Goal: Communication & Community: Answer question/provide support

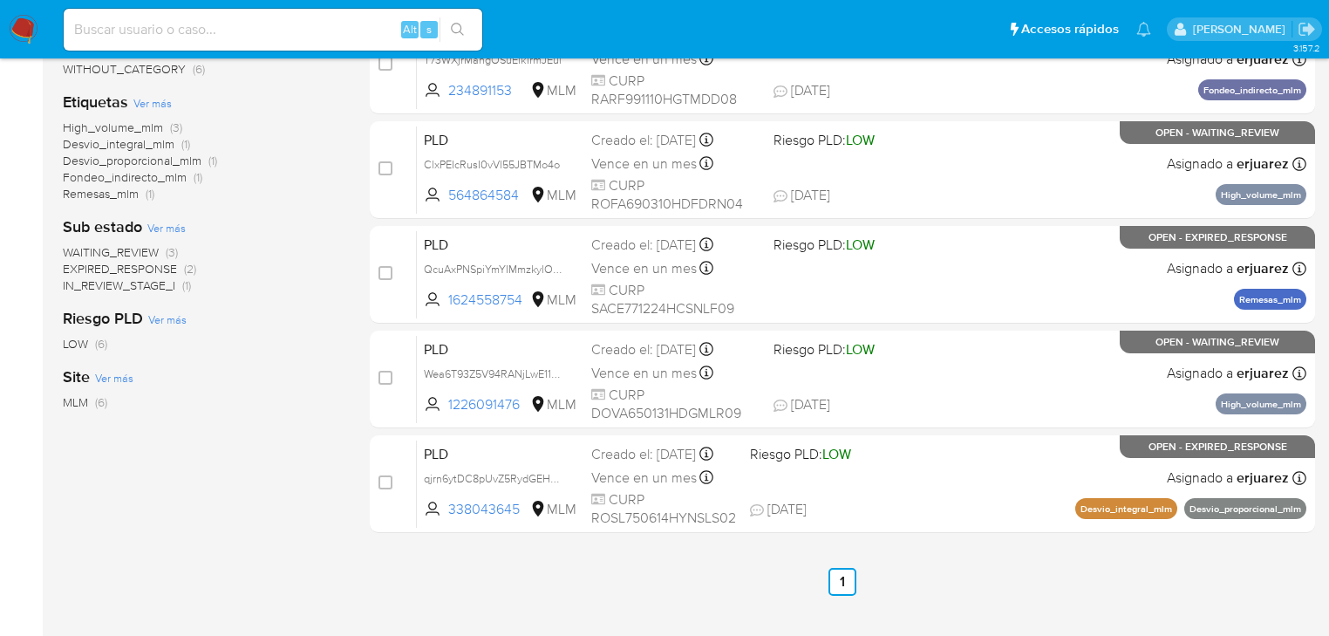
scroll to position [363, 0]
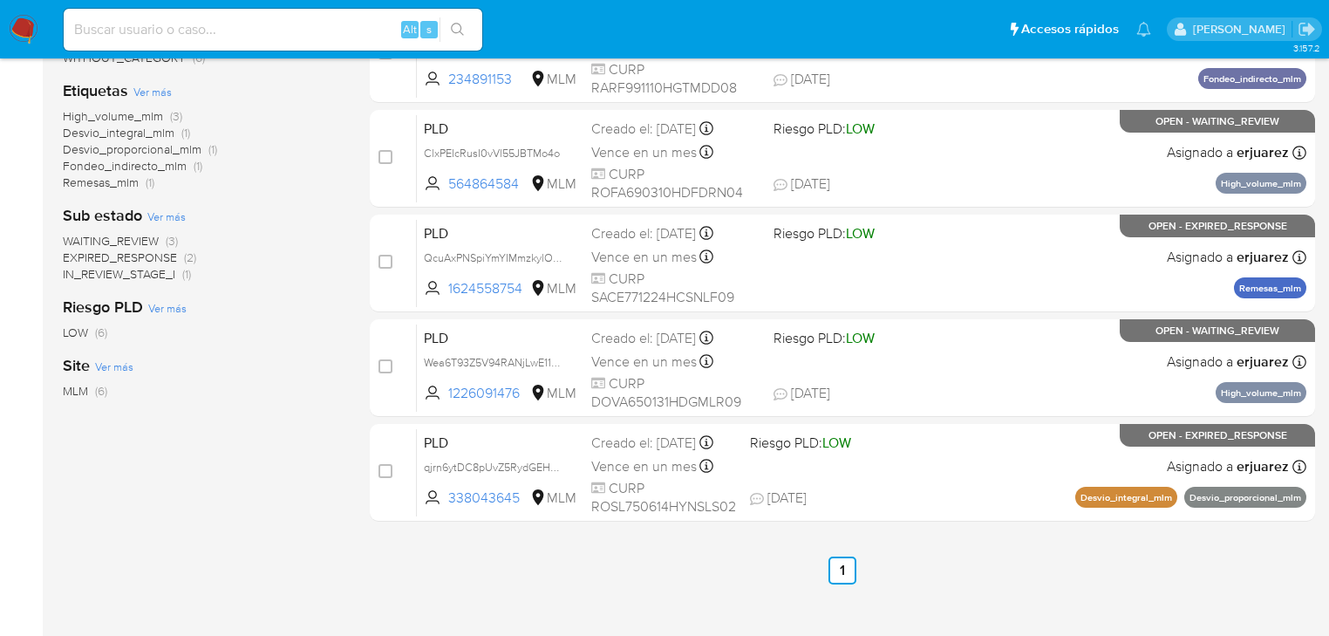
drag, startPoint x: 150, startPoint y: 274, endPoint x: 161, endPoint y: 272, distance: 11.5
click at [150, 274] on span "IN_REVIEW_STAGE_I" at bounding box center [119, 273] width 113 height 17
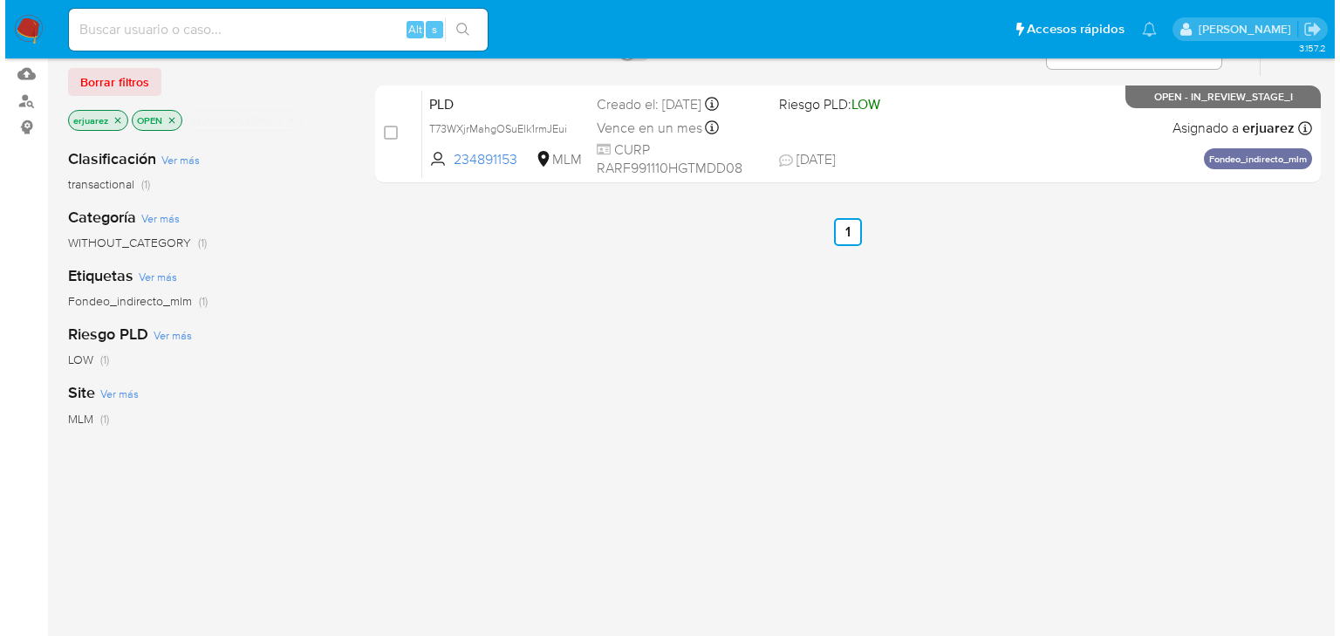
scroll to position [154, 0]
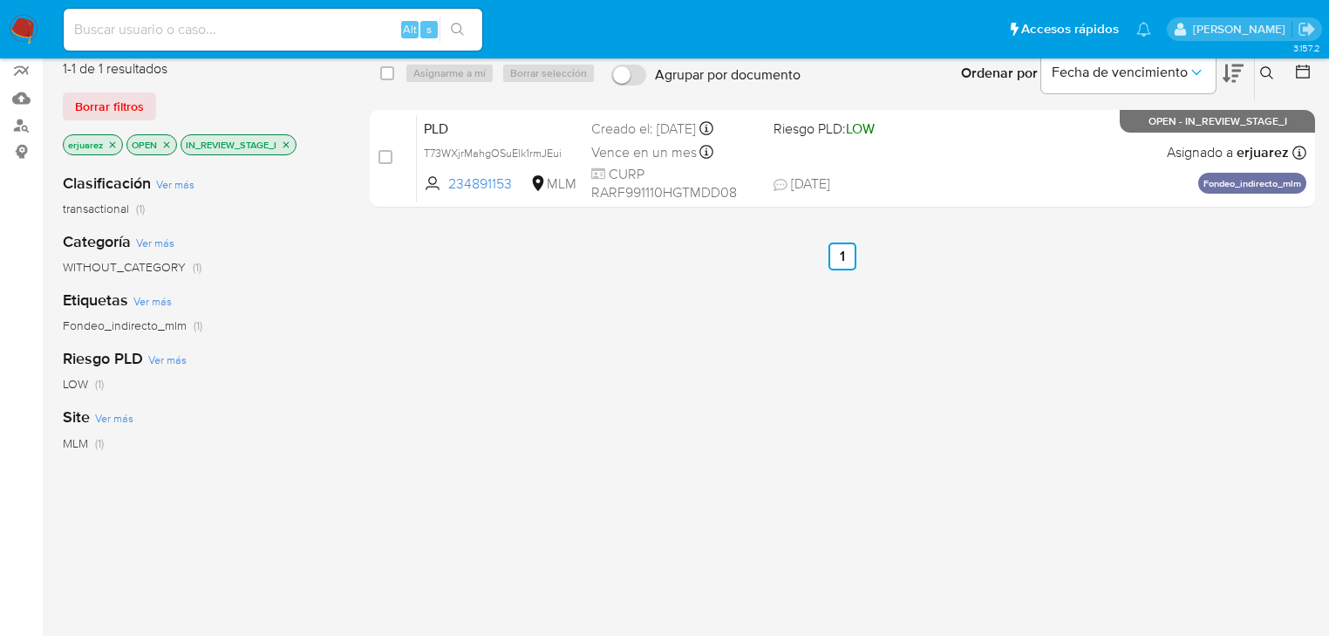
click at [286, 142] on icon "close-filter" at bounding box center [287, 144] width 6 height 6
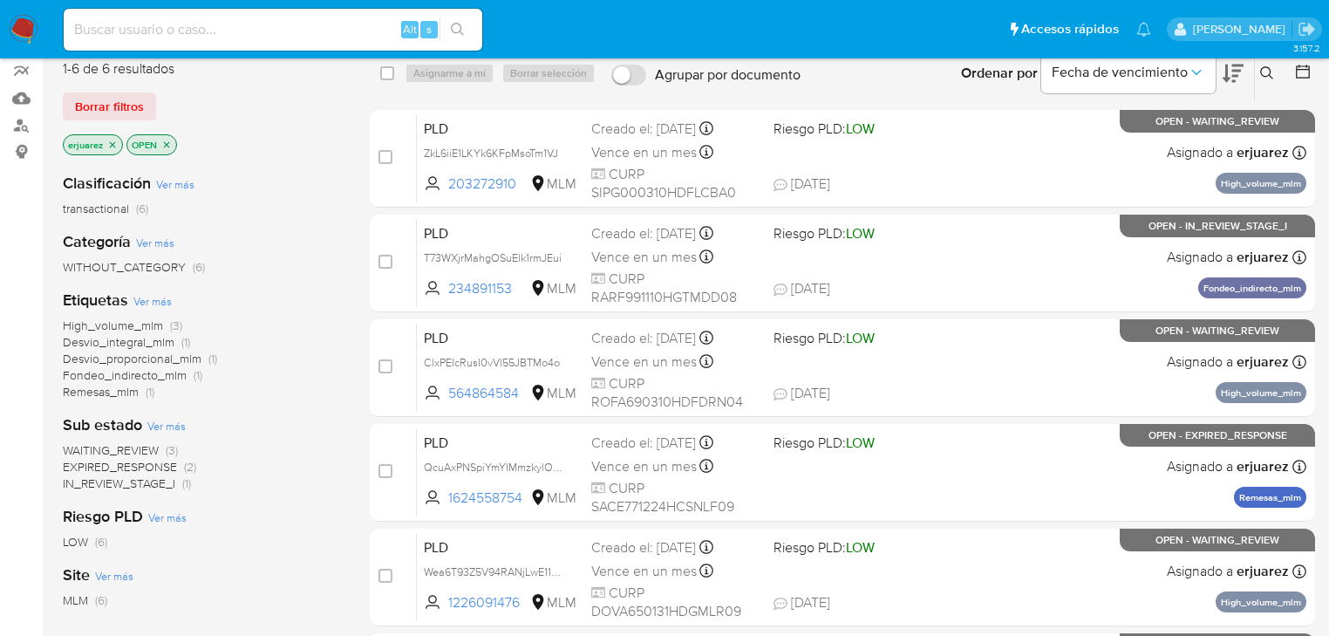
drag, startPoint x: 109, startPoint y: 143, endPoint x: 331, endPoint y: 143, distance: 222.4
click at [109, 143] on icon "close-filter" at bounding box center [112, 145] width 10 height 10
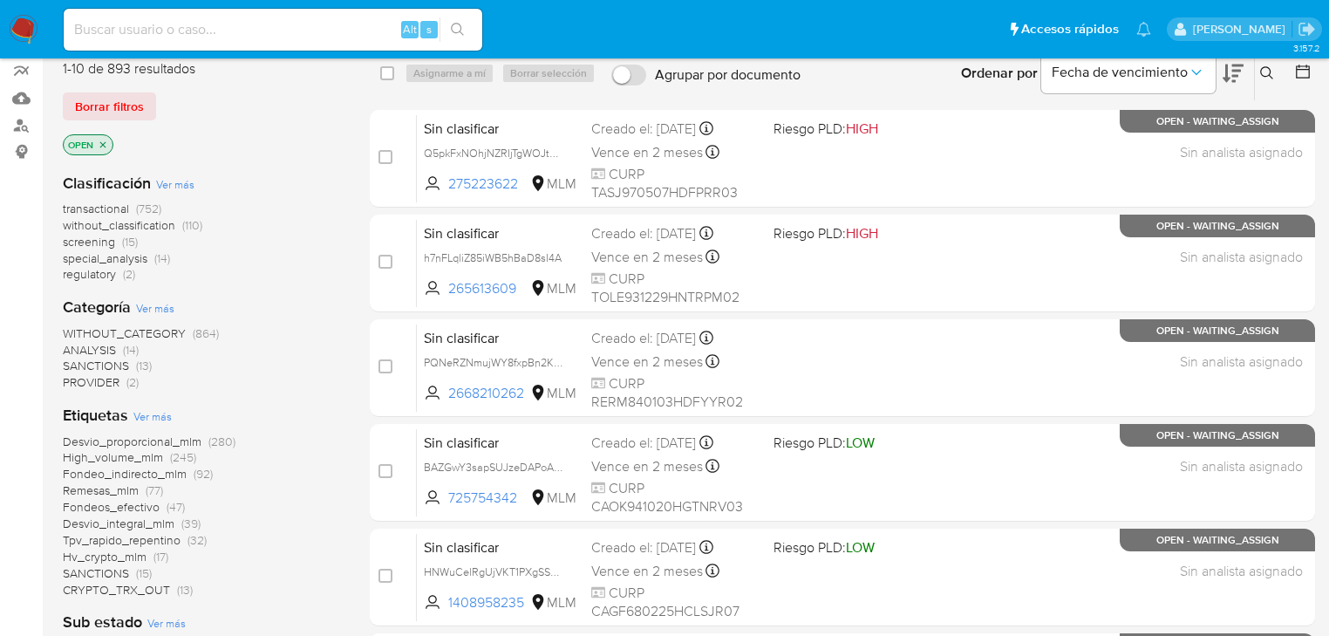
click at [1268, 66] on icon at bounding box center [1267, 72] width 13 height 13
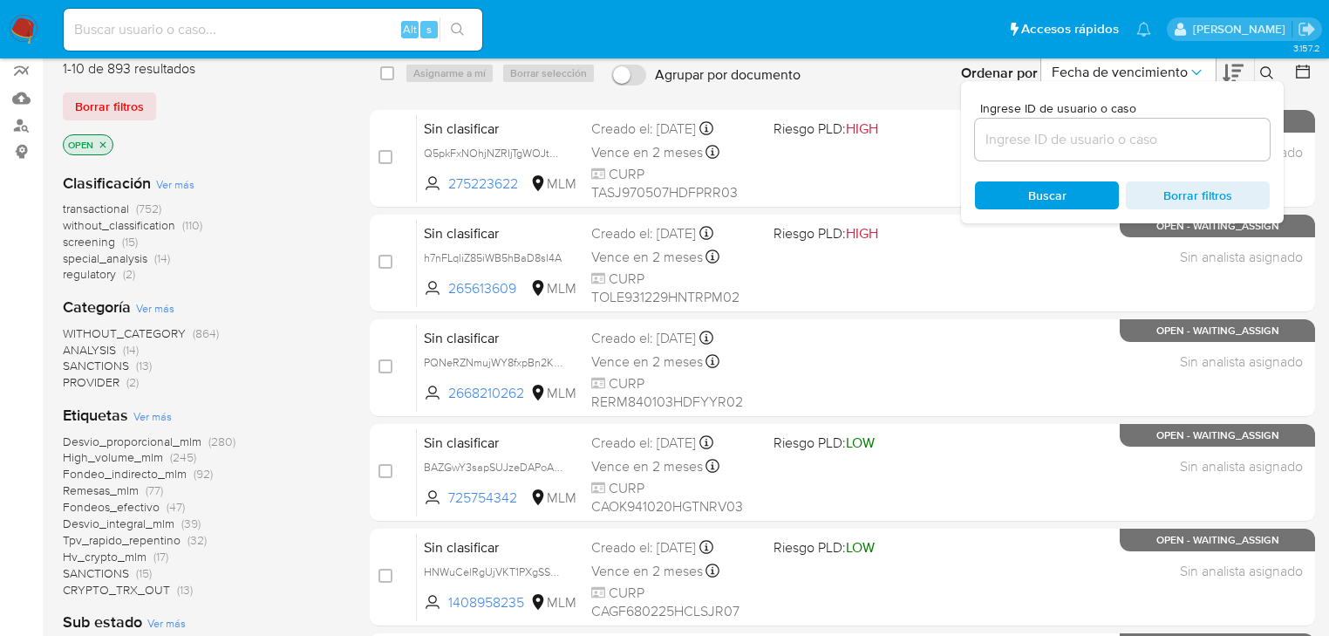
click at [1066, 143] on input at bounding box center [1122, 139] width 295 height 23
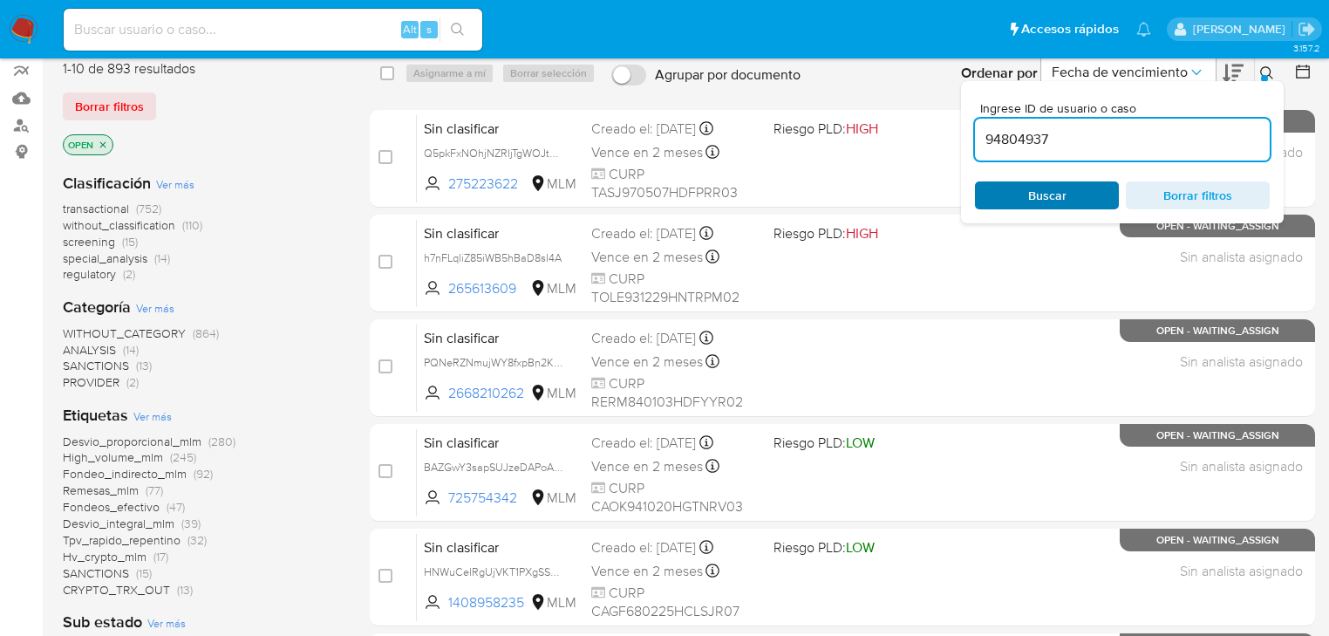
type input "94804937"
click at [1013, 190] on span "Buscar" at bounding box center [1047, 195] width 120 height 24
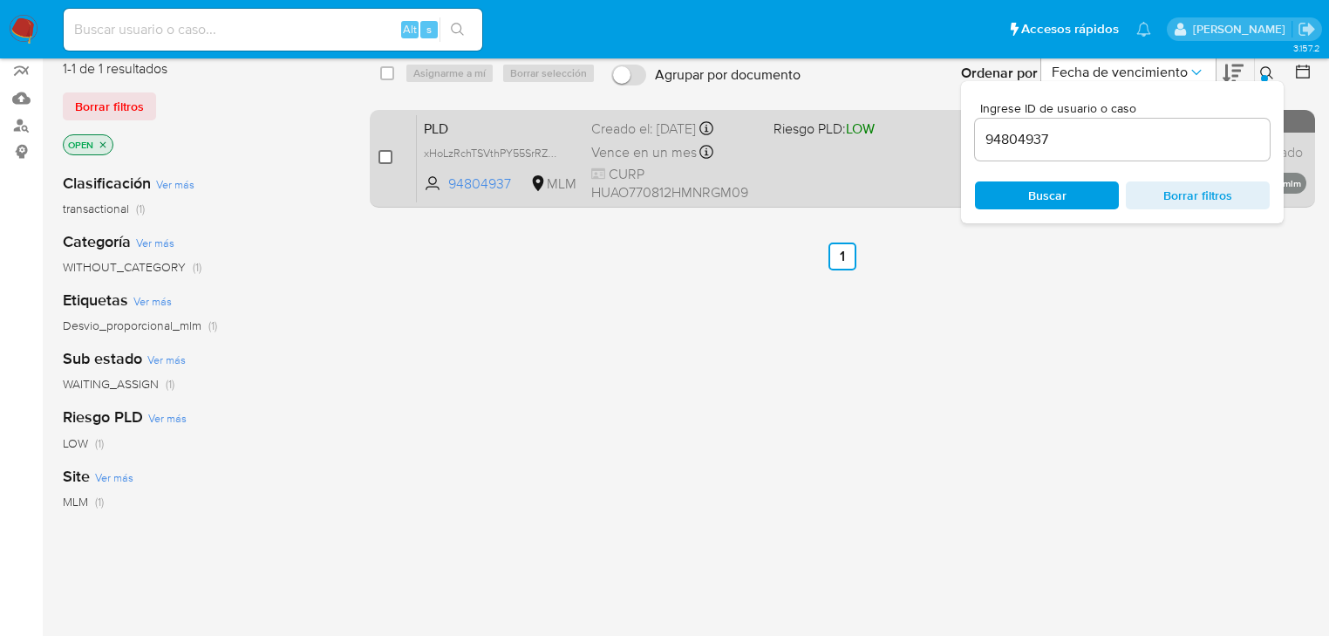
click at [382, 157] on input "checkbox" at bounding box center [386, 157] width 14 height 14
checkbox input "true"
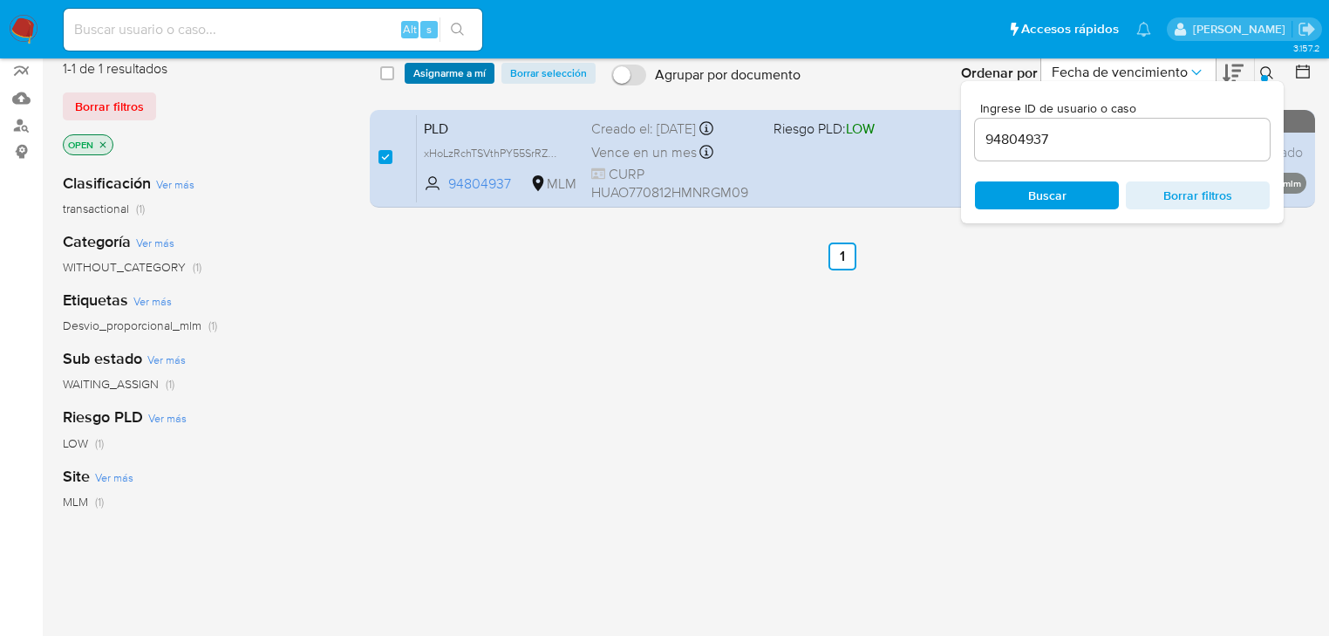
click at [415, 73] on span "Asignarme a mí" at bounding box center [449, 73] width 72 height 17
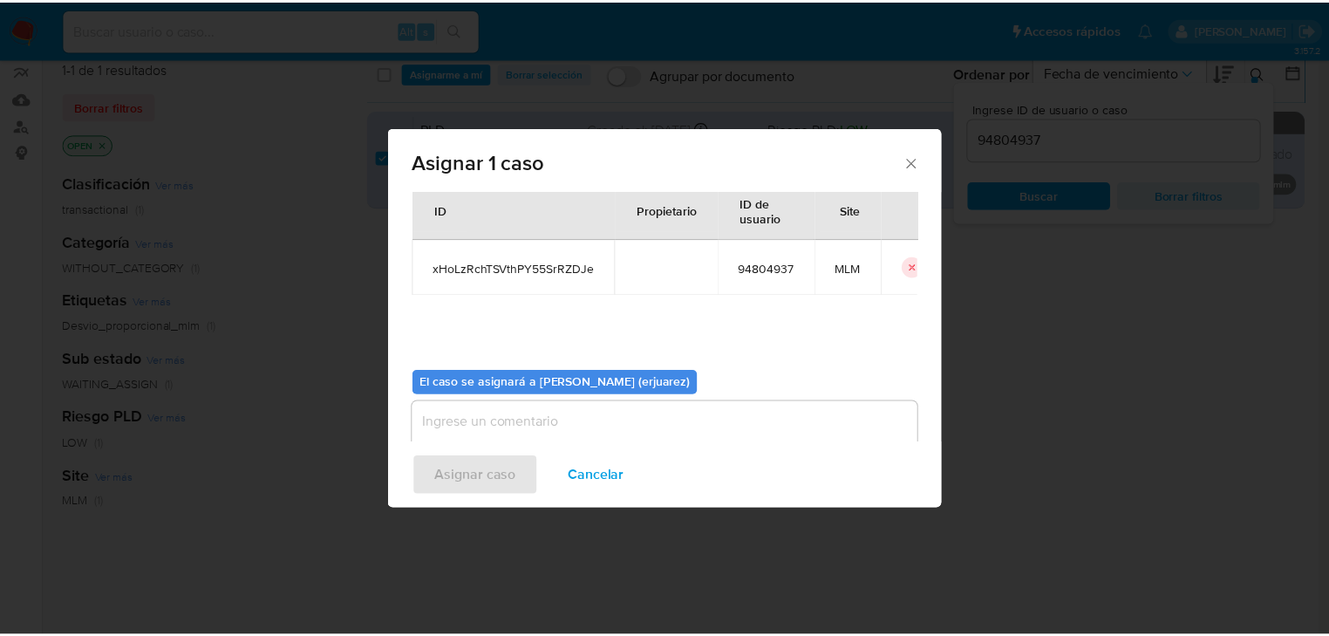
scroll to position [90, 0]
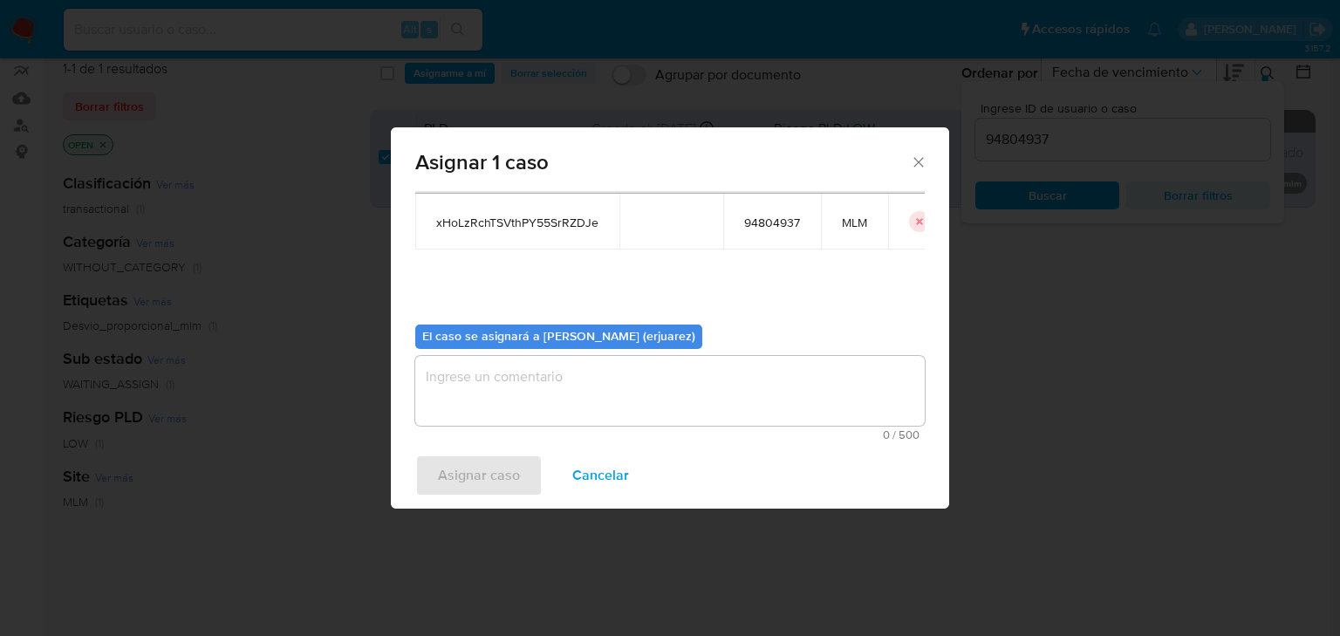
click at [516, 389] on textarea "assign-modal" at bounding box center [669, 391] width 509 height 70
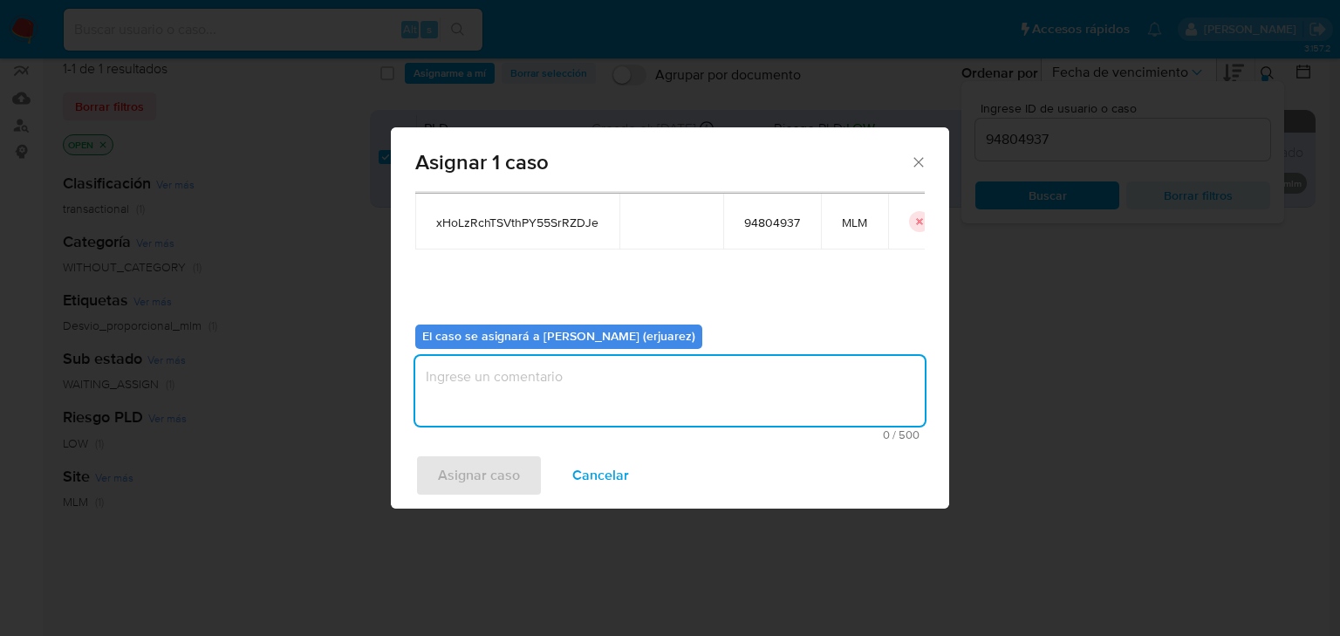
type textarea "W"
type textarea "EPJU"
click at [471, 482] on span "Asignar caso" at bounding box center [479, 475] width 82 height 38
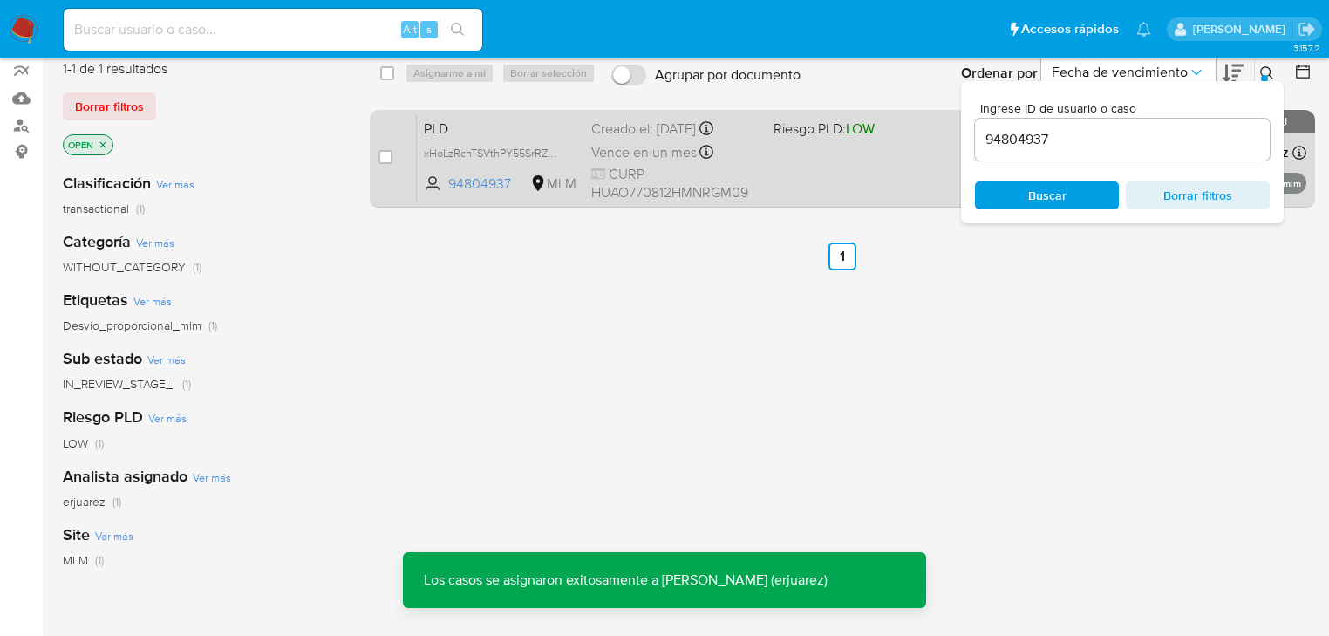
drag, startPoint x: 760, startPoint y: 366, endPoint x: 820, endPoint y: 169, distance: 206.1
click at [761, 359] on div "select-all-cases-checkbox Asignarme a mí Borrar selección Agrupar por documento…" at bounding box center [843, 440] width 946 height 790
click at [819, 147] on div "PLD xHoLzRchTSVthPY55SrRZDJe 94804937 MLM Riesgo PLD: LOW Creado el: 12/08/2025…" at bounding box center [862, 158] width 890 height 88
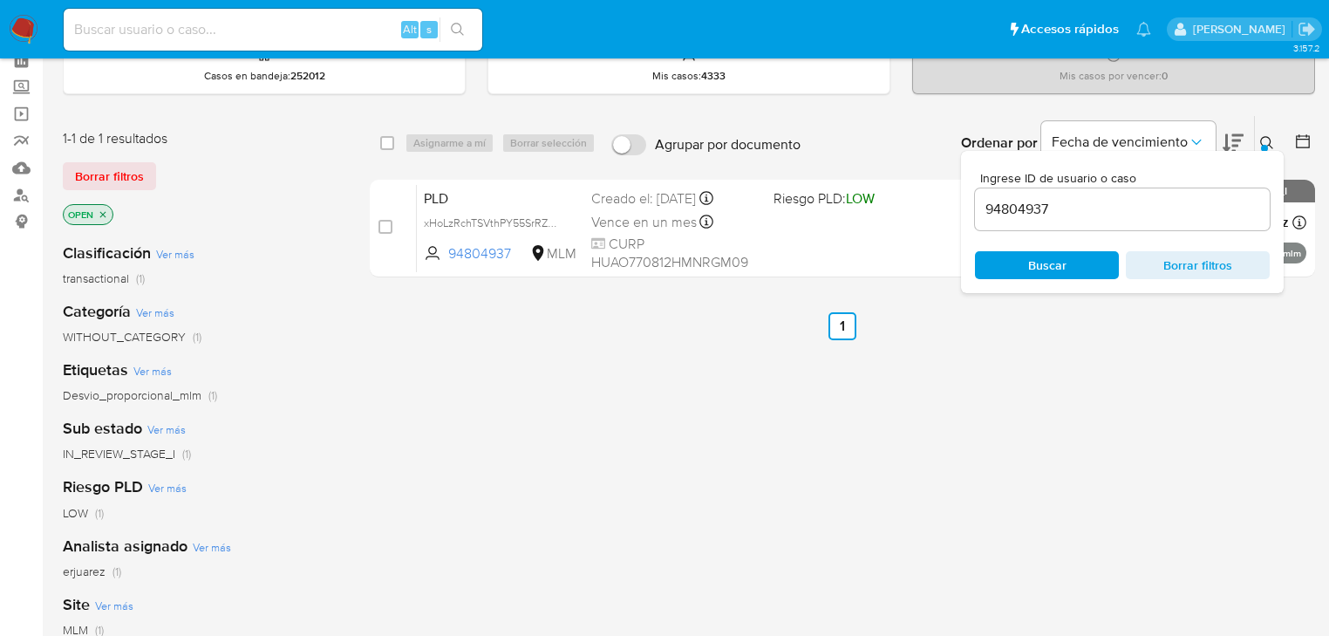
scroll to position [0, 0]
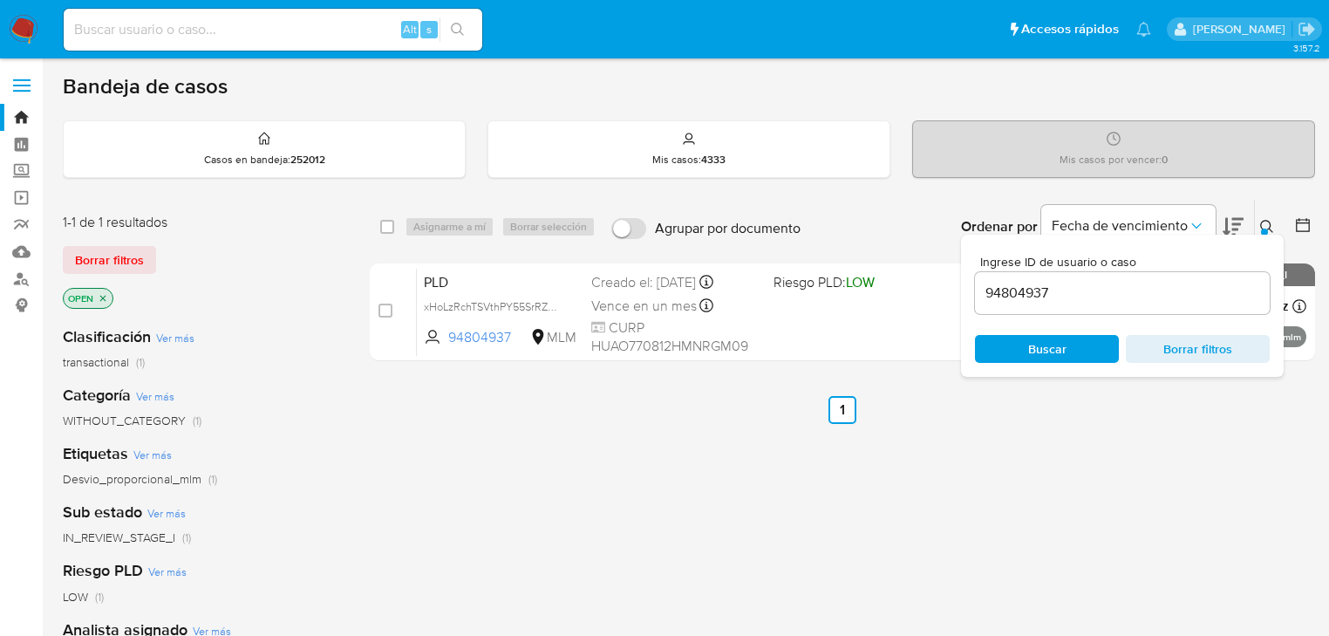
drag, startPoint x: 19, startPoint y: 174, endPoint x: 50, endPoint y: 185, distance: 32.6
click at [19, 174] on label "Screening" at bounding box center [104, 171] width 208 height 27
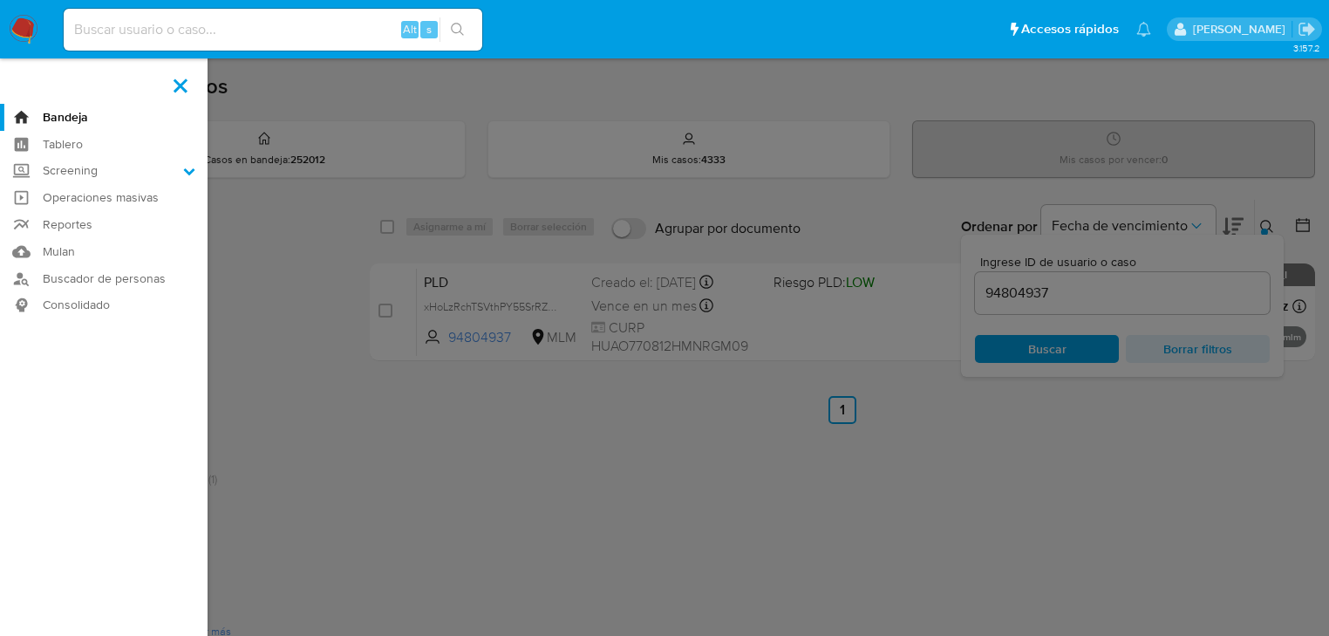
click at [0, 0] on input "Screening" at bounding box center [0, 0] width 0 height 0
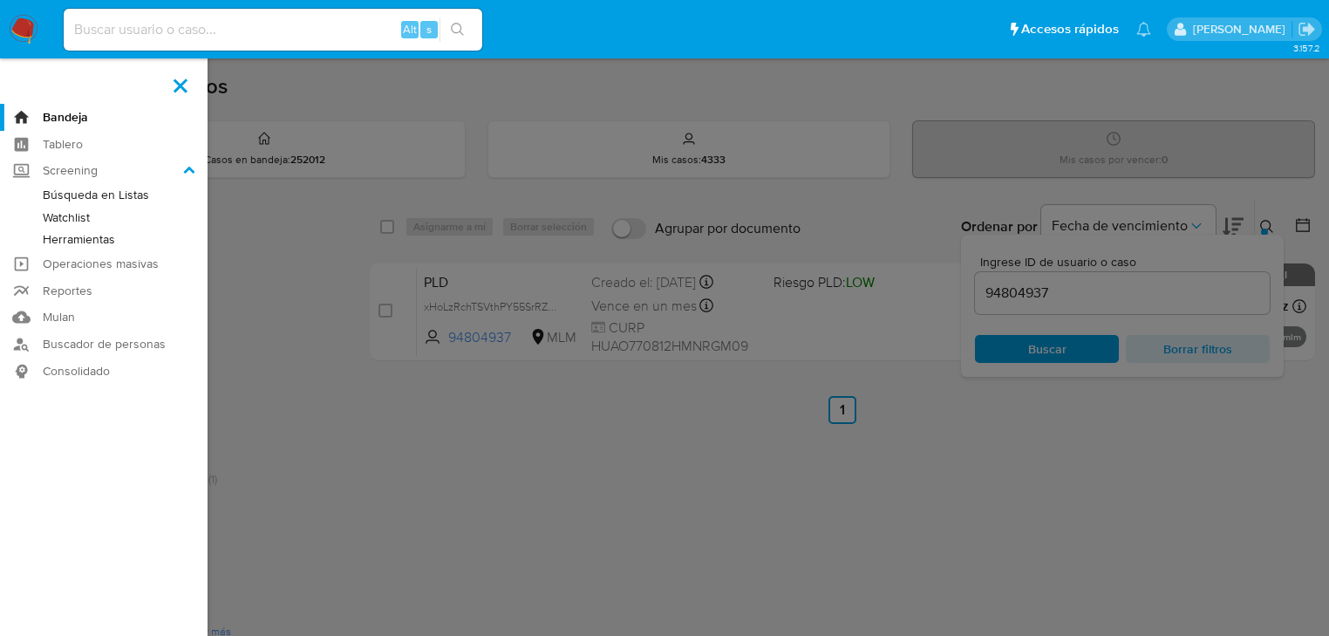
click at [85, 234] on link "Herramientas" at bounding box center [104, 240] width 208 height 22
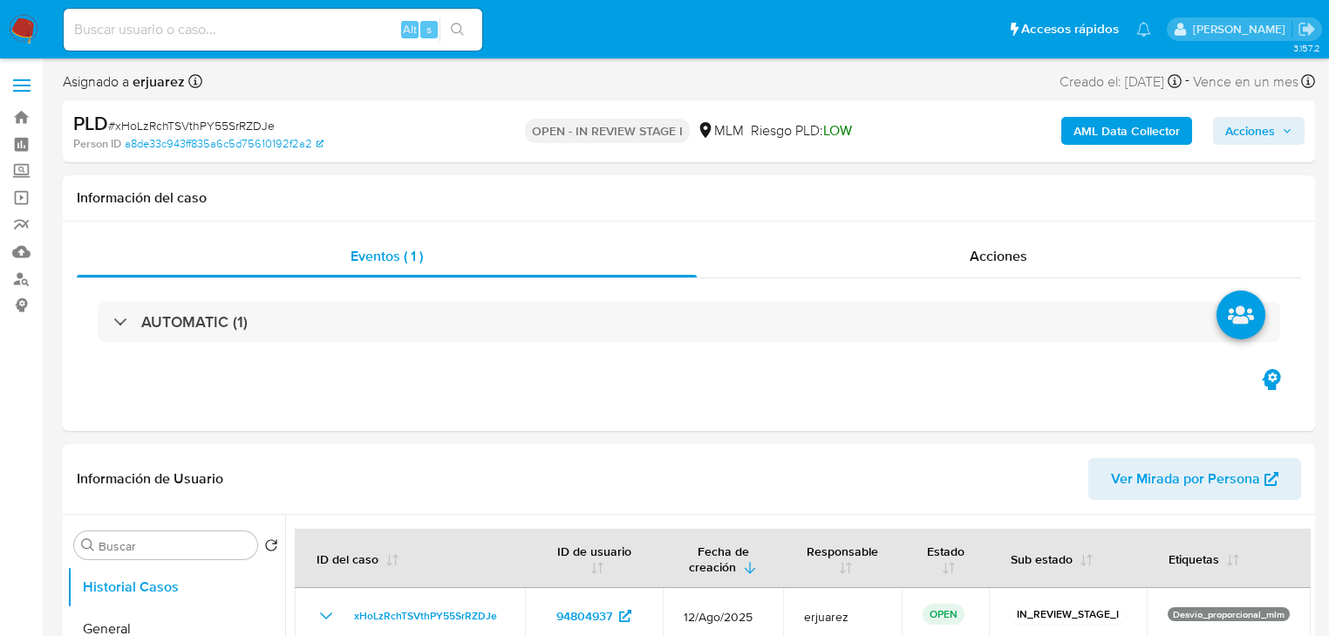
select select "10"
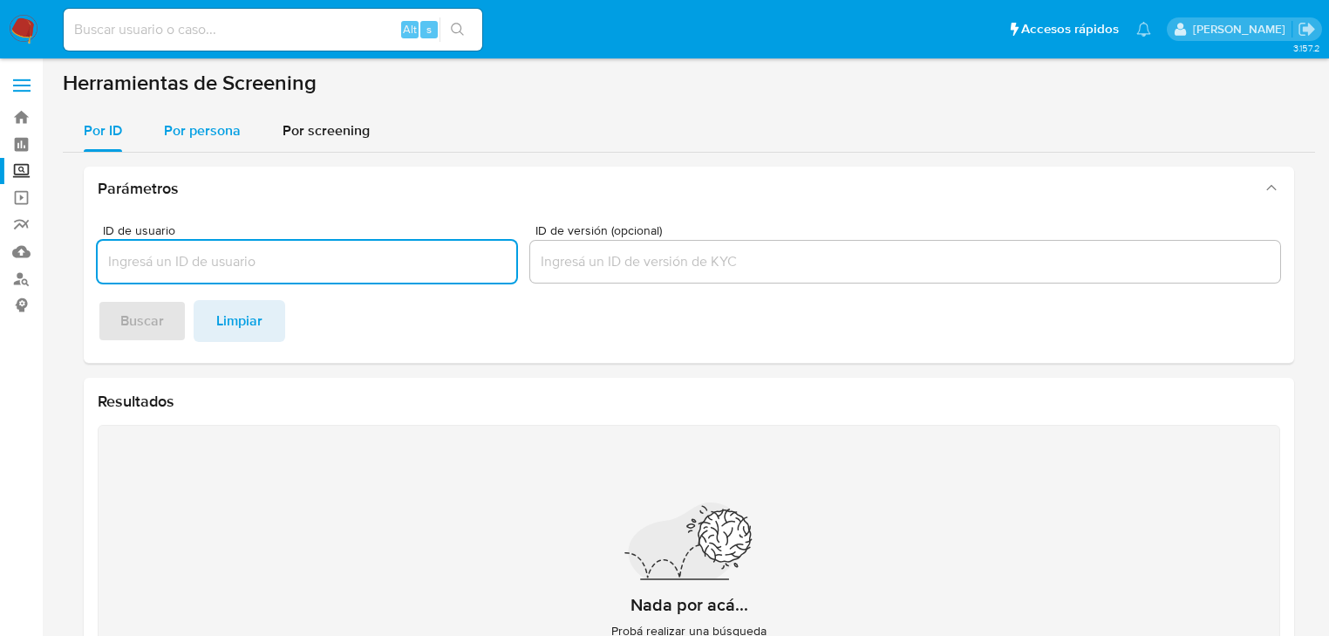
click at [216, 129] on span "Por persona" at bounding box center [202, 130] width 77 height 20
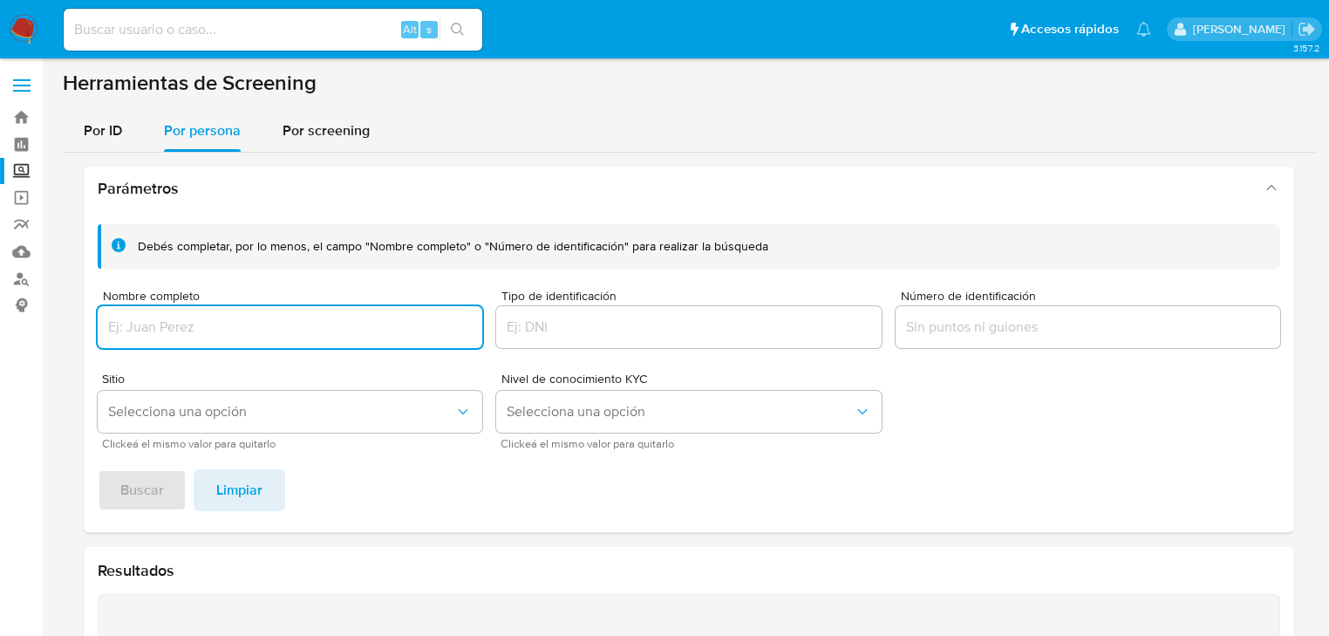
click at [187, 318] on input "Nombre completo" at bounding box center [290, 327] width 385 height 23
click at [167, 478] on button "Buscar" at bounding box center [142, 490] width 89 height 42
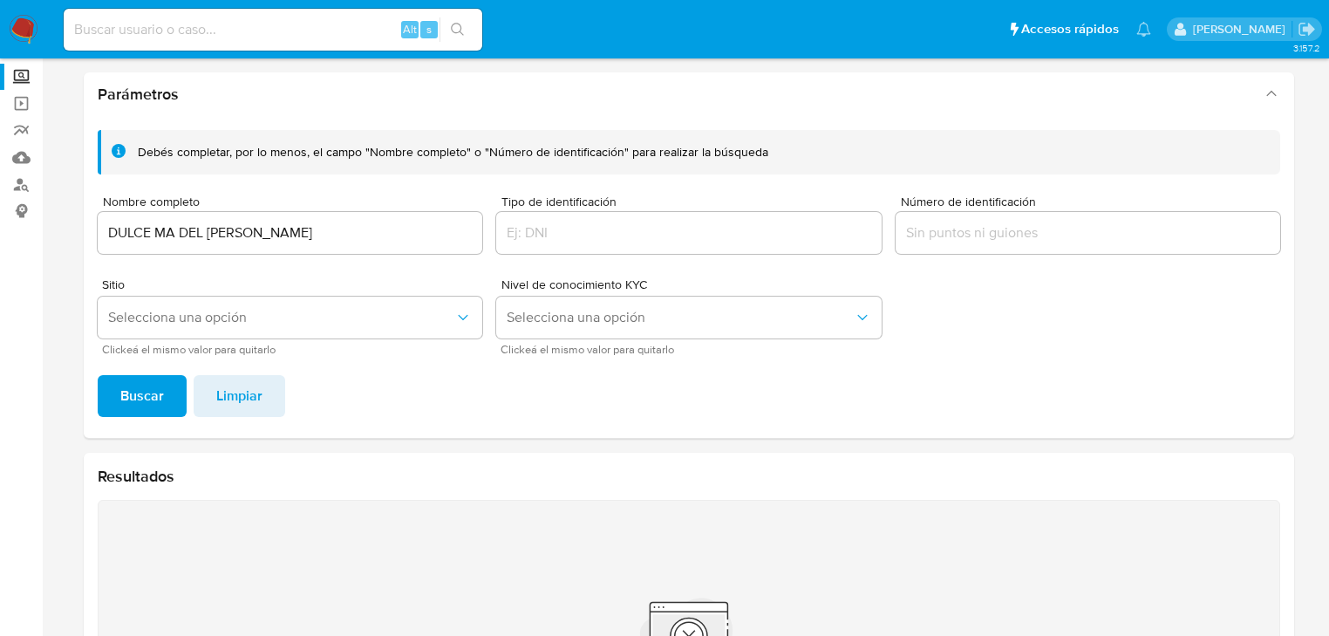
scroll to position [92, 0]
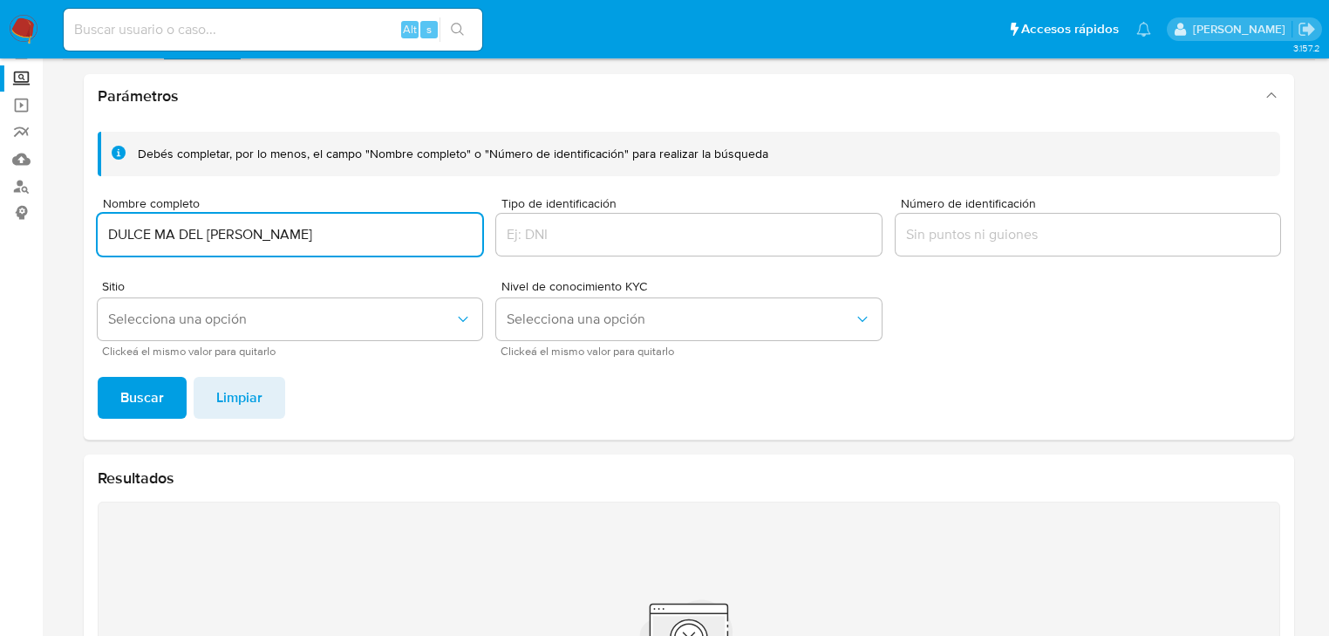
drag, startPoint x: 216, startPoint y: 229, endPoint x: 56, endPoint y: 229, distance: 160.5
click at [56, 229] on main "3.157.2" at bounding box center [664, 377] width 1329 height 939
click at [172, 239] on input "DULCE MA DEL CARMEN SALGADO MELO" at bounding box center [290, 234] width 385 height 23
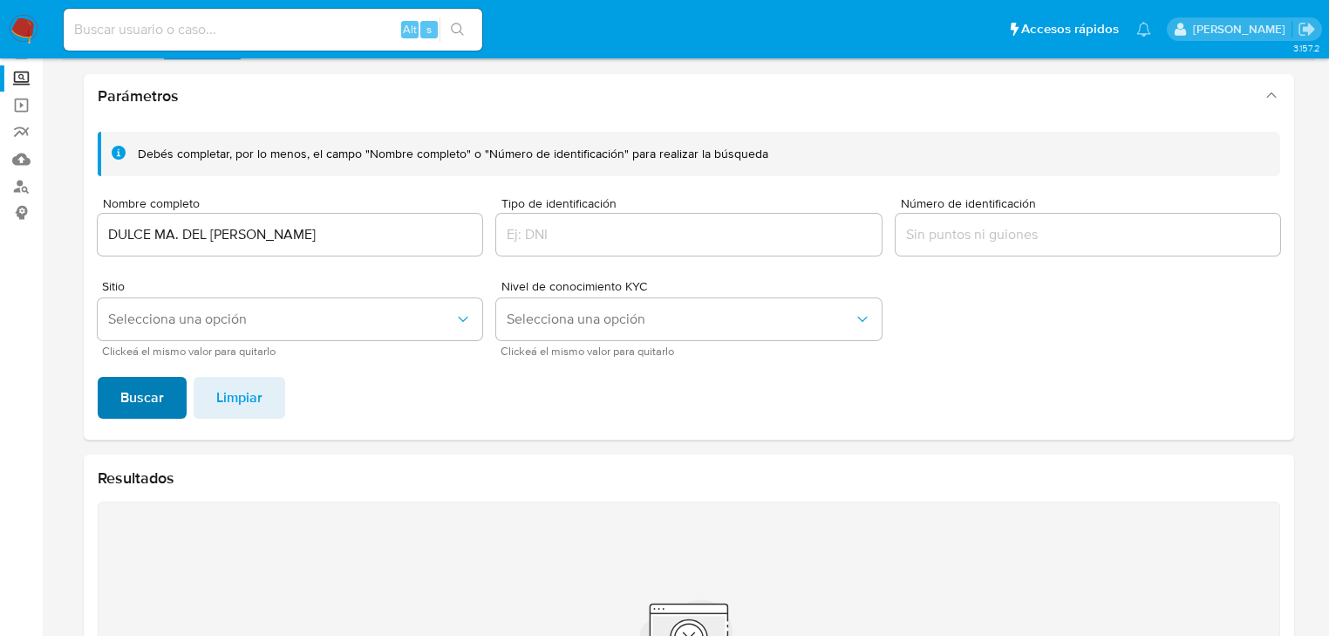
click at [161, 386] on span "Buscar" at bounding box center [142, 398] width 44 height 38
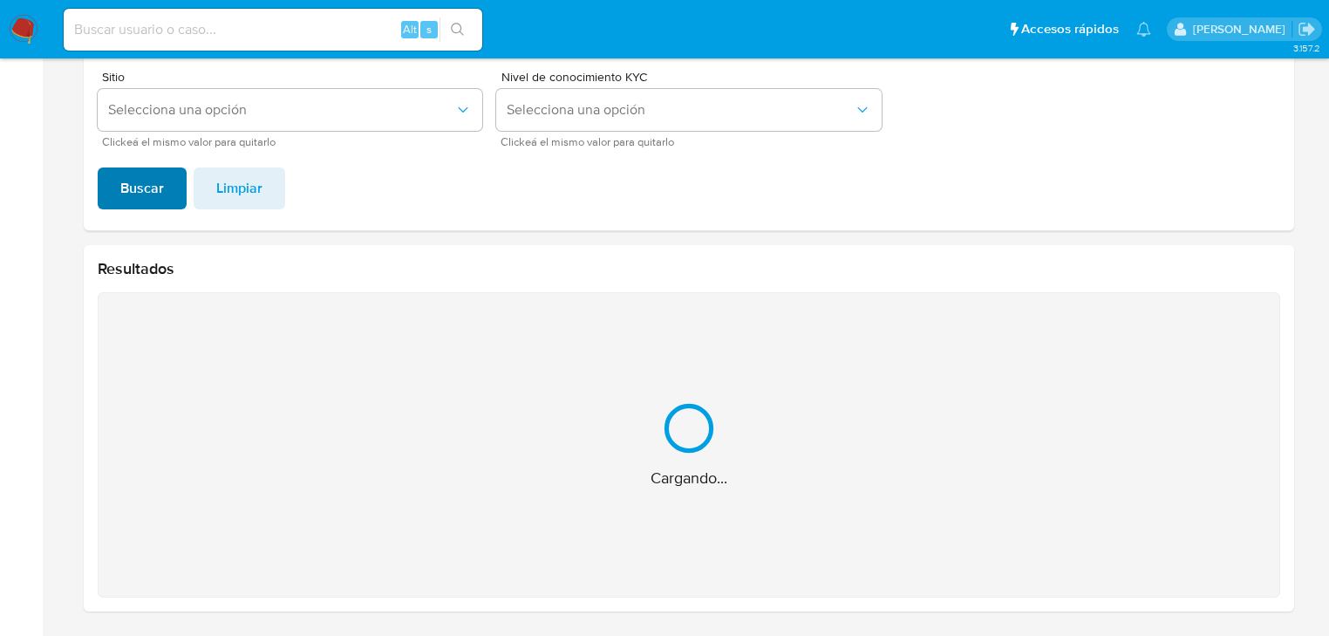
scroll to position [24, 0]
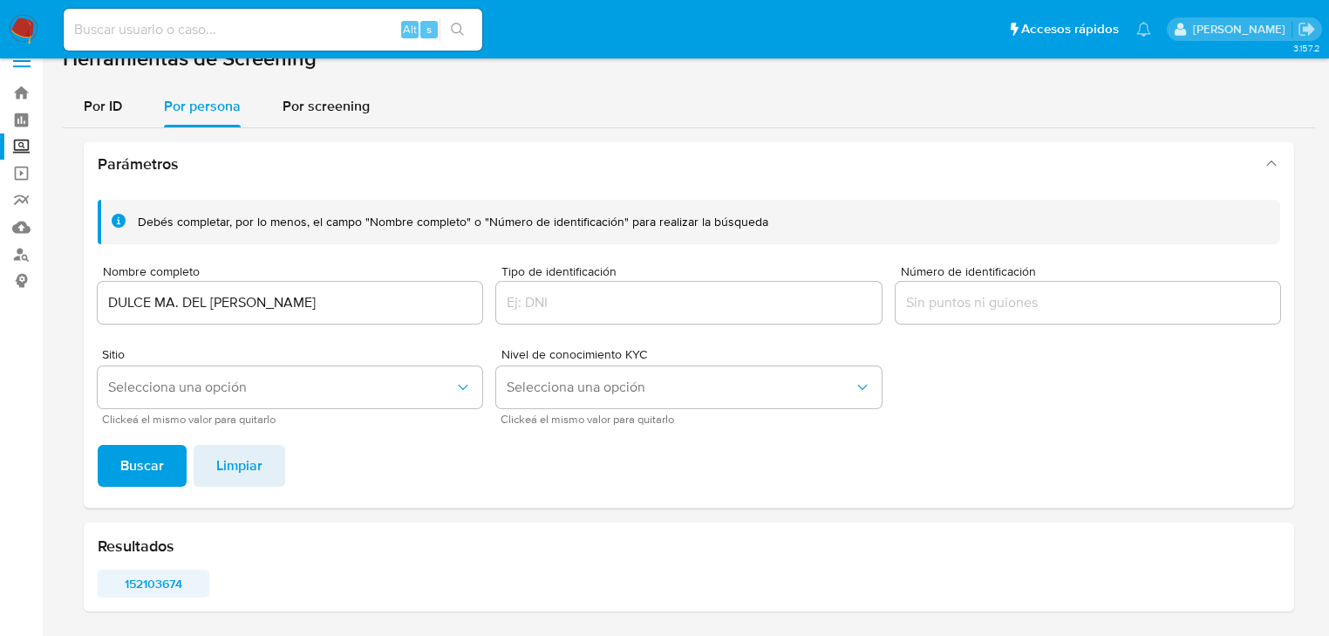
click at [151, 583] on span "152103674" at bounding box center [153, 583] width 87 height 24
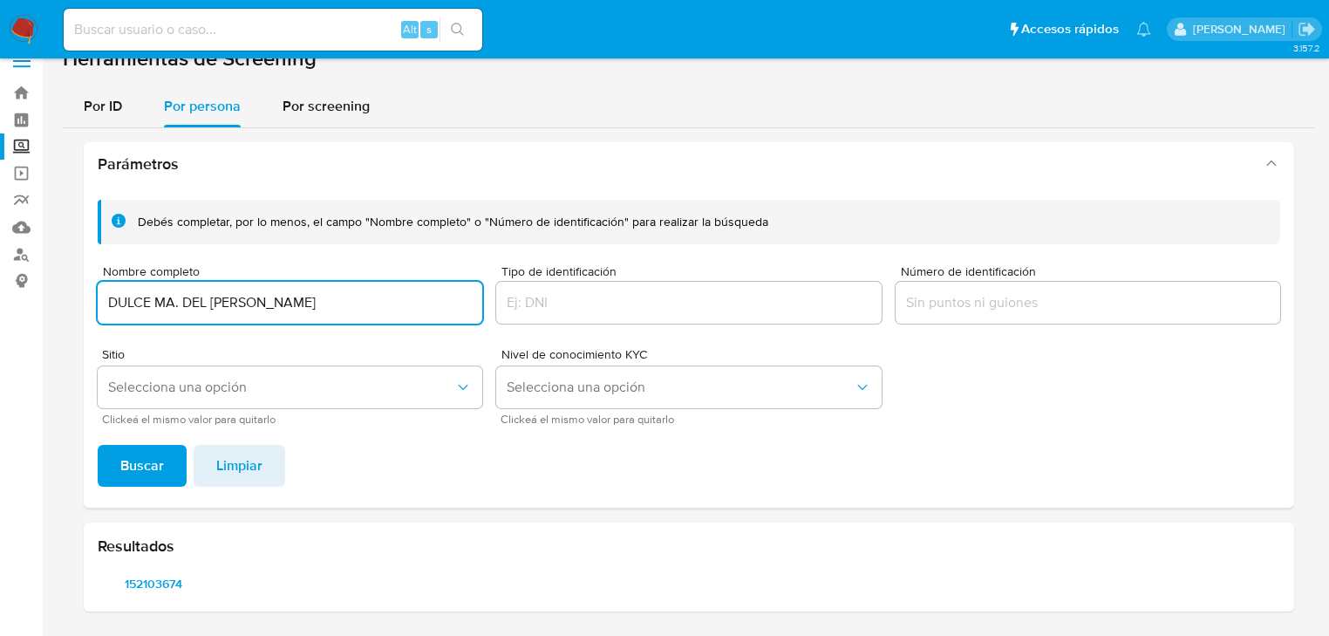
drag, startPoint x: 405, startPoint y: 300, endPoint x: 49, endPoint y: 335, distance: 357.6
click at [35, 331] on section "Bandeja Tablero Screening Búsqueda en Listas Watchlist Herramientas Operaciones…" at bounding box center [664, 306] width 1329 height 661
type input "ADRIAN RODRIGO PARTIDA PARRALES"
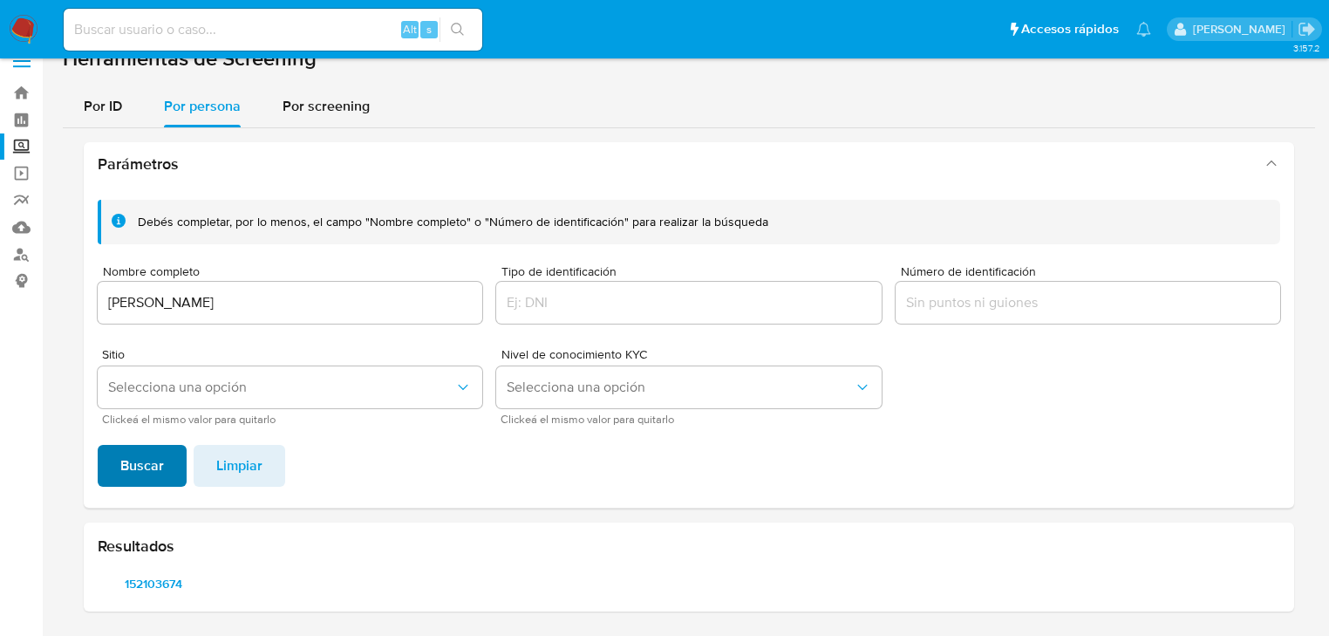
click at [131, 475] on span "Buscar" at bounding box center [142, 466] width 44 height 38
click at [158, 582] on span "599697340" at bounding box center [153, 583] width 87 height 24
click at [171, 577] on span "599697340" at bounding box center [153, 583] width 87 height 24
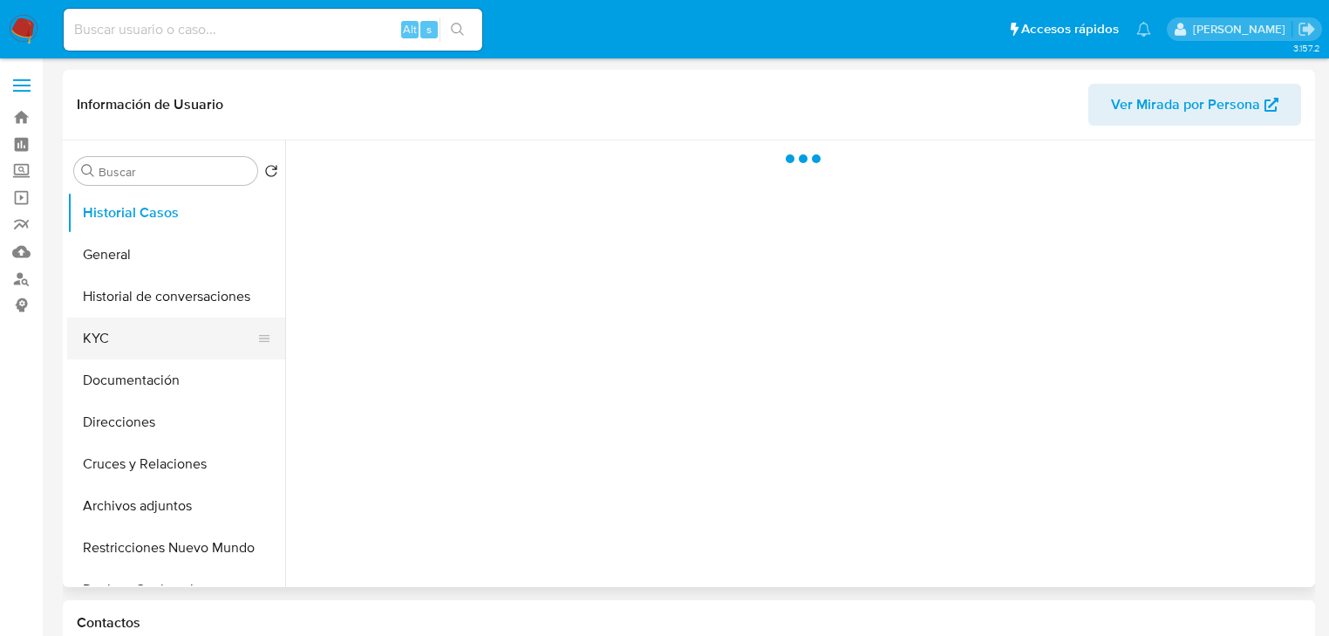
click at [134, 323] on button "KYC" at bounding box center [169, 339] width 204 height 42
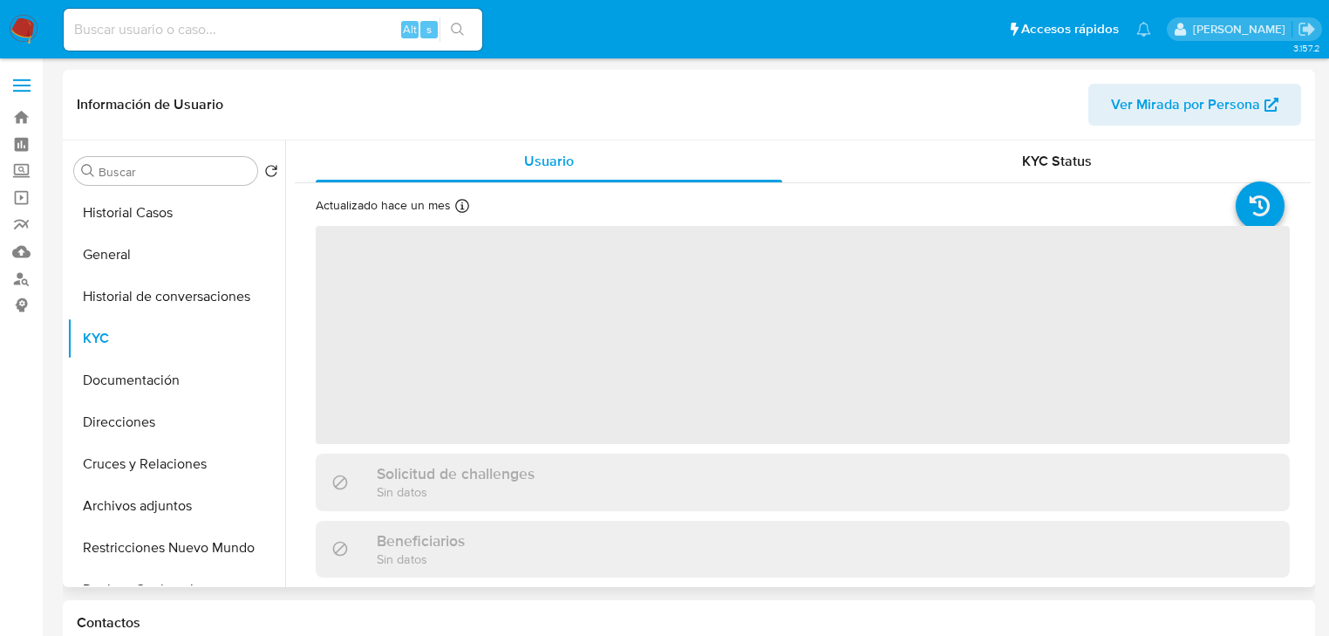
select select "10"
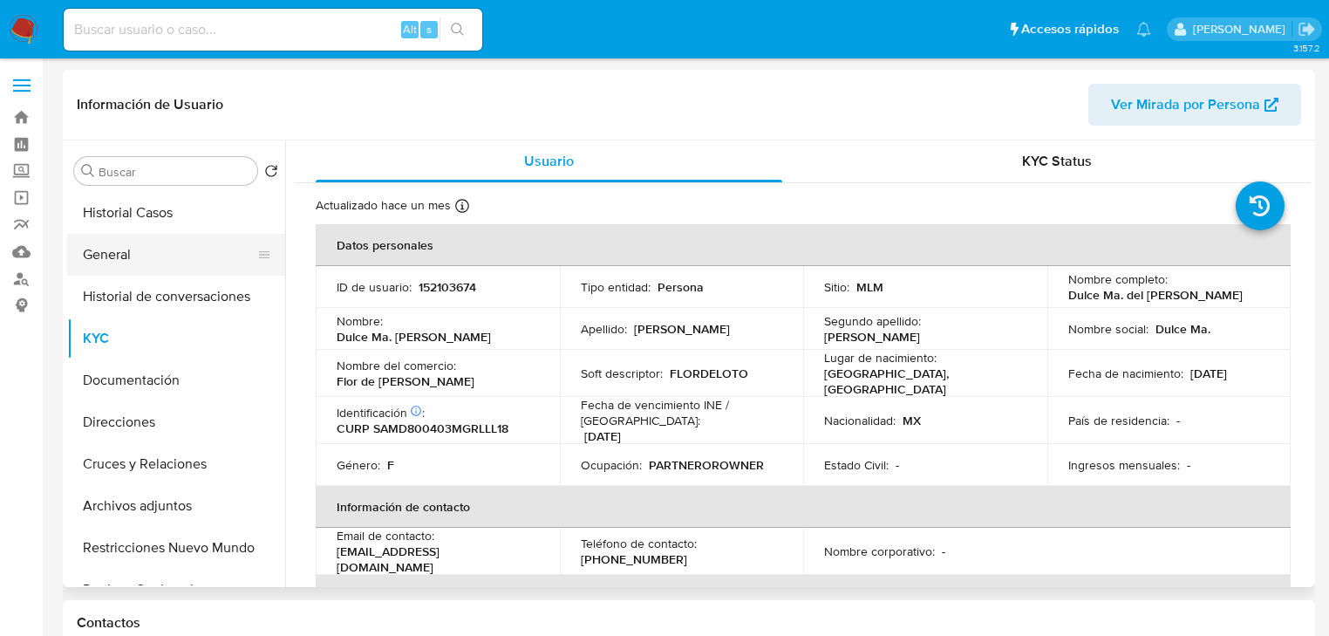
click at [145, 268] on button "General" at bounding box center [169, 255] width 204 height 42
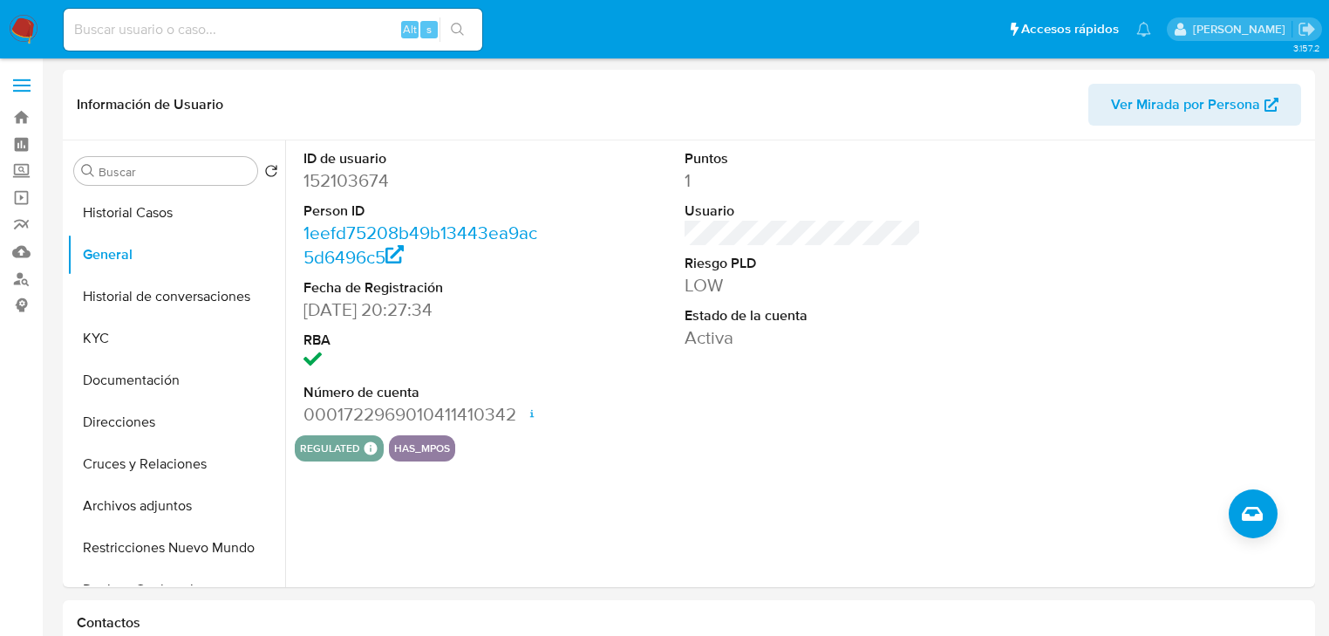
drag, startPoint x: 133, startPoint y: 331, endPoint x: 31, endPoint y: 370, distance: 108.5
click at [106, 342] on button "KYC" at bounding box center [176, 339] width 218 height 42
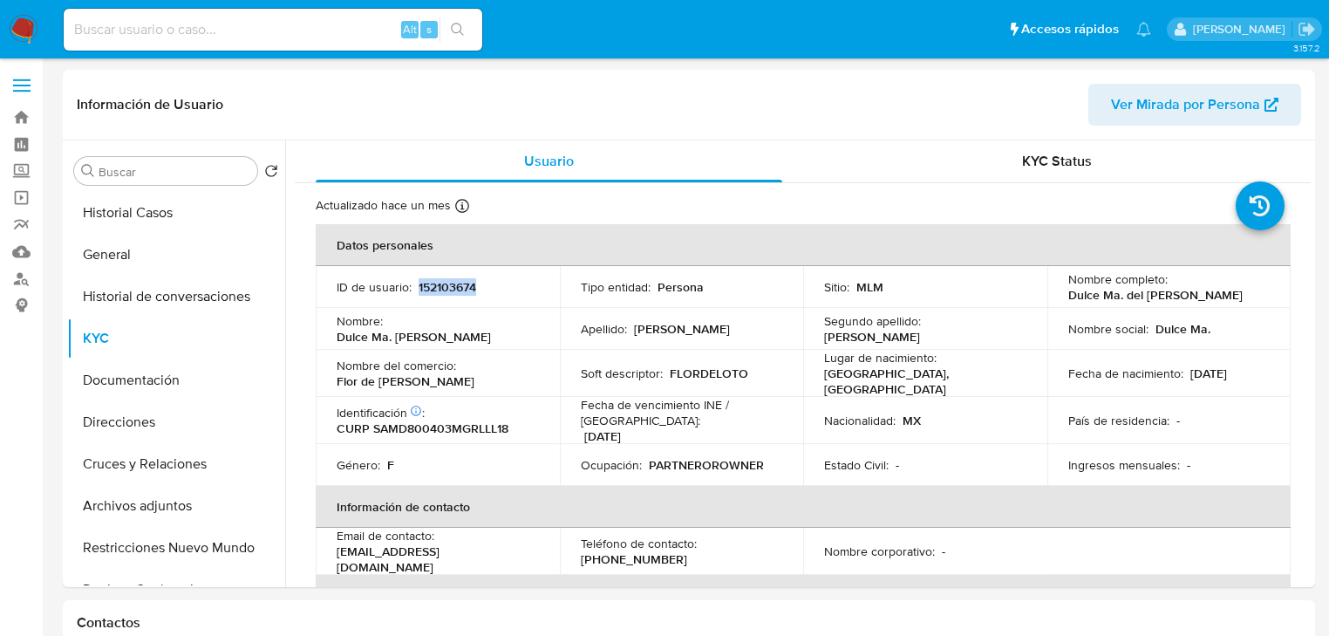
drag, startPoint x: 489, startPoint y: 286, endPoint x: 415, endPoint y: 281, distance: 73.5
click at [415, 281] on div "ID de usuario : 152103674" at bounding box center [438, 287] width 202 height 16
copy p "152103674"
drag, startPoint x: 405, startPoint y: 319, endPoint x: 413, endPoint y: 293, distance: 27.3
click at [405, 318] on td "Nombre : Dulce Ma. del Carmen" at bounding box center [438, 329] width 244 height 42
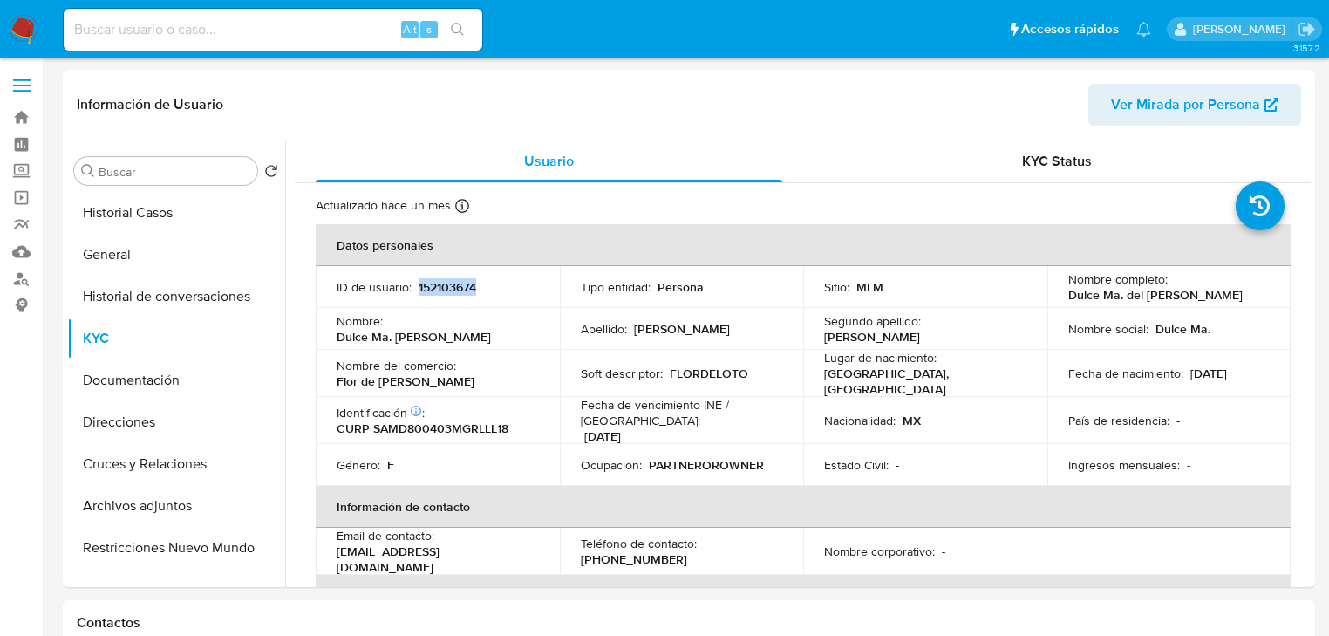
drag, startPoint x: 419, startPoint y: 286, endPoint x: 530, endPoint y: 289, distance: 111.7
click at [530, 289] on div "ID de usuario : 152103674" at bounding box center [438, 287] width 202 height 16
copy p "152103674"
click at [138, 263] on button "General" at bounding box center [169, 255] width 204 height 42
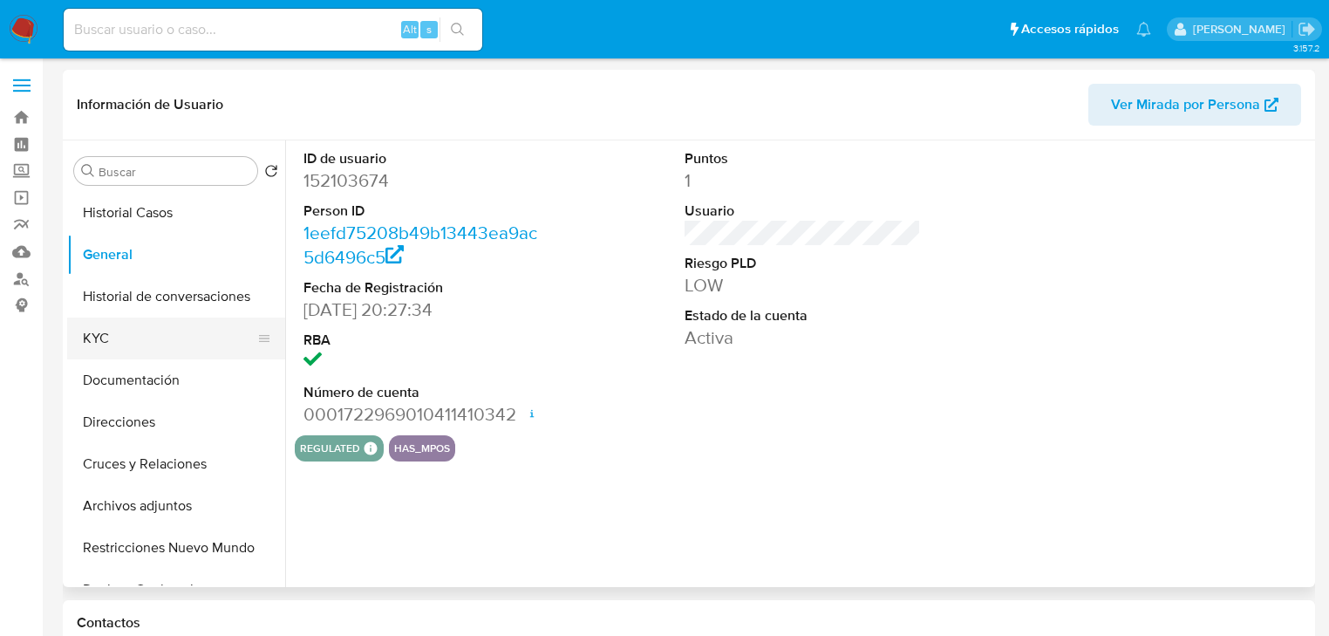
click at [108, 332] on button "KYC" at bounding box center [169, 339] width 204 height 42
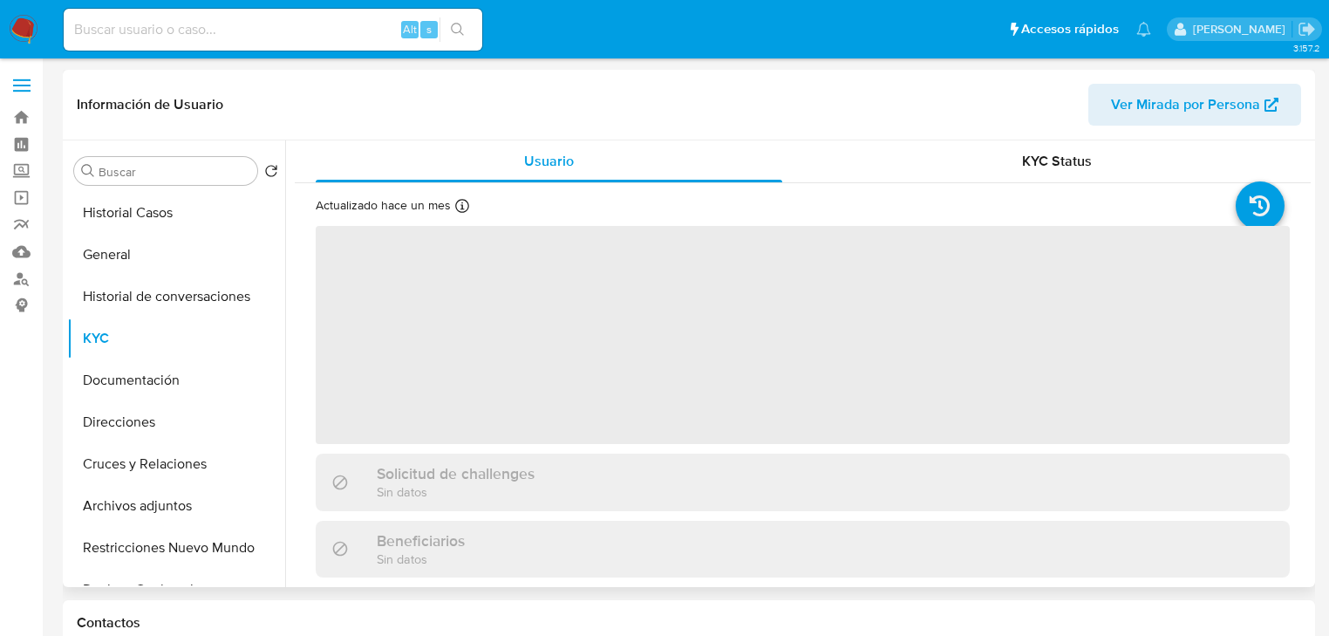
click at [388, 341] on span "‌" at bounding box center [803, 335] width 974 height 218
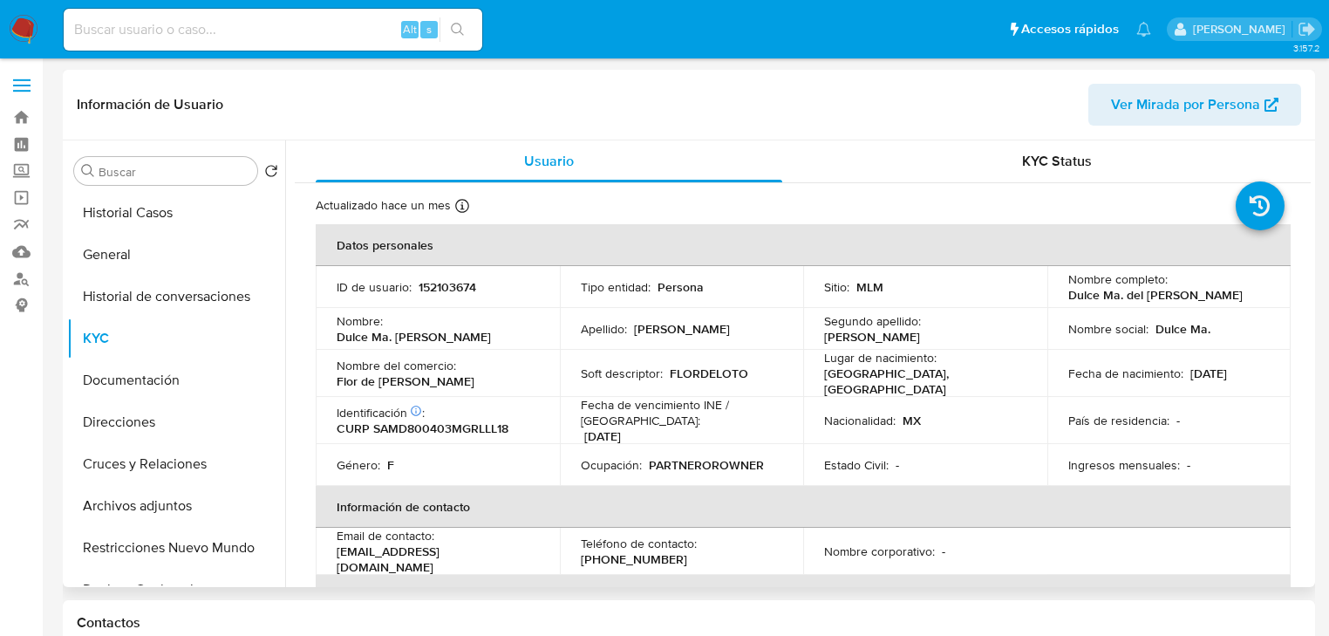
click at [393, 335] on p "Dulce Ma. del Carmen" at bounding box center [414, 337] width 154 height 16
drag, startPoint x: 438, startPoint y: 385, endPoint x: 558, endPoint y: 386, distance: 120.4
click at [558, 386] on tr "Nombre del comercio : Flor de Loto Jesús del Monte Soft descriptor : FLORDELOTO…" at bounding box center [803, 373] width 975 height 47
copy p "Flor de Loto Jesús del Monte"
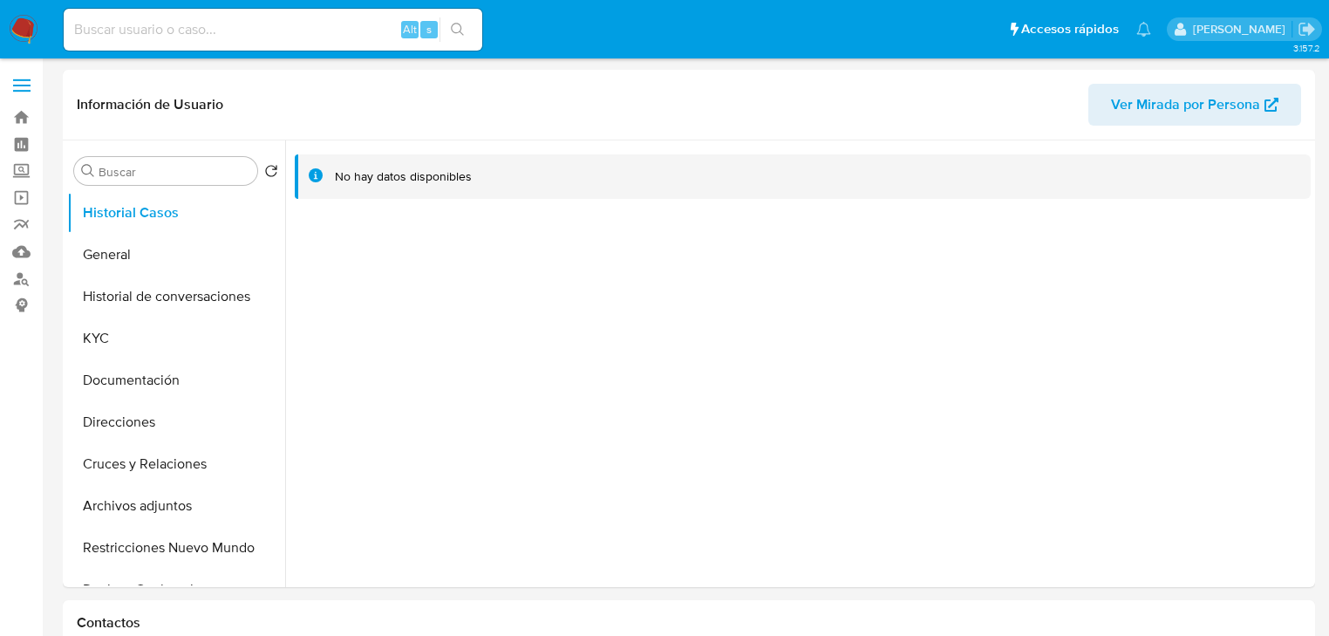
select select "10"
click at [147, 328] on button "KYC" at bounding box center [169, 339] width 204 height 42
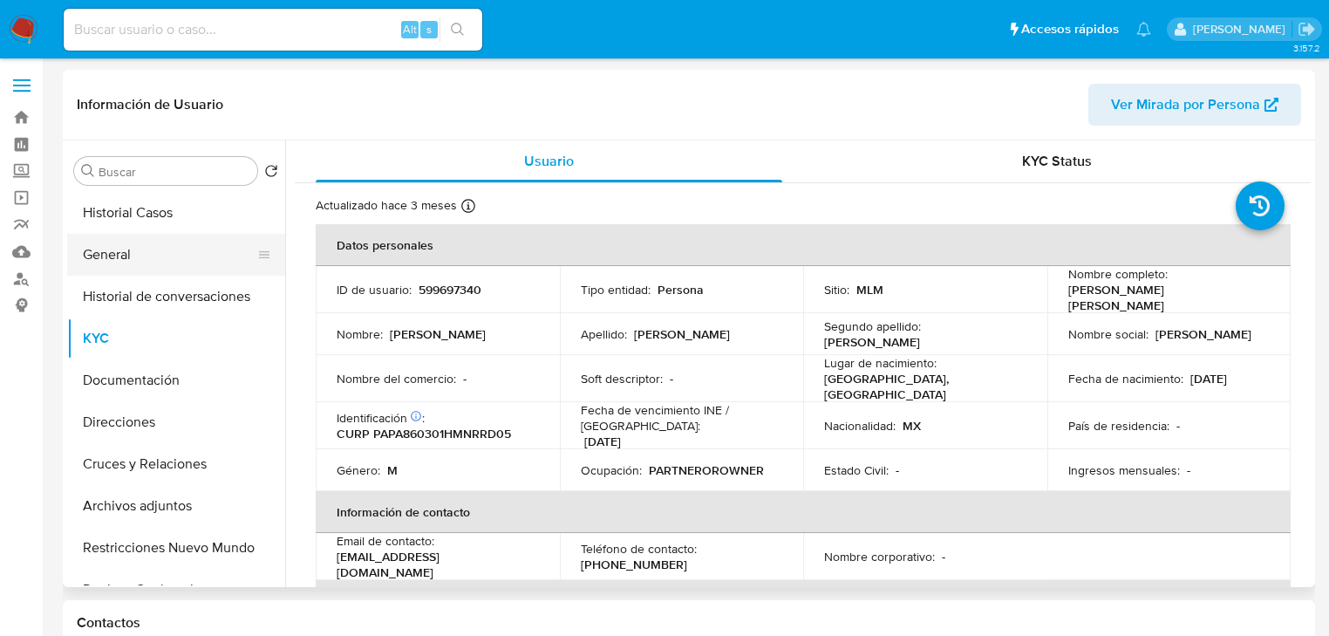
click at [164, 264] on button "General" at bounding box center [169, 255] width 204 height 42
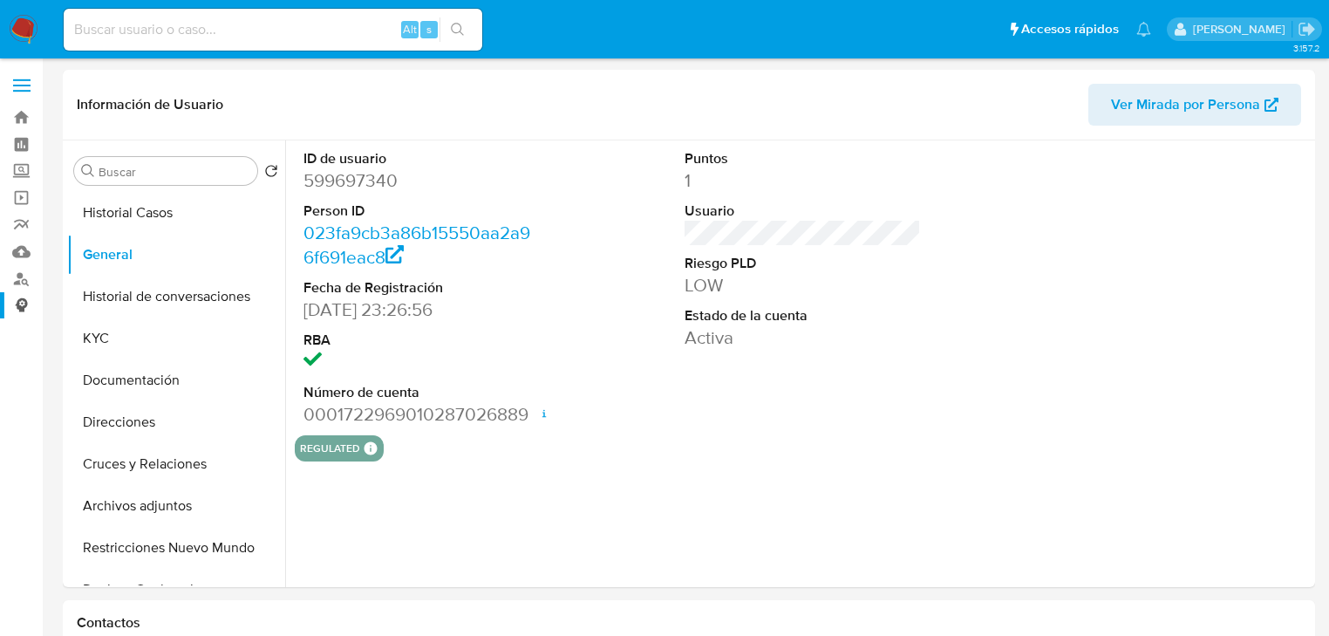
drag, startPoint x: 136, startPoint y: 335, endPoint x: 16, endPoint y: 312, distance: 122.5
click at [136, 336] on button "KYC" at bounding box center [176, 339] width 218 height 42
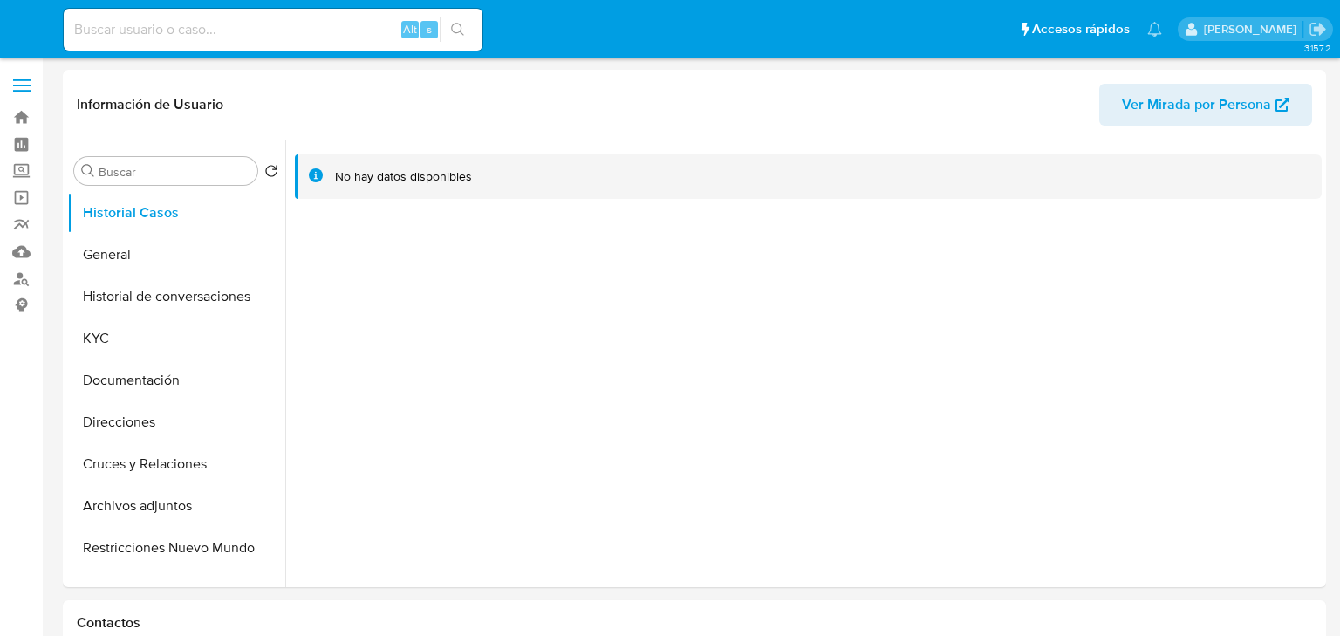
select select "10"
click at [127, 253] on button "General" at bounding box center [169, 255] width 204 height 42
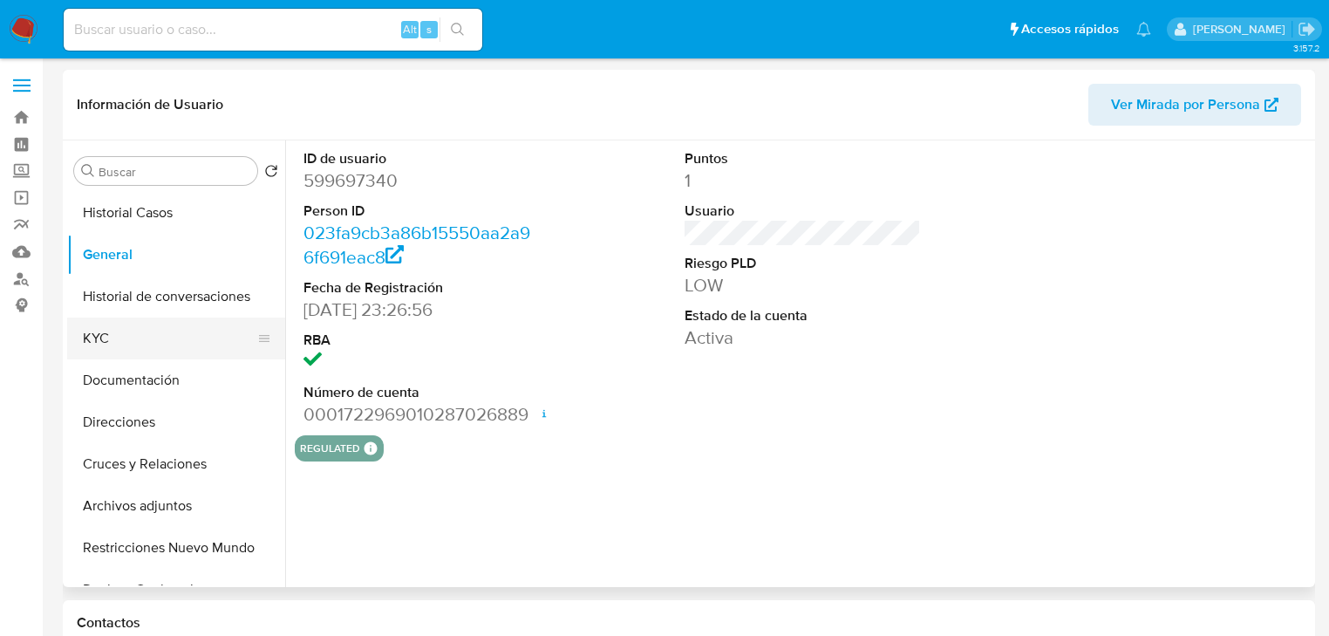
click at [122, 338] on button "KYC" at bounding box center [169, 339] width 204 height 42
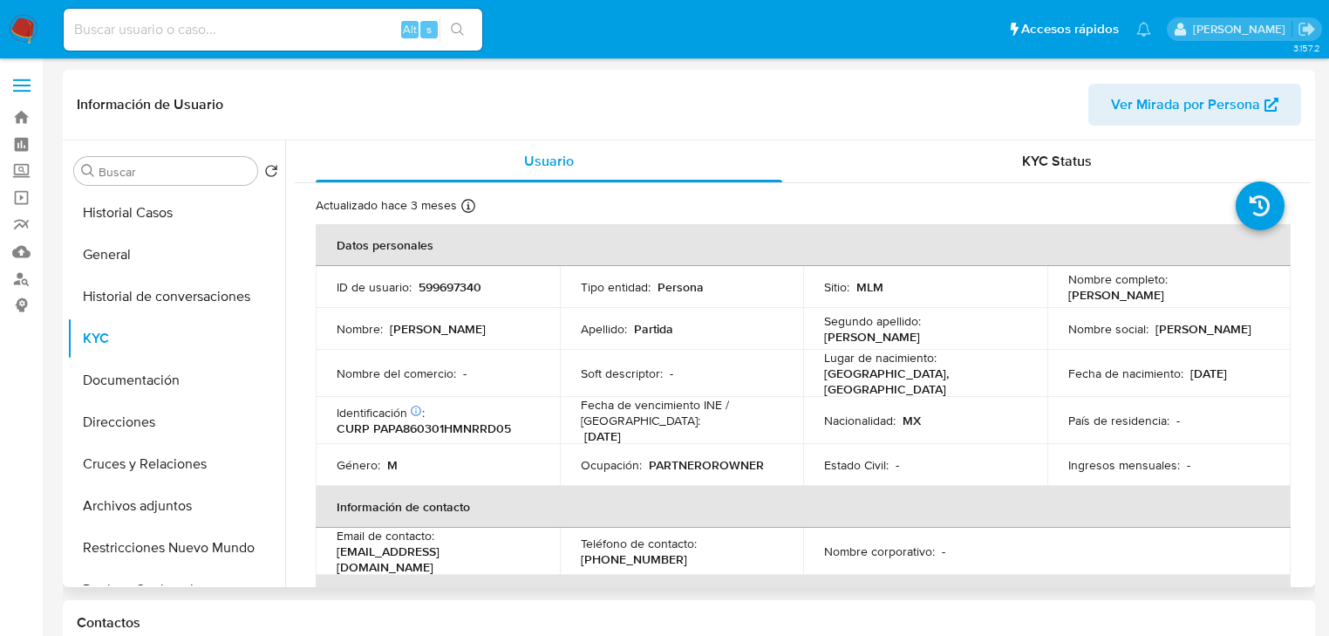
click at [1249, 509] on th "Información de contacto" at bounding box center [803, 507] width 975 height 42
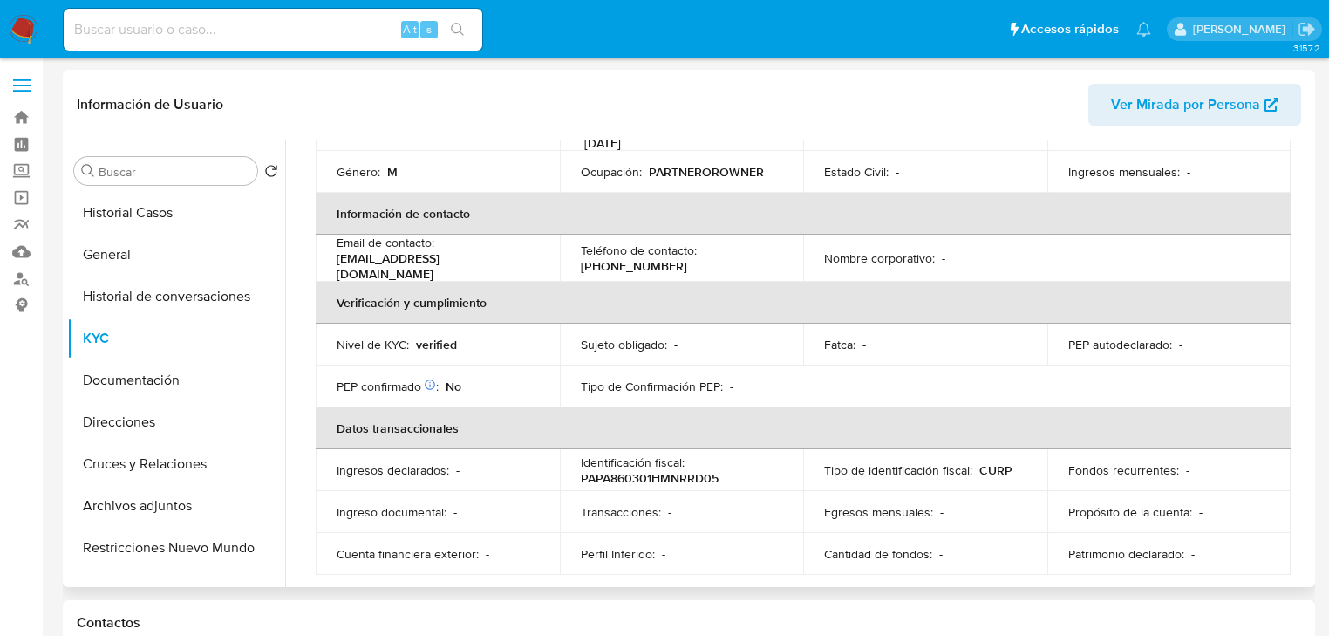
scroll to position [70, 0]
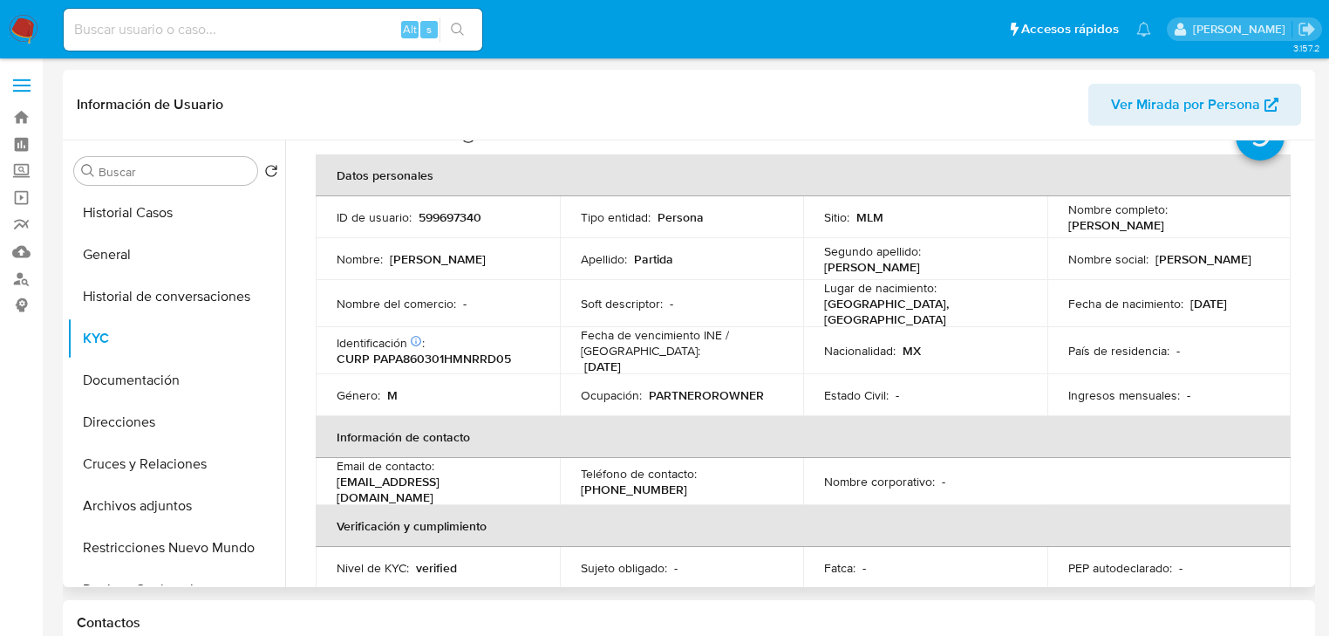
click at [1089, 420] on th "Información de contacto" at bounding box center [803, 437] width 975 height 42
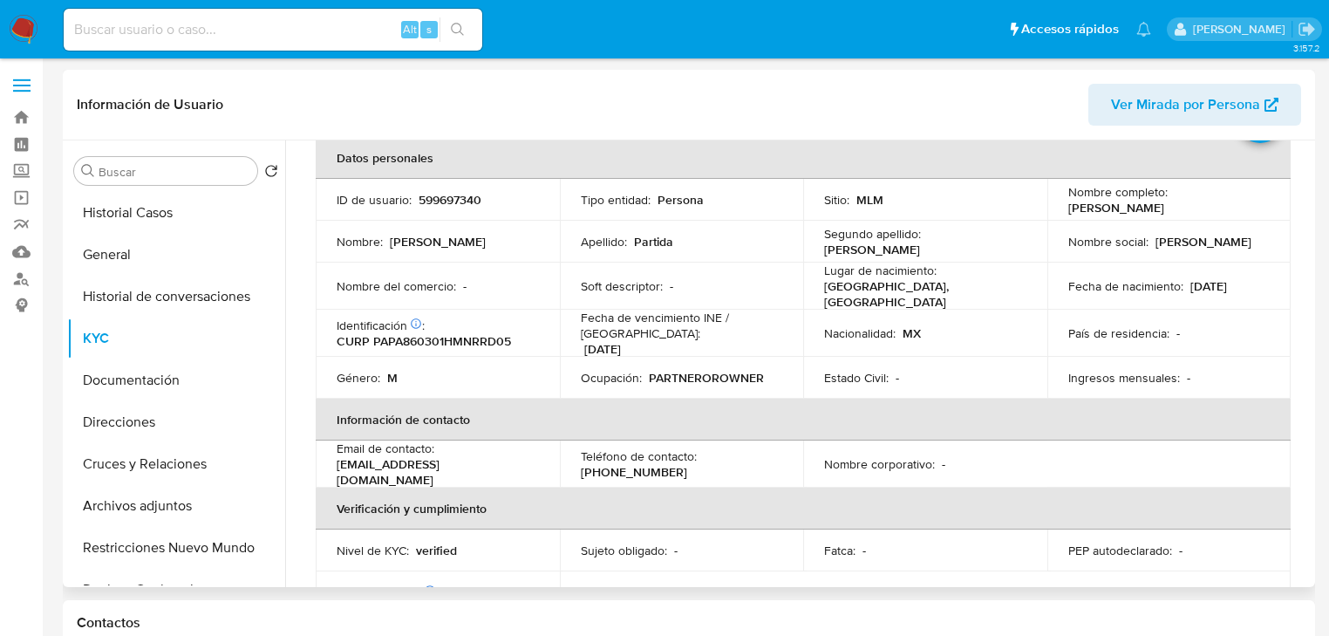
scroll to position [55, 0]
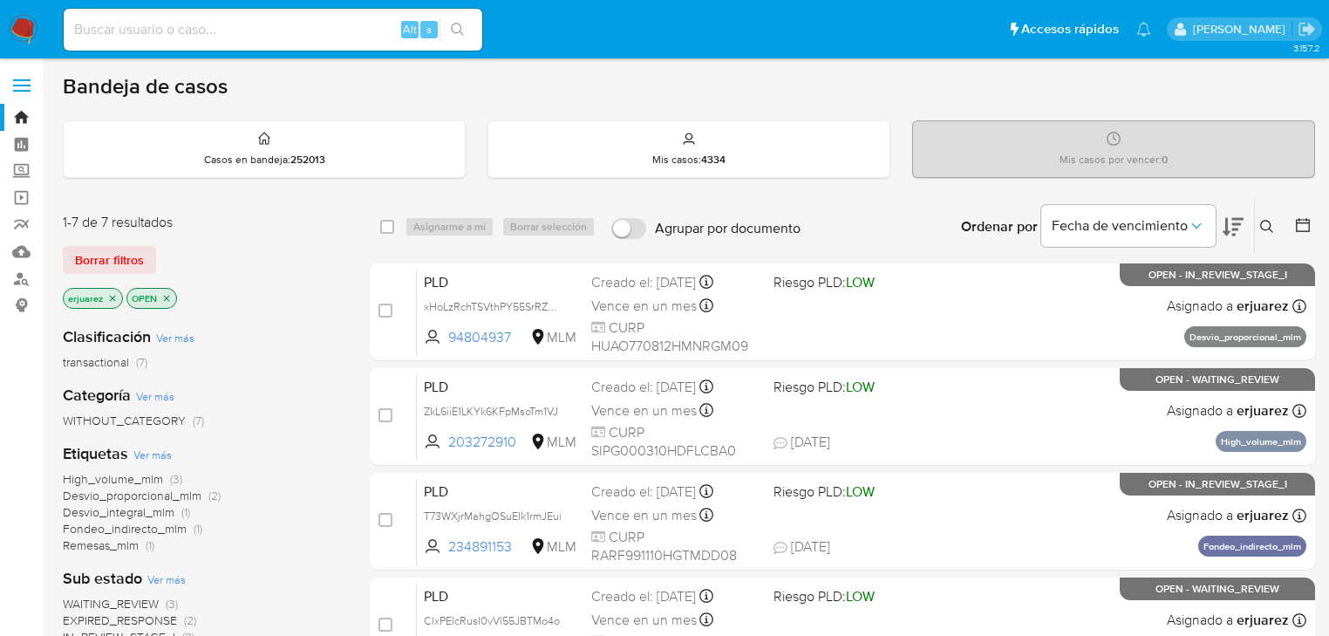
click at [1265, 222] on icon at bounding box center [1268, 227] width 14 height 14
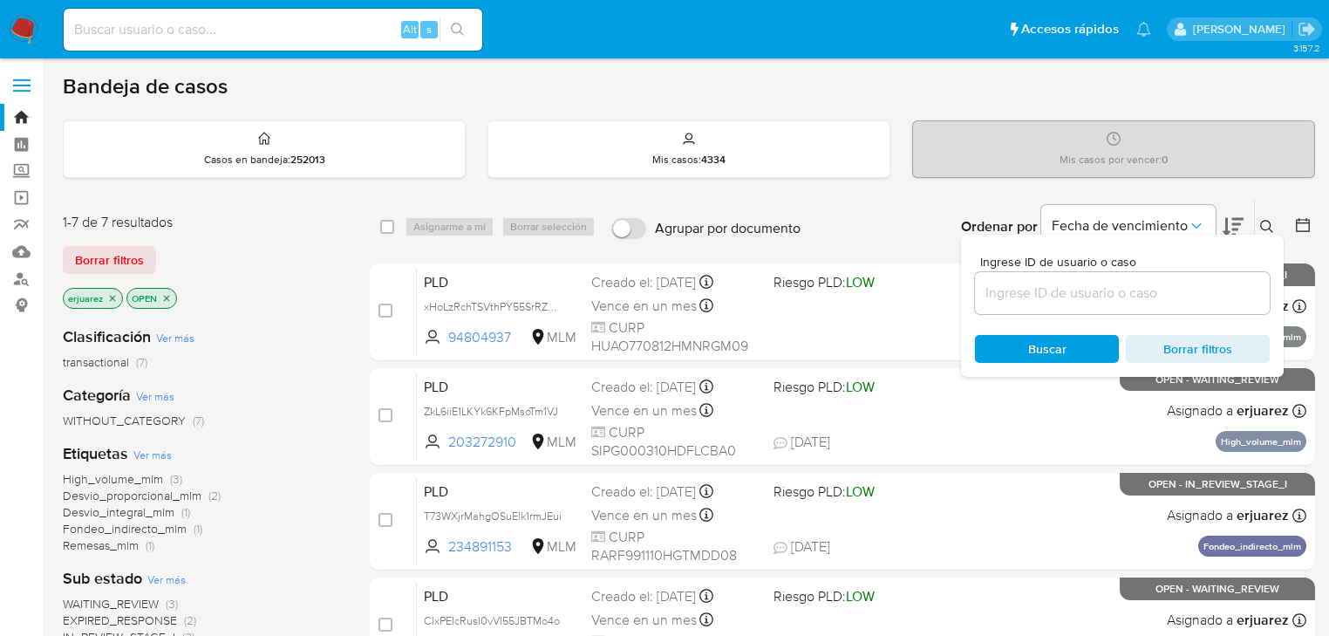
click at [1063, 297] on input at bounding box center [1122, 293] width 295 height 23
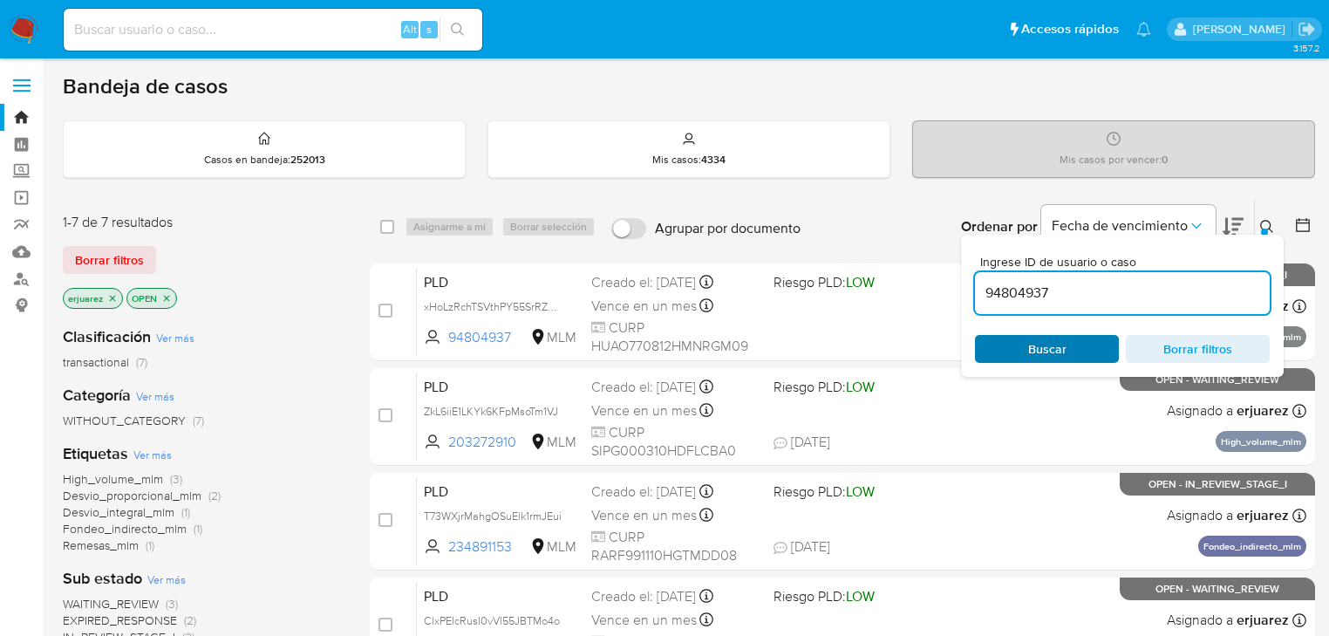
type input "94804937"
click at [1036, 342] on span "Buscar" at bounding box center [1047, 349] width 38 height 28
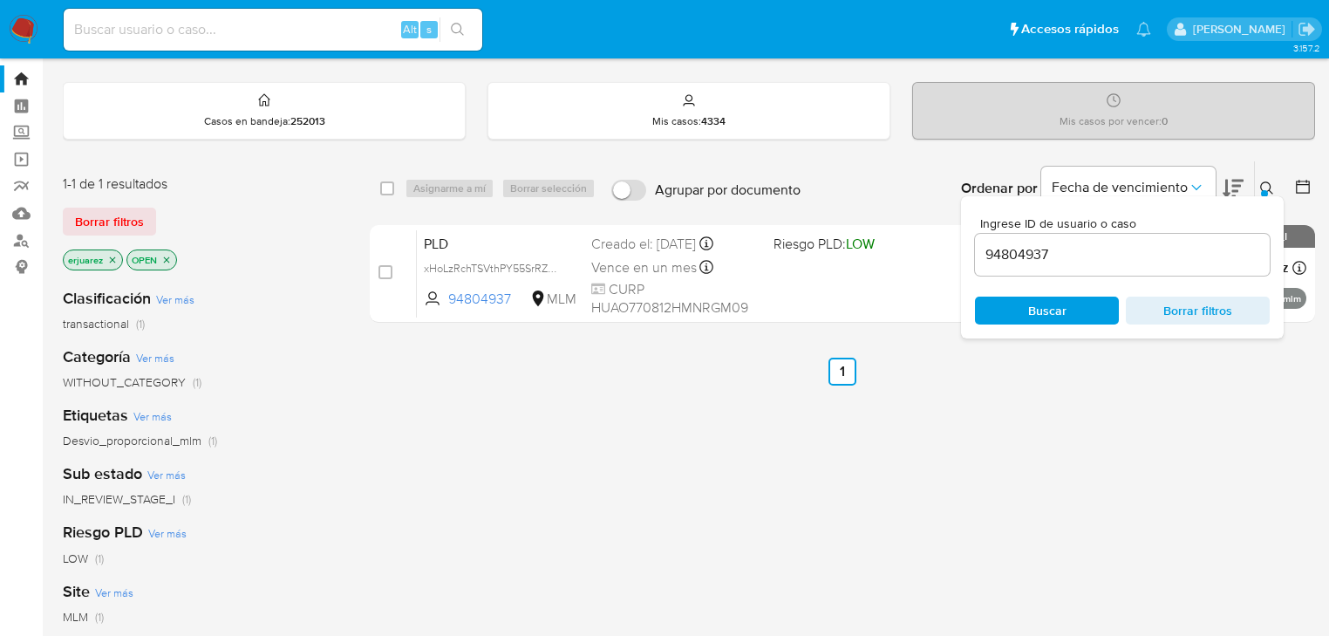
scroll to position [140, 0]
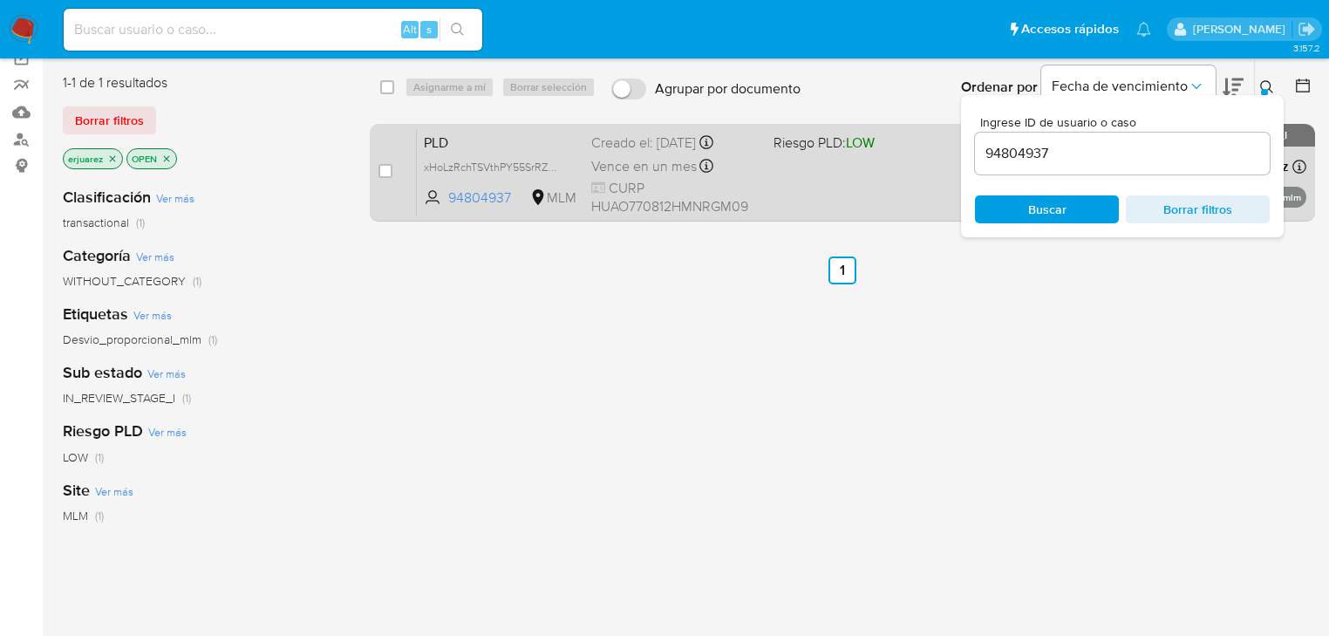
click at [873, 181] on div "PLD xHoLzRchTSVthPY55SrRZDJe 94804937 MLM Riesgo PLD: LOW Creado el: [DATE] Cre…" at bounding box center [862, 172] width 890 height 88
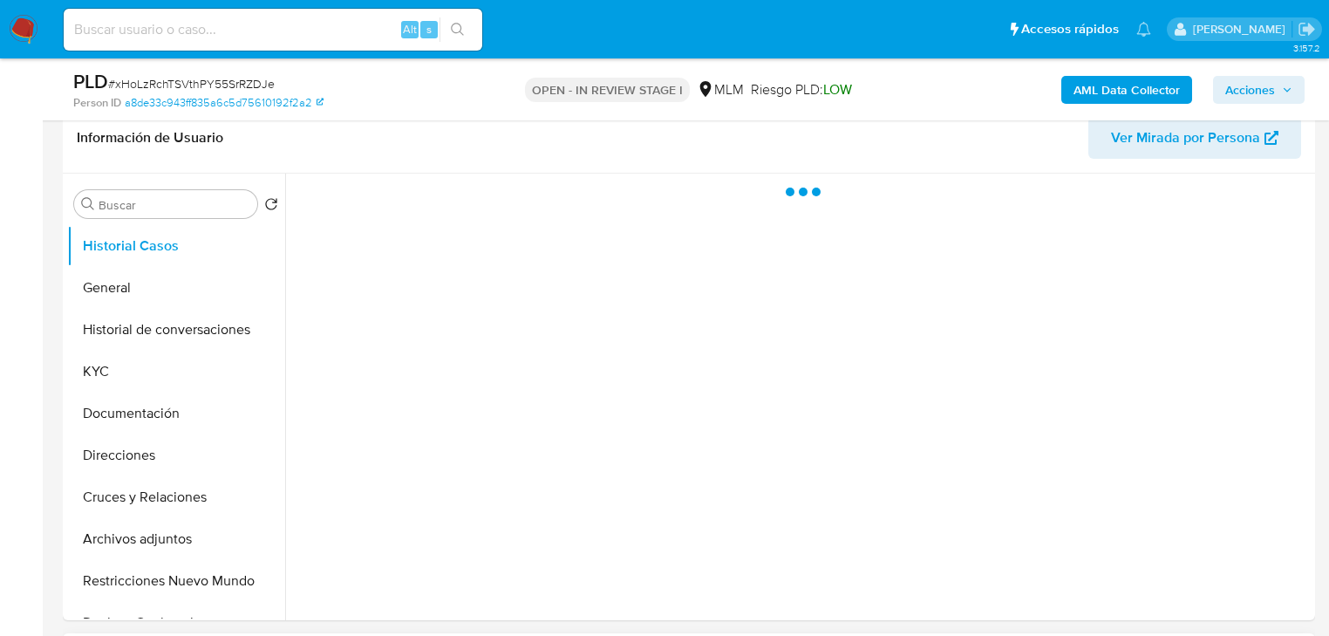
scroll to position [558, 0]
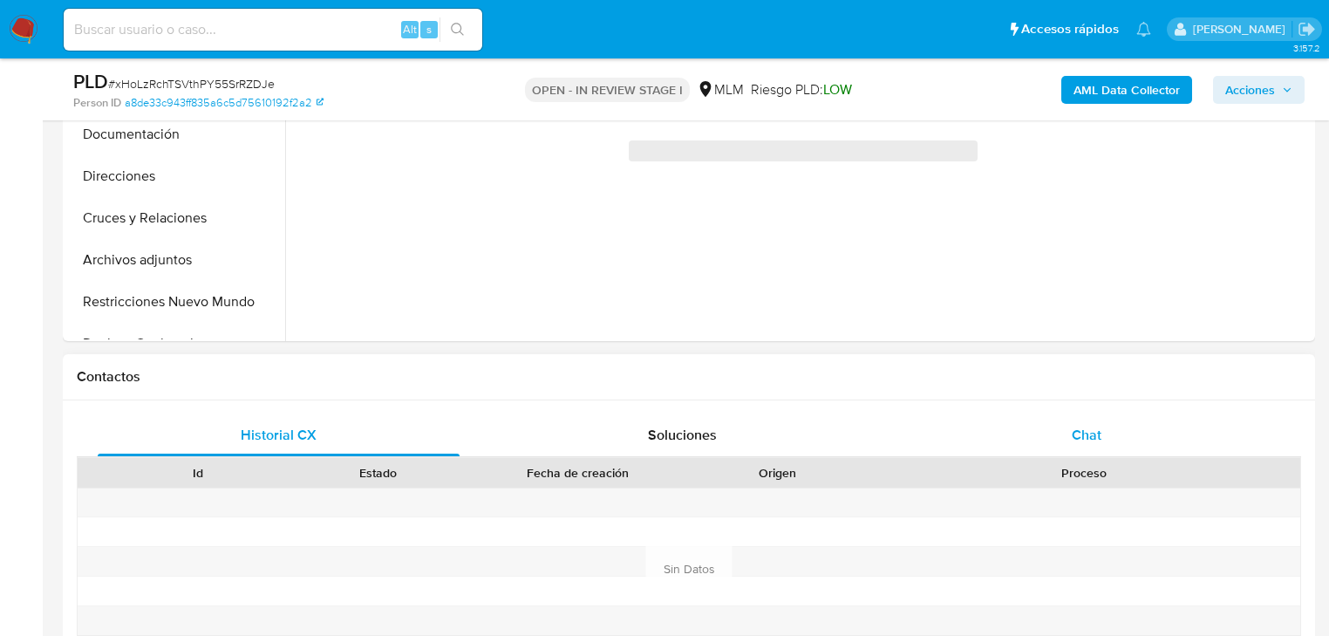
click at [1097, 436] on span "Chat" at bounding box center [1087, 435] width 30 height 20
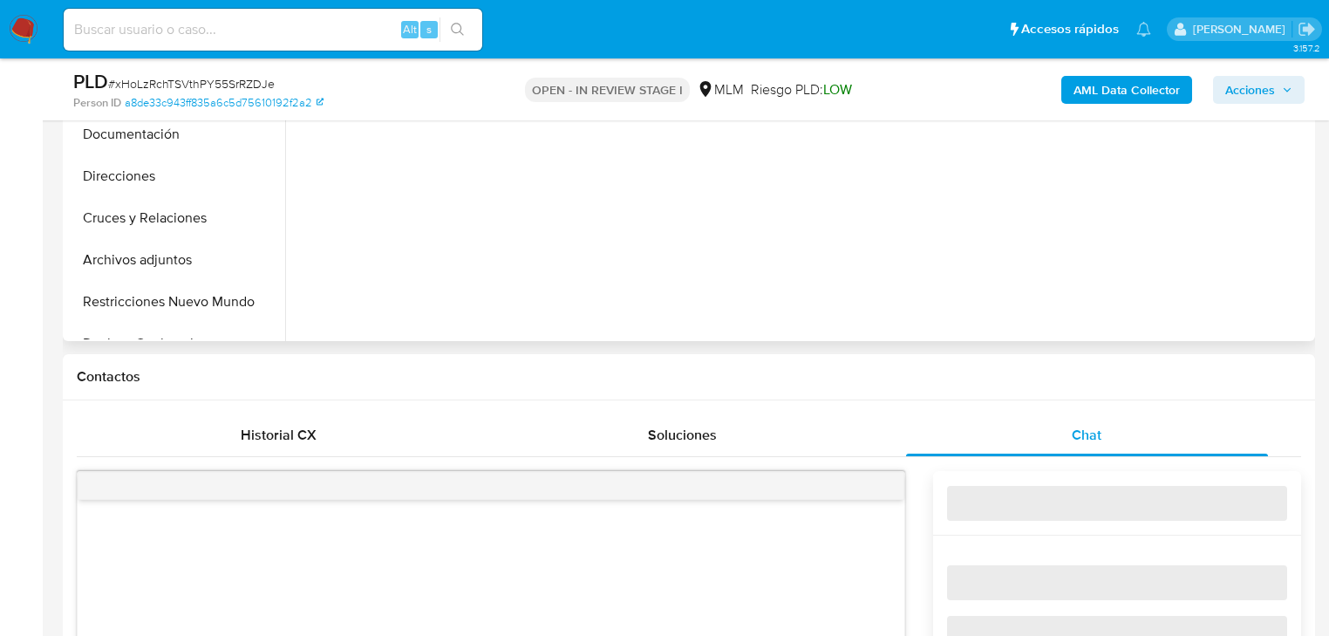
select select "10"
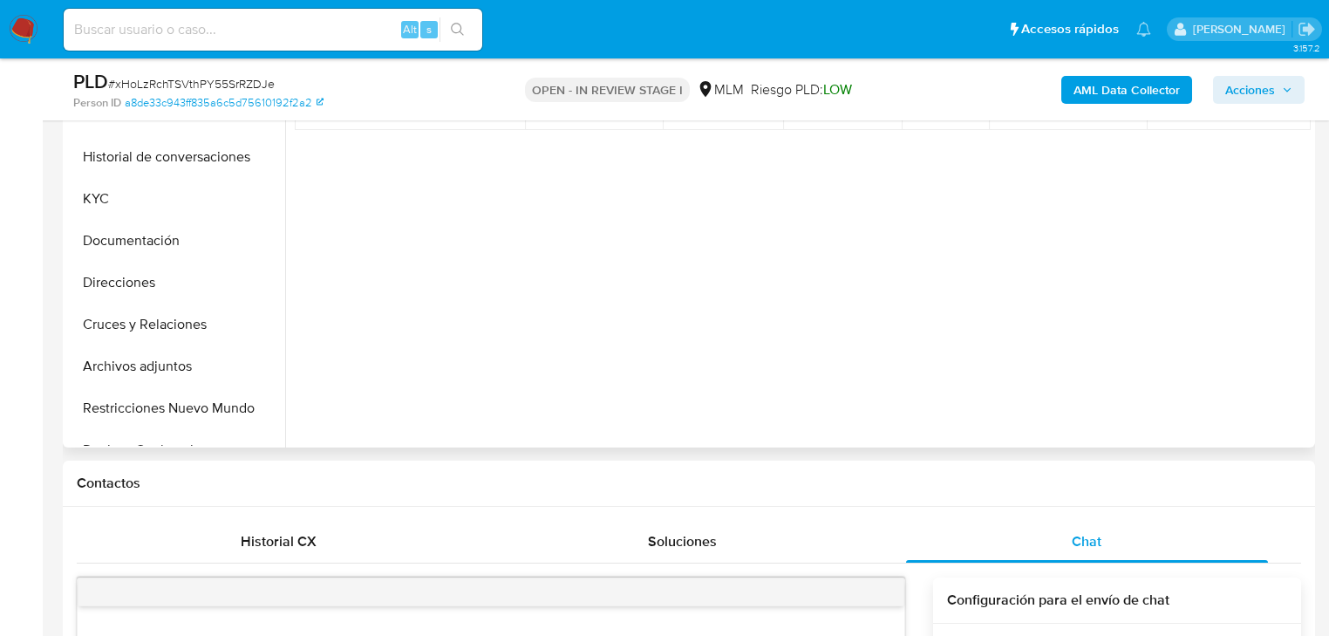
scroll to position [349, 0]
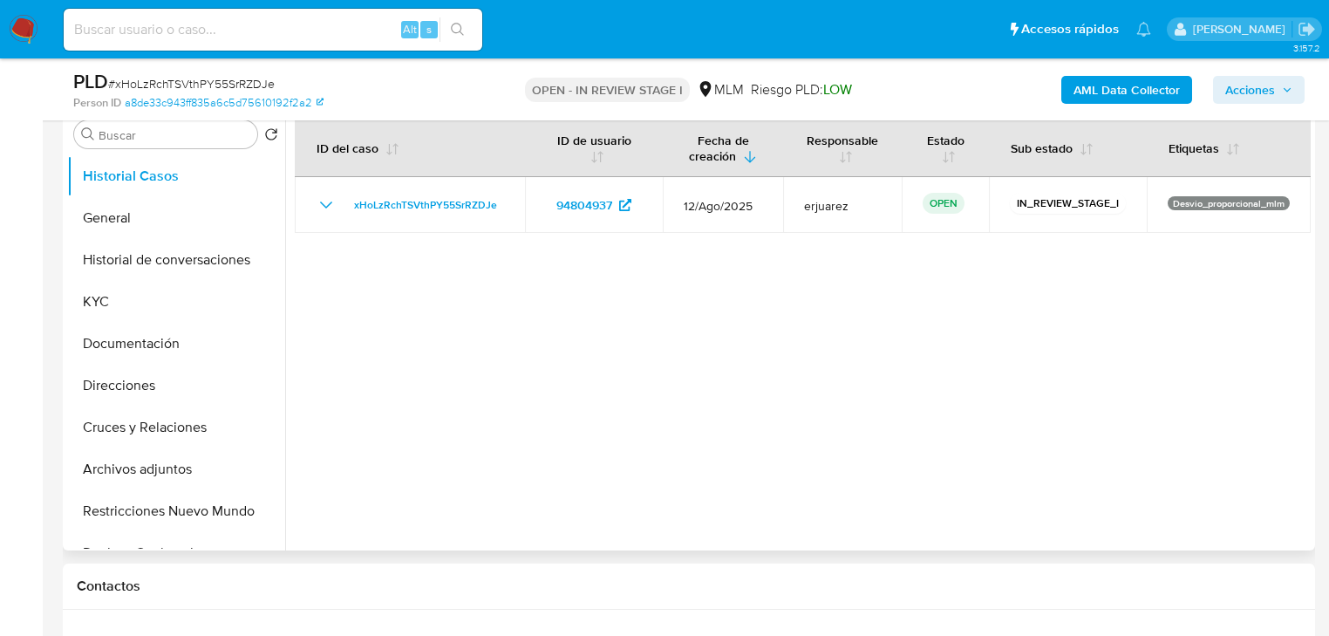
drag, startPoint x: 243, startPoint y: 579, endPoint x: 302, endPoint y: 520, distance: 83.3
click at [244, 579] on h1 "Contactos" at bounding box center [689, 585] width 1225 height 17
click at [105, 313] on button "KYC" at bounding box center [169, 302] width 204 height 42
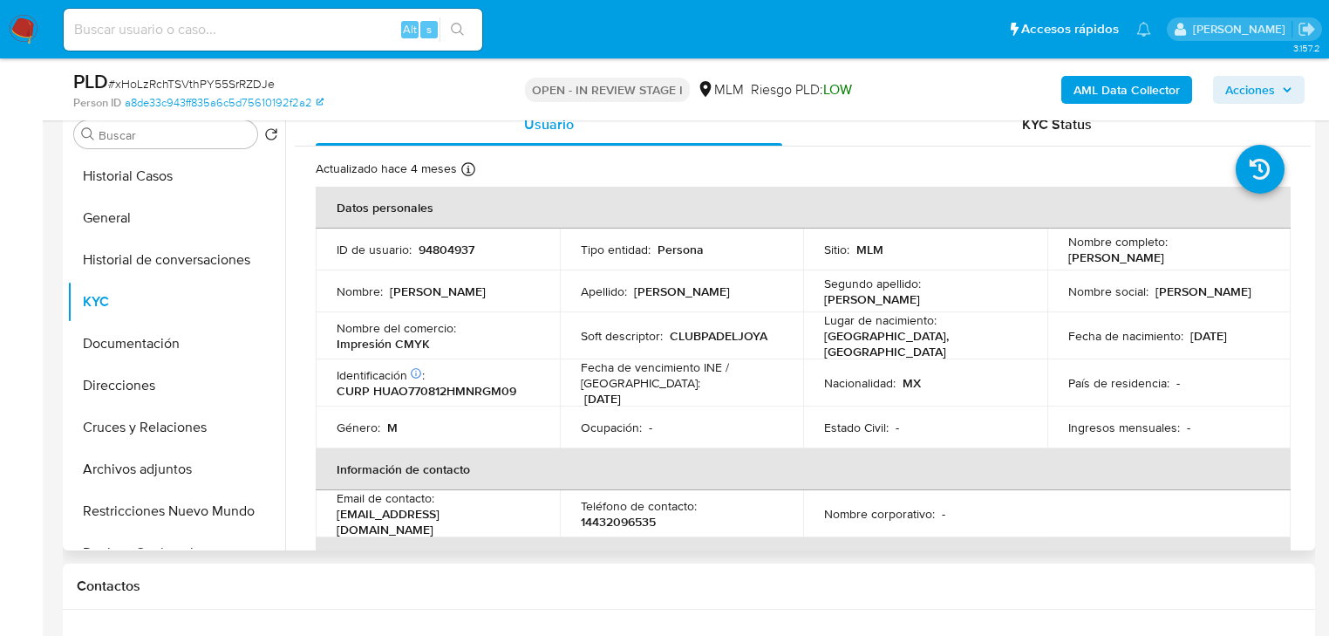
click at [733, 359] on p "Fecha de vencimiento INE / Pasaporte :" at bounding box center [682, 374] width 202 height 31
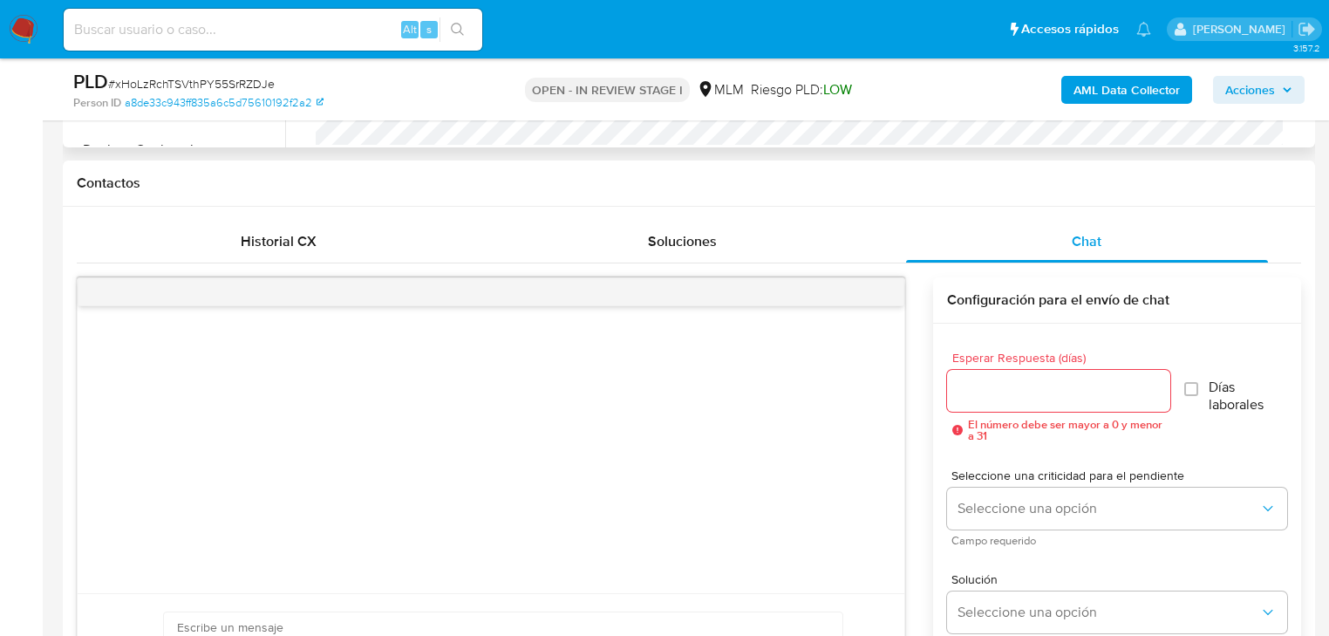
scroll to position [419, 0]
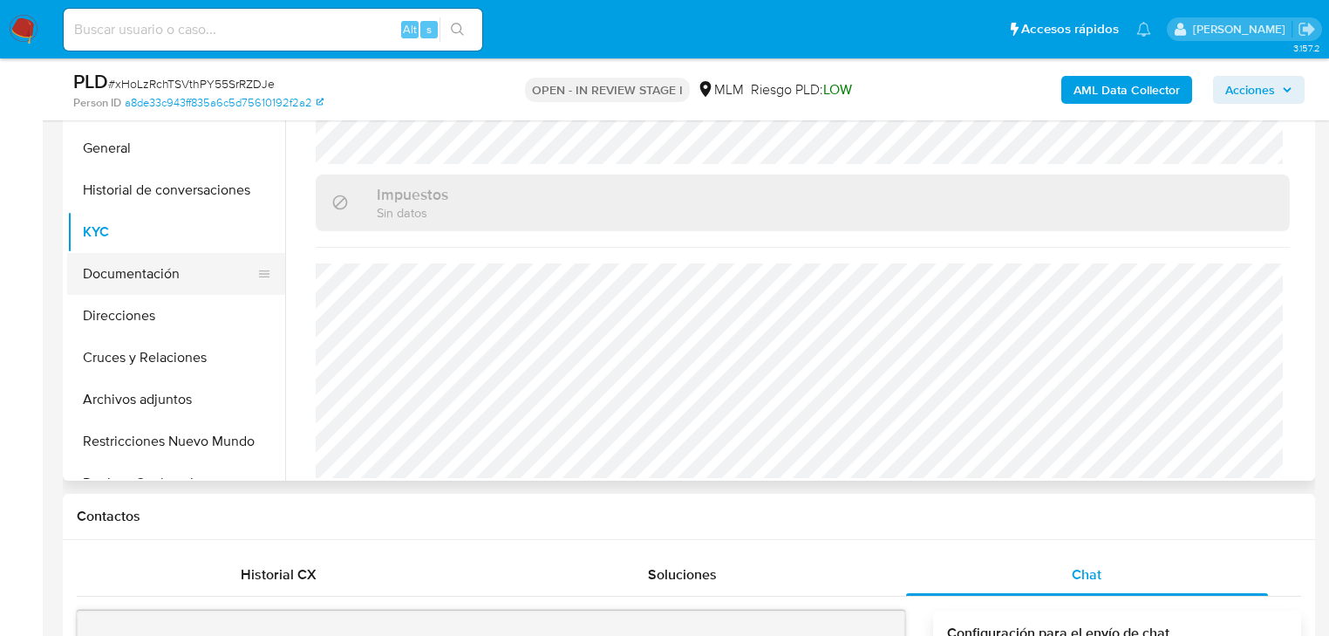
click at [156, 292] on button "Documentación" at bounding box center [169, 274] width 204 height 42
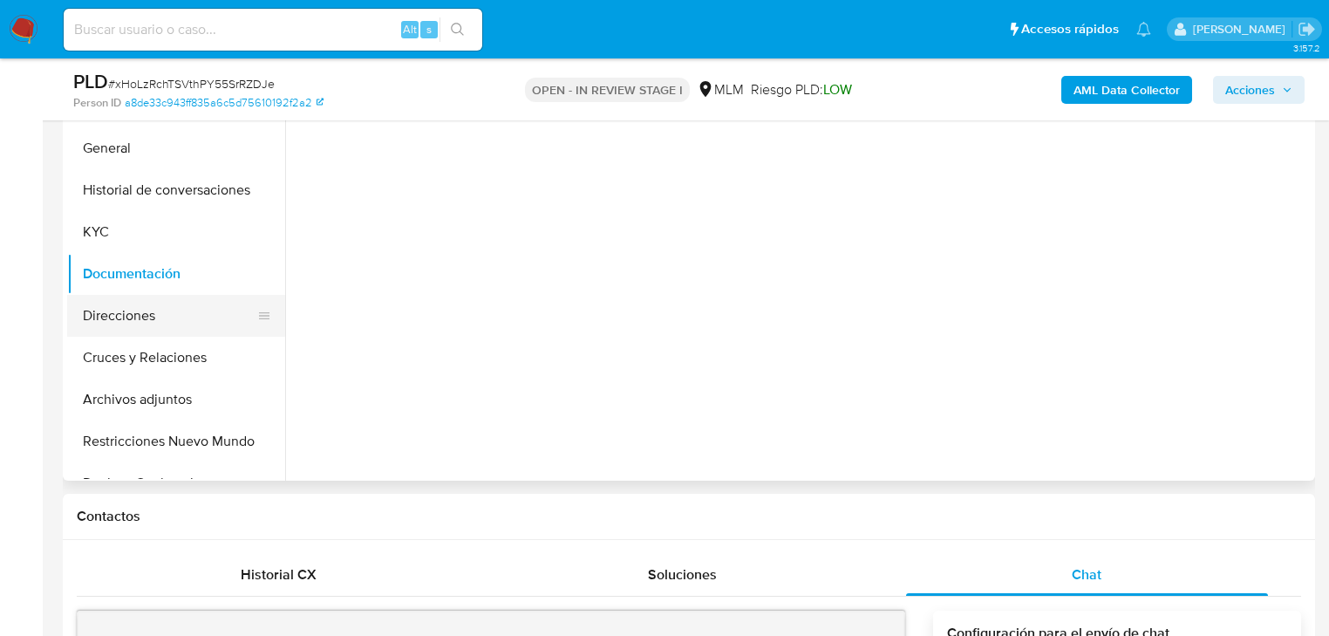
scroll to position [0, 0]
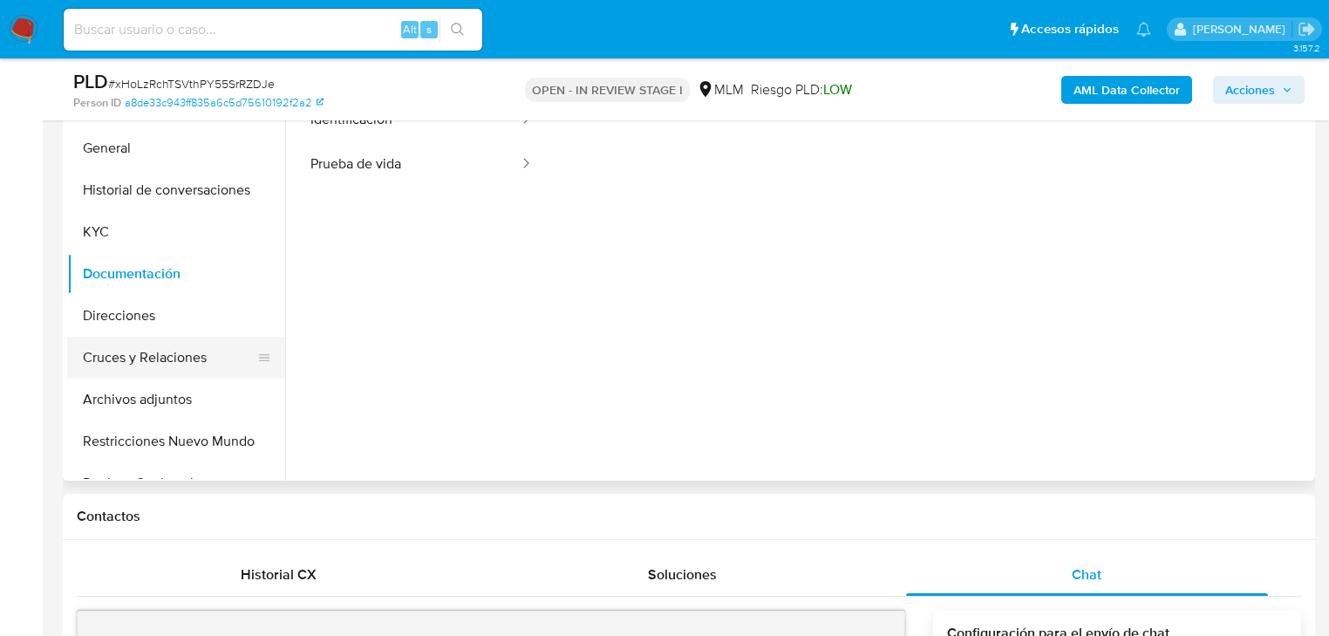
click at [140, 372] on button "Cruces y Relaciones" at bounding box center [169, 358] width 204 height 42
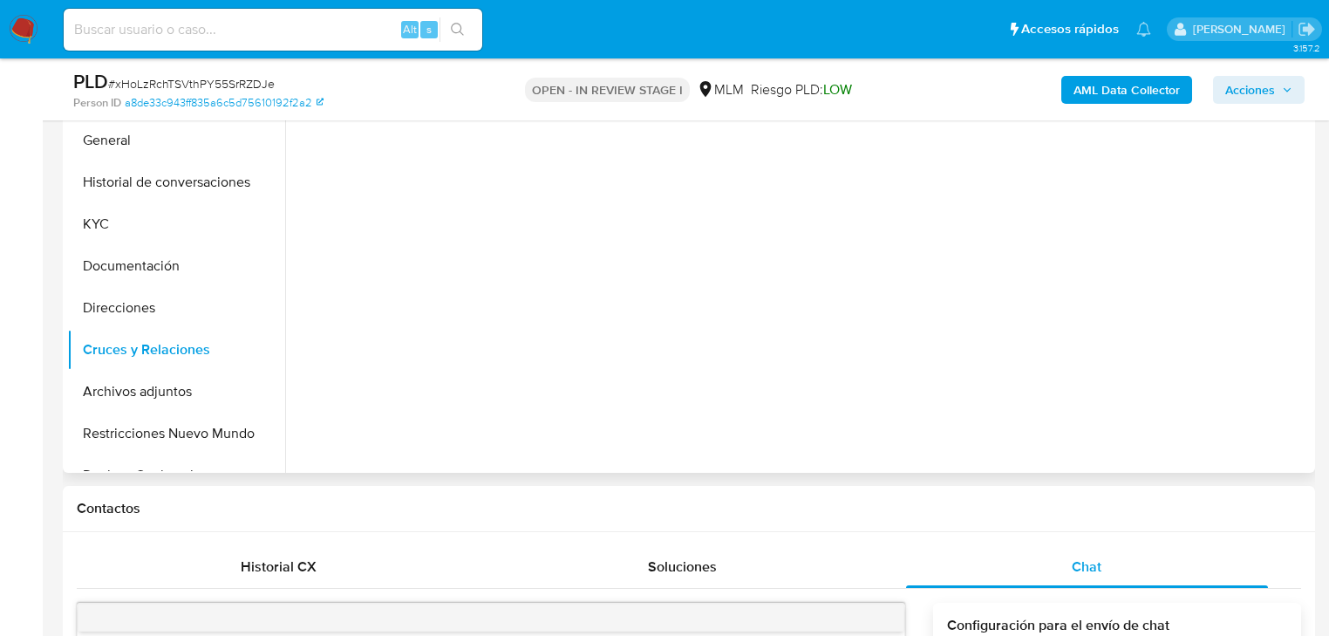
scroll to position [419, 0]
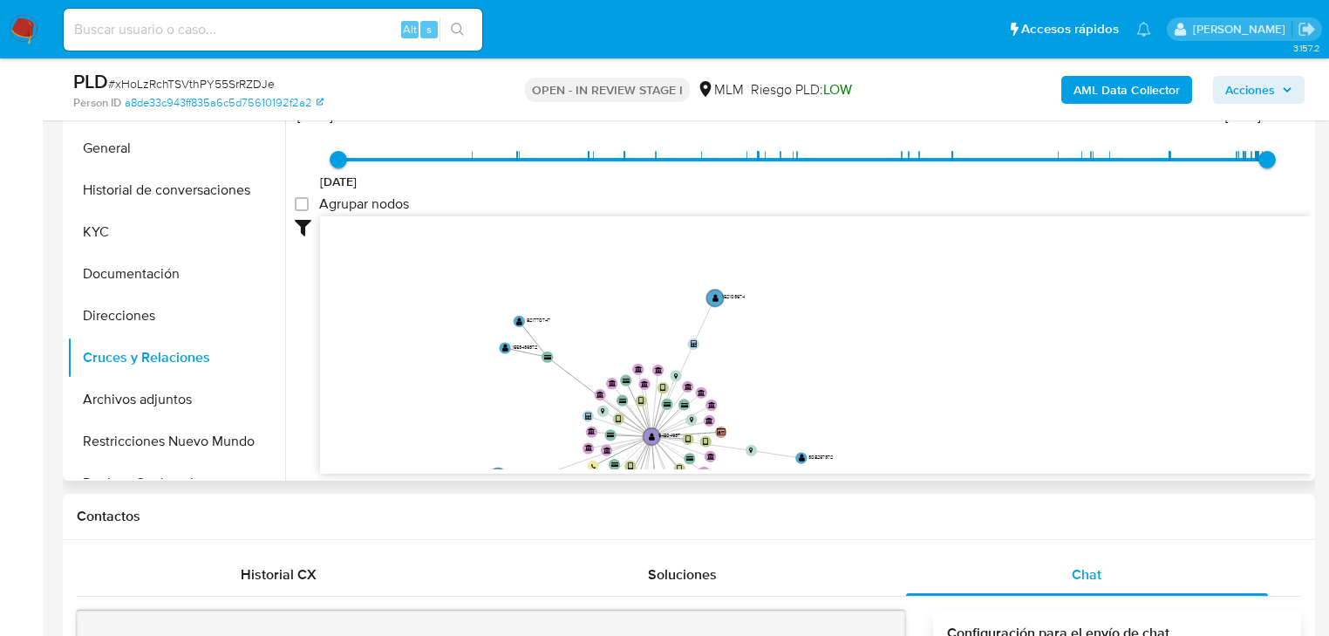
drag, startPoint x: 546, startPoint y: 386, endPoint x: 554, endPoint y: 394, distance: 11.1
click at [548, 421] on icon "user-94804937  94804937 device-67e8b32555d7147777560191  device-61f40c2b08813…" at bounding box center [815, 342] width 991 height 253
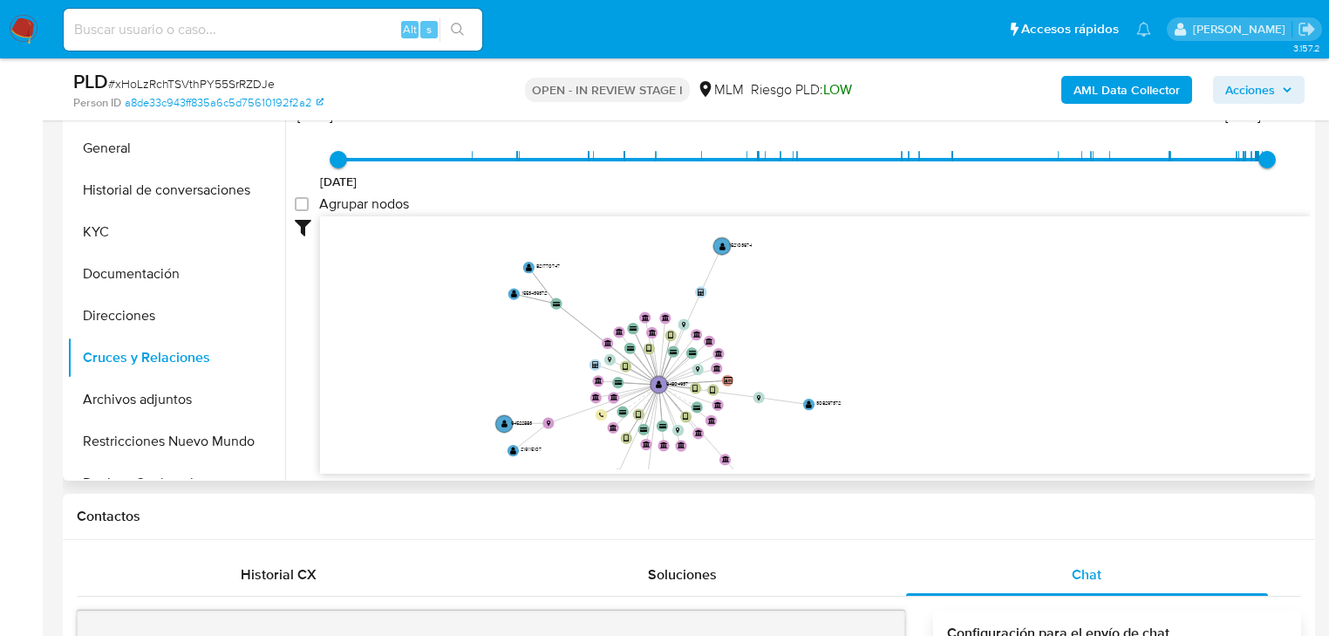
drag, startPoint x: 560, startPoint y: 348, endPoint x: 569, endPoint y: 338, distance: 13.6
click at [560, 344] on icon "user-94804937  94804937 device-67e8b32555d7147777560191  device-61f40c2b08813…" at bounding box center [815, 342] width 991 height 253
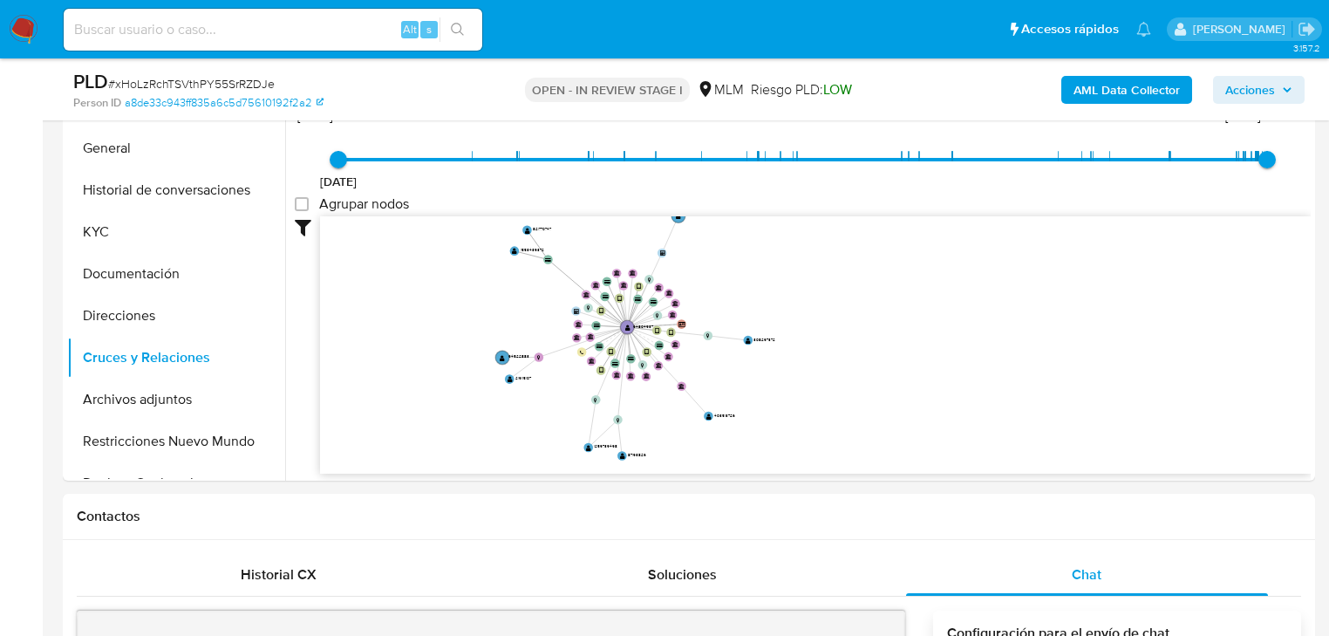
drag, startPoint x: 871, startPoint y: 382, endPoint x: 565, endPoint y: 482, distance: 322.2
click at [845, 346] on icon "user-94804937  94804937 device-67e8b32555d7147777560191  device-61f40c2b08813…" at bounding box center [815, 342] width 991 height 253
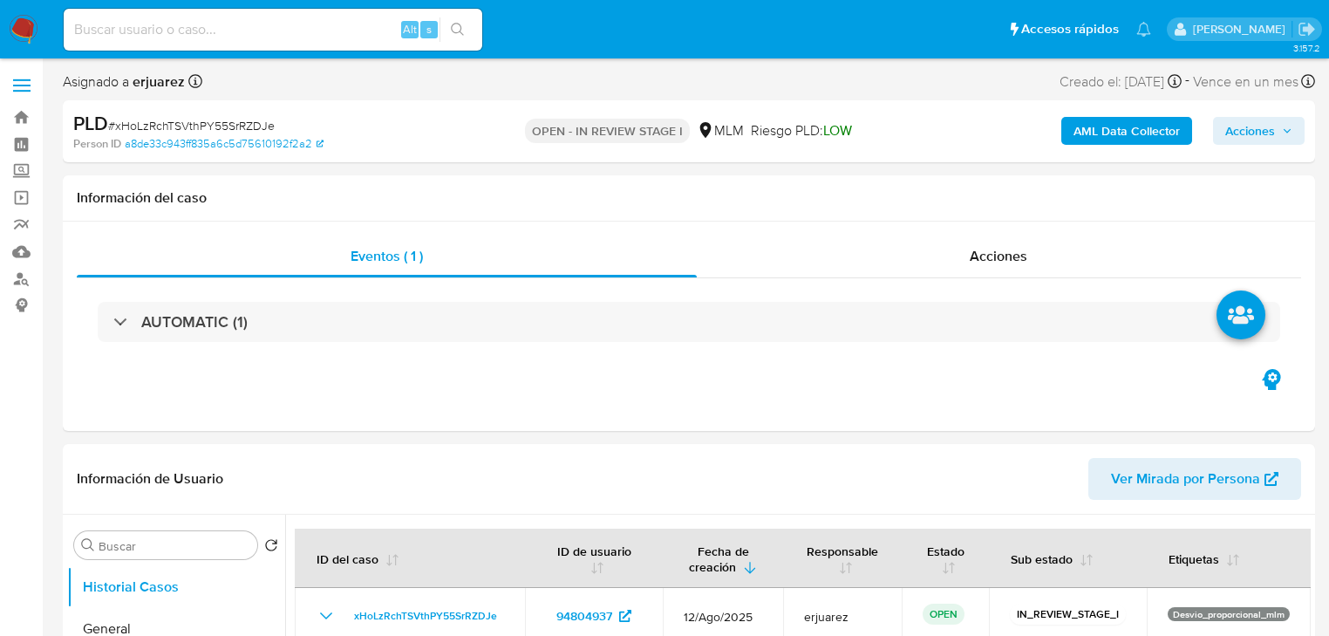
select select "10"
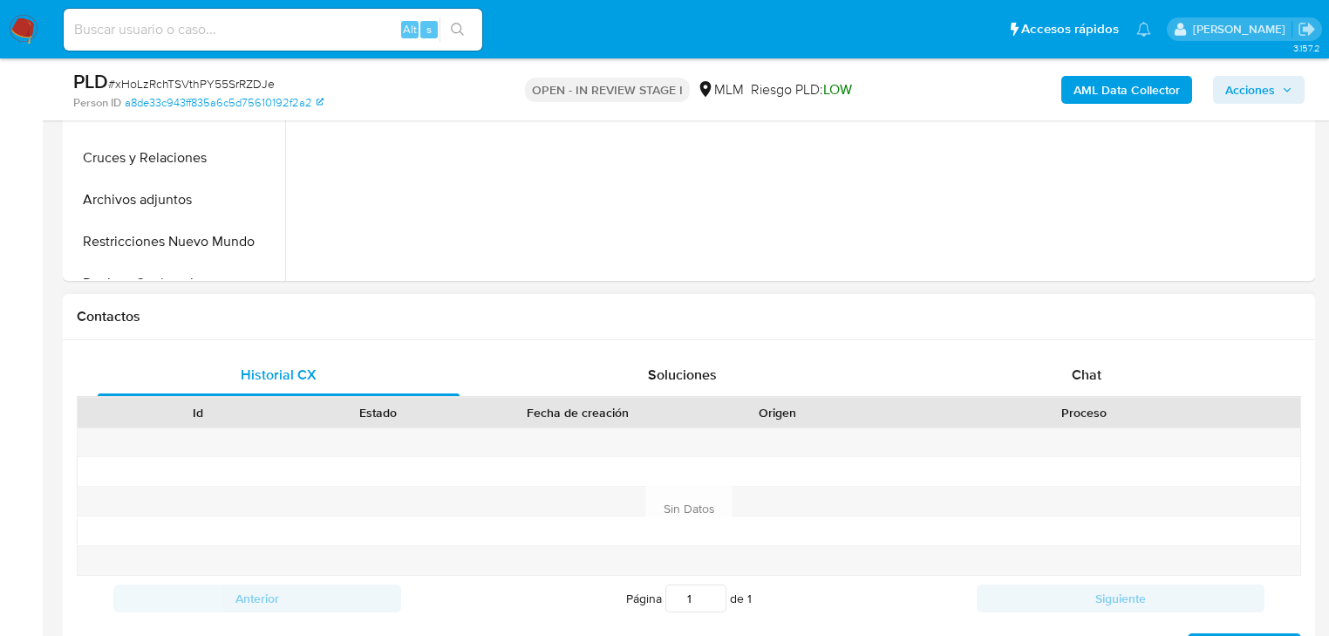
scroll to position [628, 0]
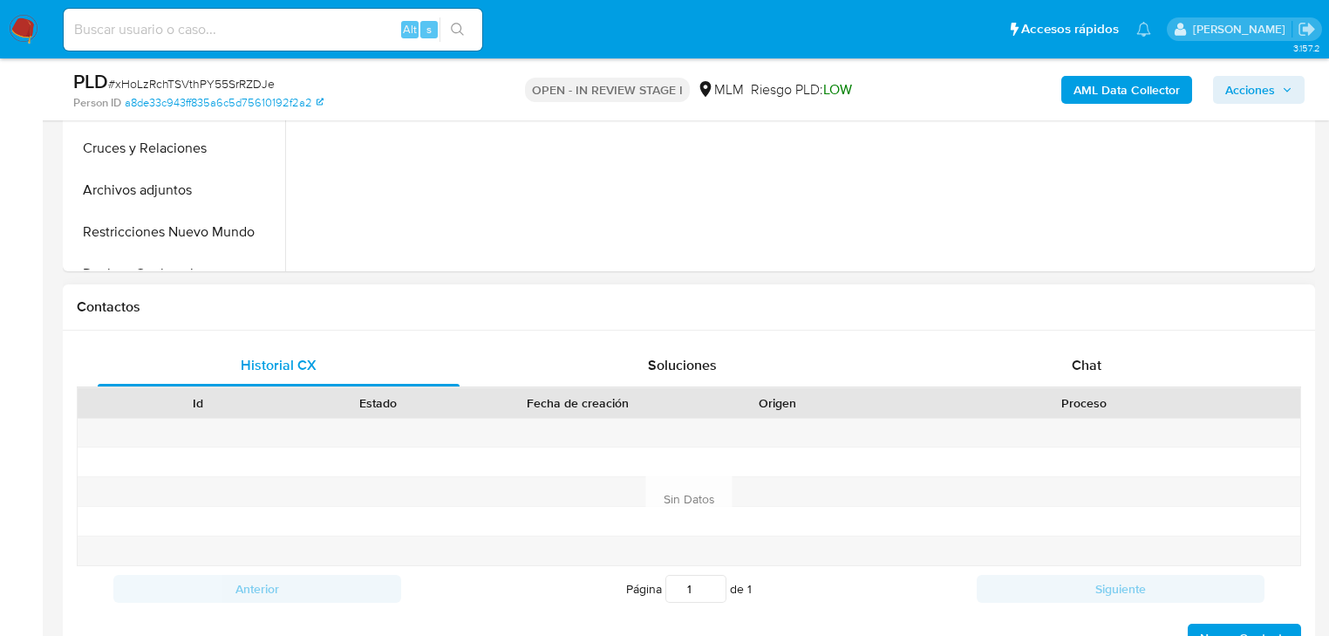
drag, startPoint x: 1089, startPoint y: 352, endPoint x: 591, endPoint y: 331, distance: 497.7
click at [1086, 354] on div "Chat" at bounding box center [1087, 366] width 362 height 42
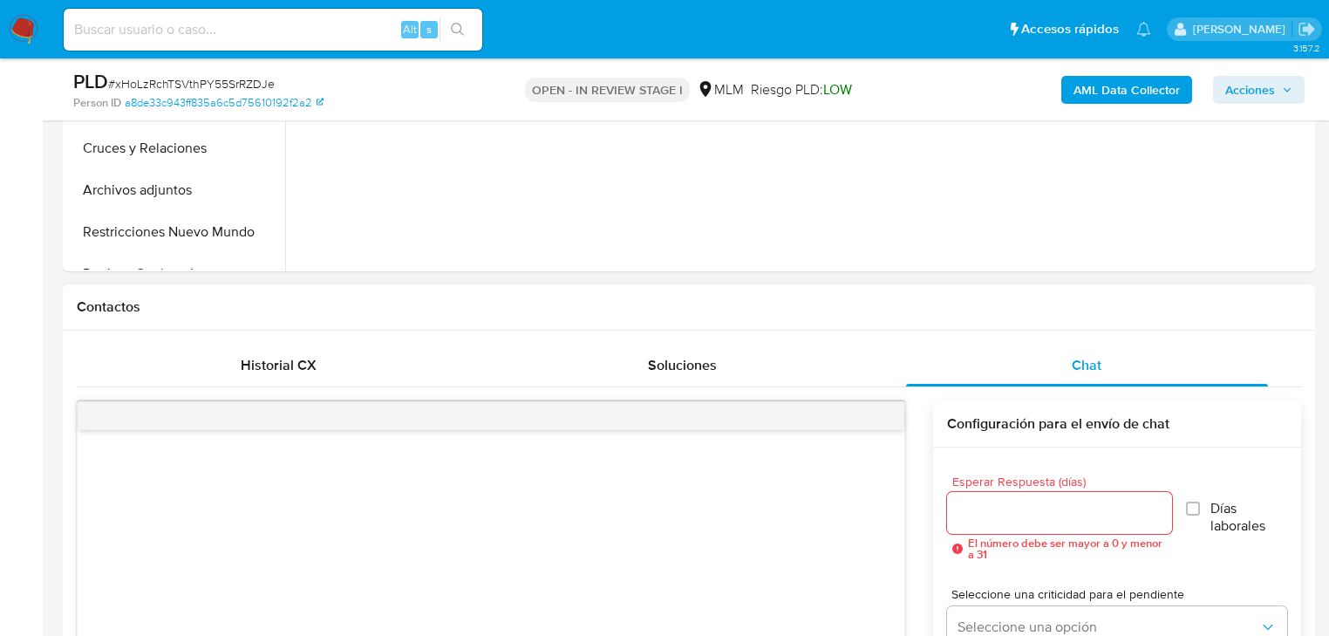
click at [110, 499] on div "‌ ‌" at bounding box center [491, 573] width 827 height 287
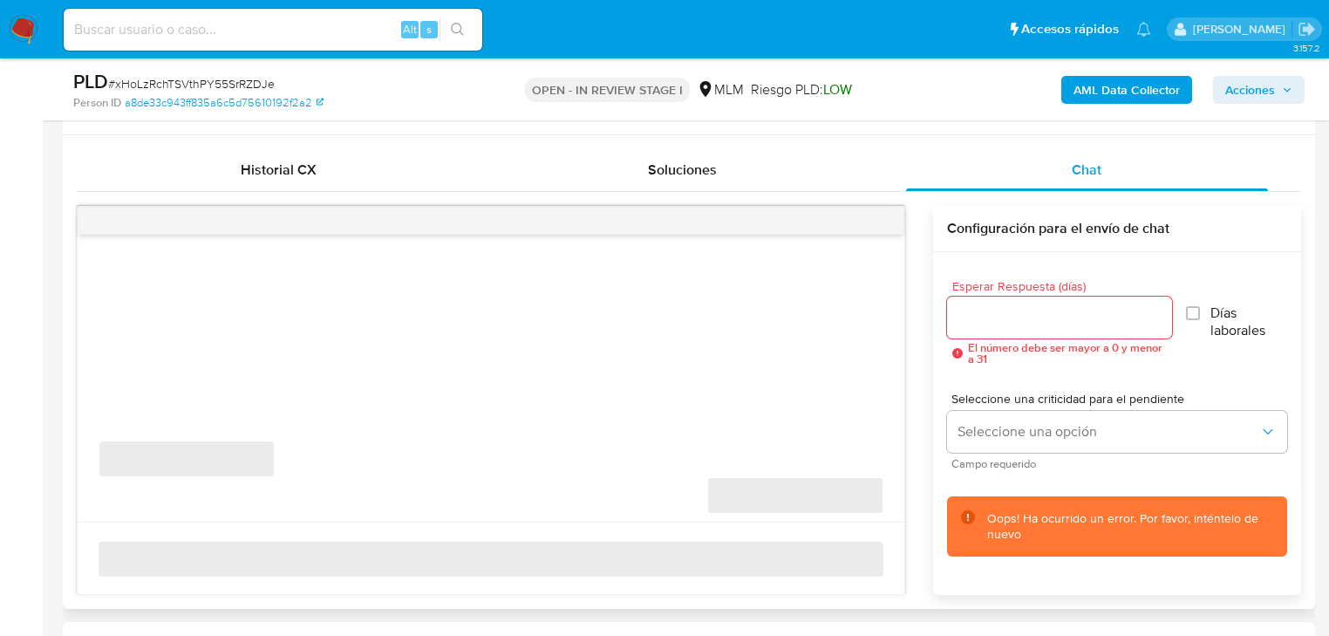
scroll to position [907, 0]
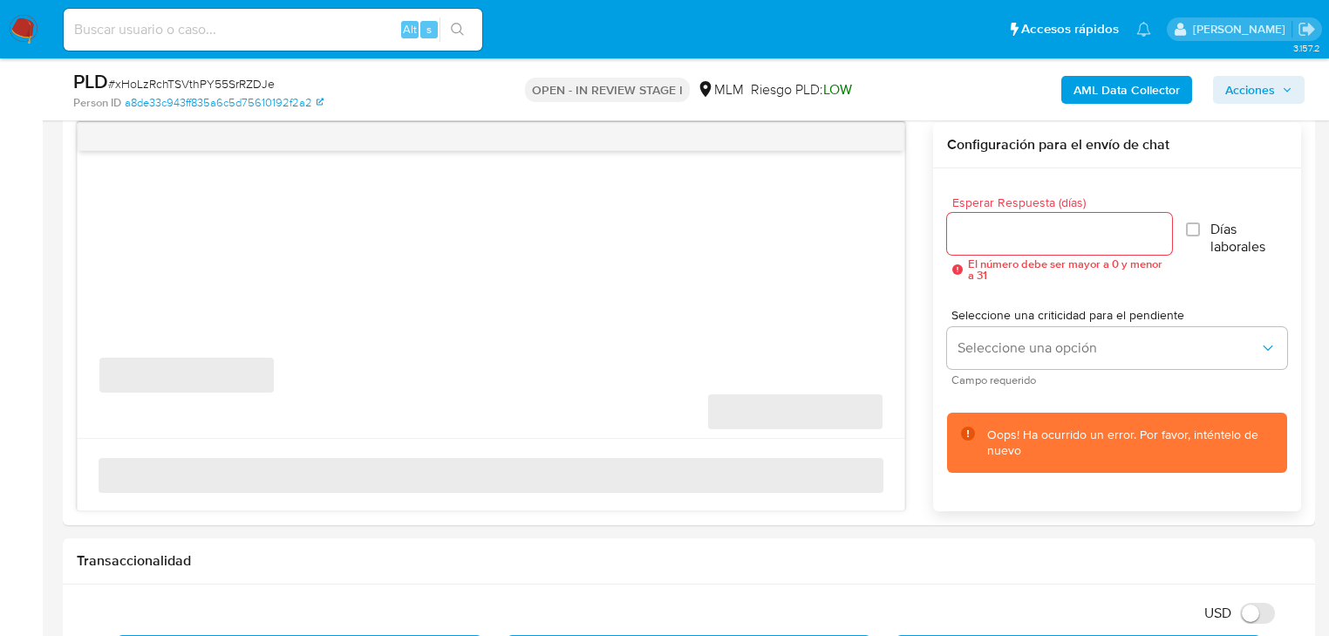
click at [22, 30] on img at bounding box center [24, 30] width 30 height 30
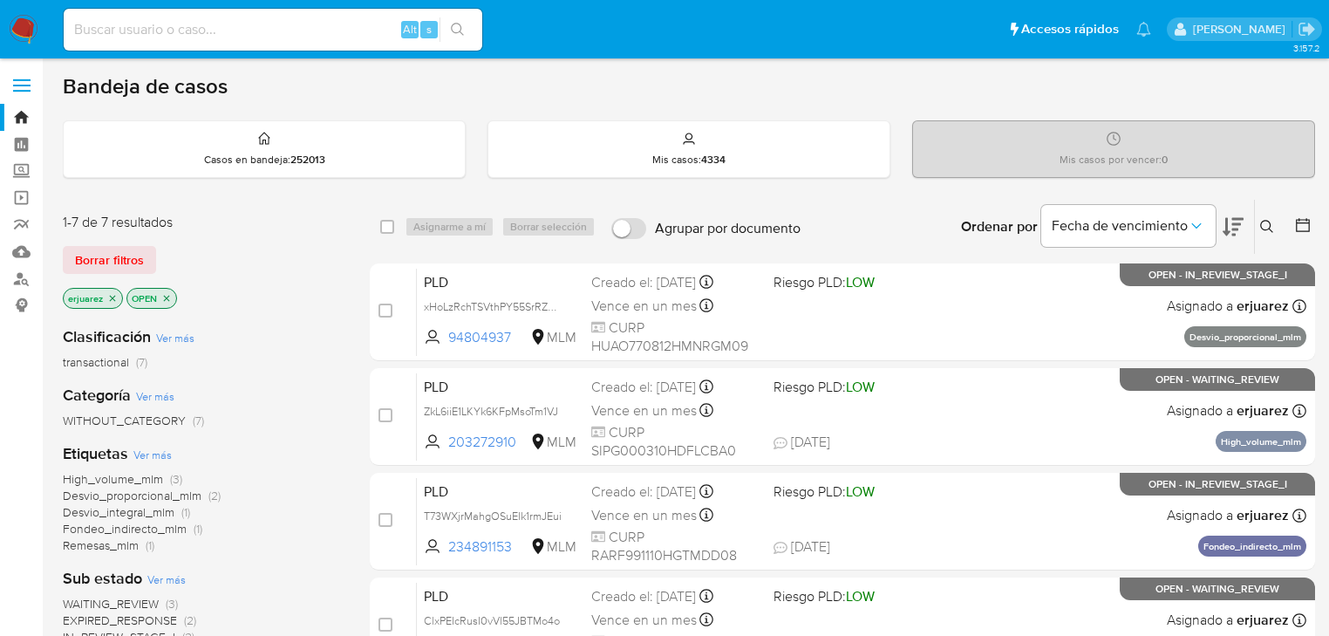
click at [1270, 217] on button at bounding box center [1269, 226] width 29 height 21
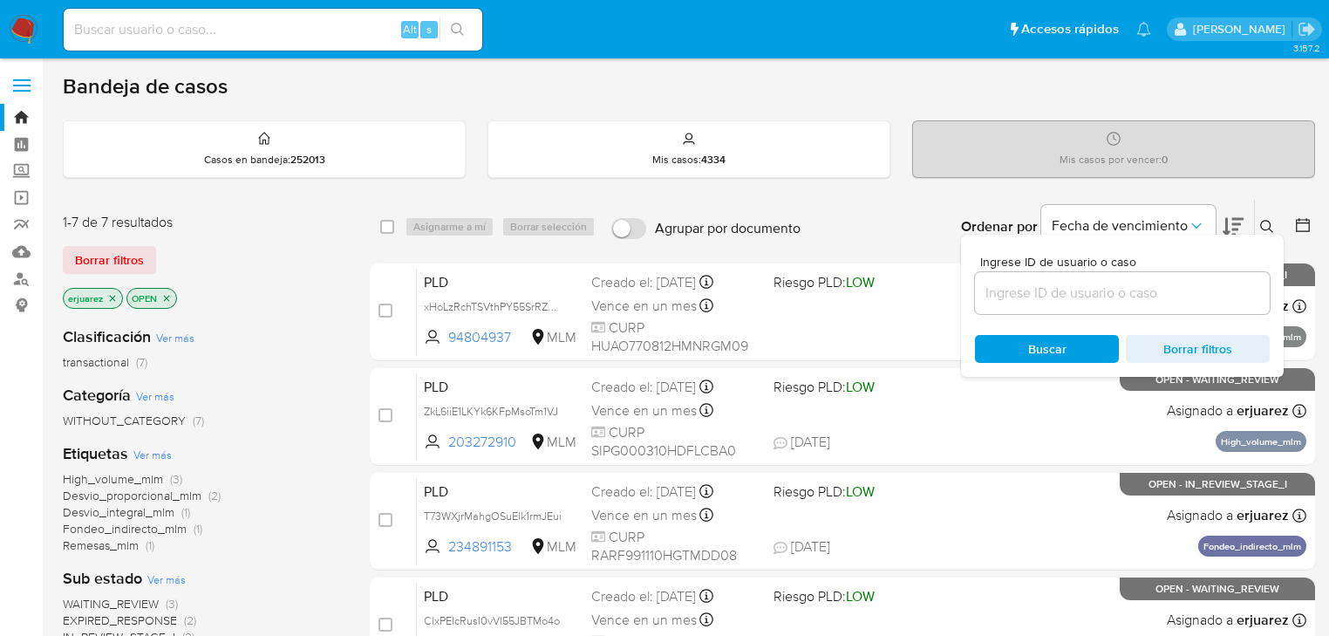
click at [1082, 270] on div "Ingrese ID de usuario o caso" at bounding box center [1122, 285] width 295 height 58
click at [1076, 286] on input at bounding box center [1122, 293] width 295 height 23
paste input "94804937"
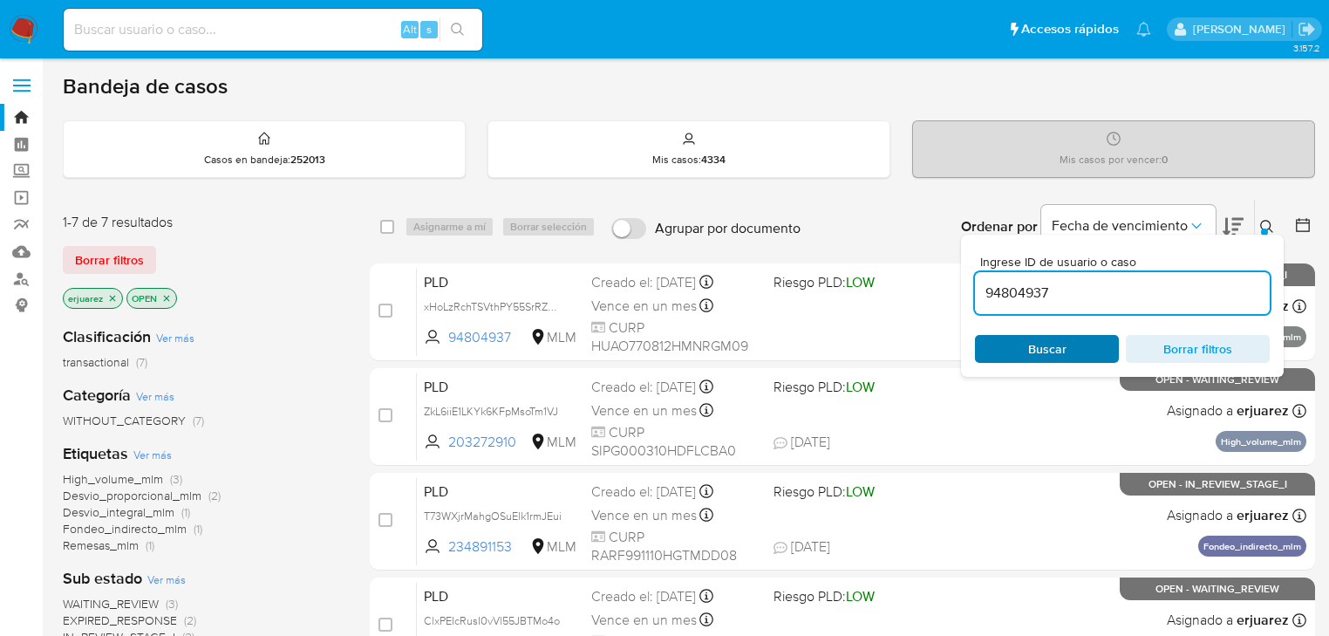
type input "94804937"
click at [1036, 346] on div "Buscar Borrar filtros" at bounding box center [1122, 349] width 295 height 28
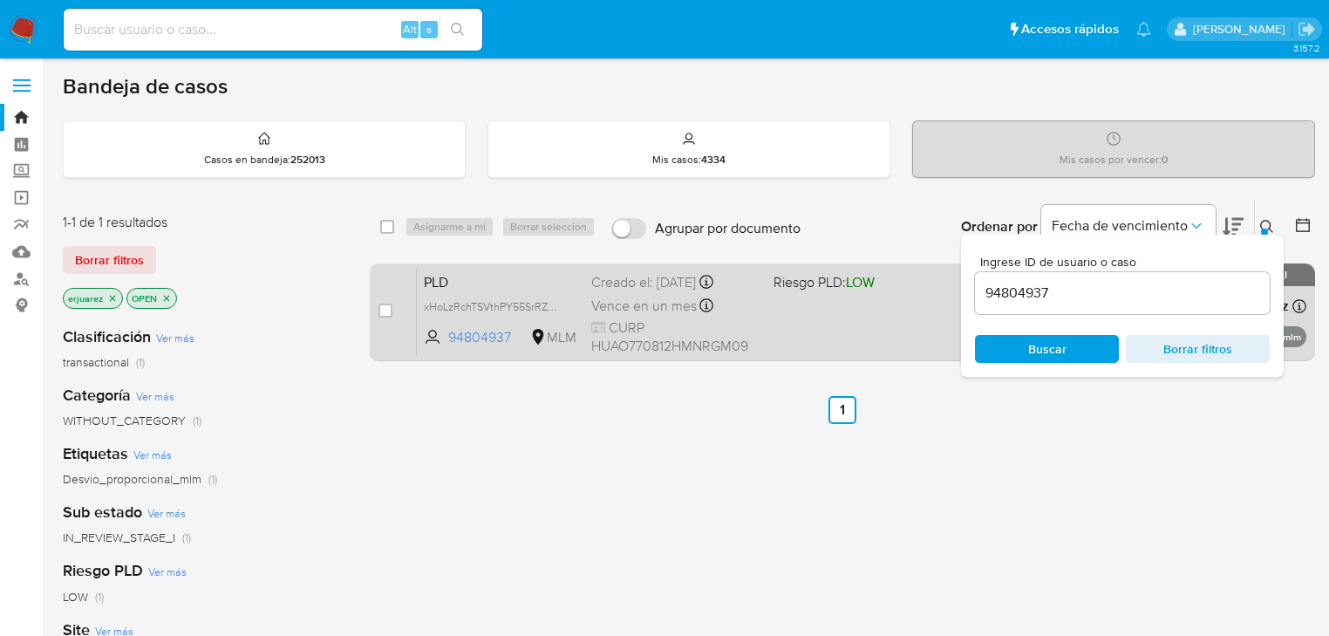
click at [803, 336] on div "PLD xHoLzRchTSVthPY55SrRZDJe 94804937 MLM Riesgo PLD: LOW Creado el: 12/08/2025…" at bounding box center [862, 312] width 890 height 88
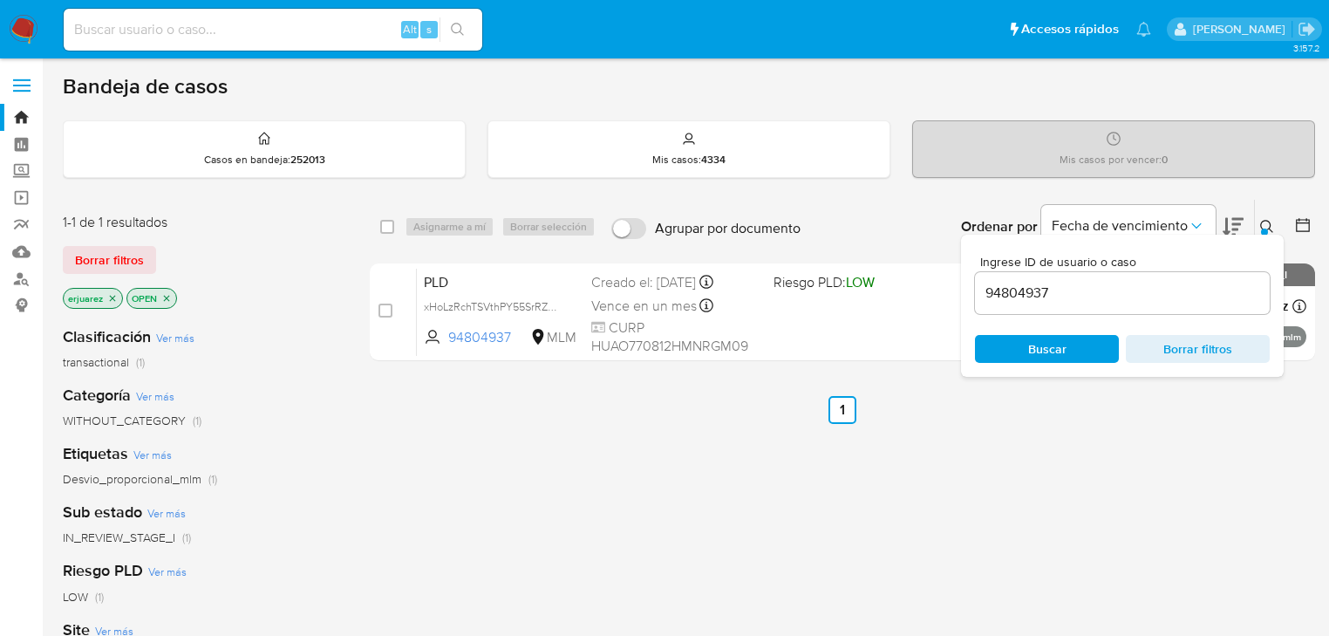
click at [22, 28] on img at bounding box center [24, 30] width 30 height 30
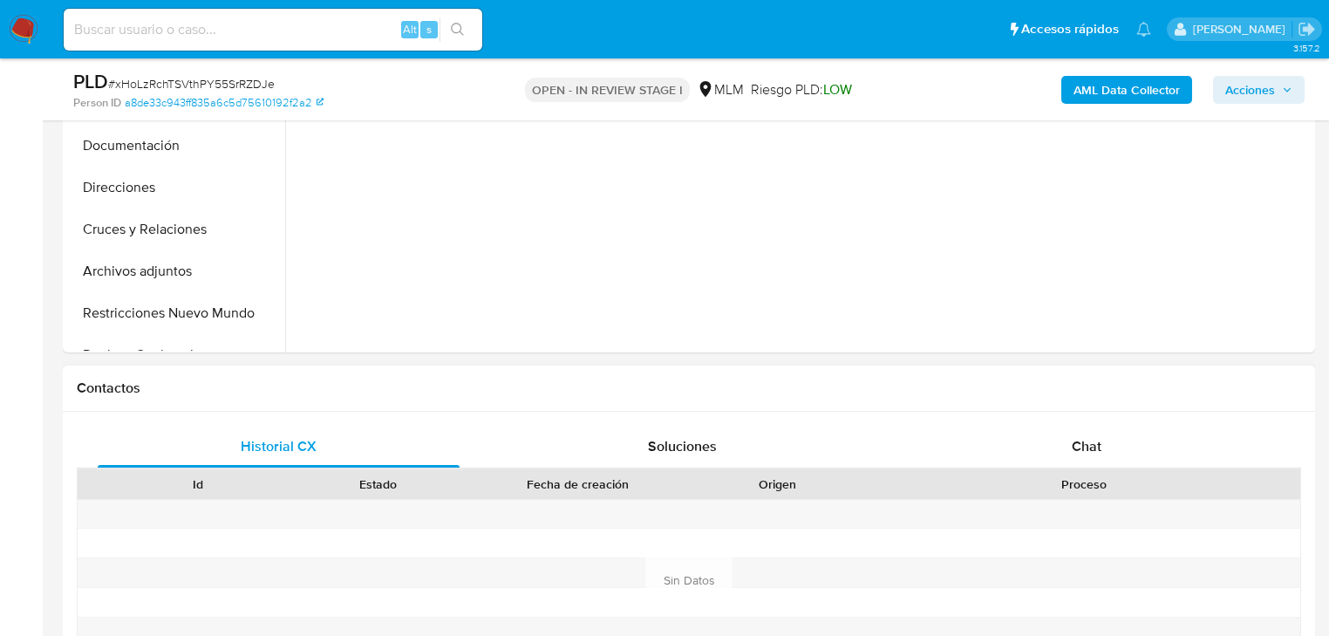
scroll to position [698, 0]
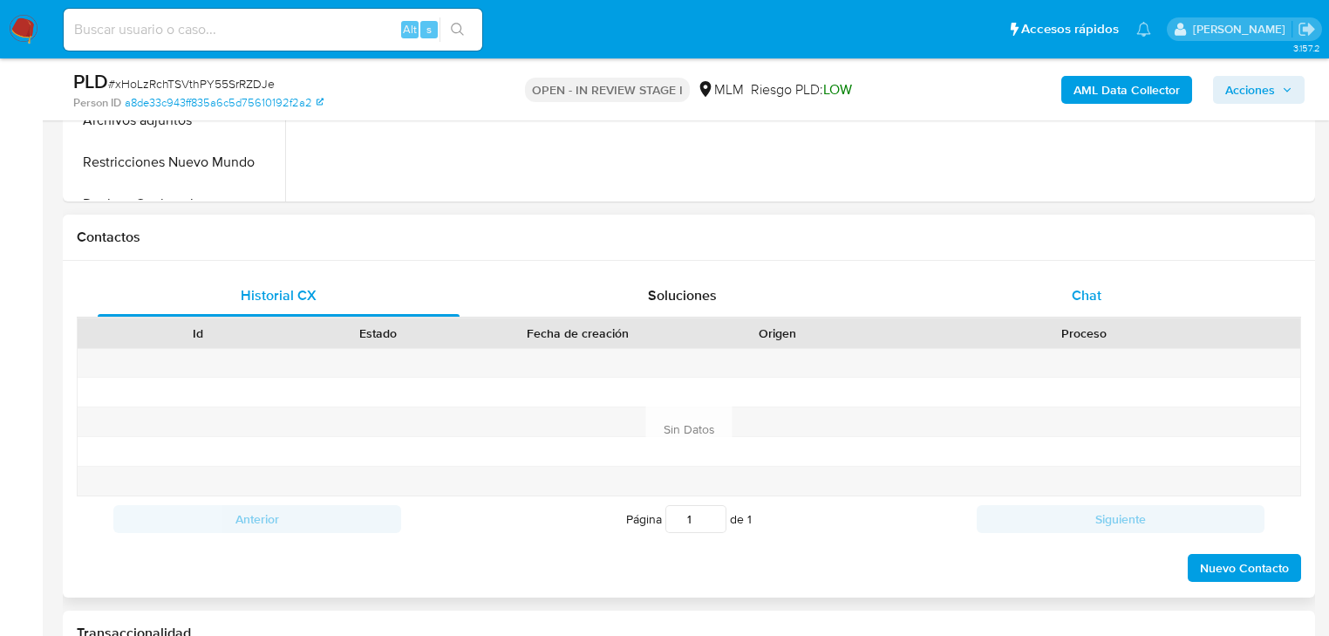
click at [1086, 286] on span "Chat" at bounding box center [1087, 295] width 30 height 20
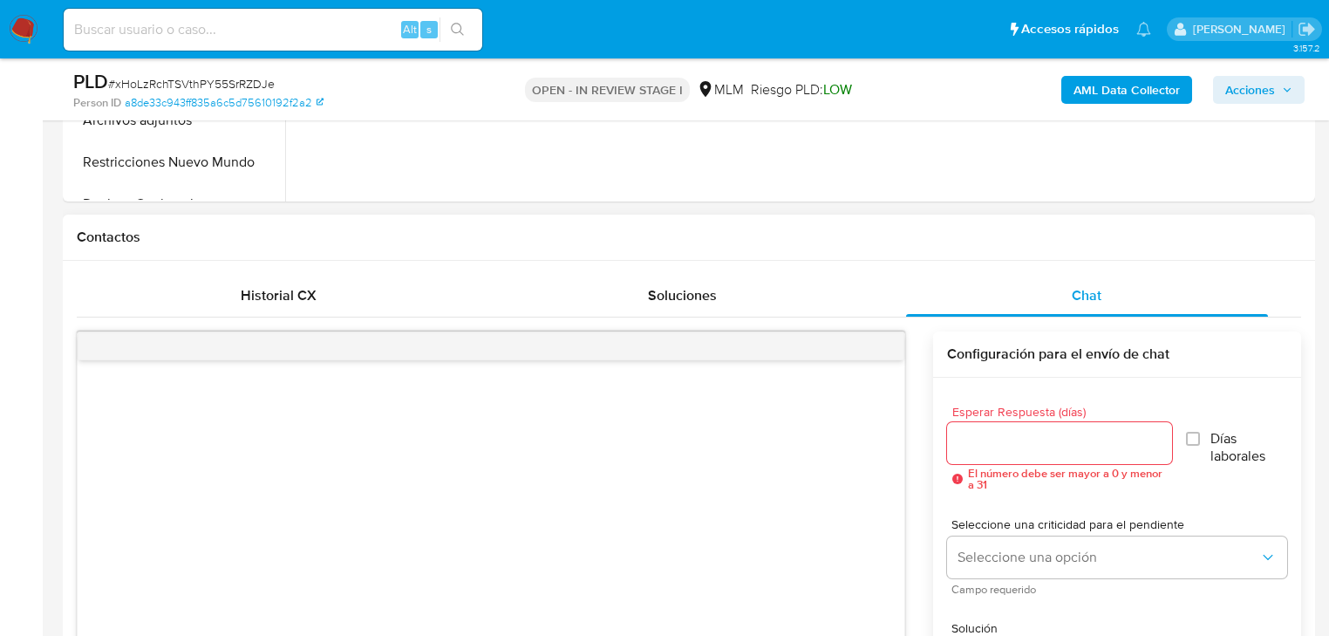
select select "10"
click at [1000, 436] on input "Esperar Respuesta (días)" at bounding box center [1059, 443] width 225 height 23
type input "5"
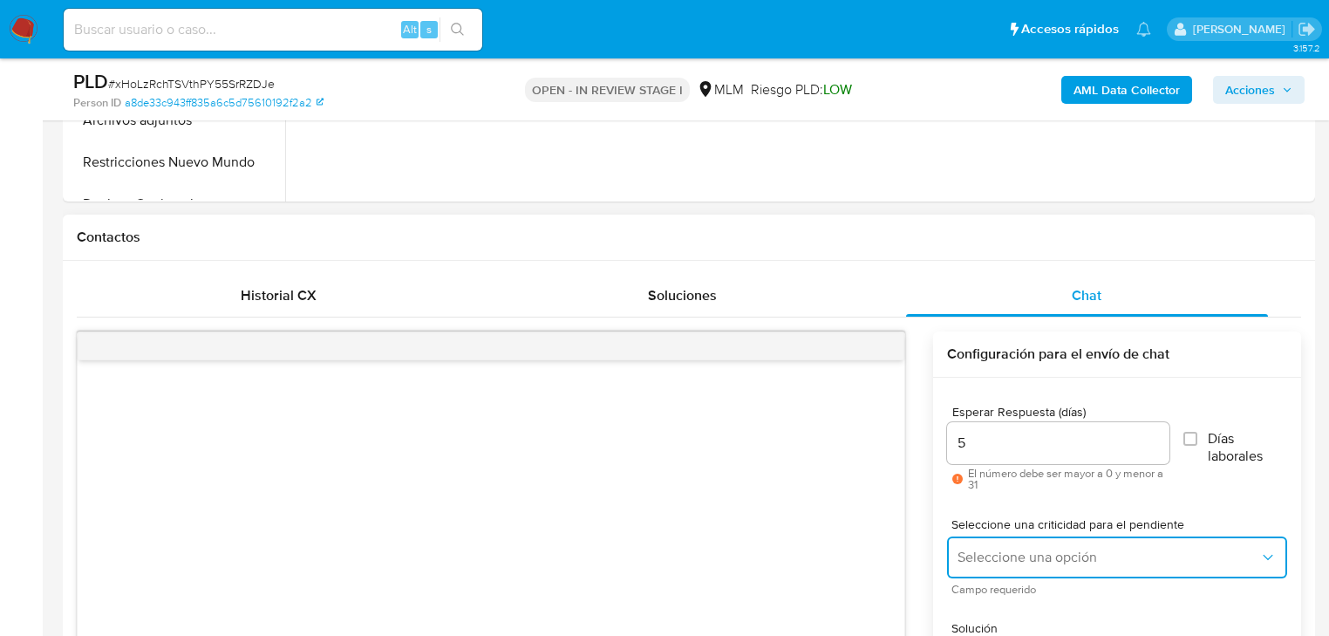
click at [981, 563] on span "Seleccione una opción" at bounding box center [1109, 557] width 302 height 17
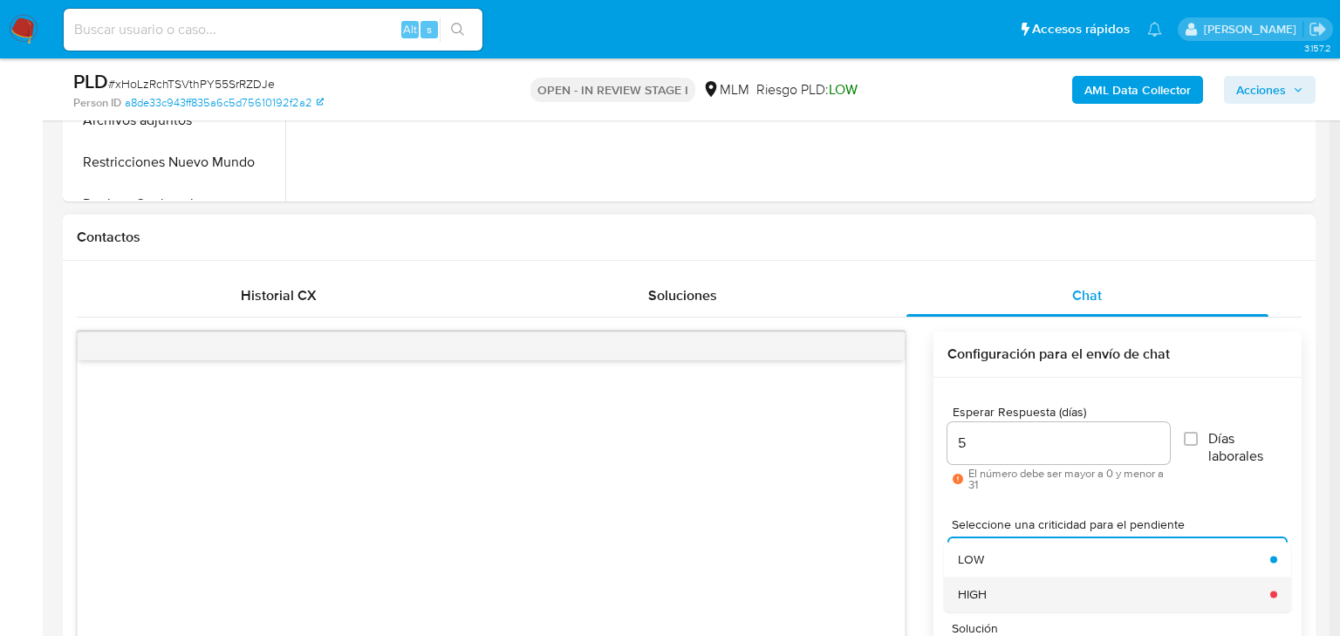
click at [1022, 600] on div "HIGH" at bounding box center [1109, 594] width 302 height 35
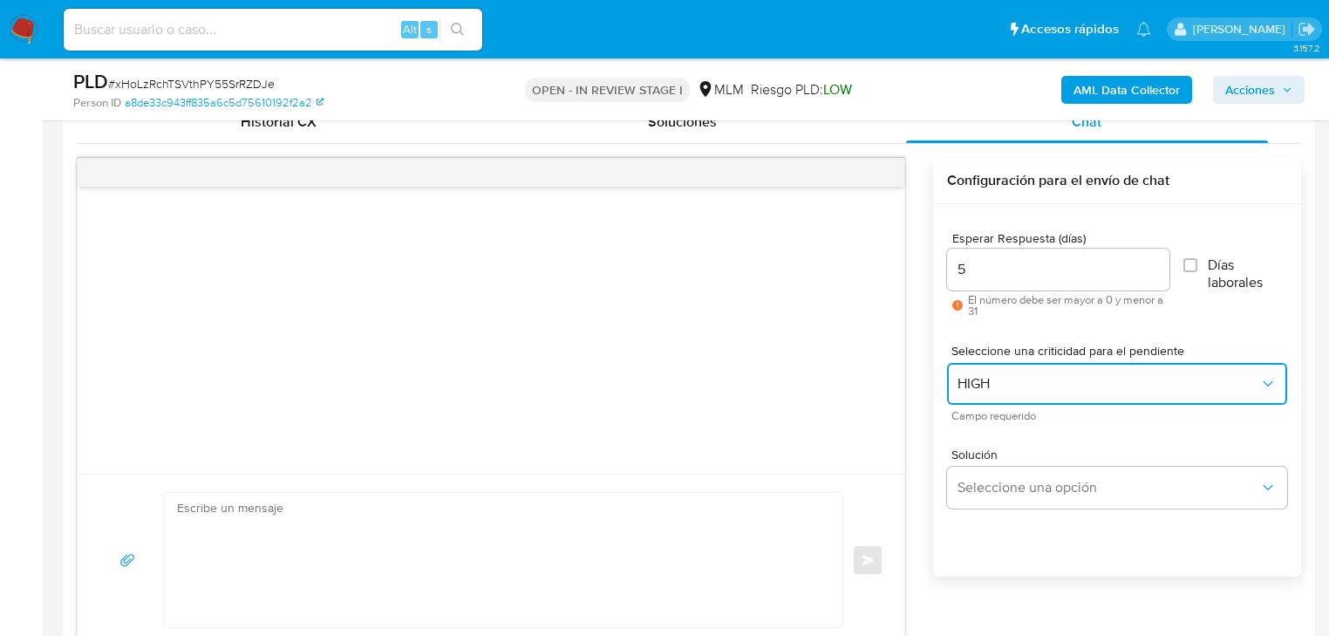
scroll to position [977, 0]
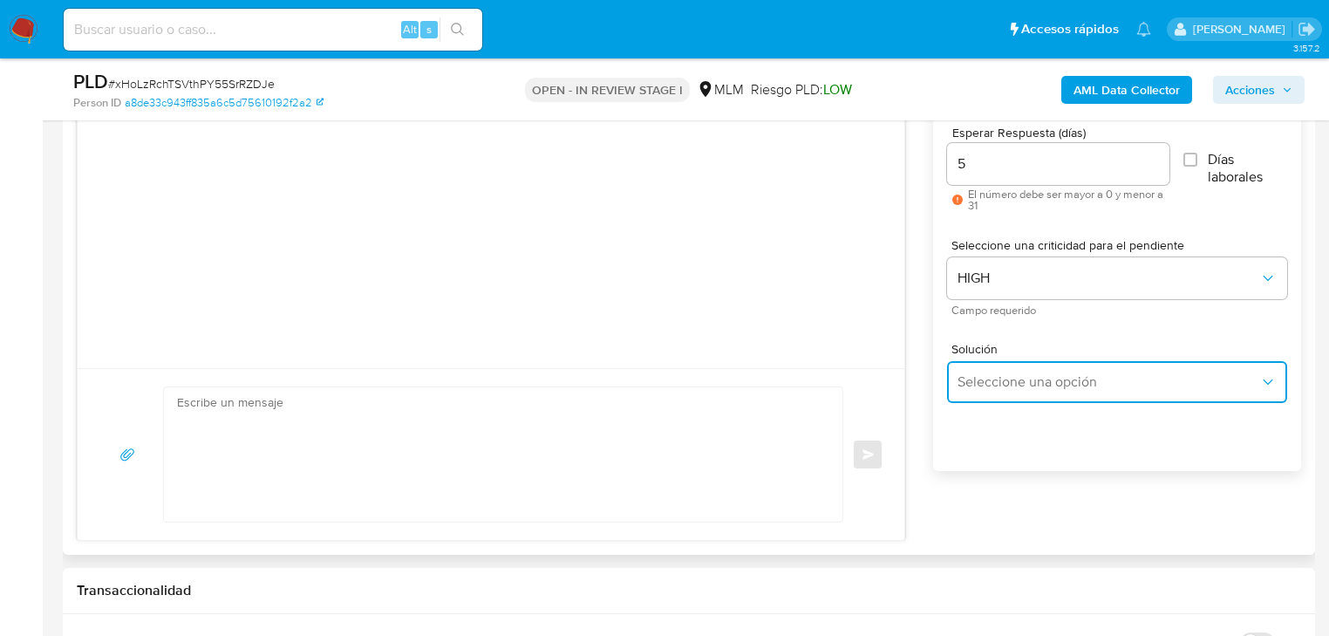
click at [953, 384] on button "Seleccione una opción" at bounding box center [1117, 382] width 340 height 42
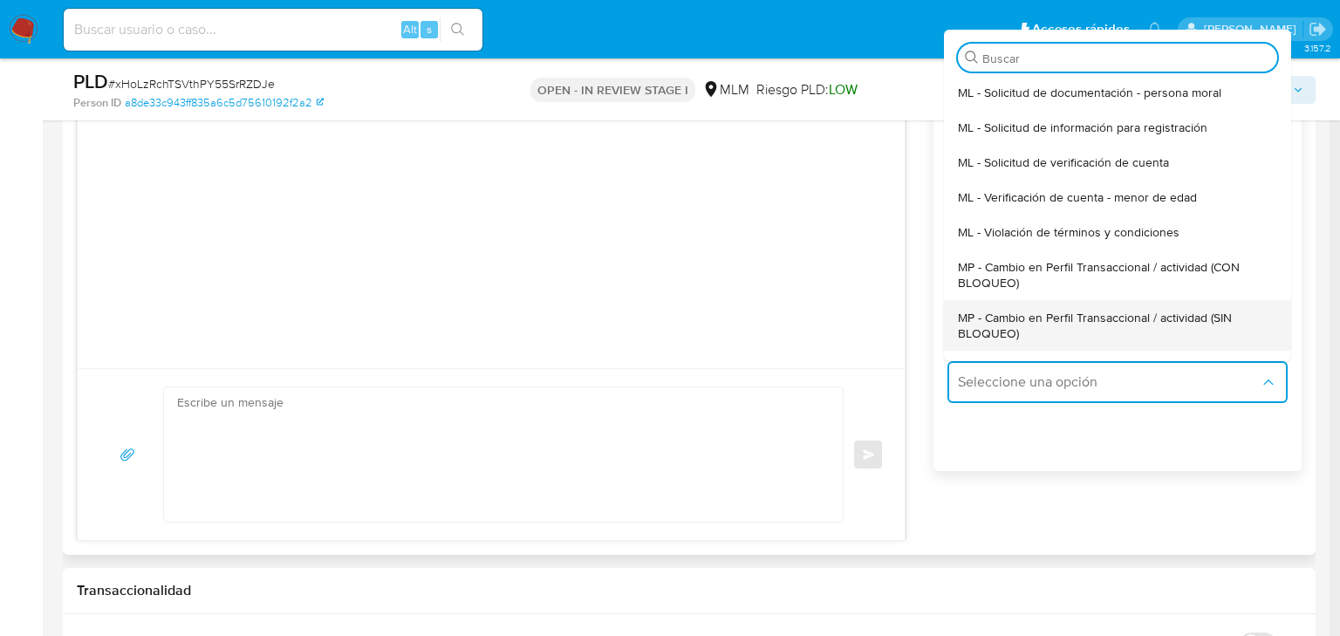
click at [1075, 319] on span "MP - Cambio en Perfil Transaccional / actividad (SIN BLOQUEO)" at bounding box center [1112, 325] width 309 height 31
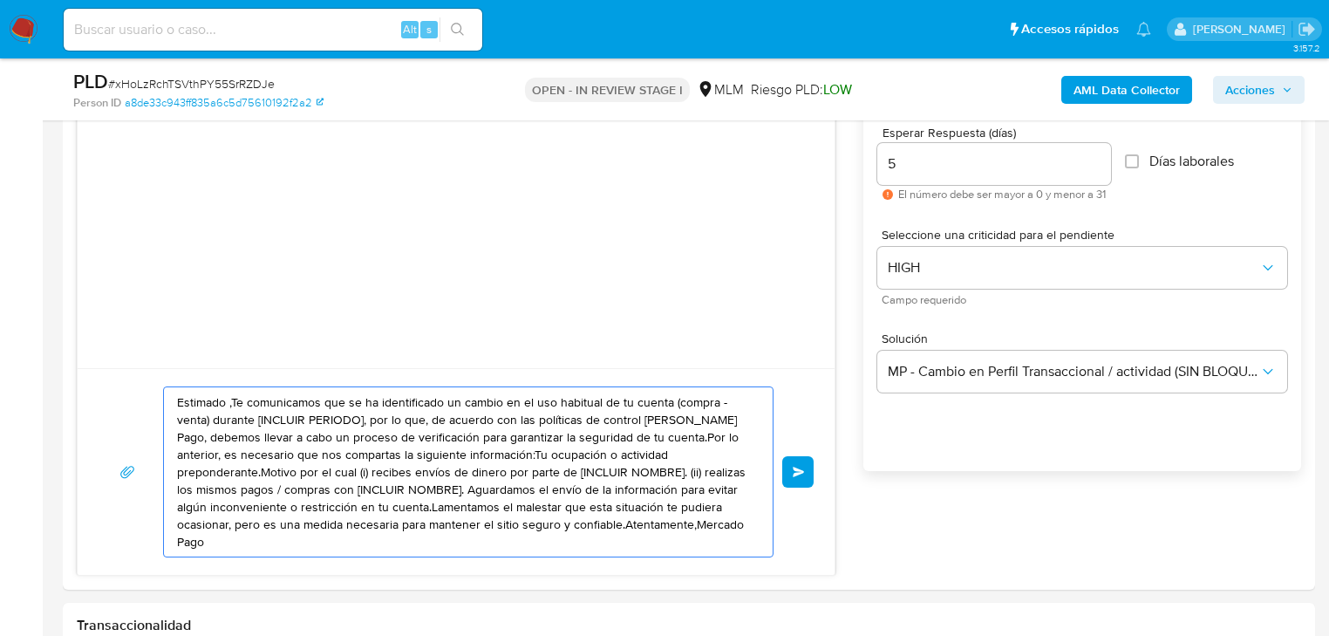
drag, startPoint x: 156, startPoint y: 326, endPoint x: -33, endPoint y: 251, distance: 203.6
paste textarea "94804937"
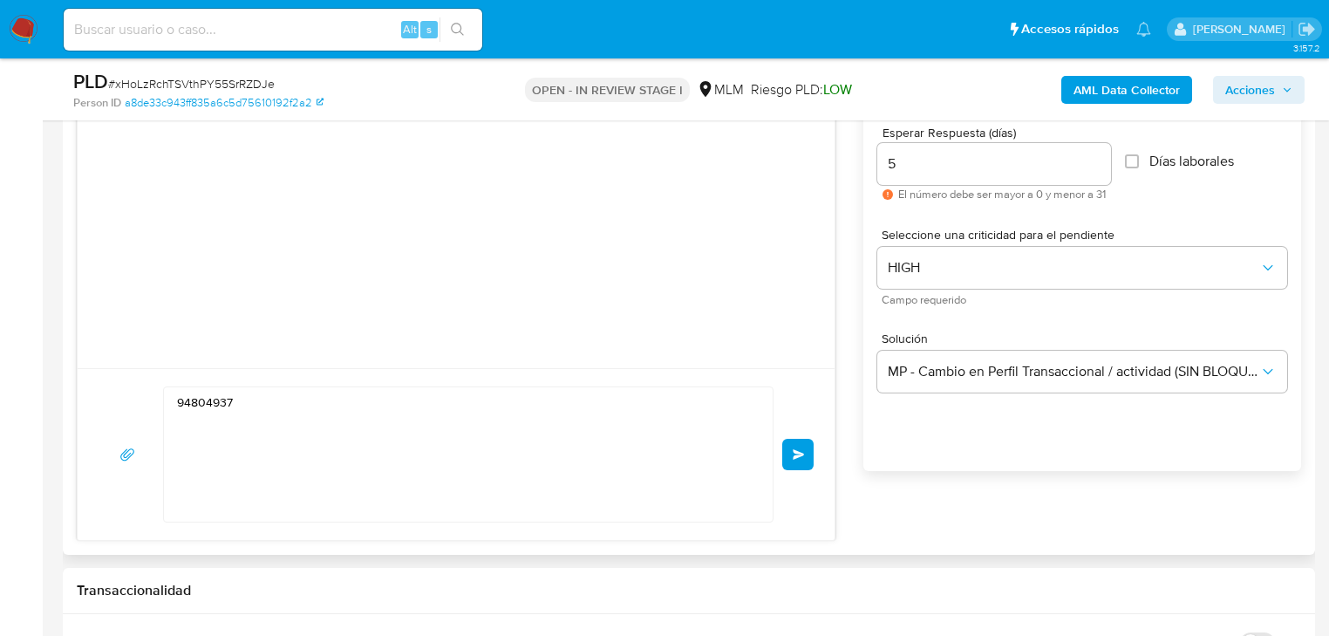
drag, startPoint x: 111, startPoint y: 269, endPoint x: 222, endPoint y: 387, distance: 162.9
click at [113, 270] on div at bounding box center [456, 224] width 757 height 287
drag, startPoint x: 247, startPoint y: 405, endPoint x: 99, endPoint y: 405, distance: 147.4
click at [99, 405] on div "94804937 Enviar" at bounding box center [456, 454] width 715 height 136
paste textarea "Estimado Omar se ha identificado un cambio en el uso habitual de tu cuenta para…"
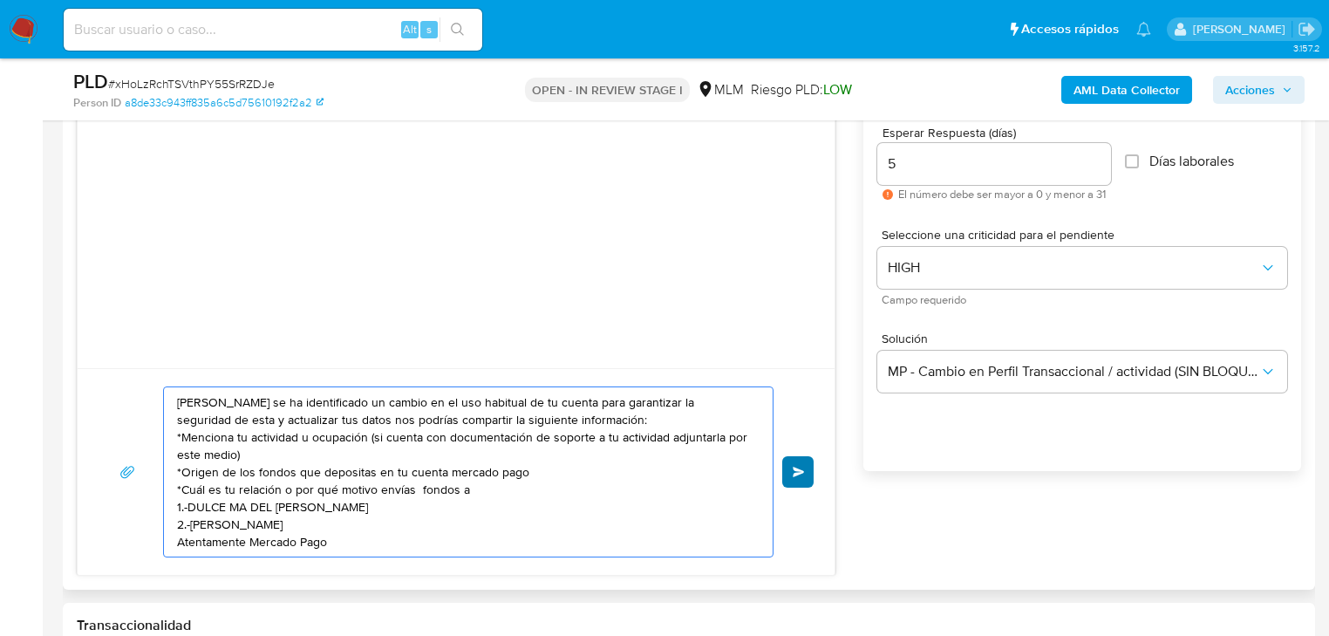
type textarea "Estimado Omar se ha identificado un cambio en el uso habitual de tu cuenta para…"
click at [796, 468] on span "Enviar" at bounding box center [799, 472] width 12 height 10
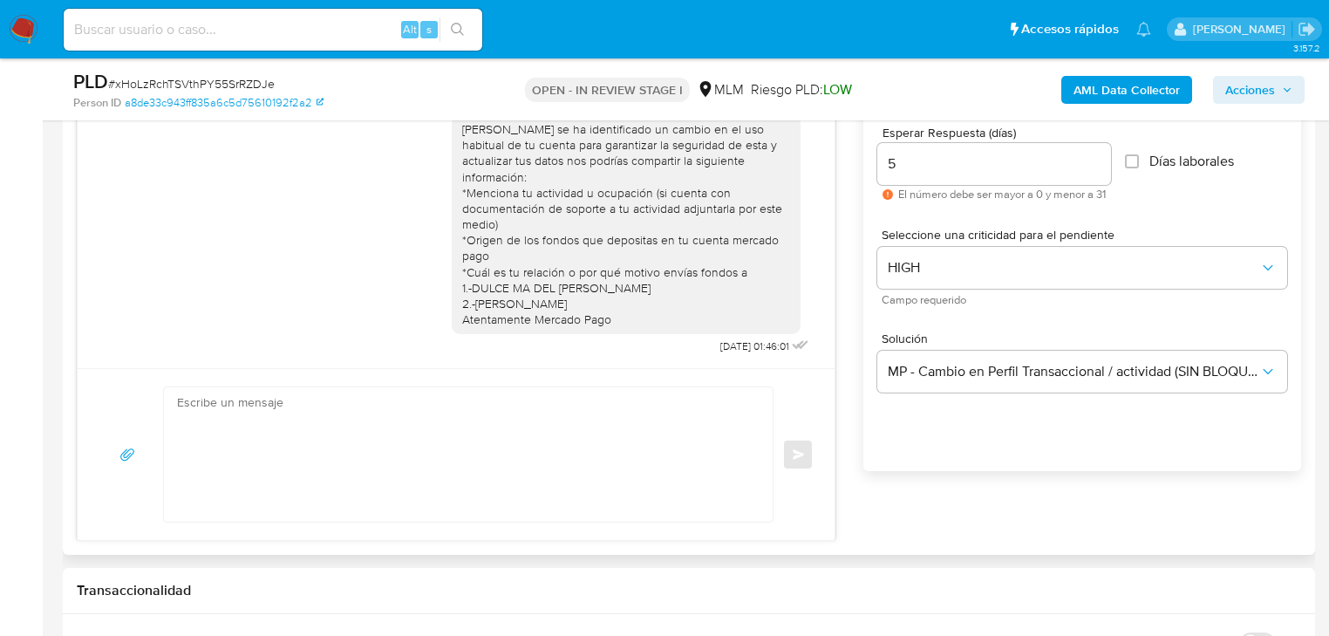
click at [803, 454] on div "Enviar" at bounding box center [456, 454] width 715 height 136
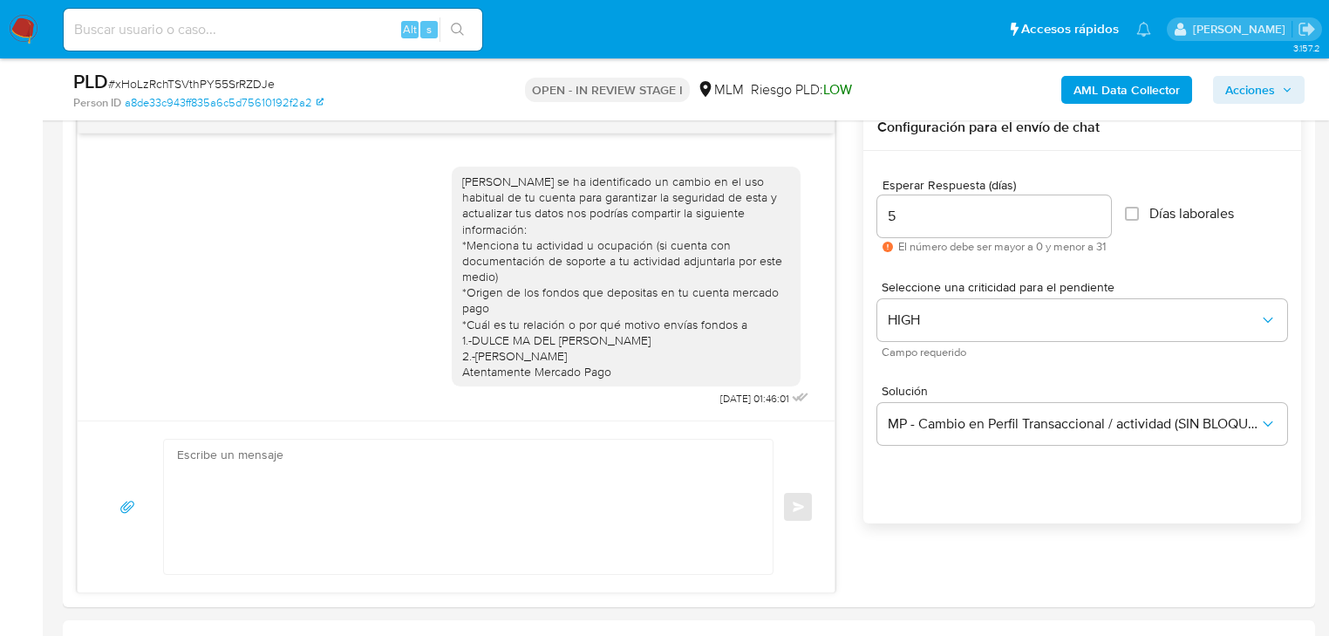
scroll to position [837, 0]
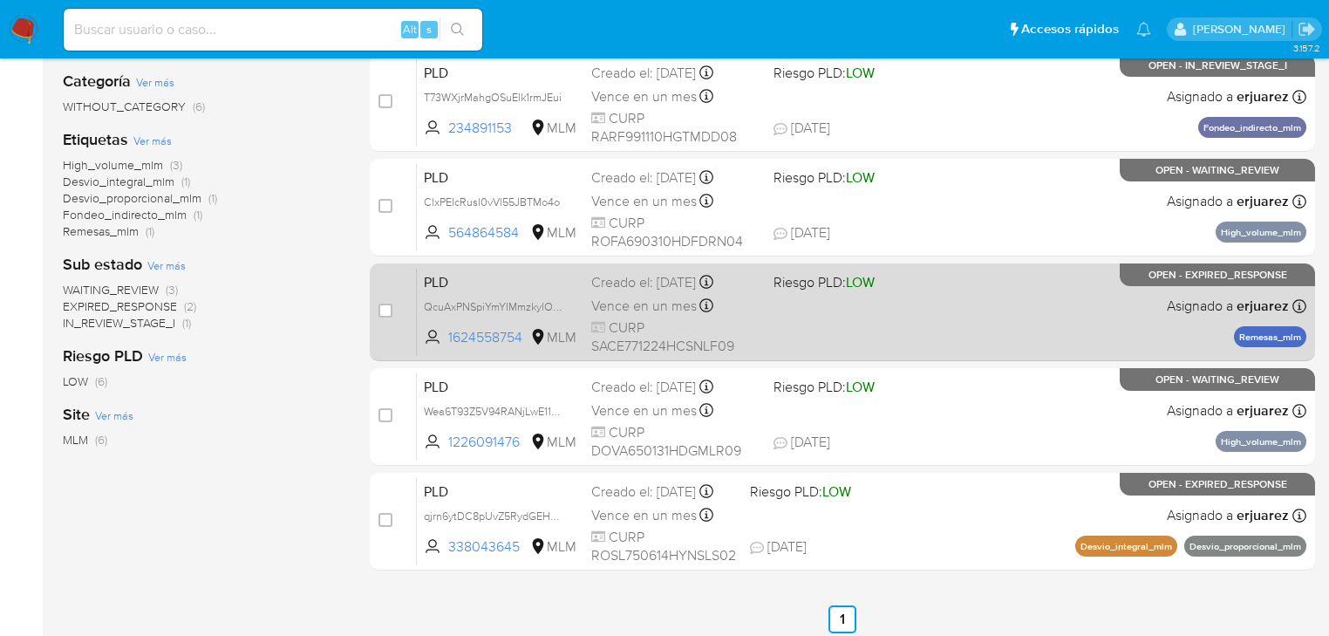
scroll to position [349, 0]
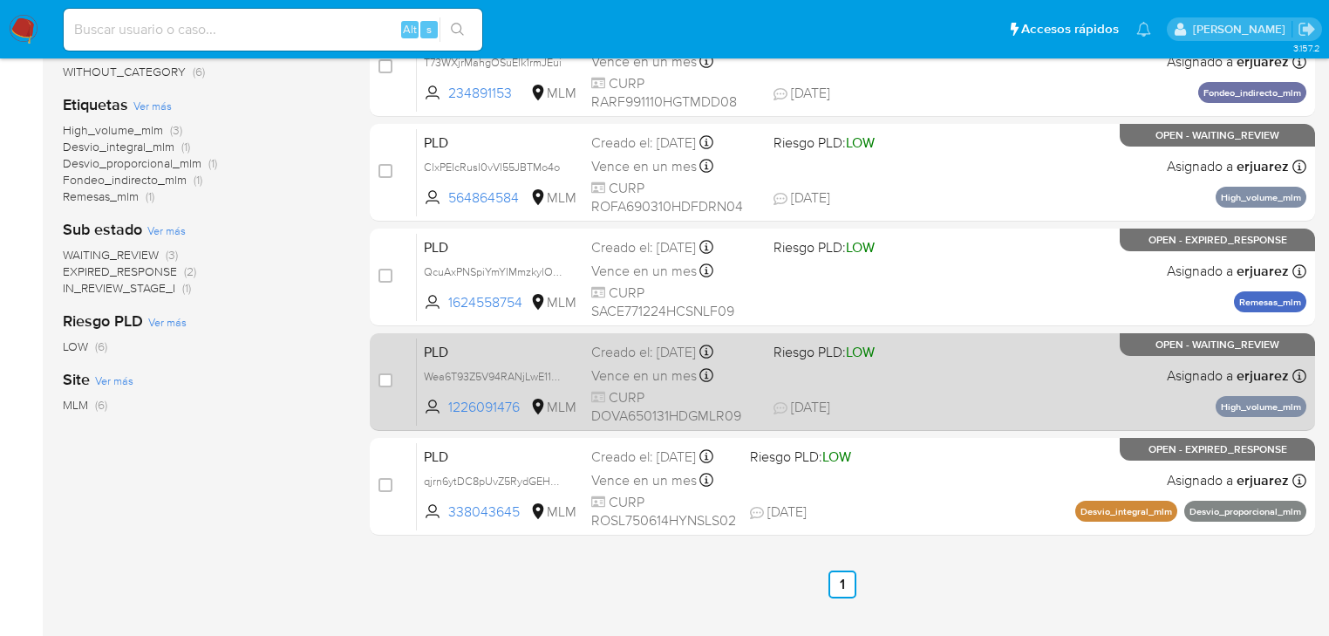
click at [694, 380] on span "Vence en un mes" at bounding box center [644, 375] width 106 height 19
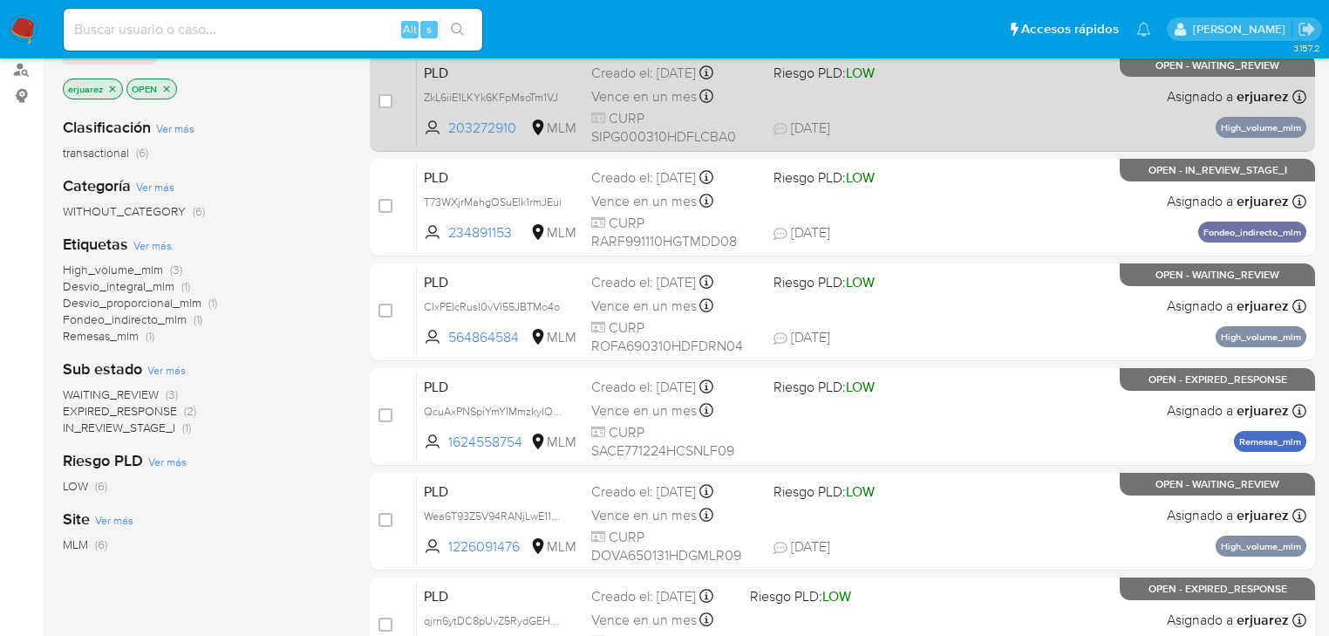
scroll to position [70, 0]
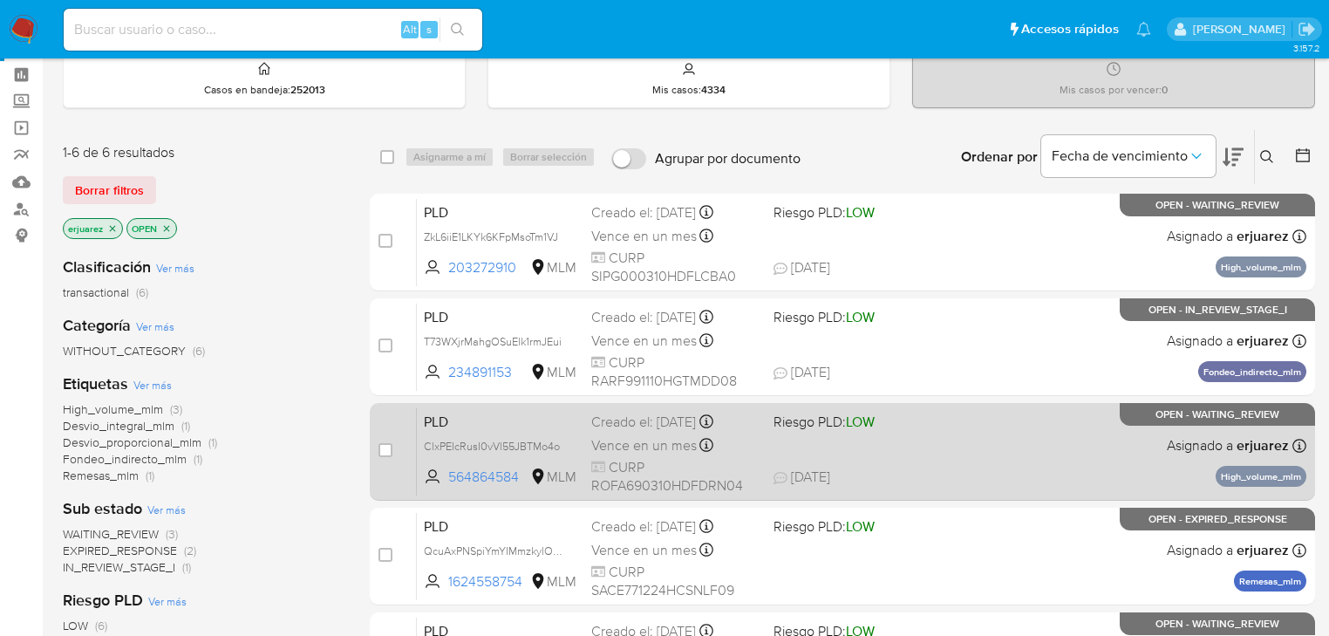
click at [891, 459] on div "PLD ClxPEIcRusI0vVl55JBTMo4o 564864584 MLM Riesgo PLD: LOW Creado el: 12/08/202…" at bounding box center [862, 451] width 890 height 88
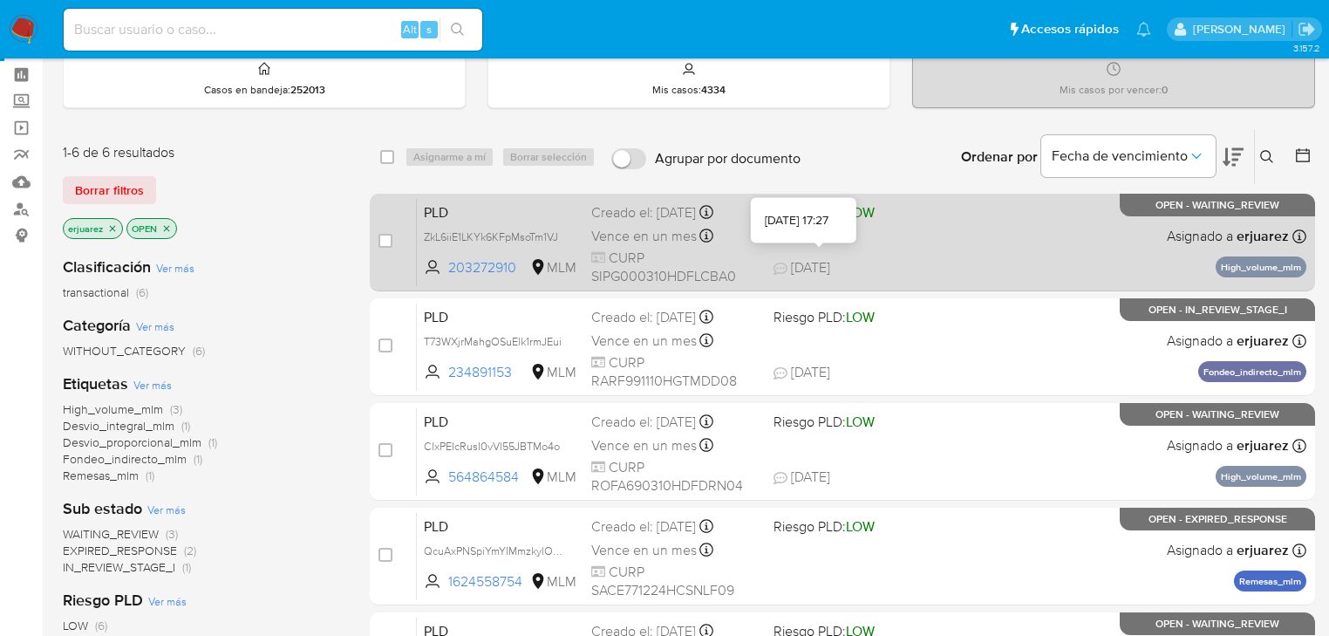
click at [823, 262] on span "[DATE]" at bounding box center [802, 267] width 57 height 19
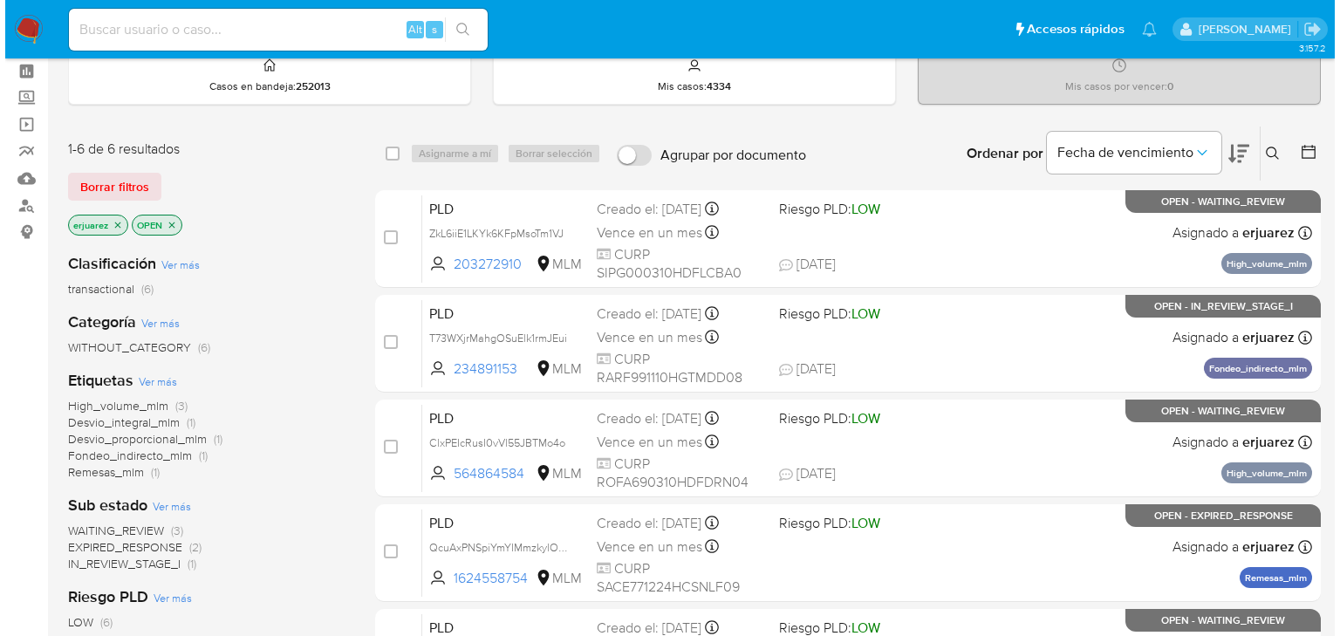
scroll to position [0, 0]
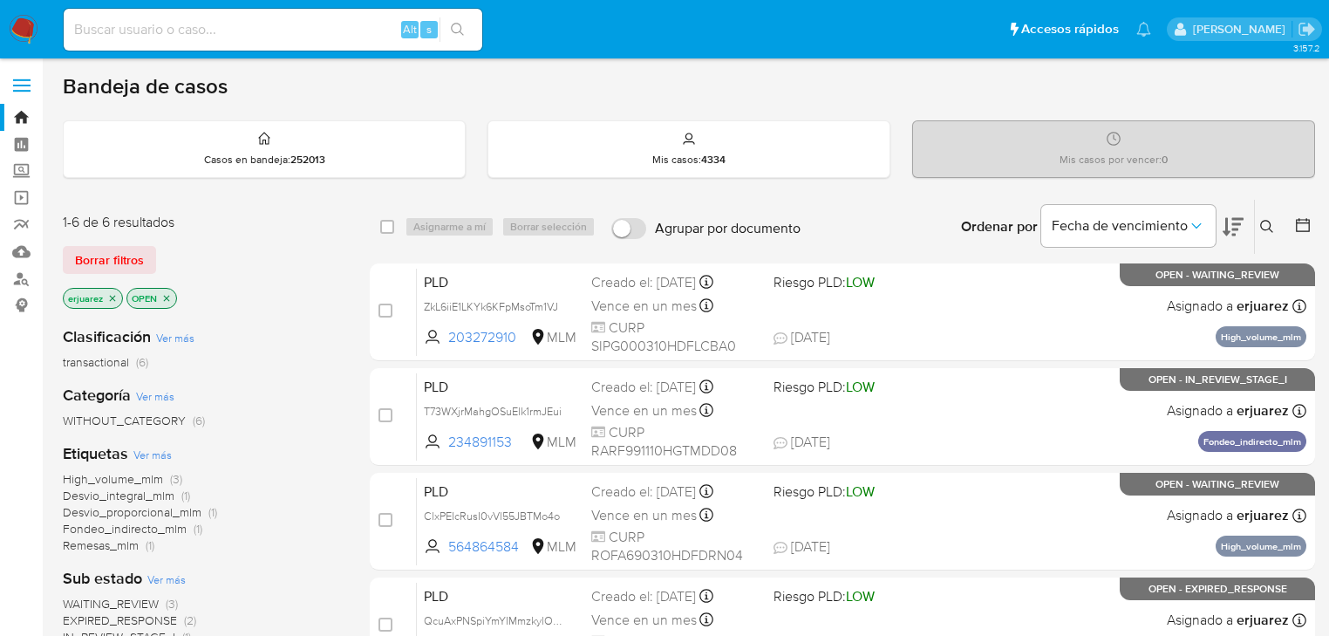
click at [108, 303] on p "erjuarez" at bounding box center [93, 298] width 58 height 19
drag, startPoint x: 110, startPoint y: 295, endPoint x: 154, endPoint y: 279, distance: 47.2
click at [111, 295] on icon "close-filter" at bounding box center [112, 298] width 10 height 10
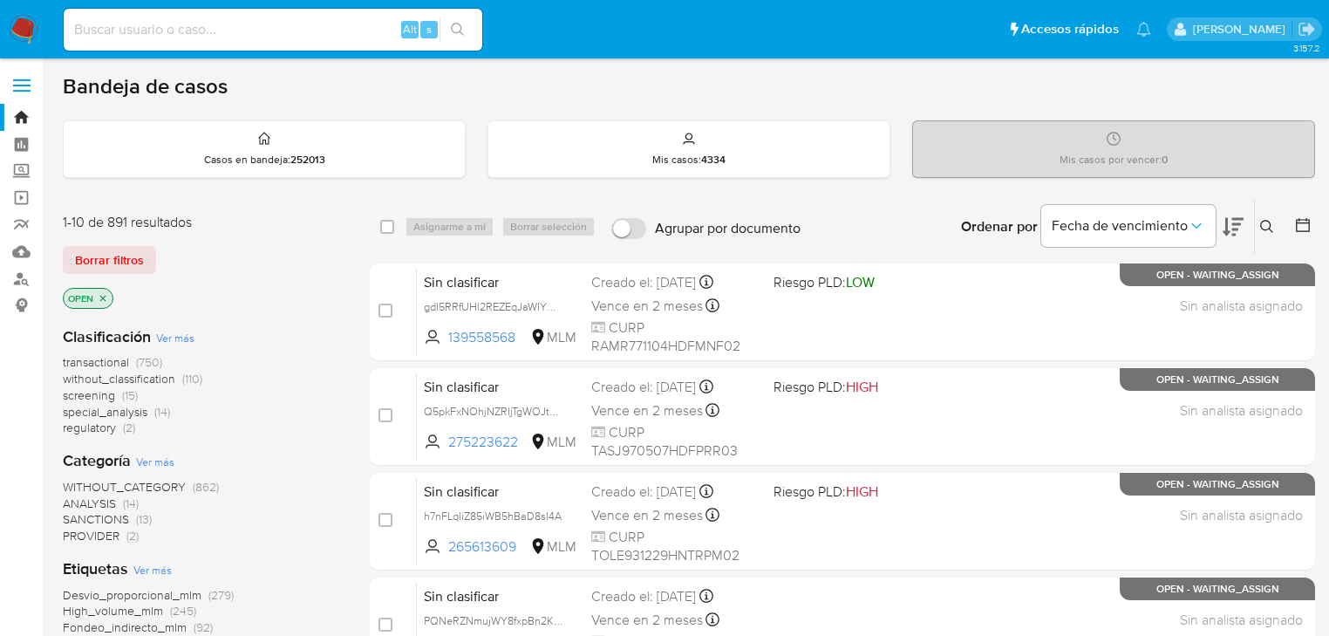
click at [1267, 213] on div "Ingrese ID de usuario o caso Buscar Borrar filtros" at bounding box center [1269, 227] width 30 height 54
click at [1261, 224] on icon at bounding box center [1267, 226] width 13 height 13
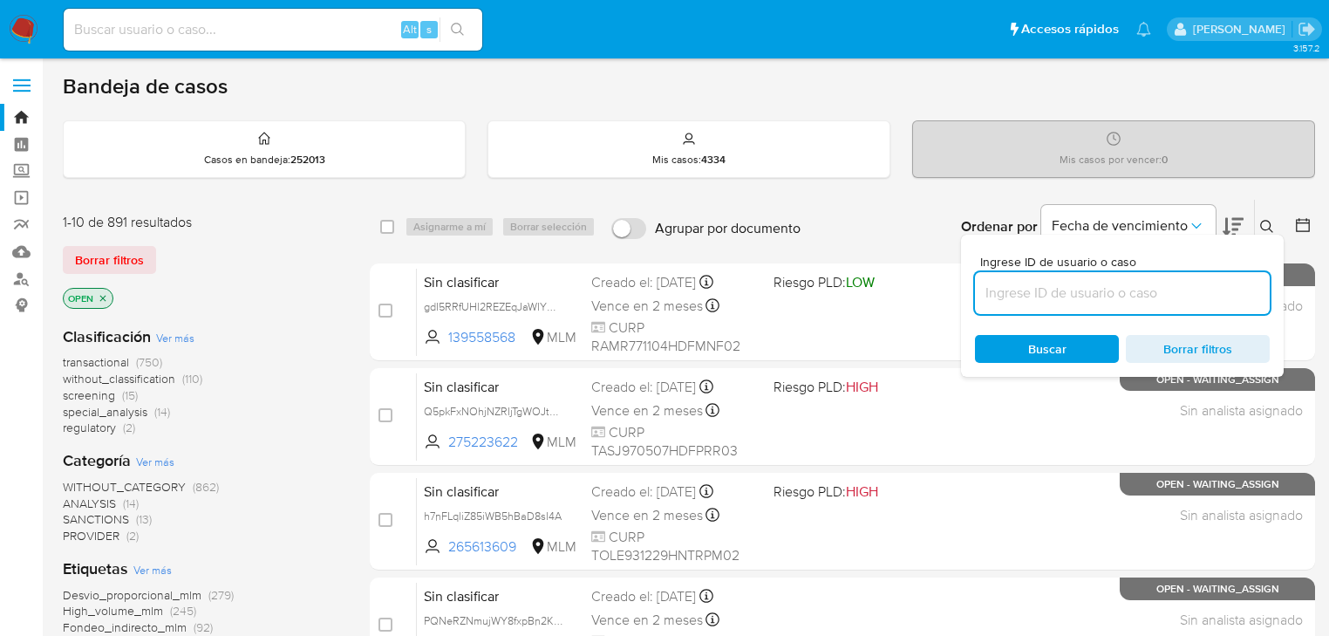
click at [1068, 290] on input at bounding box center [1122, 293] width 295 height 23
type input "129200423"
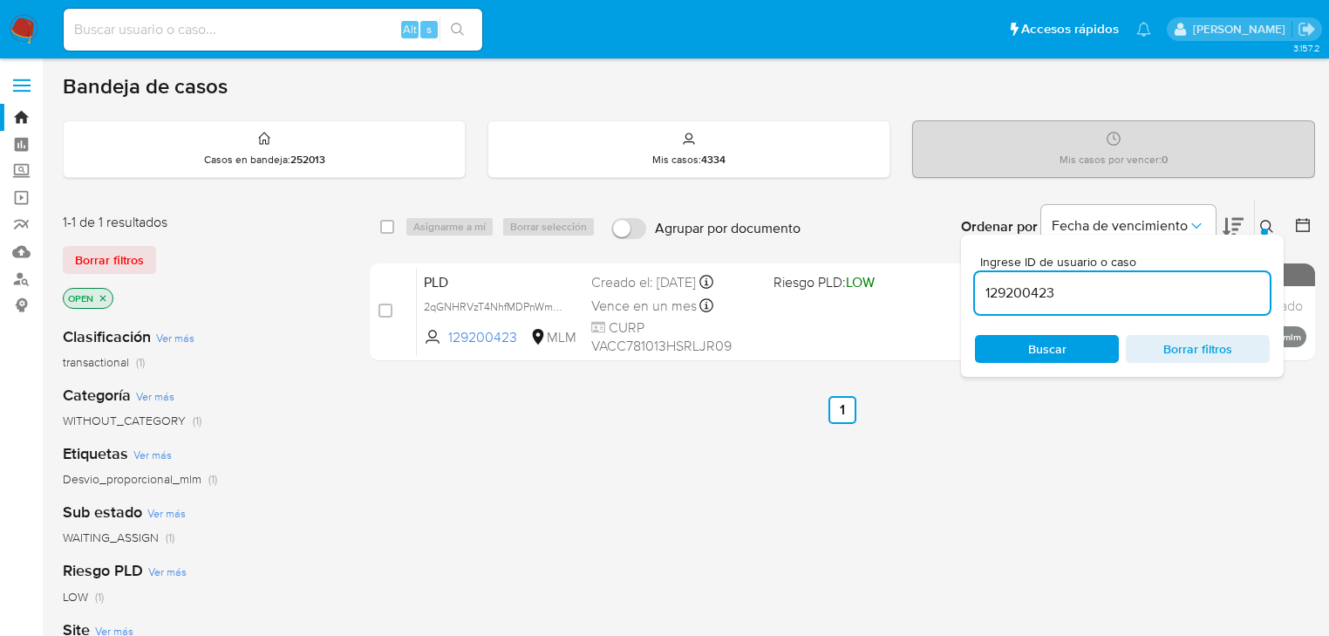
drag, startPoint x: 468, startPoint y: 304, endPoint x: 1339, endPoint y: 488, distance: 890.7
click at [502, 304] on span "2qGNHRVzT4NhfMDPnWmPFt2T" at bounding box center [502, 305] width 157 height 19
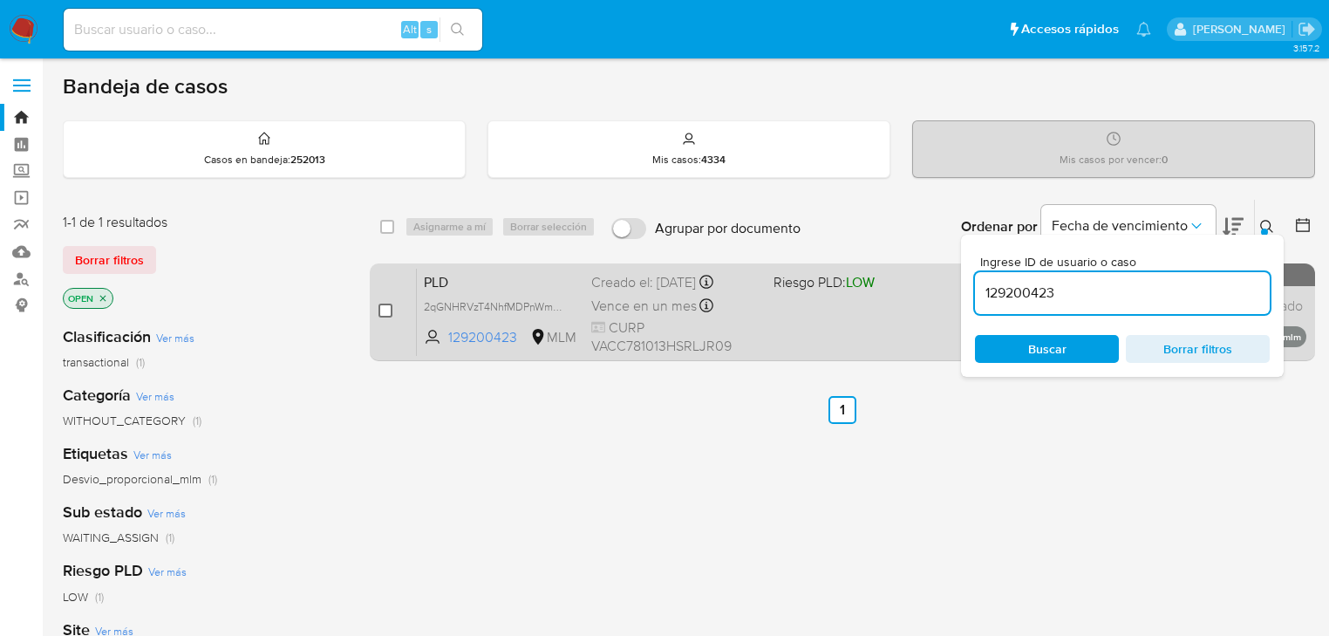
click at [386, 308] on input "checkbox" at bounding box center [386, 311] width 14 height 14
checkbox input "true"
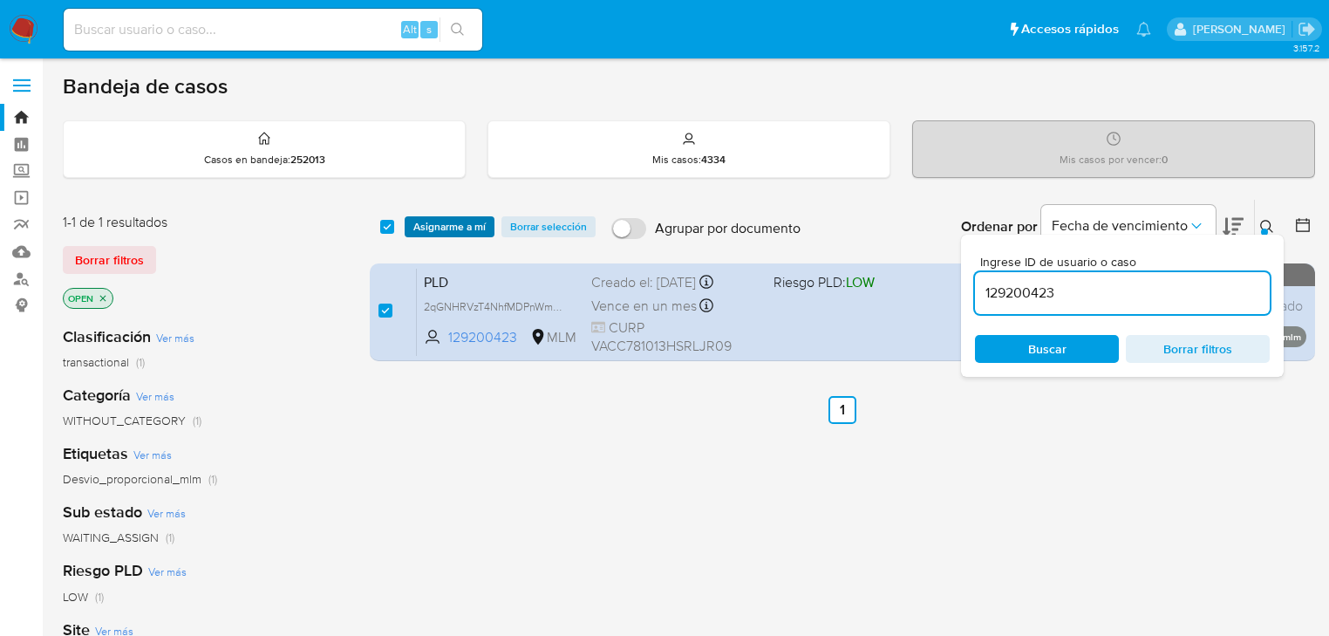
checkbox input "true"
click at [436, 218] on span "Asignarme a mí" at bounding box center [449, 226] width 72 height 17
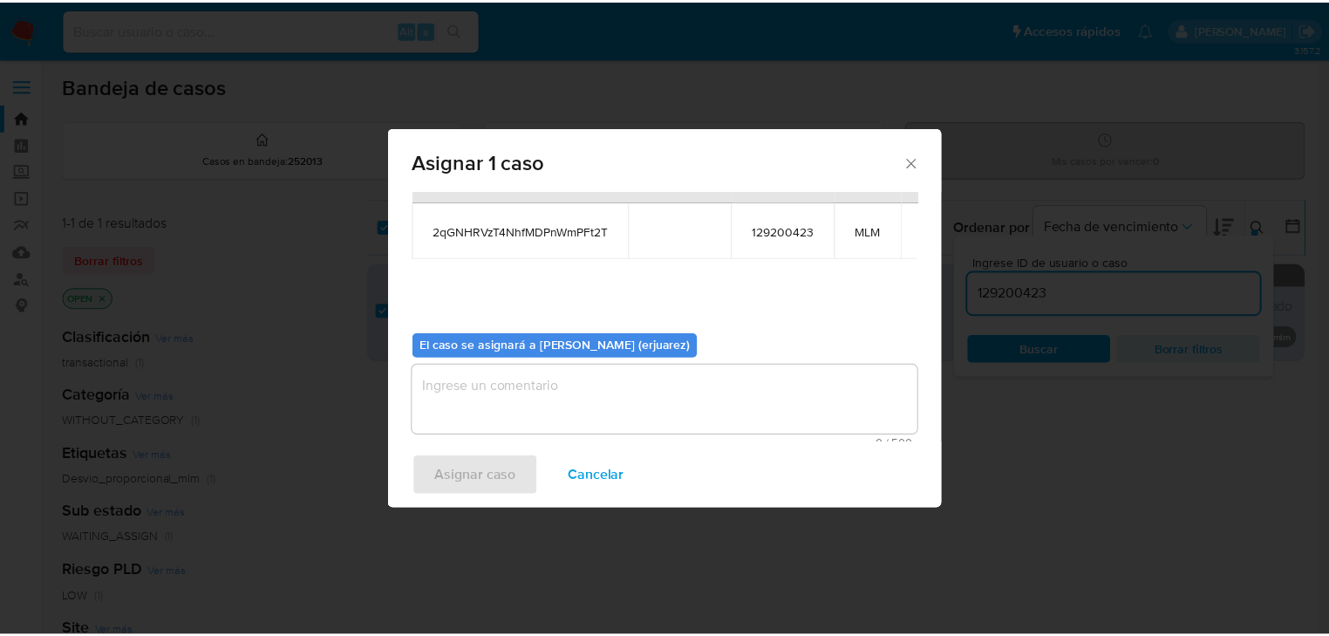
scroll to position [90, 0]
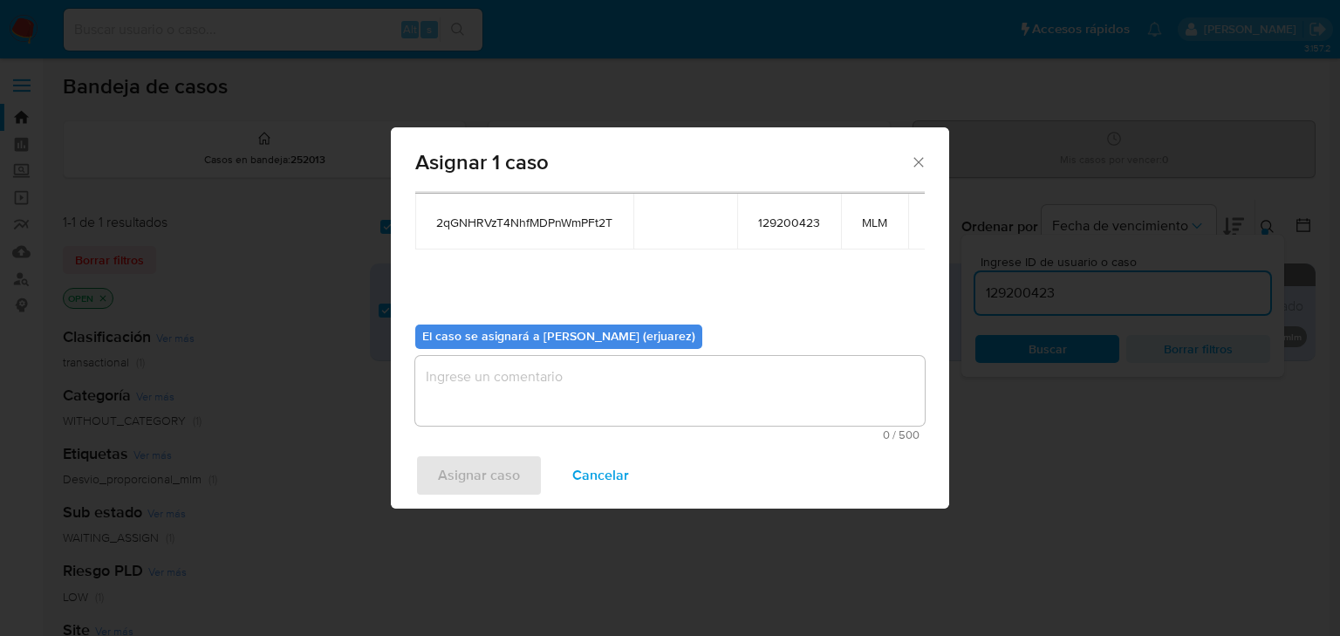
click at [537, 381] on textarea "assign-modal" at bounding box center [669, 391] width 509 height 70
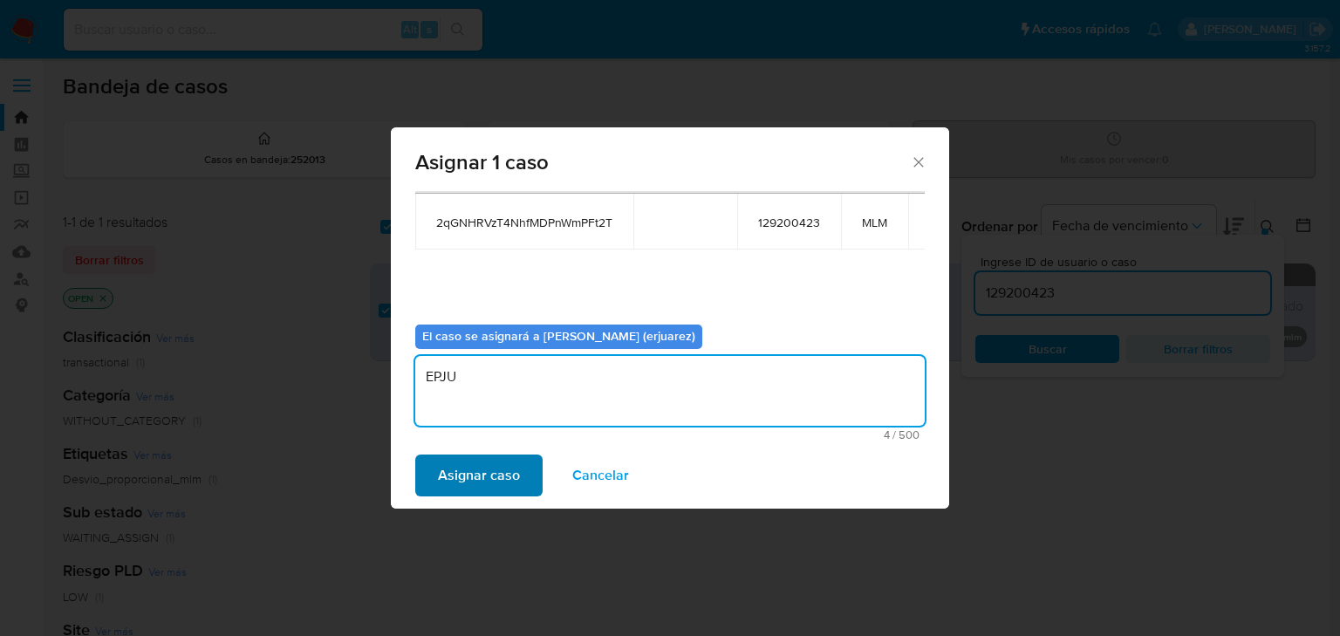
type textarea "EPJU"
drag, startPoint x: 481, startPoint y: 471, endPoint x: 472, endPoint y: 468, distance: 9.1
click at [472, 468] on span "Asignar caso" at bounding box center [479, 475] width 82 height 38
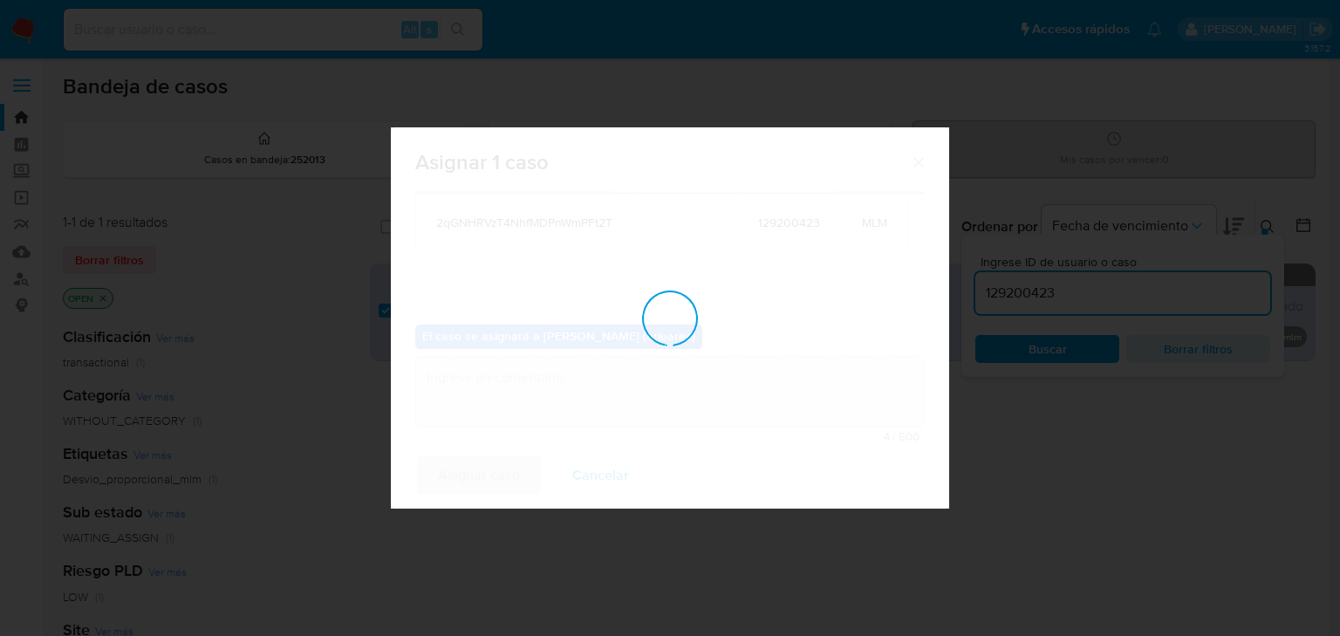
checkbox input "false"
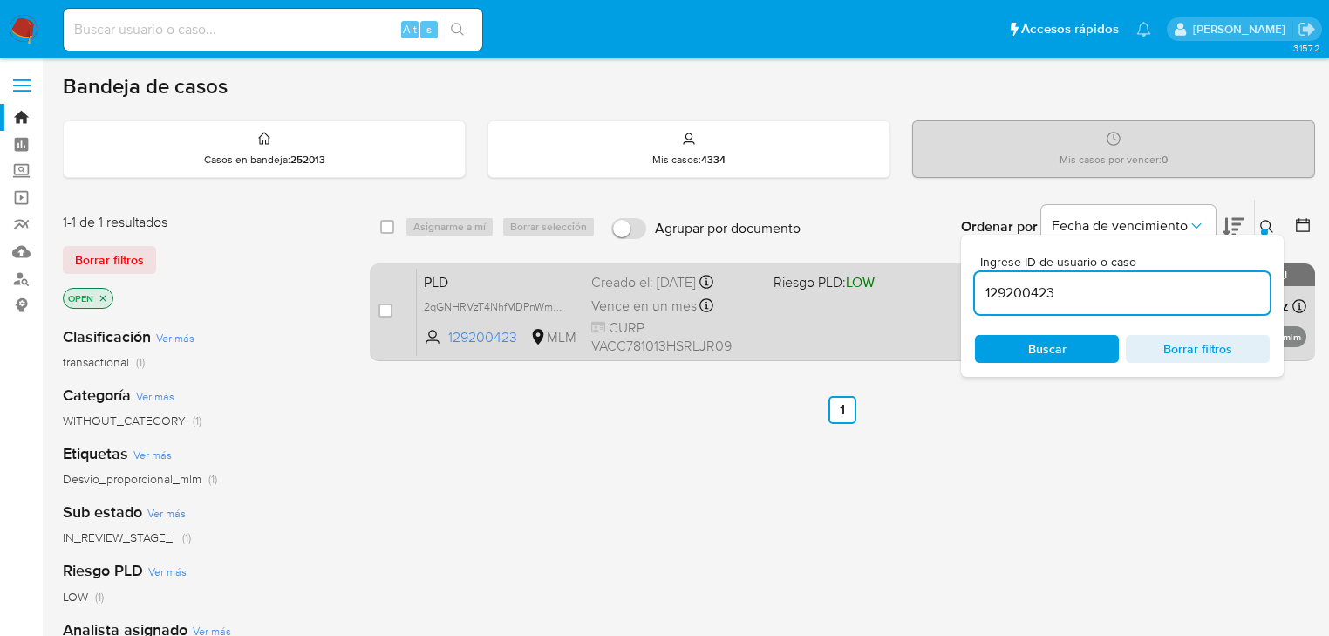
click at [848, 317] on div "PLD 2qGNHRVzT4NhfMDPnWmPFt2T 129200423 MLM Riesgo PLD: LOW Creado el: 12/08/202…" at bounding box center [862, 312] width 890 height 88
click at [918, 319] on div "PLD 2qGNHRVzT4NhfMDPnWmPFt2T 129200423 MLM Riesgo PLD: LOW Creado el: 12/08/202…" at bounding box center [862, 312] width 890 height 88
click at [628, 333] on span "CURP VACC781013HSRLJR09" at bounding box center [675, 337] width 168 height 38
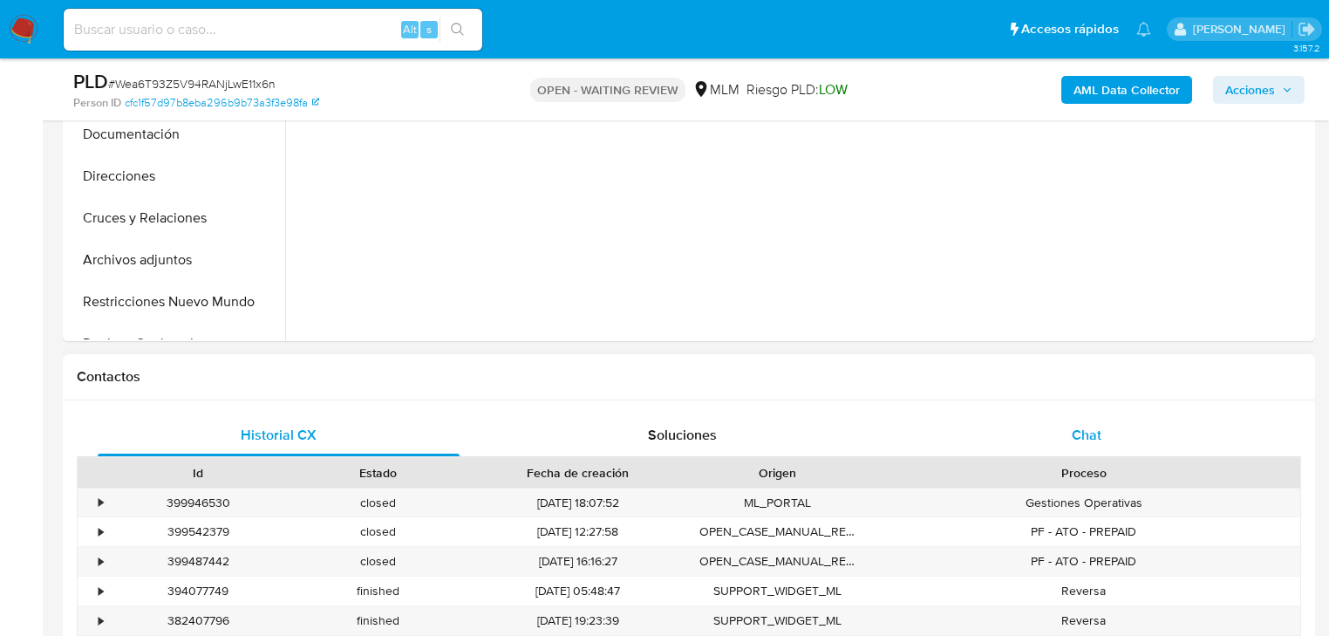
click at [1085, 420] on div "Chat" at bounding box center [1087, 435] width 362 height 42
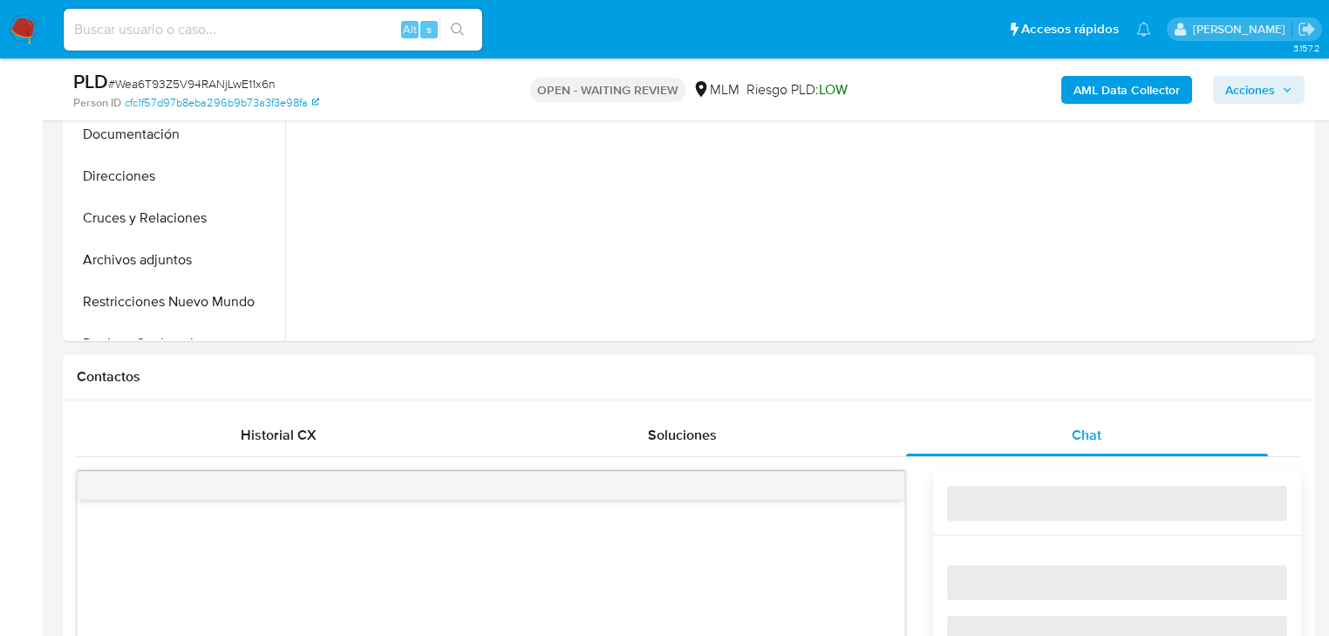
select select "10"
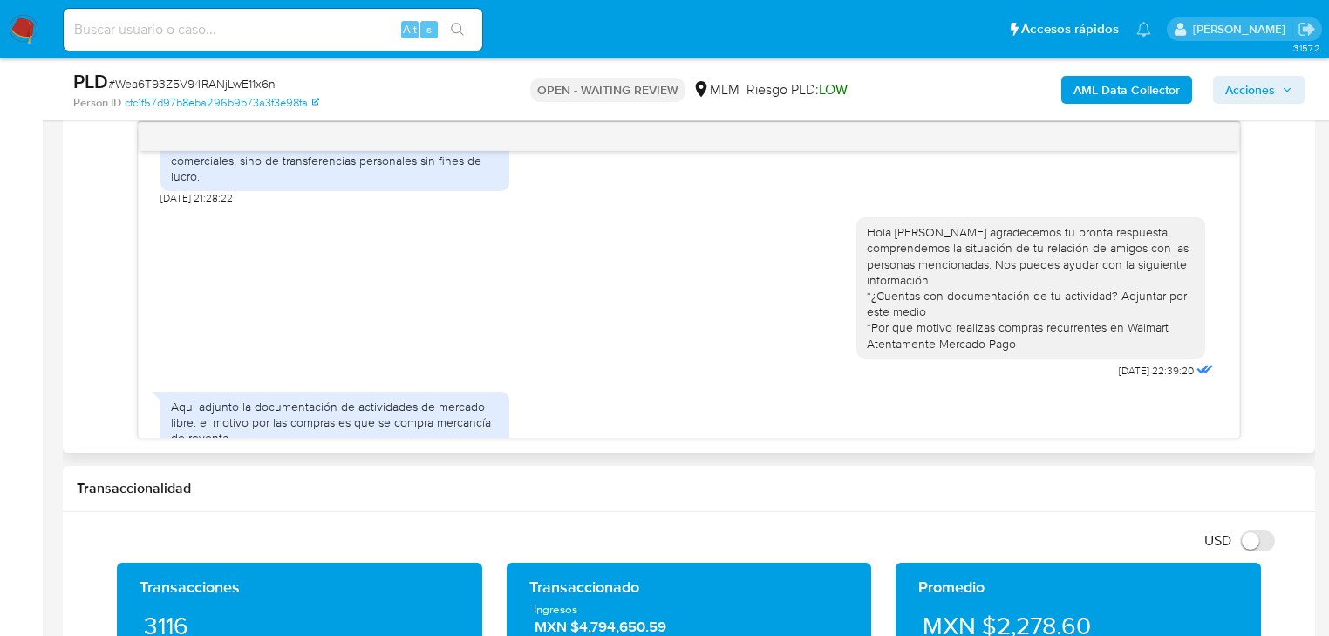
scroll to position [606, 0]
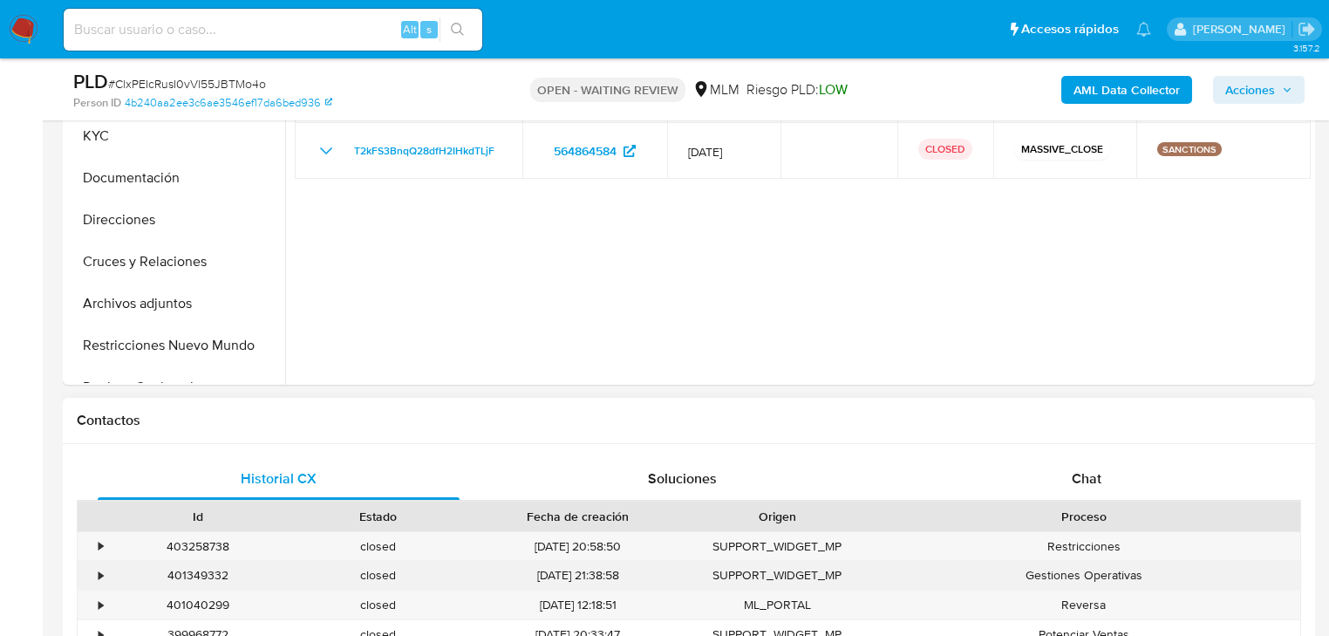
scroll to position [628, 0]
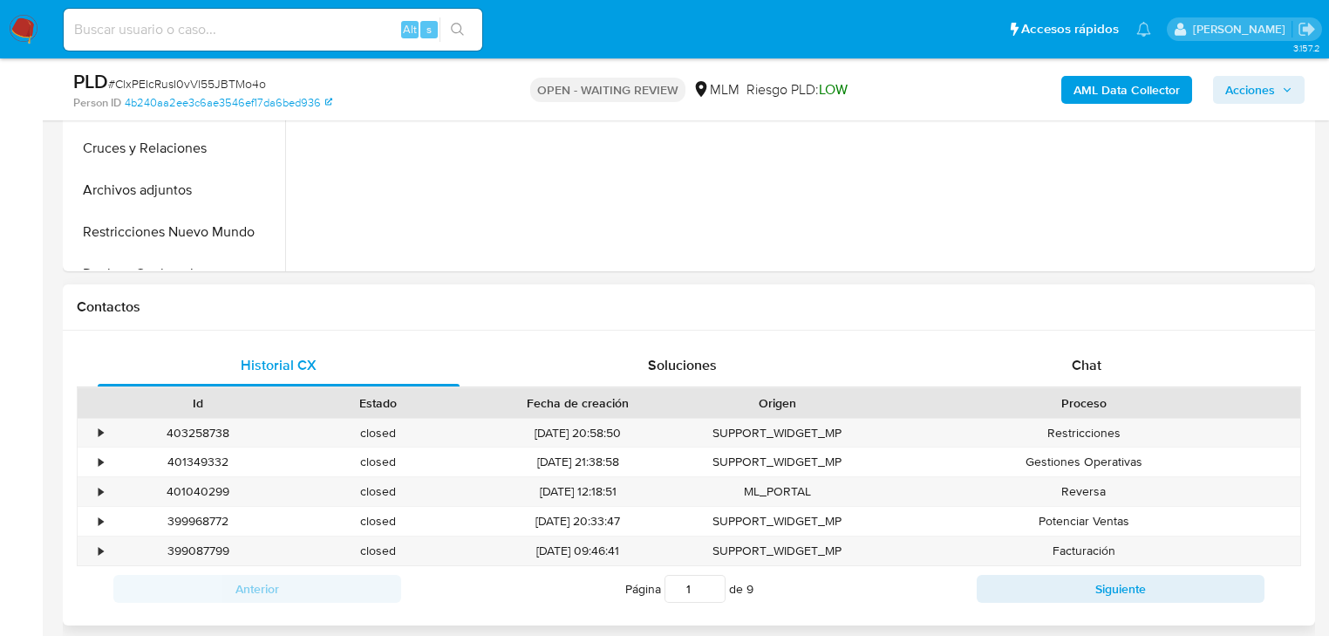
select select "10"
click at [1090, 339] on div "Historial CX Soluciones Chat Id Estado Fecha de creación Origen Proceso • 40325…" at bounding box center [689, 478] width 1253 height 295
click at [1086, 360] on span "Chat" at bounding box center [1087, 365] width 30 height 20
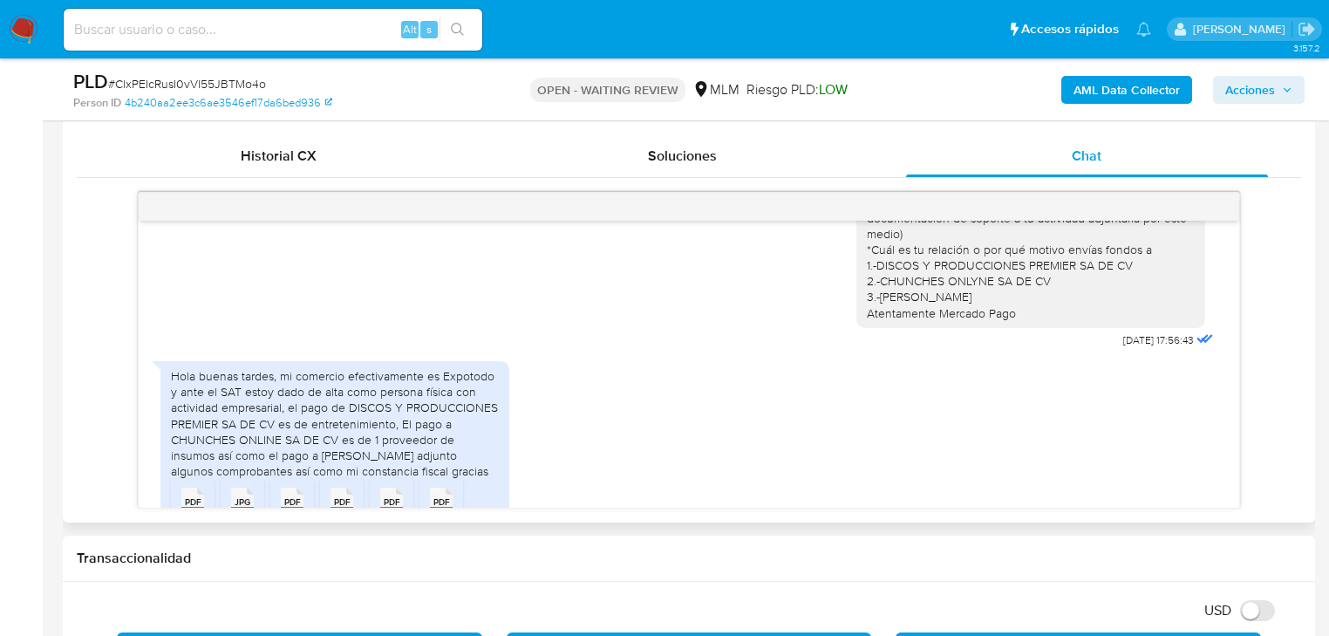
scroll to position [140, 0]
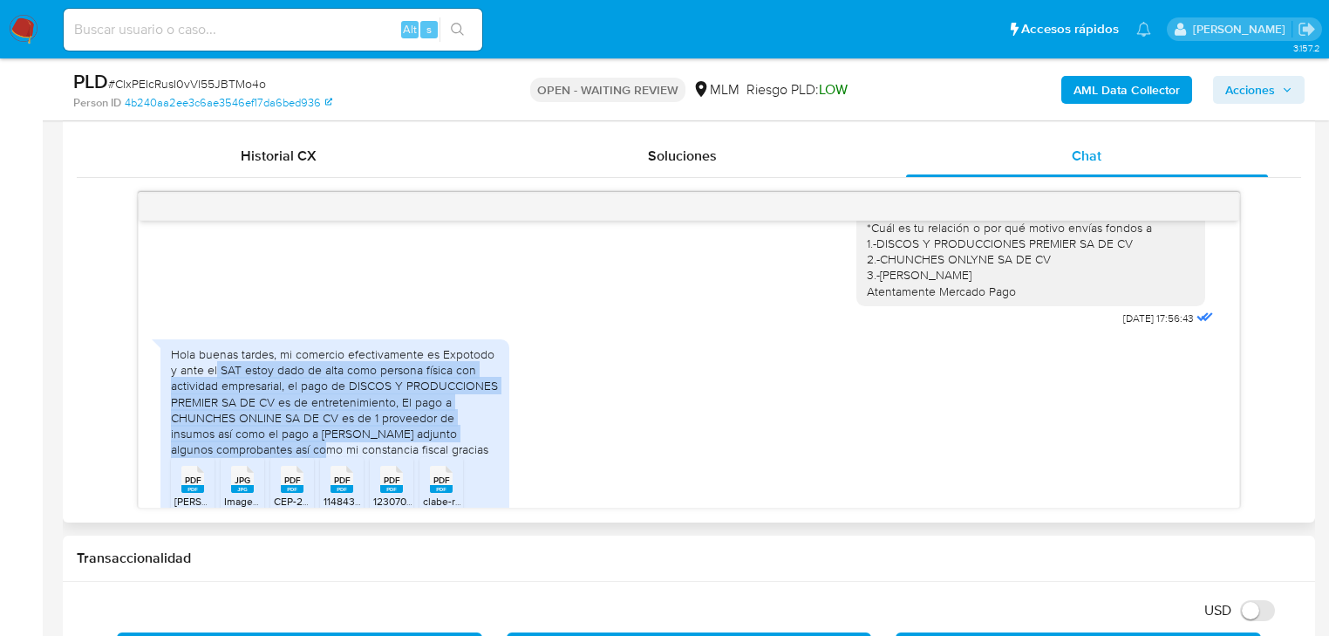
drag, startPoint x: 216, startPoint y: 374, endPoint x: 335, endPoint y: 448, distance: 139.4
click at [335, 448] on div "Hola buenas tardes, mi comercio efectivamente es Expotodo y ante el SAT estoy d…" at bounding box center [335, 401] width 328 height 111
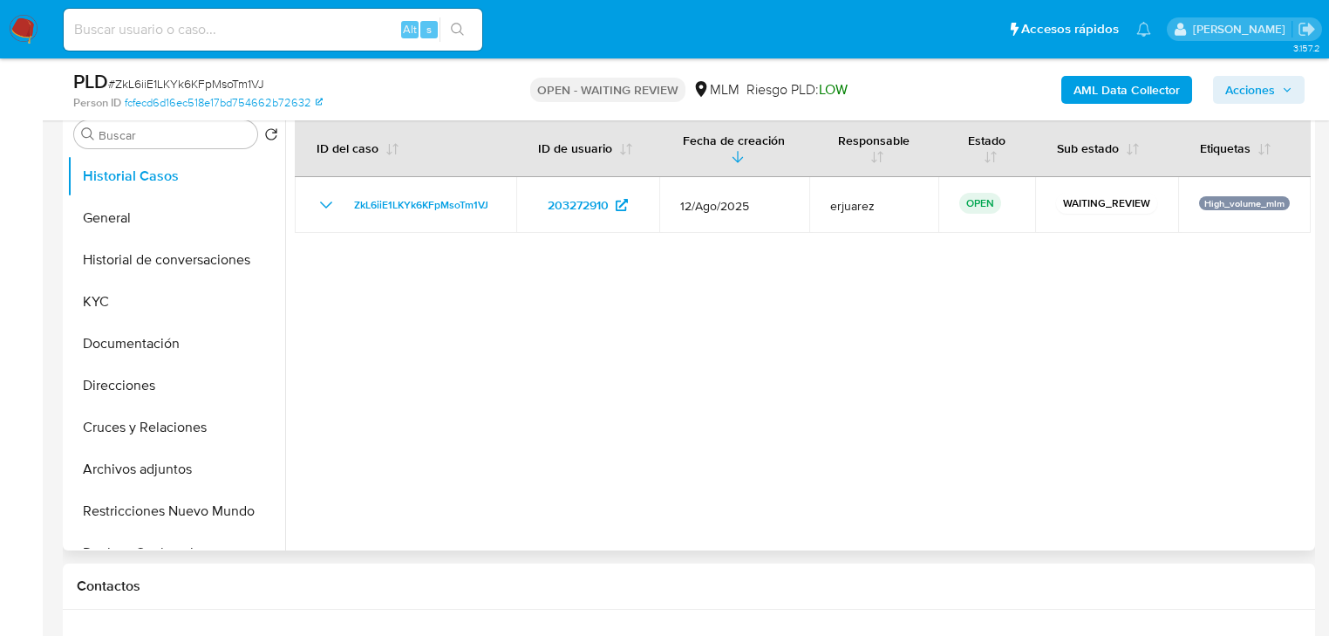
select select "10"
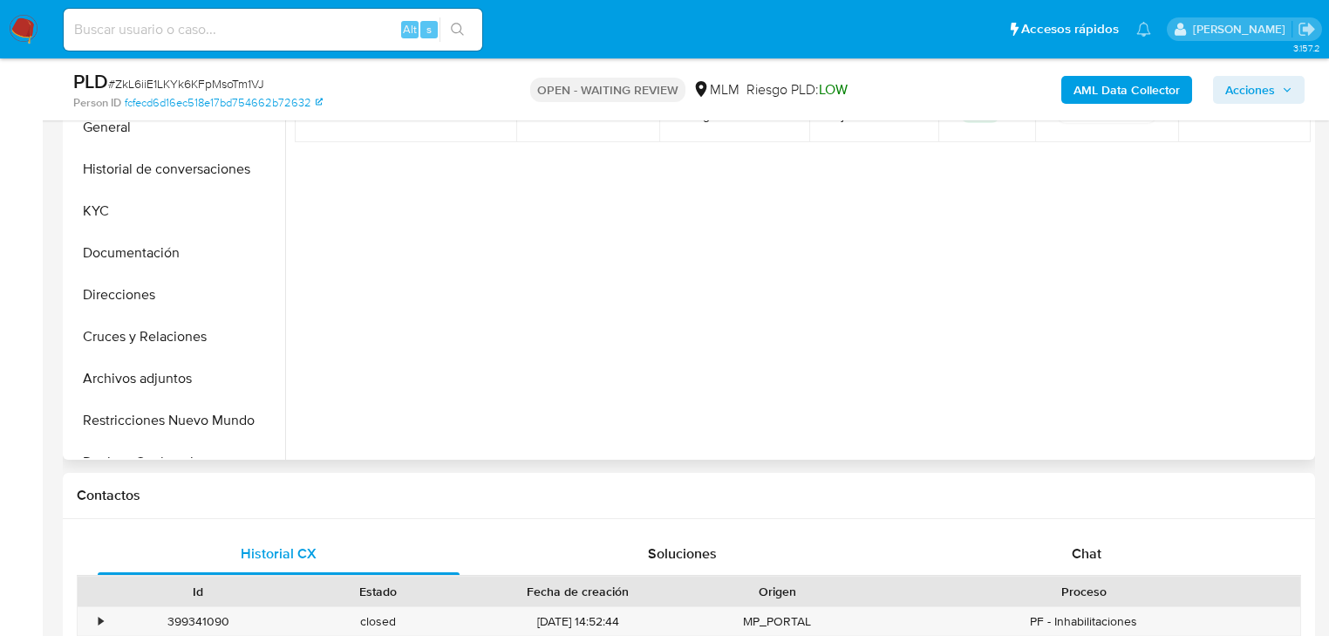
scroll to position [698, 0]
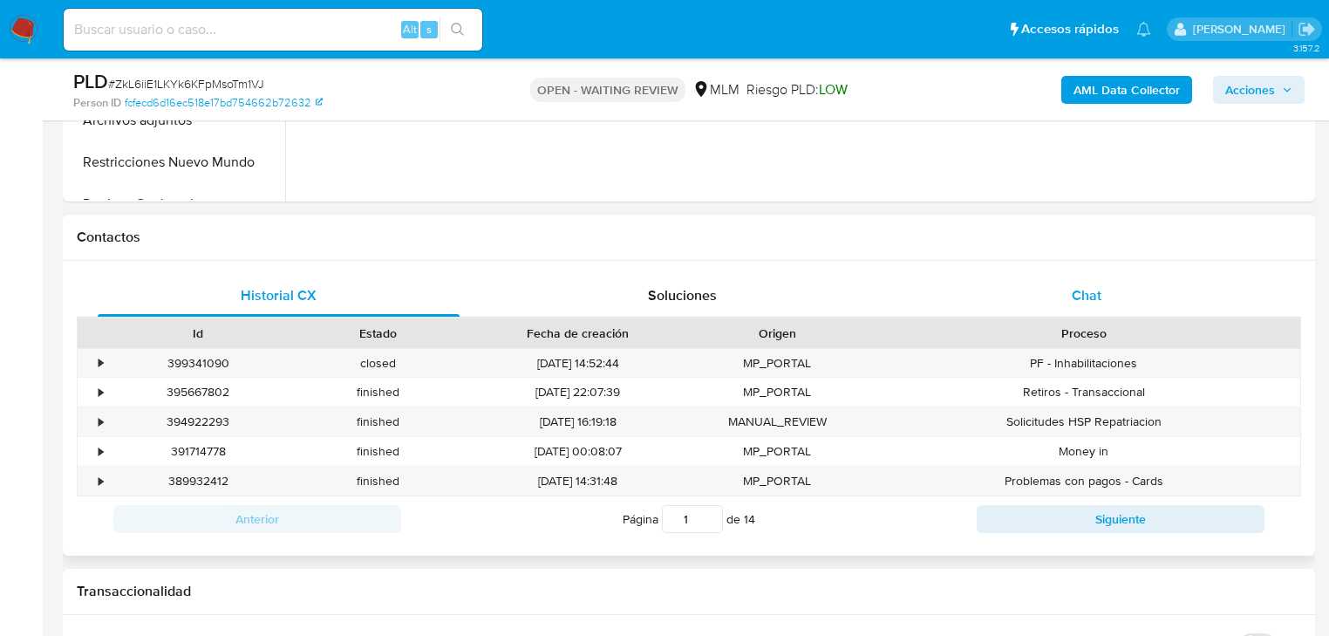
click at [1076, 285] on span "Chat" at bounding box center [1087, 295] width 30 height 20
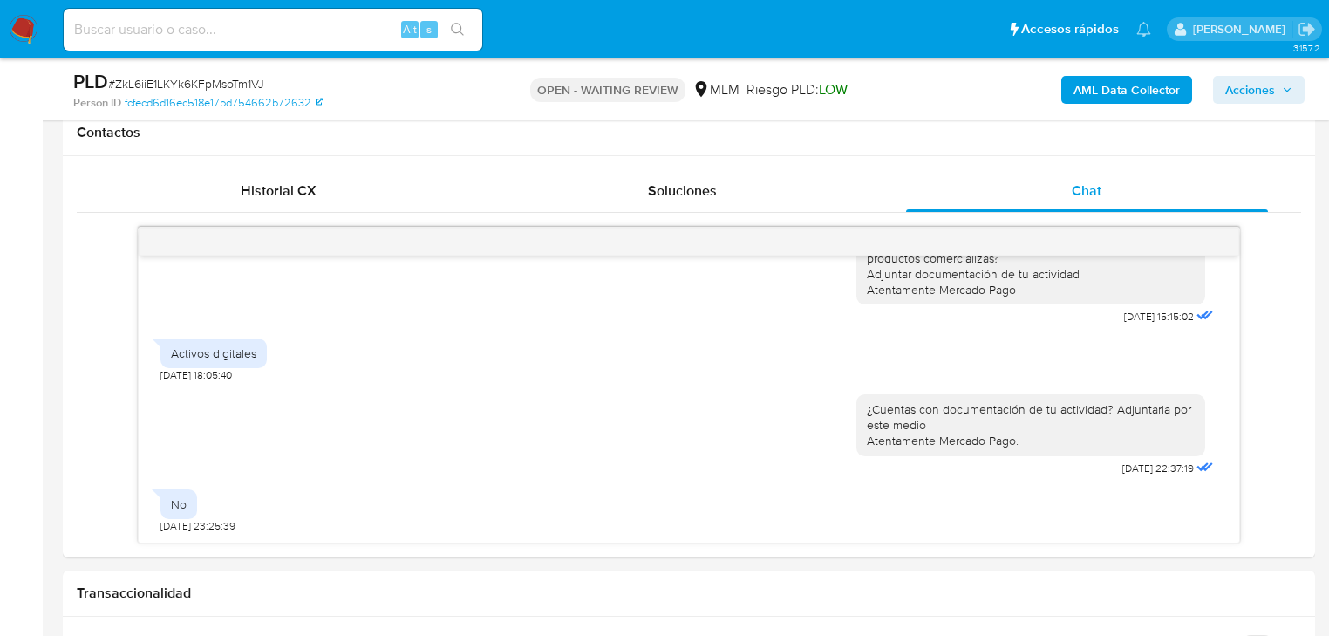
scroll to position [768, 0]
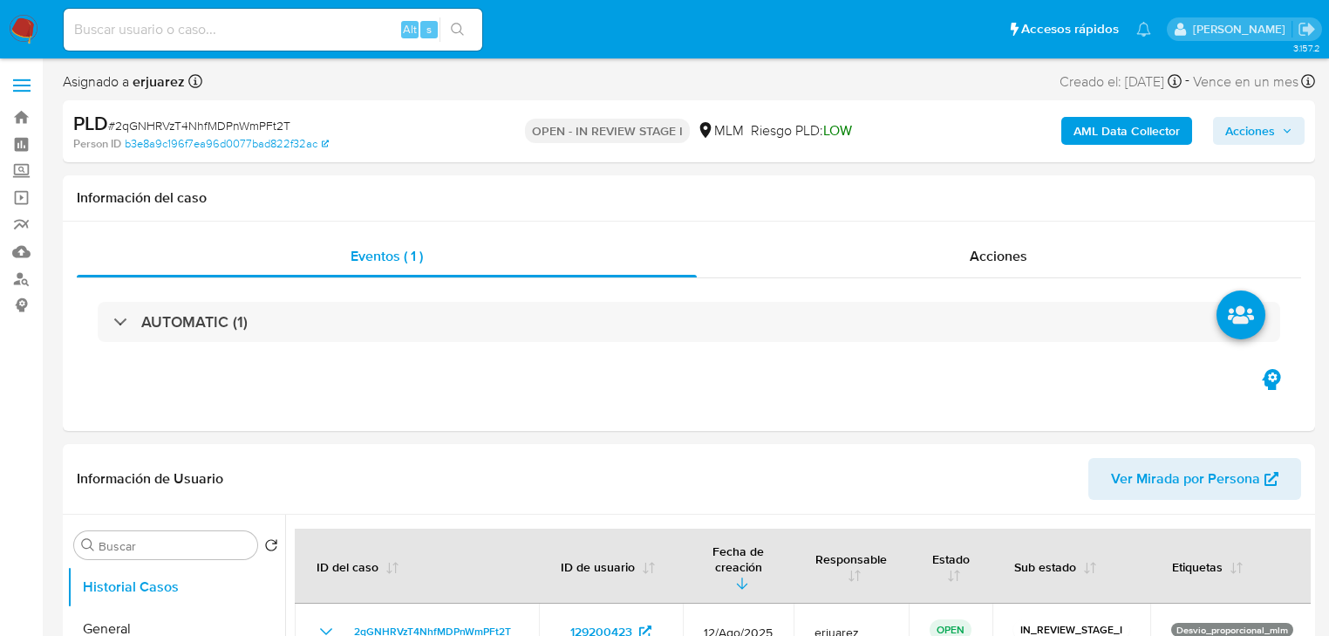
select select "10"
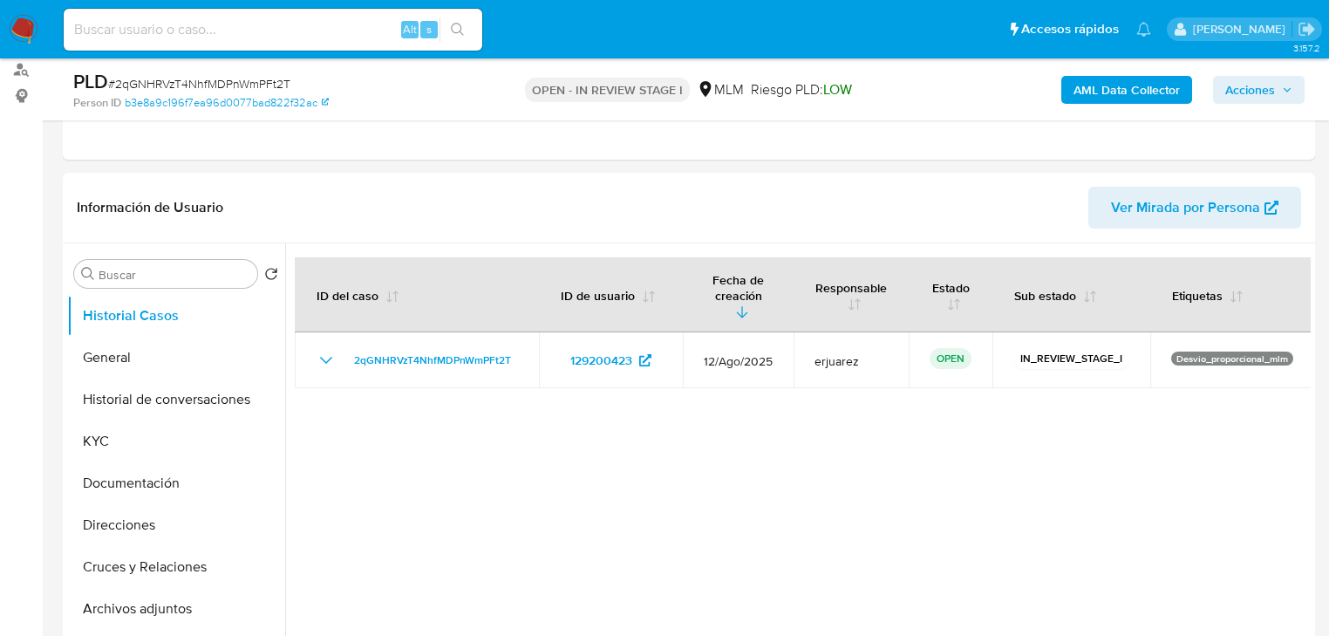
scroll to position [209, 0]
click at [106, 443] on button "KYC" at bounding box center [169, 441] width 204 height 42
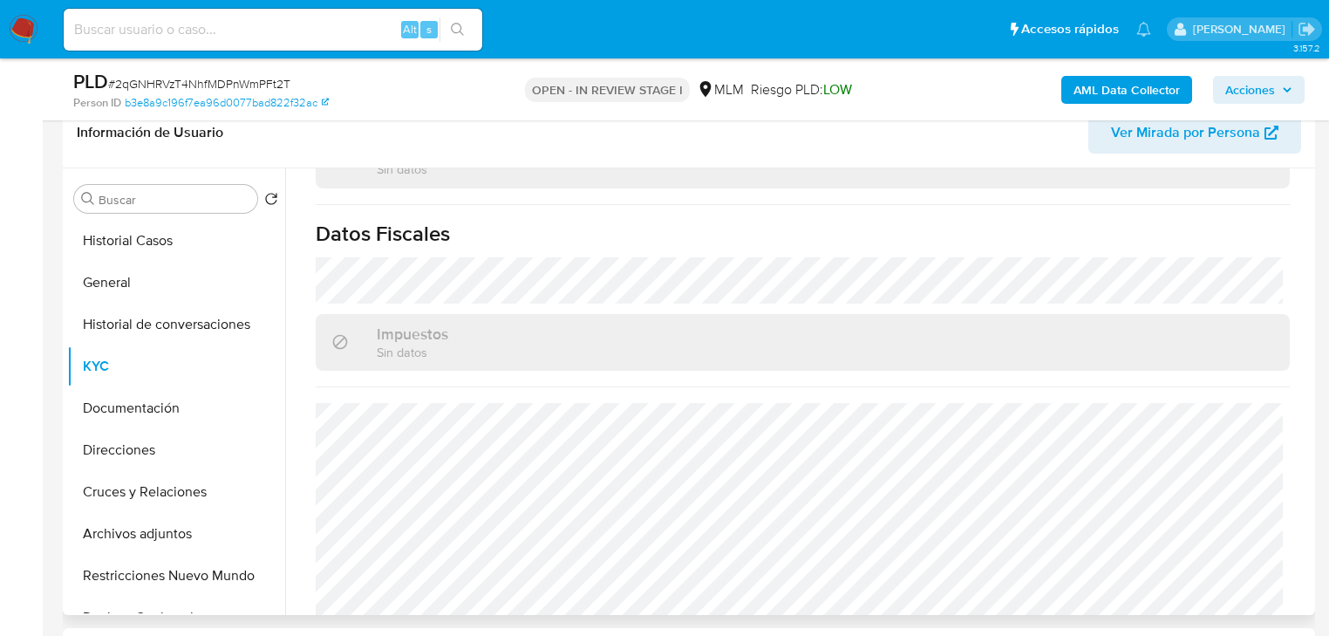
scroll to position [349, 0]
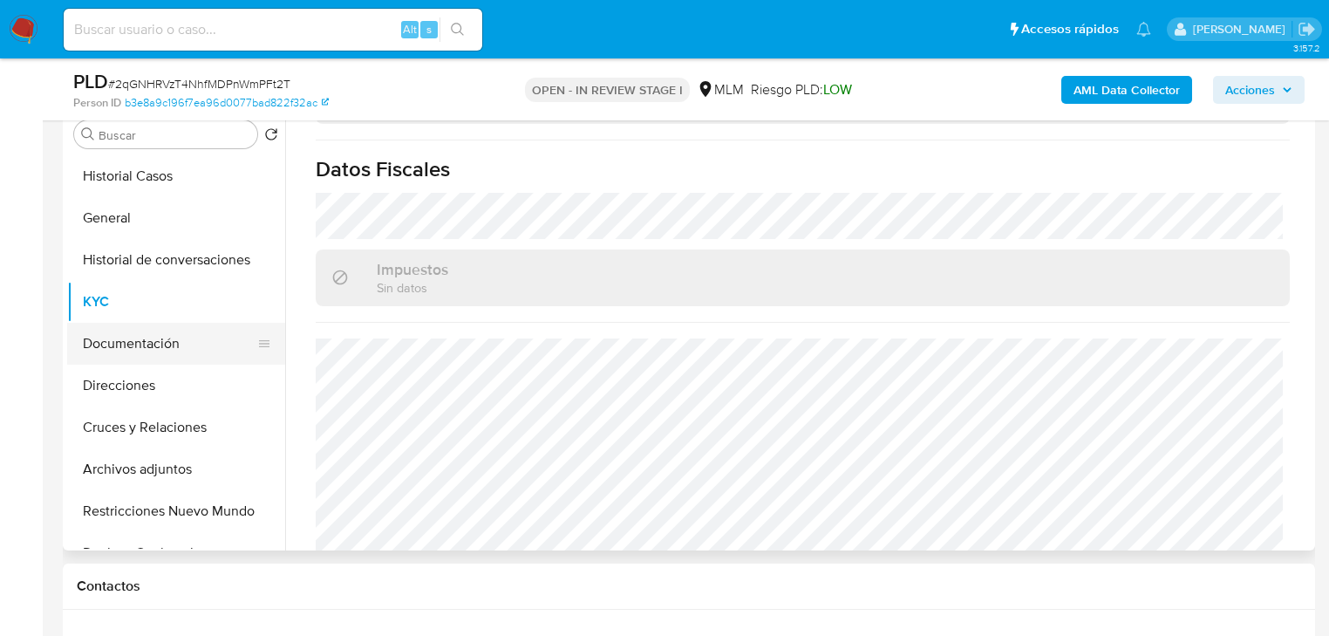
click at [167, 346] on button "Documentación" at bounding box center [169, 344] width 204 height 42
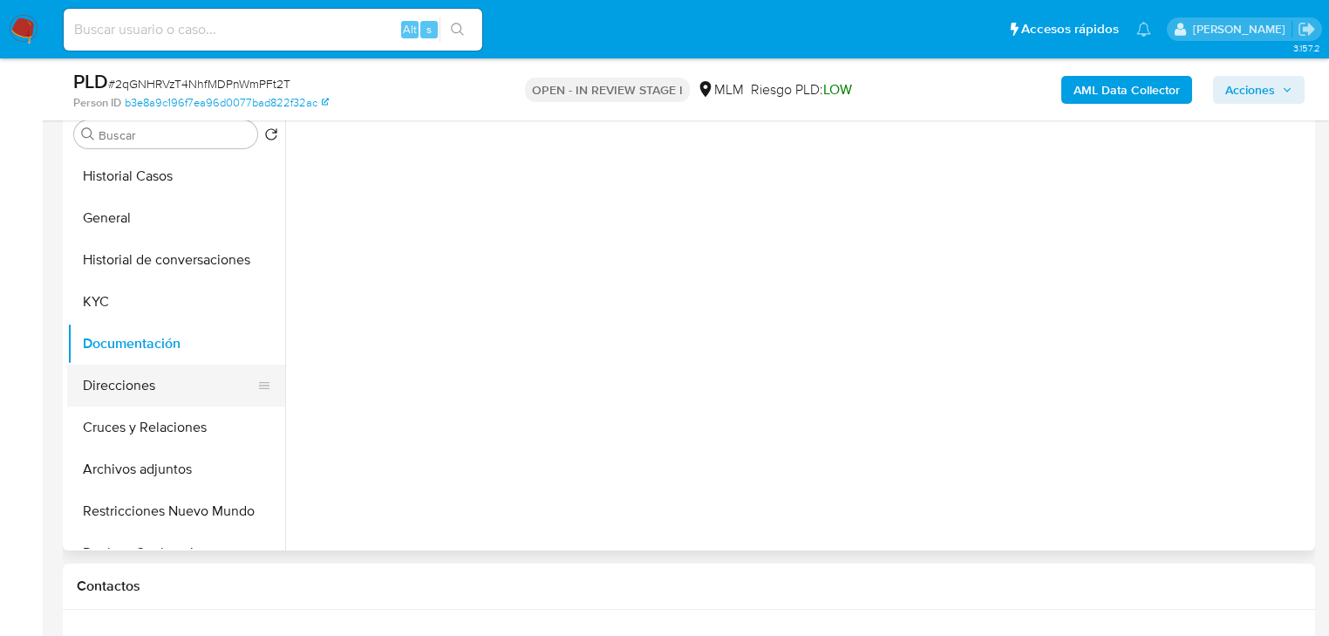
scroll to position [0, 0]
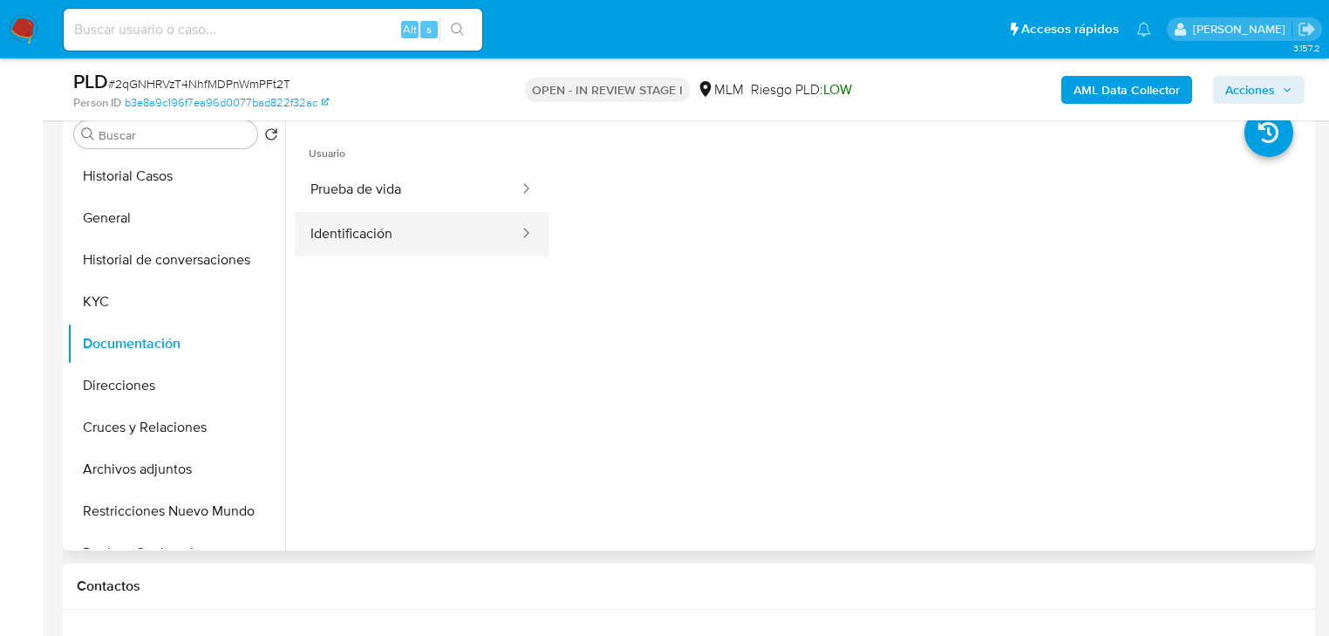
click at [370, 212] on button "Identificación" at bounding box center [408, 234] width 226 height 44
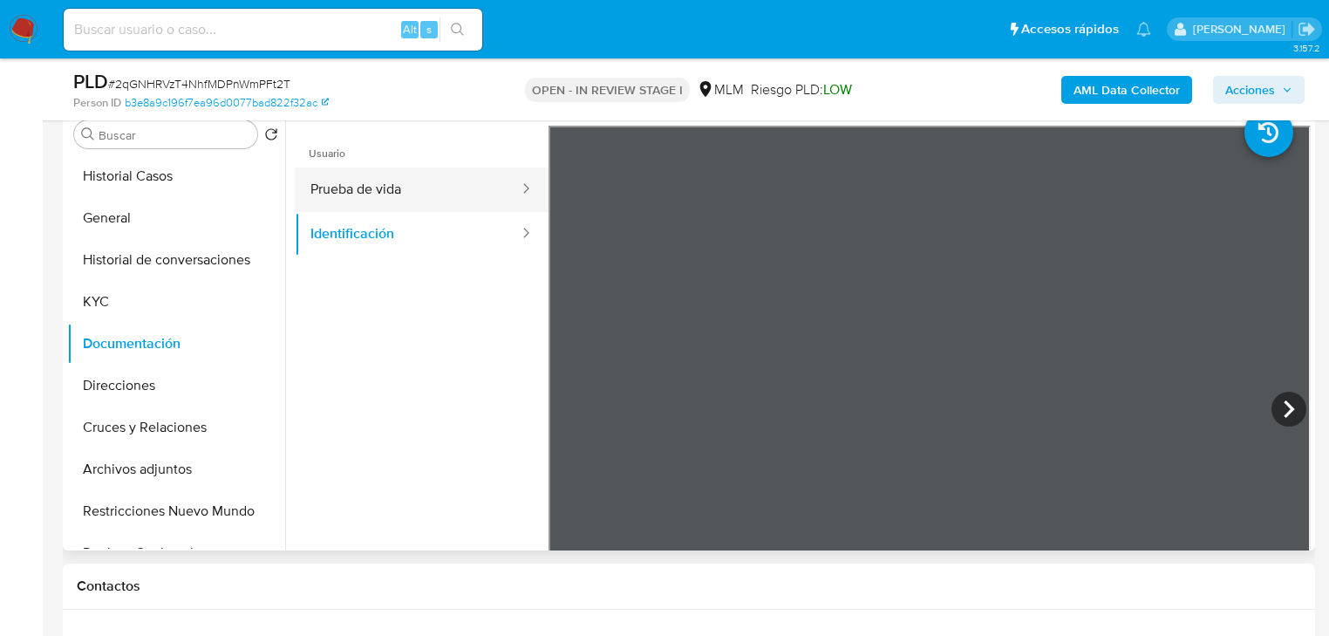
drag, startPoint x: 426, startPoint y: 202, endPoint x: 450, endPoint y: 192, distance: 26.6
click at [425, 202] on button "Prueba de vida" at bounding box center [408, 189] width 226 height 44
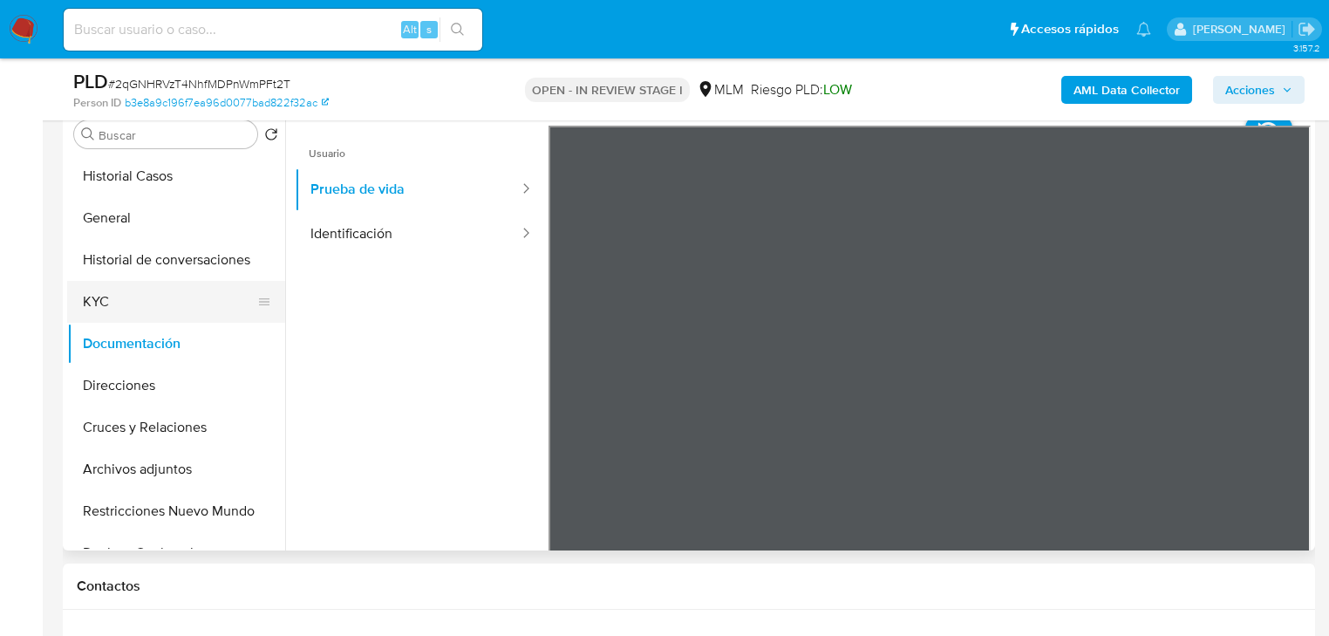
drag, startPoint x: 110, startPoint y: 304, endPoint x: 129, endPoint y: 309, distance: 19.7
click at [115, 307] on button "KYC" at bounding box center [169, 302] width 204 height 42
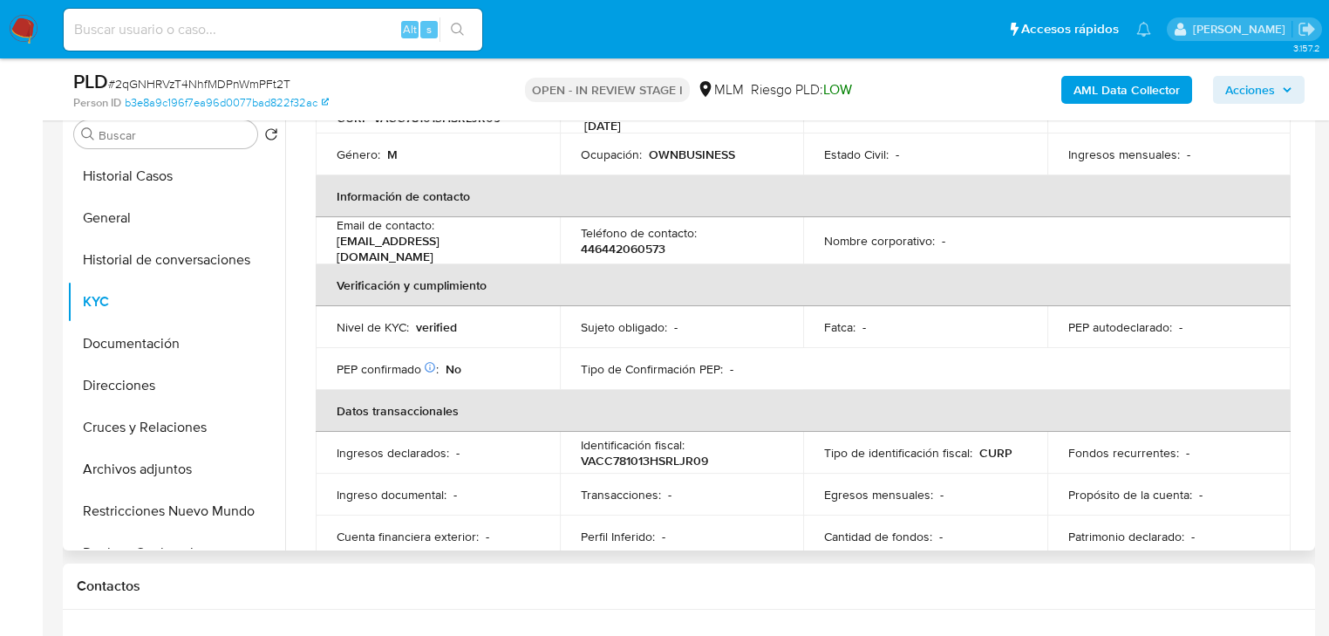
scroll to position [279, 0]
drag, startPoint x: 337, startPoint y: 236, endPoint x: 564, endPoint y: 419, distance: 291.0
click at [431, 245] on td "Email de contacto : moparduster.340@gmail.com" at bounding box center [438, 239] width 244 height 47
drag, startPoint x: 573, startPoint y: 236, endPoint x: 700, endPoint y: 236, distance: 126.5
click at [700, 236] on td "Teléfono de contacto : 446442060573" at bounding box center [682, 239] width 244 height 47
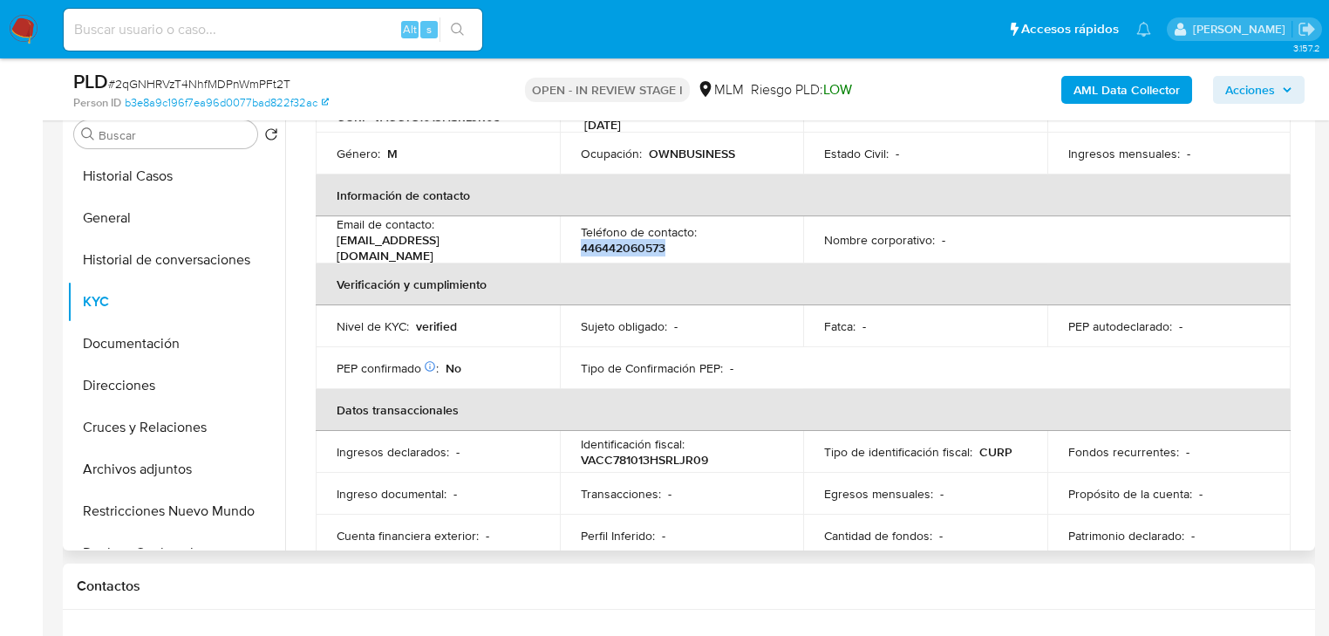
copy p "446442060573"
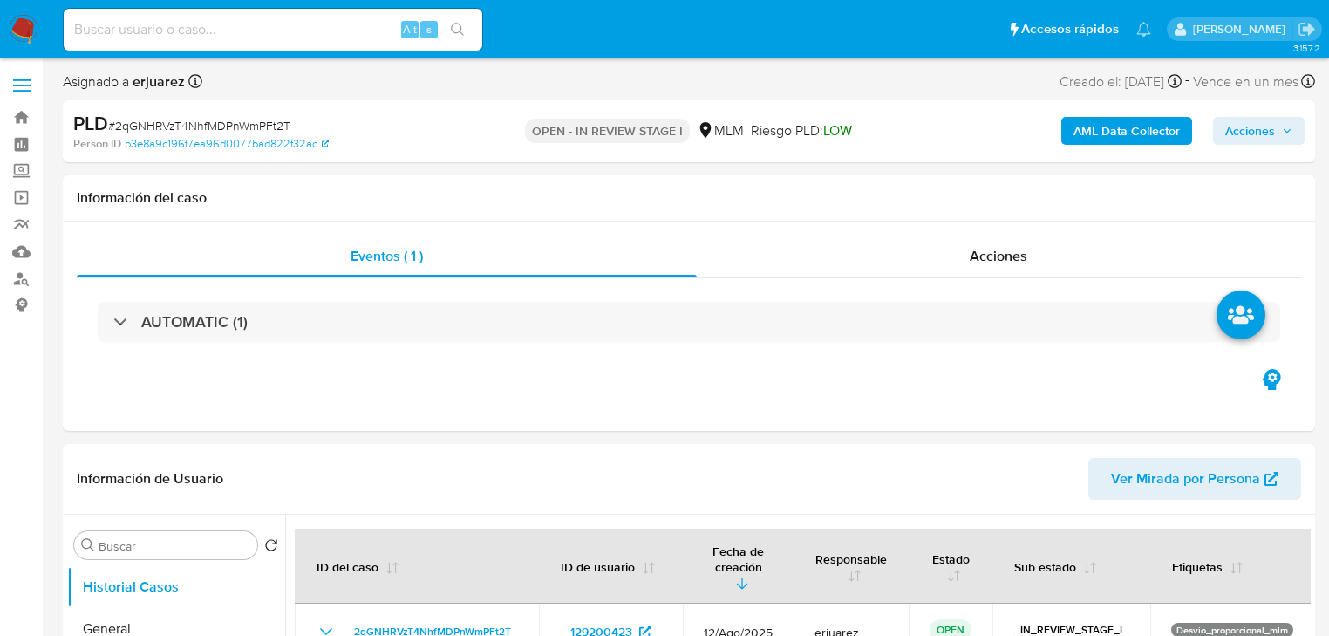
select select "10"
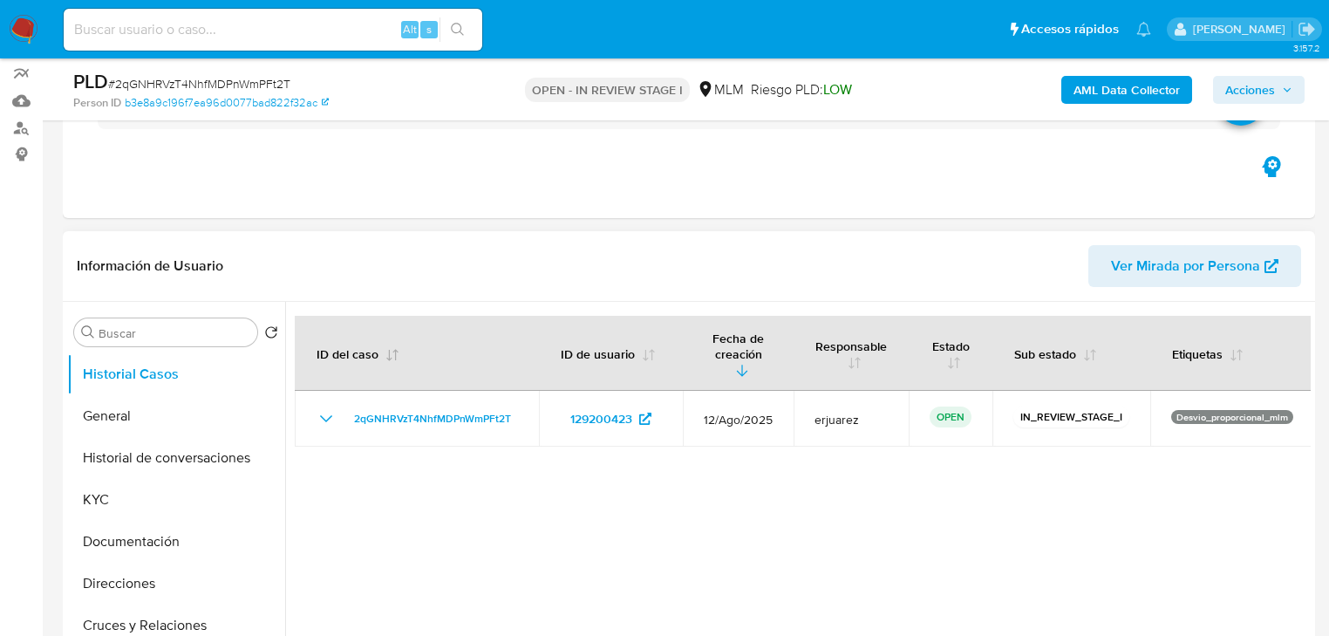
scroll to position [279, 0]
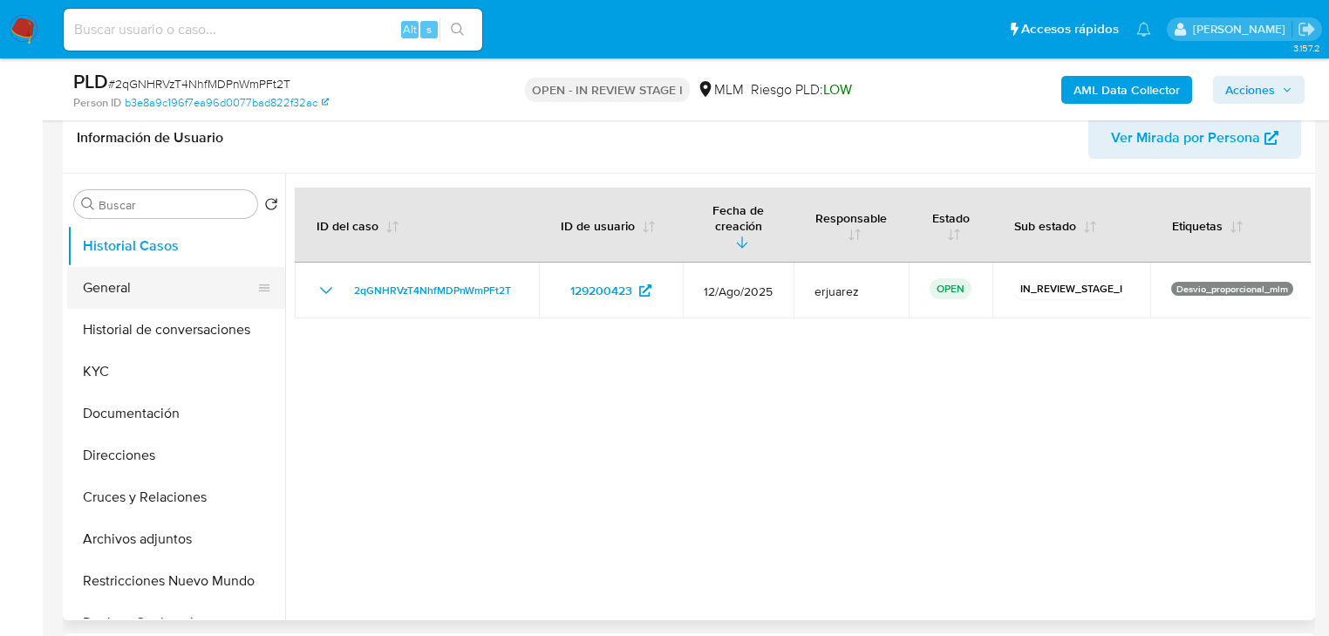
click at [125, 293] on button "General" at bounding box center [169, 288] width 204 height 42
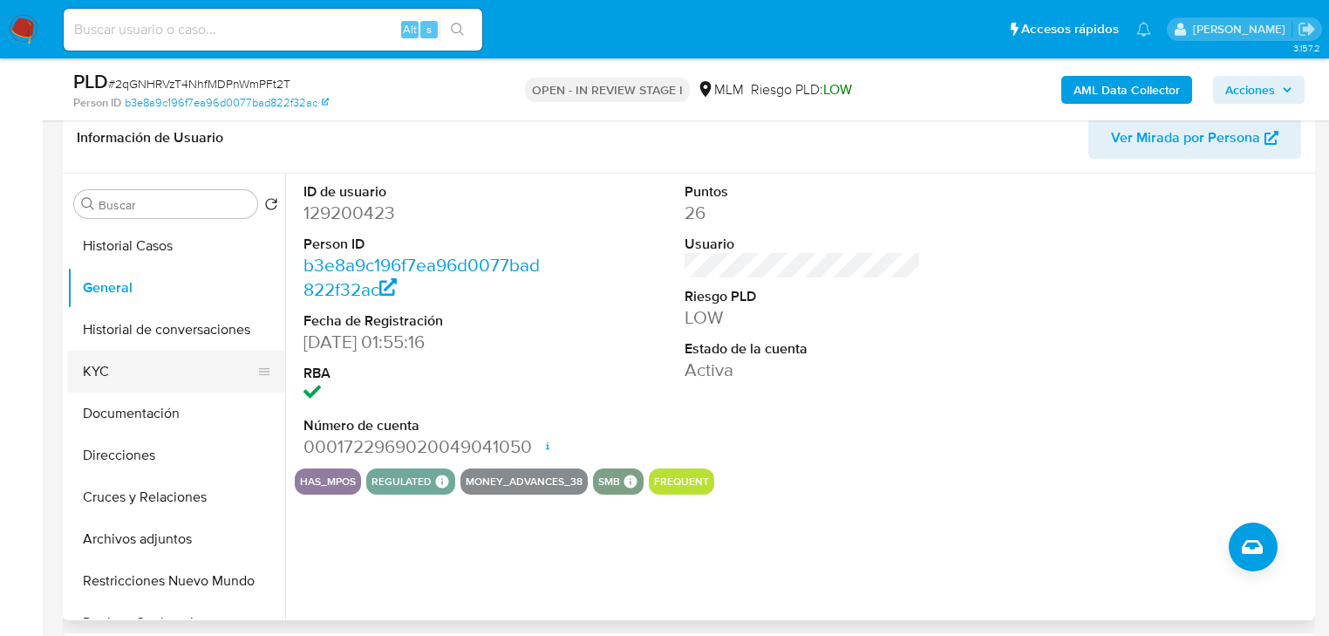
click at [126, 375] on button "KYC" at bounding box center [169, 372] width 204 height 42
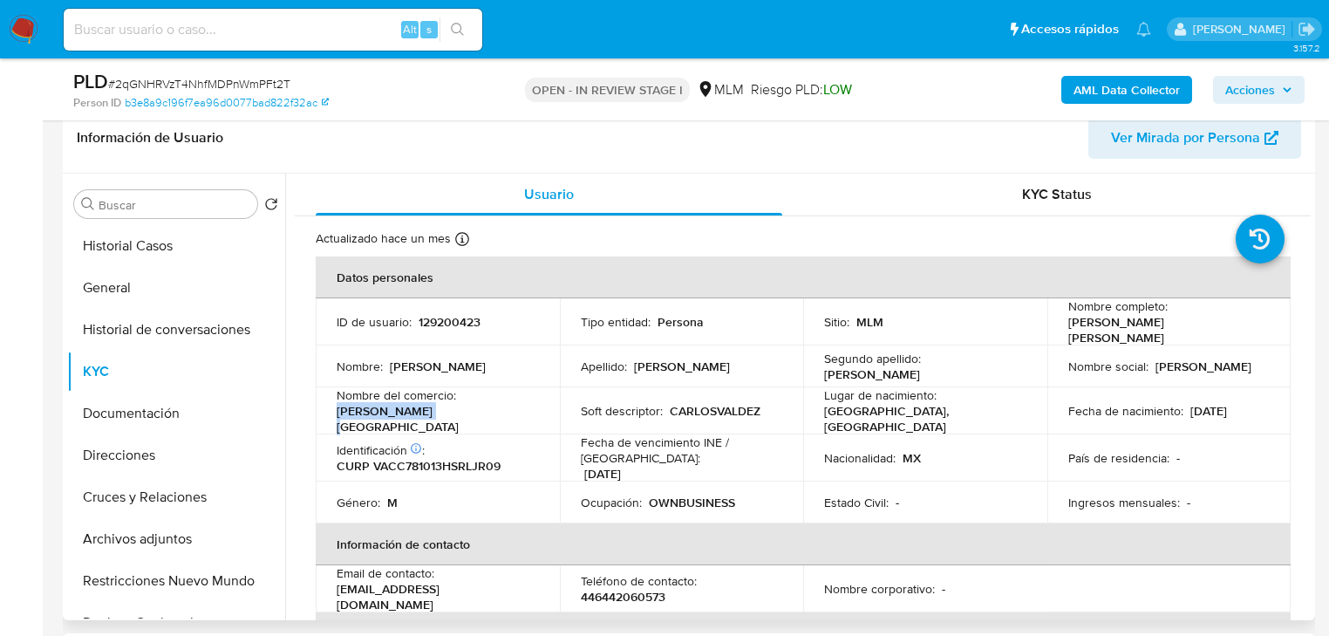
drag, startPoint x: 337, startPoint y: 413, endPoint x: 488, endPoint y: 345, distance: 165.5
click at [432, 411] on td "Nombre del comercio : Tienda venecia" at bounding box center [438, 410] width 244 height 47
copy p "[PERSON_NAME][GEOGRAPHIC_DATA]"
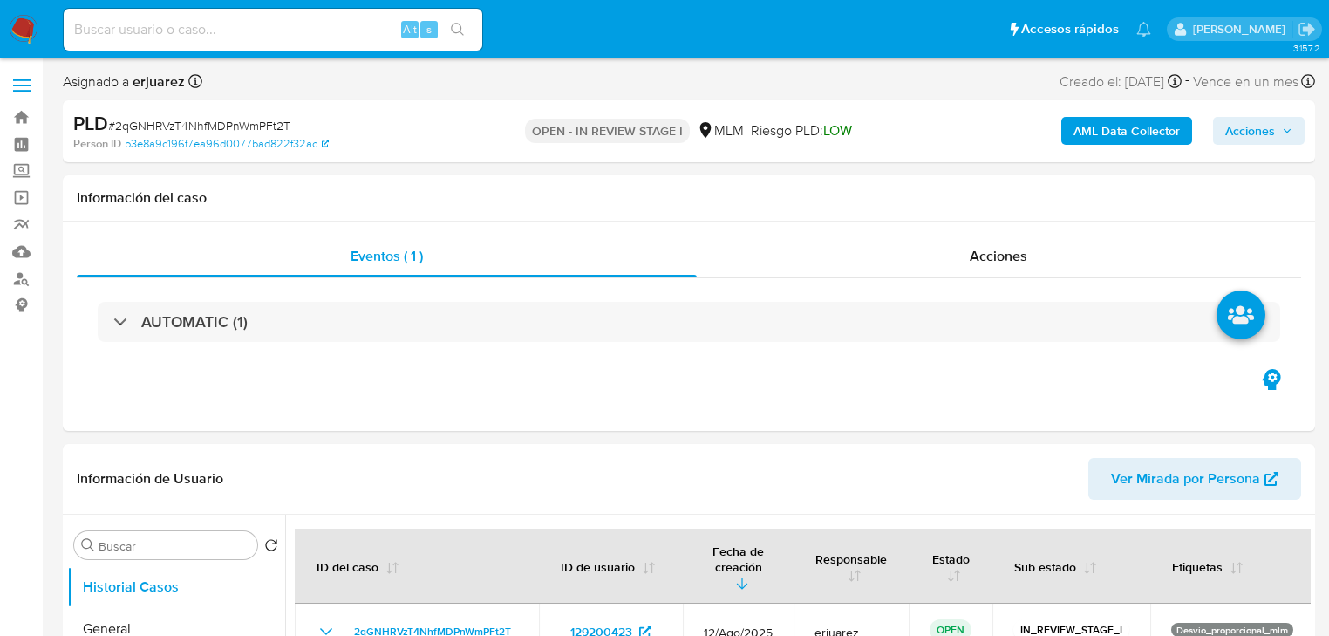
select select "10"
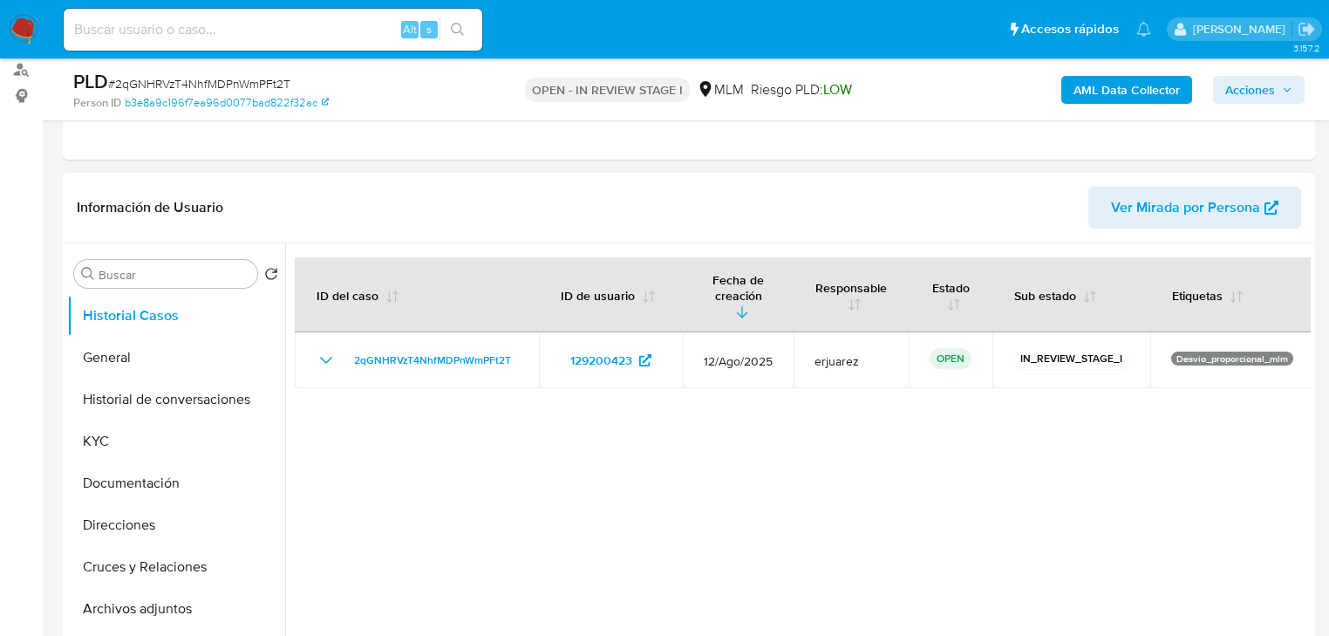
scroll to position [349, 0]
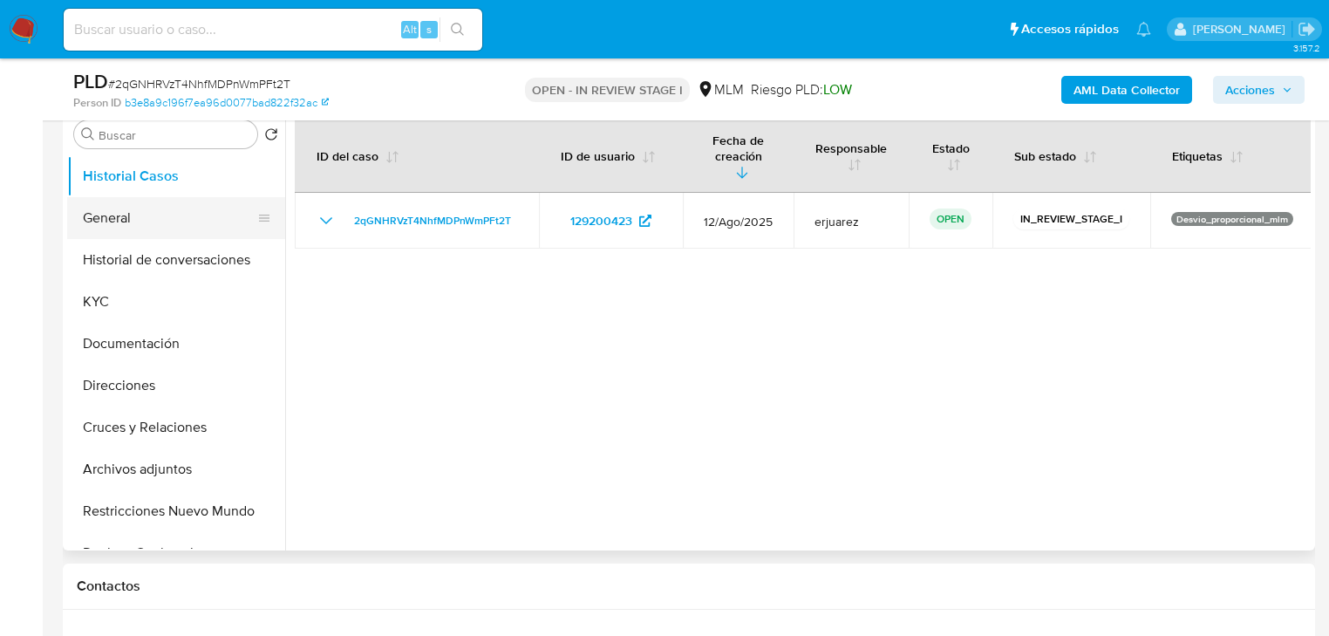
click at [134, 222] on button "General" at bounding box center [169, 218] width 204 height 42
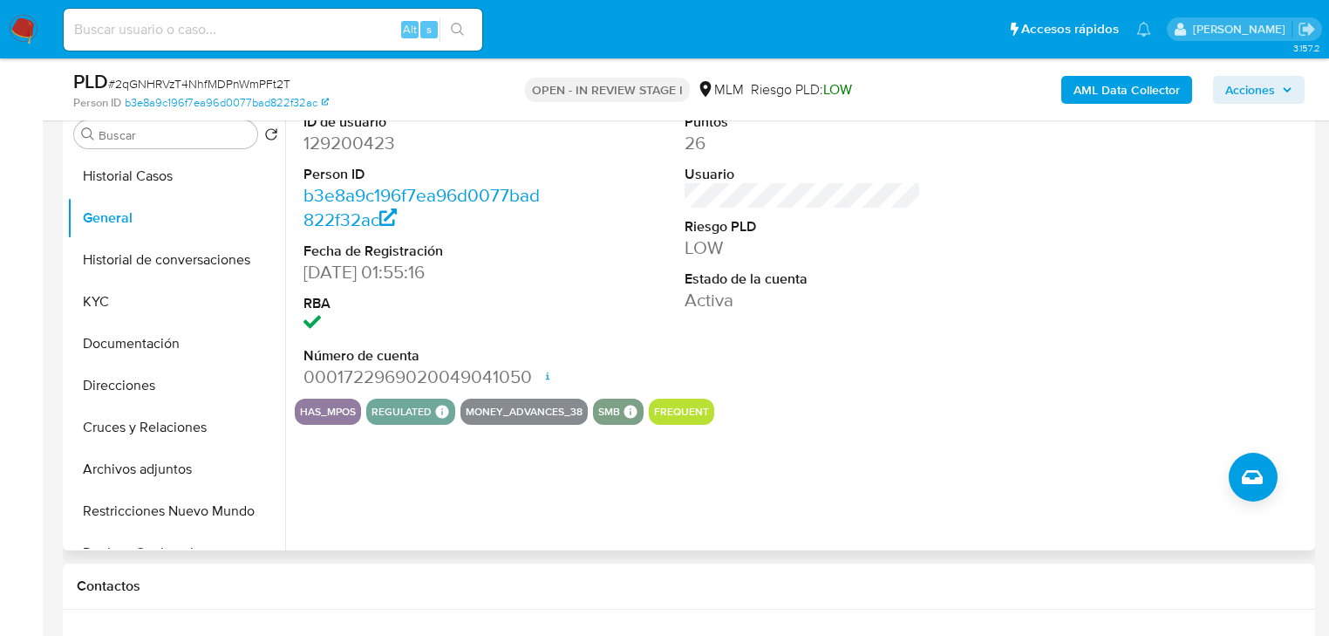
scroll to position [279, 0]
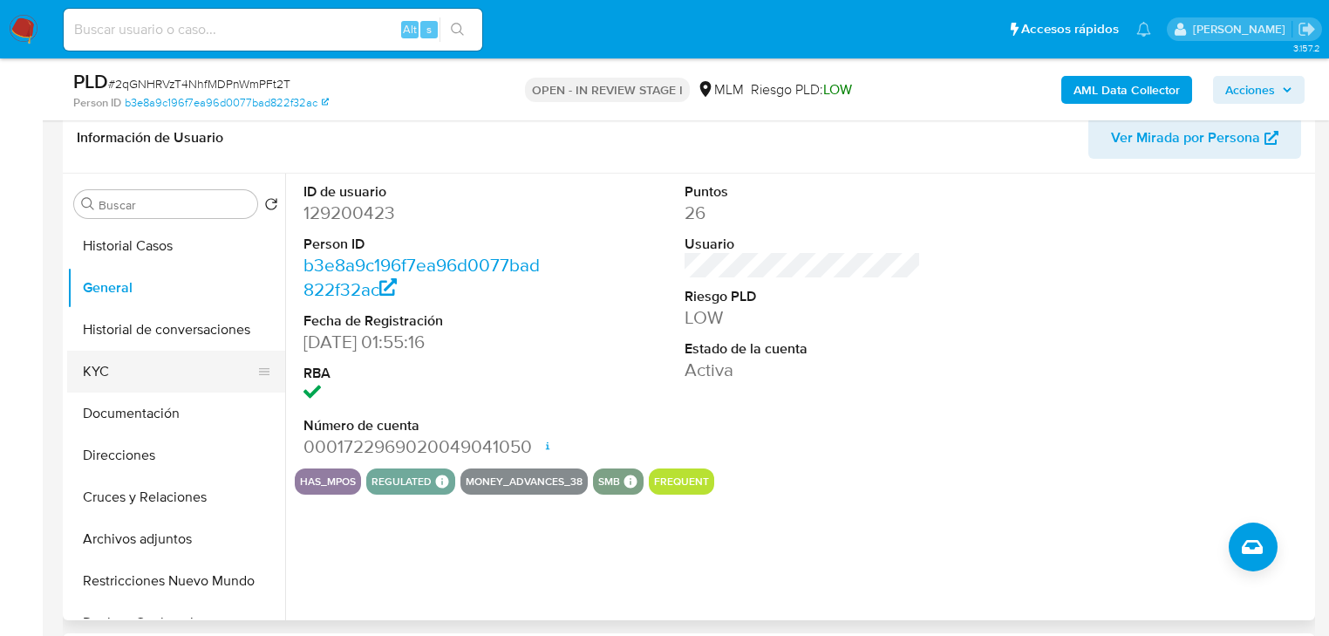
click at [133, 384] on button "KYC" at bounding box center [169, 372] width 204 height 42
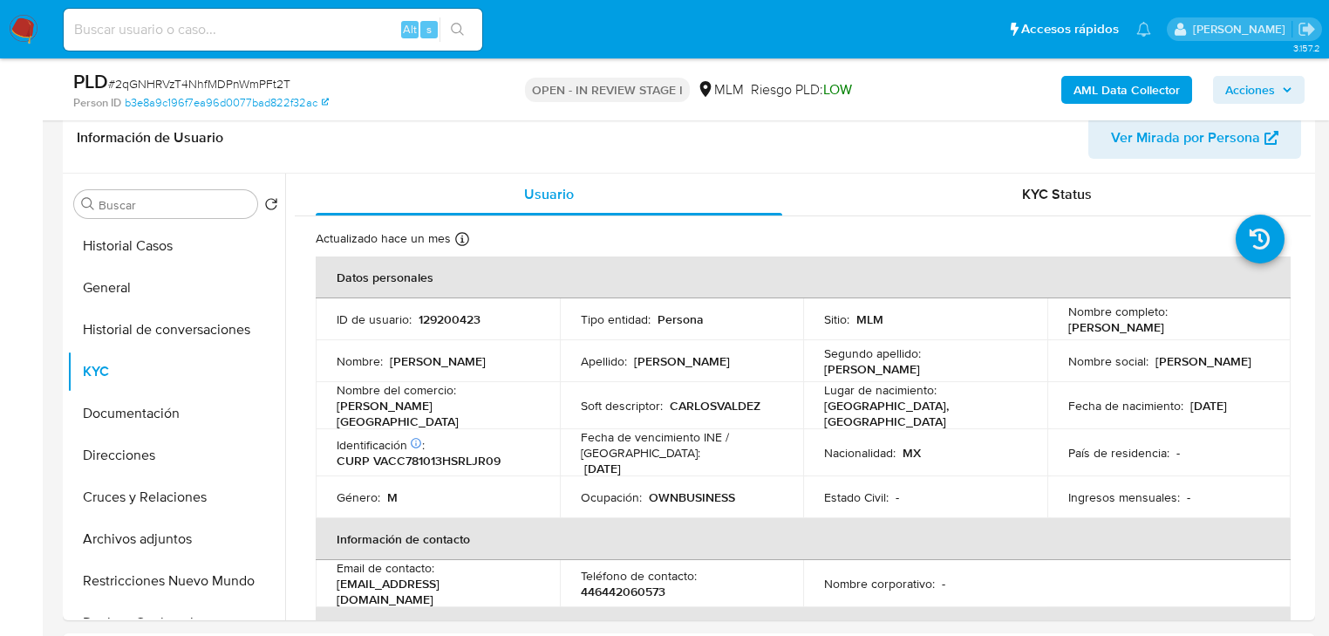
drag, startPoint x: 129, startPoint y: 297, endPoint x: 20, endPoint y: 293, distance: 109.1
click at [117, 293] on button "General" at bounding box center [176, 288] width 218 height 42
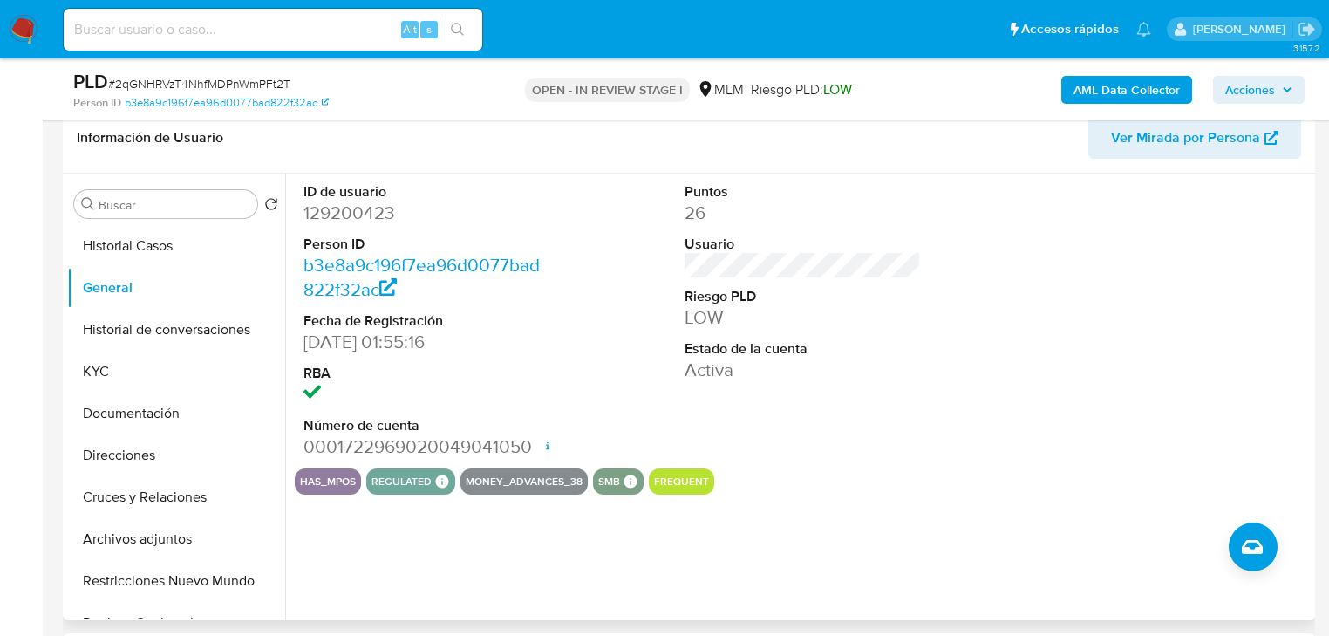
click at [1158, 275] on div at bounding box center [1184, 321] width 254 height 295
drag, startPoint x: 106, startPoint y: 369, endPoint x: 270, endPoint y: 478, distance: 196.9
click at [106, 369] on button "KYC" at bounding box center [176, 372] width 218 height 42
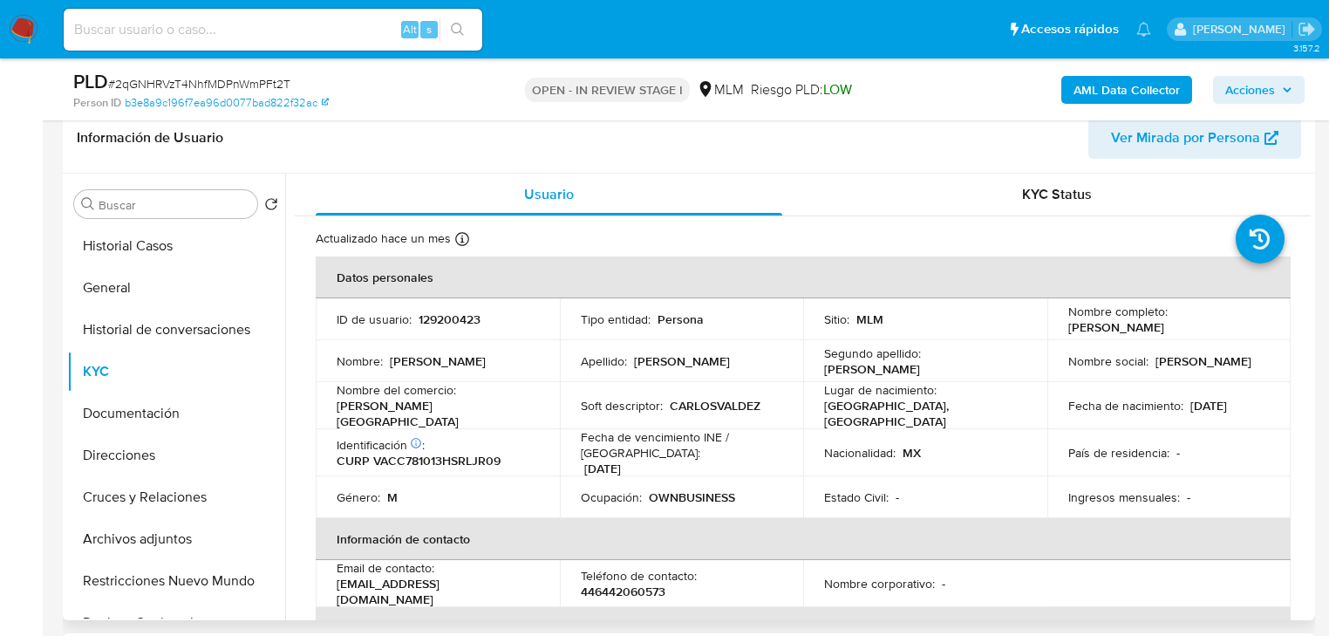
click at [1207, 470] on td "País de residencia : -" at bounding box center [1170, 452] width 244 height 47
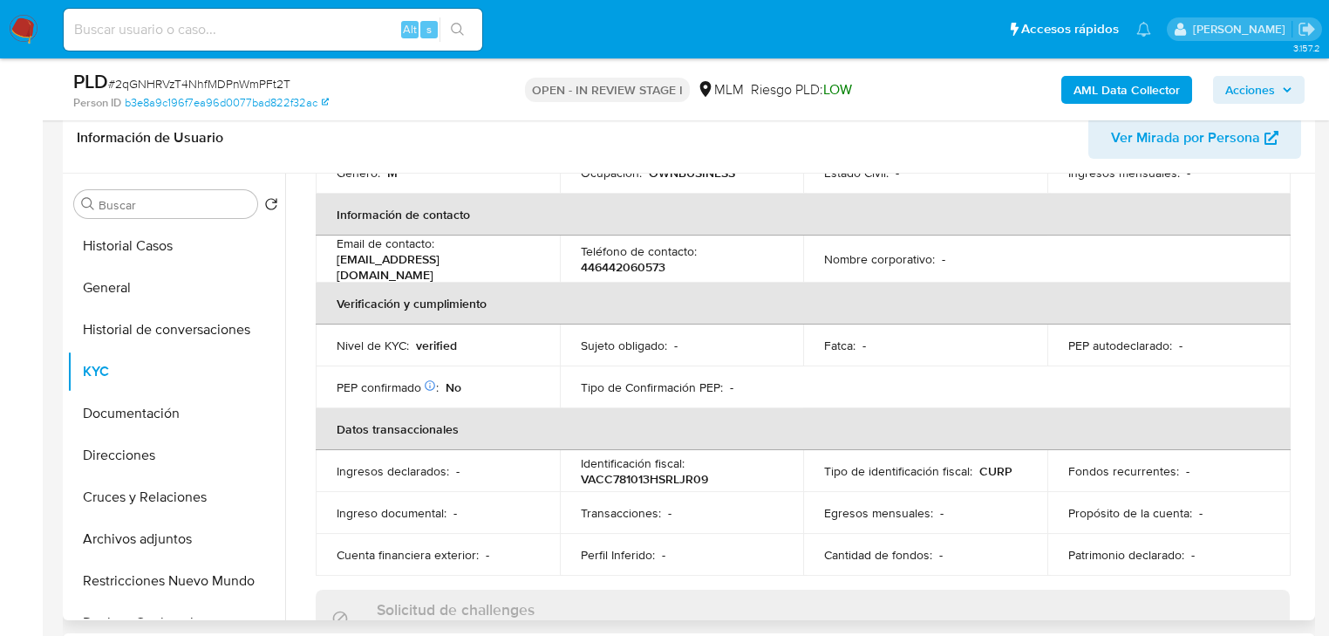
scroll to position [349, 0]
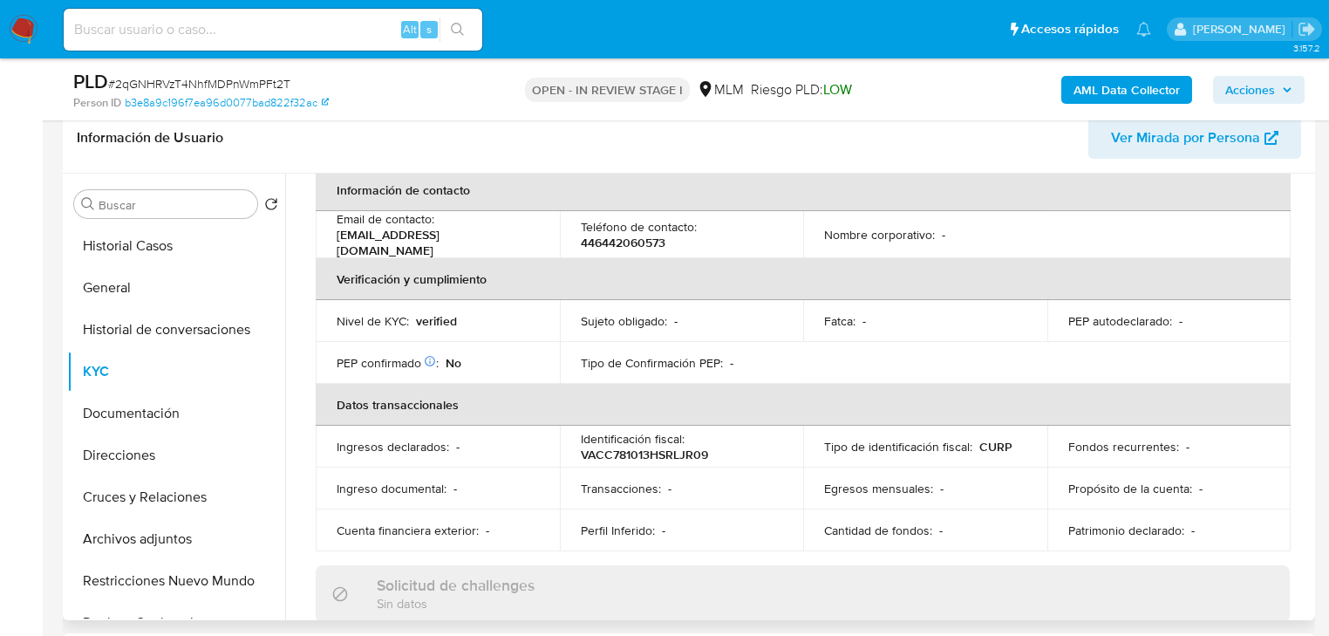
drag, startPoint x: 1240, startPoint y: 353, endPoint x: 1231, endPoint y: 353, distance: 9.6
click at [1240, 353] on table "Datos personales ID de usuario : 129200423 Tipo entidad : Persona Sitio : MLM N…" at bounding box center [803, 230] width 975 height 644
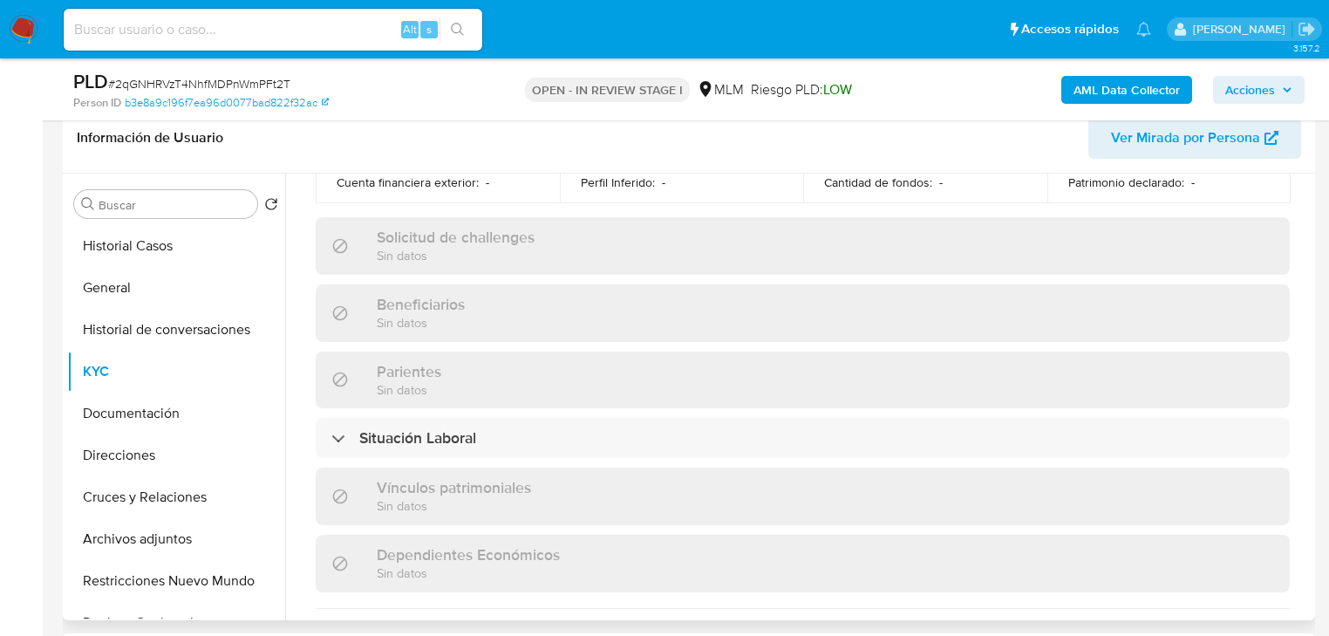
scroll to position [698, 0]
click at [1277, 405] on div "Actualizado hace un mes Creado: 19/05/2020 15:33:44 Actualizado: 02/08/2025 12:…" at bounding box center [803, 276] width 1016 height 1516
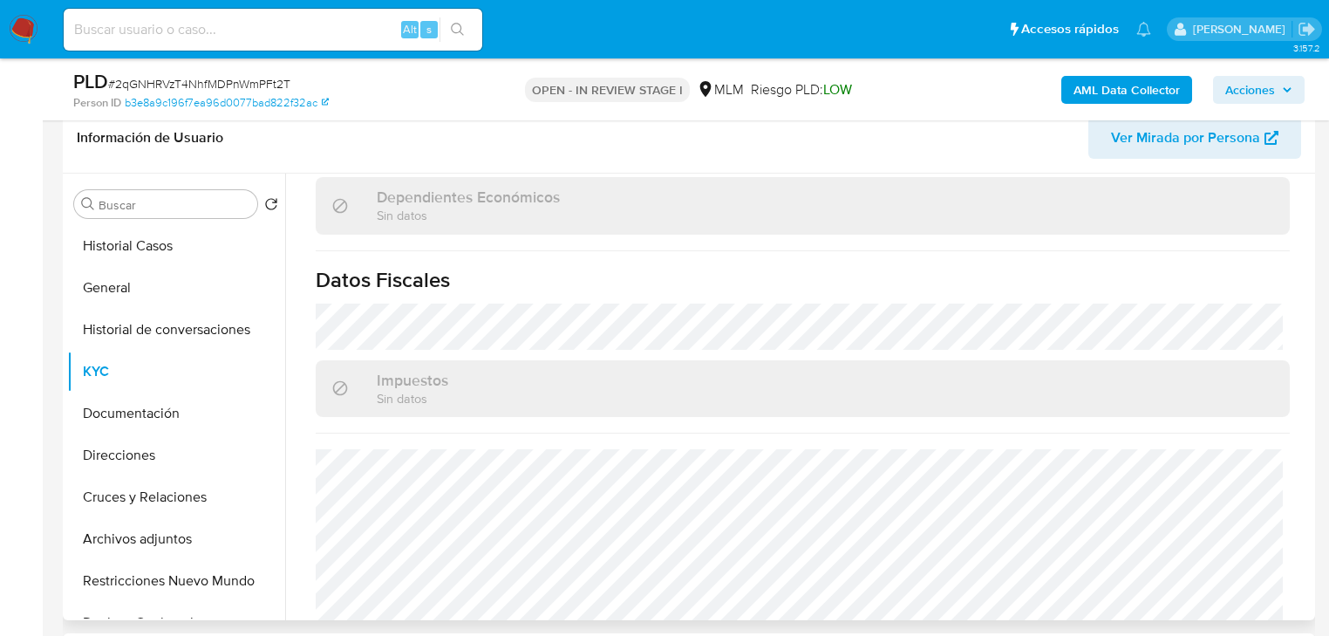
scroll to position [1101, 0]
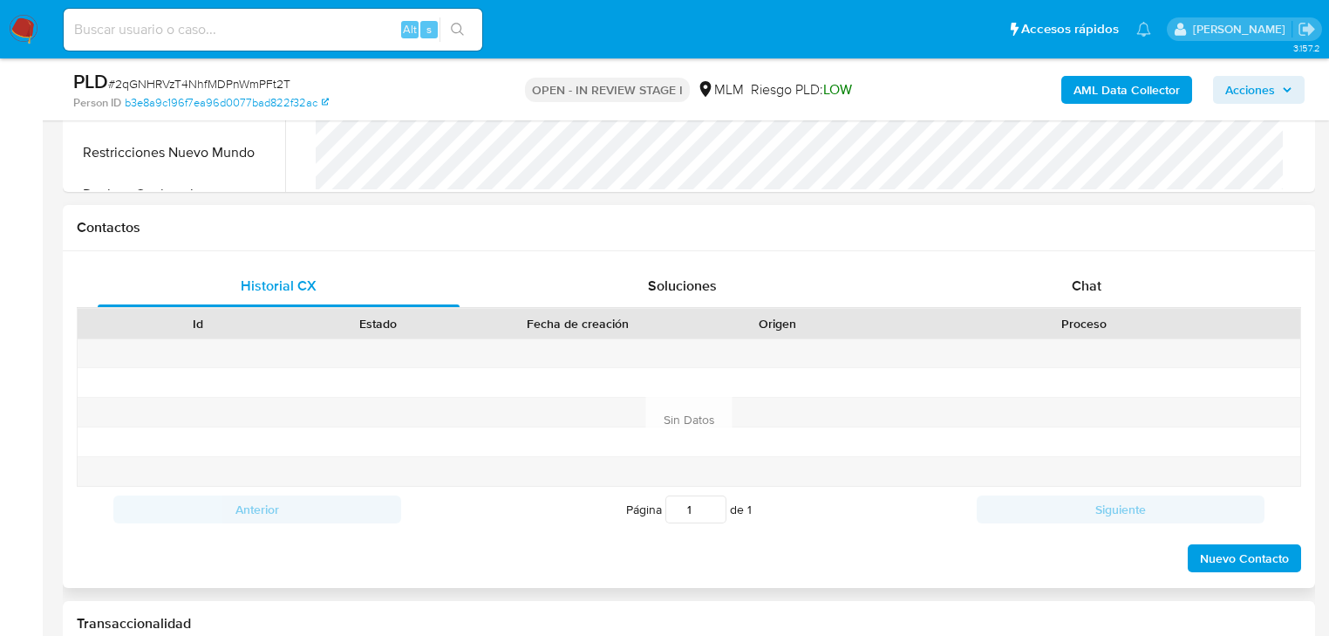
scroll to position [1047, 0]
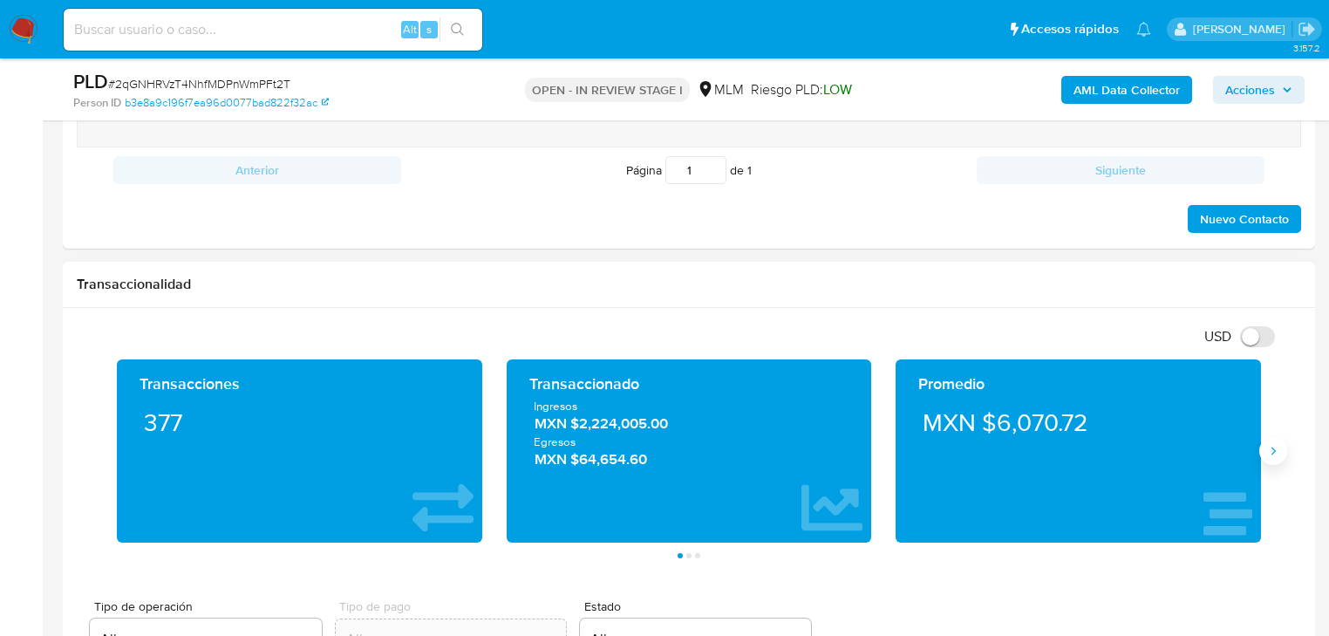
click at [1270, 451] on icon "Siguiente" at bounding box center [1274, 451] width 14 height 14
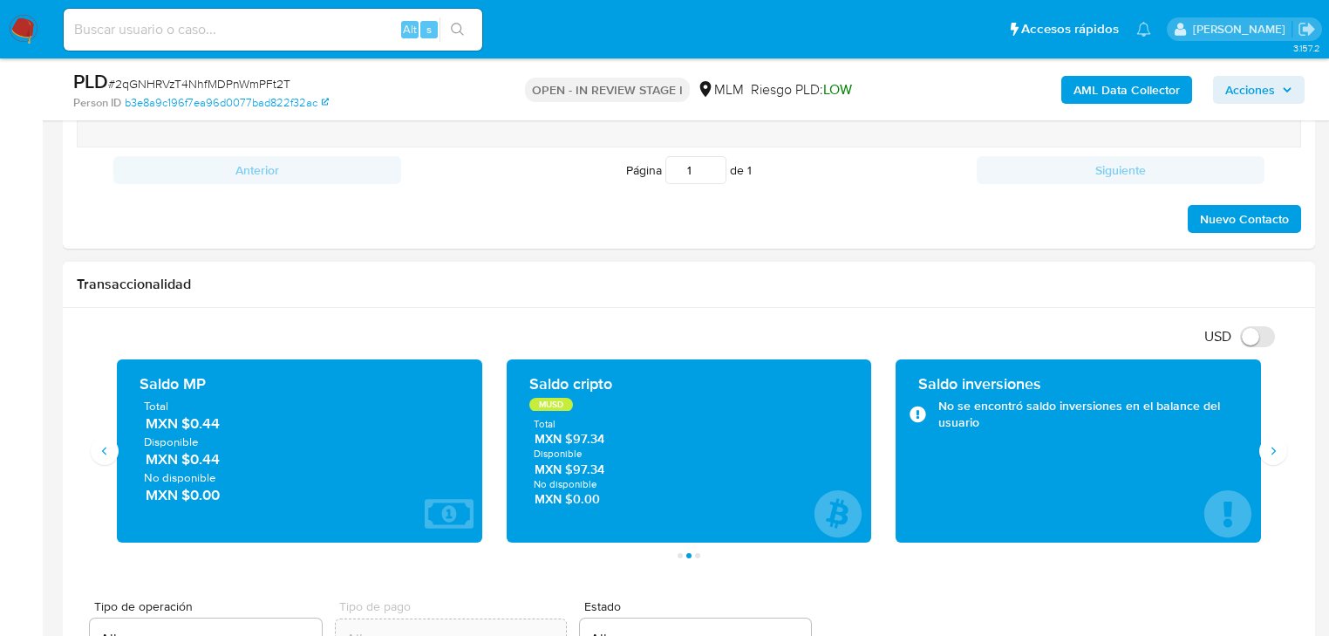
scroll to position [1117, 0]
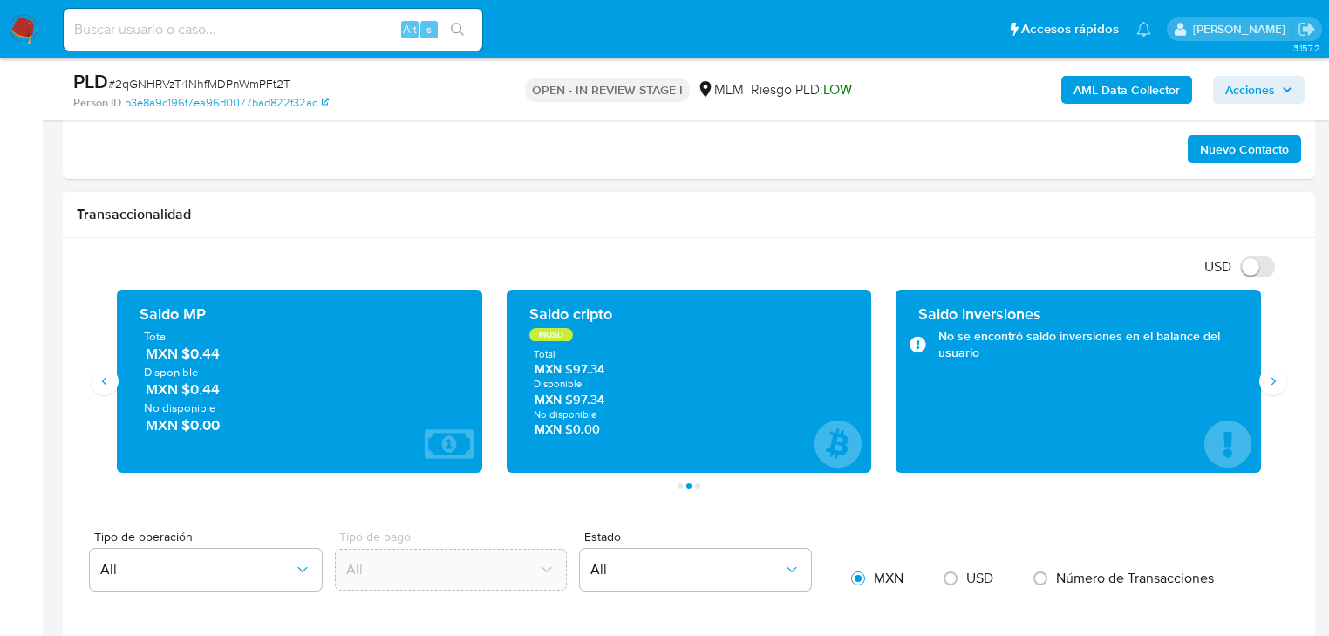
drag, startPoint x: 1103, startPoint y: 506, endPoint x: 929, endPoint y: 473, distance: 176.7
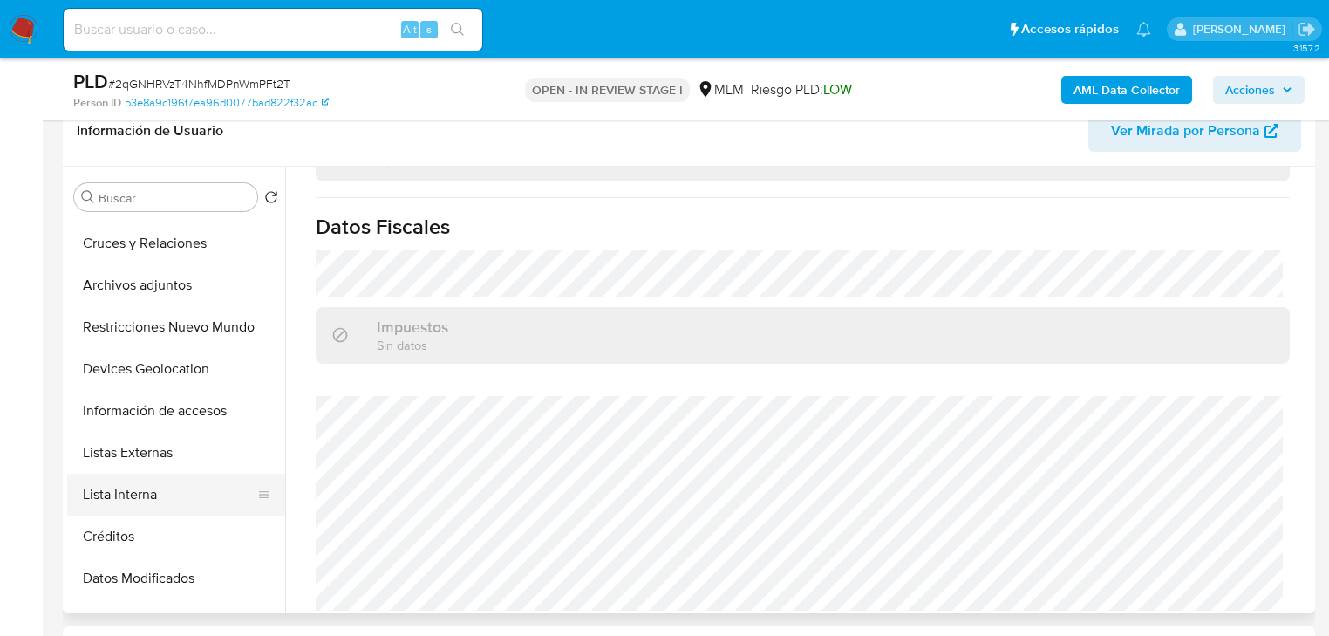
scroll to position [279, 0]
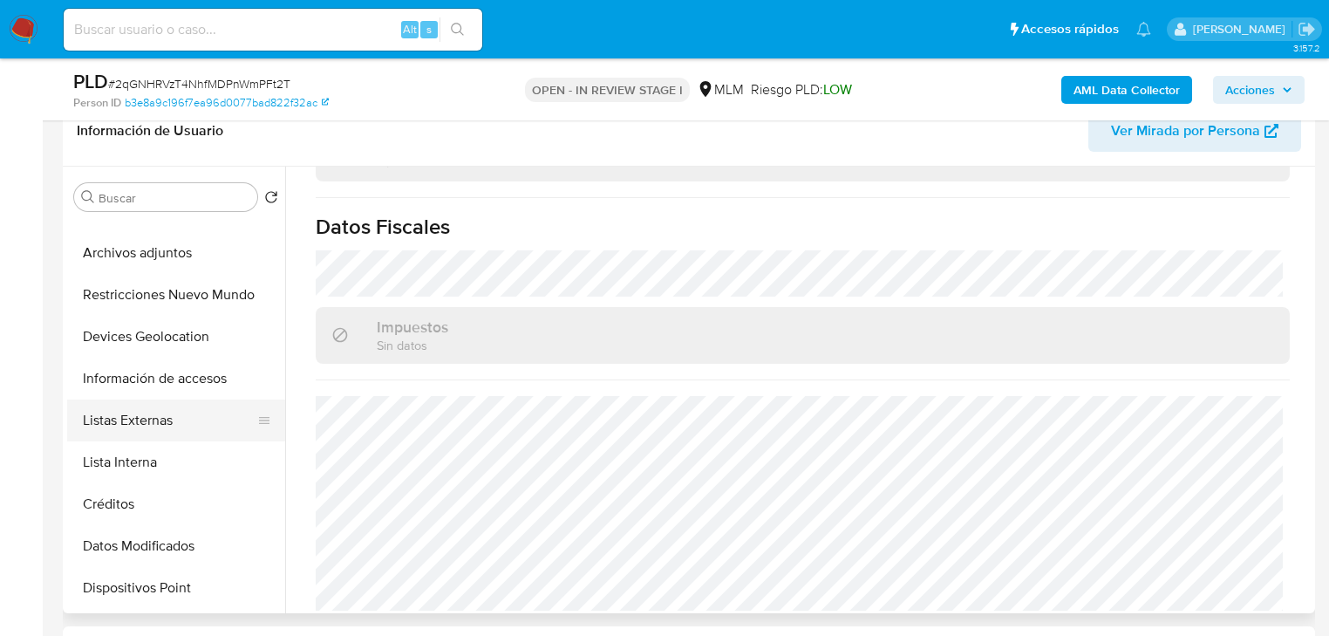
click at [168, 436] on button "Listas Externas" at bounding box center [169, 421] width 204 height 42
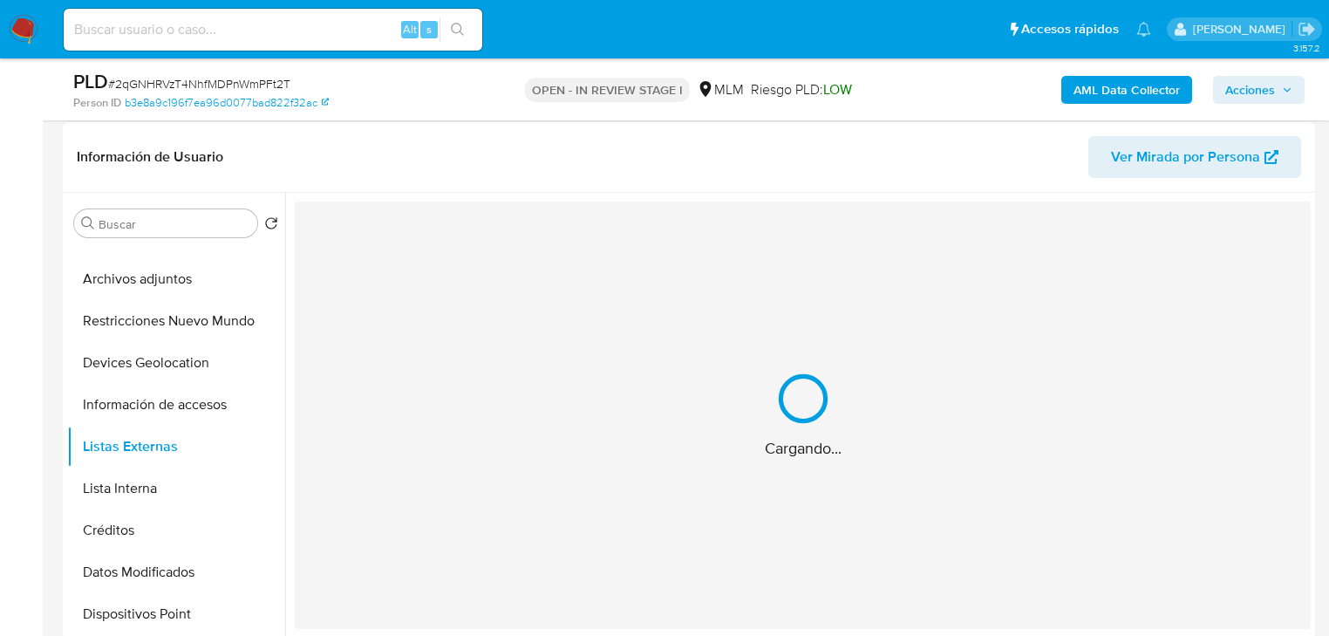
scroll to position [216, 0]
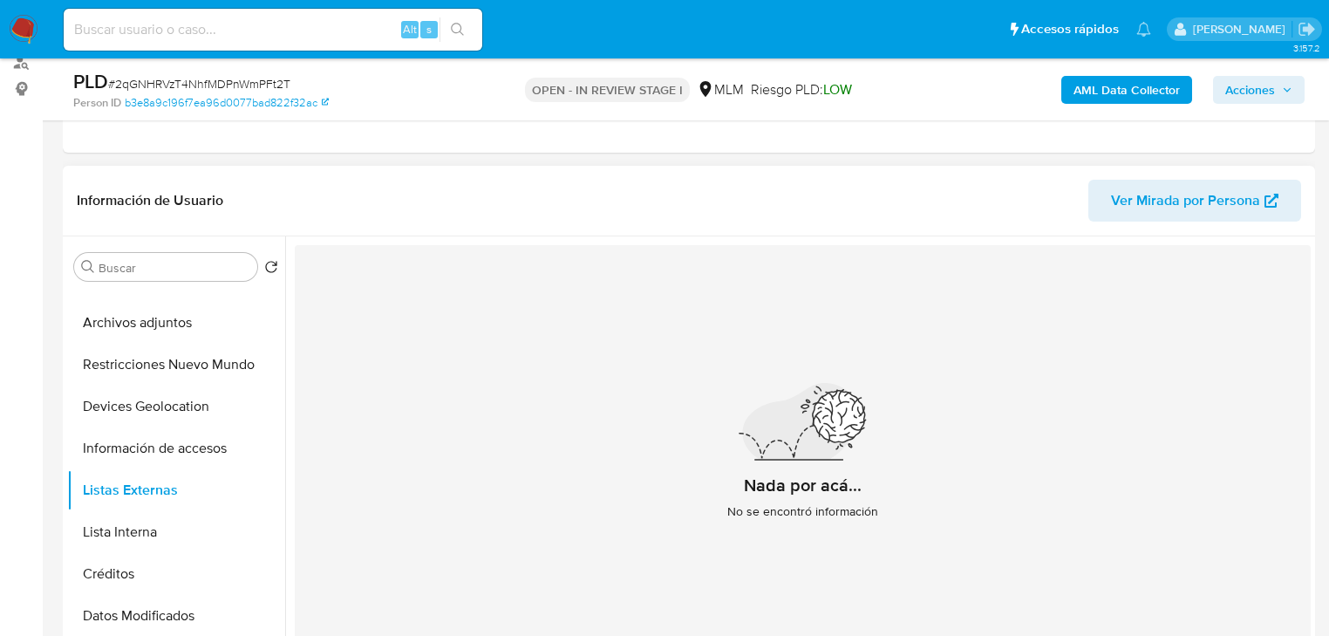
drag, startPoint x: 1151, startPoint y: 318, endPoint x: 659, endPoint y: 321, distance: 492.0
click at [1151, 319] on div "Nada por acá... No se encontró información" at bounding box center [803, 458] width 1016 height 427
click at [130, 401] on button "Devices Geolocation" at bounding box center [169, 407] width 204 height 42
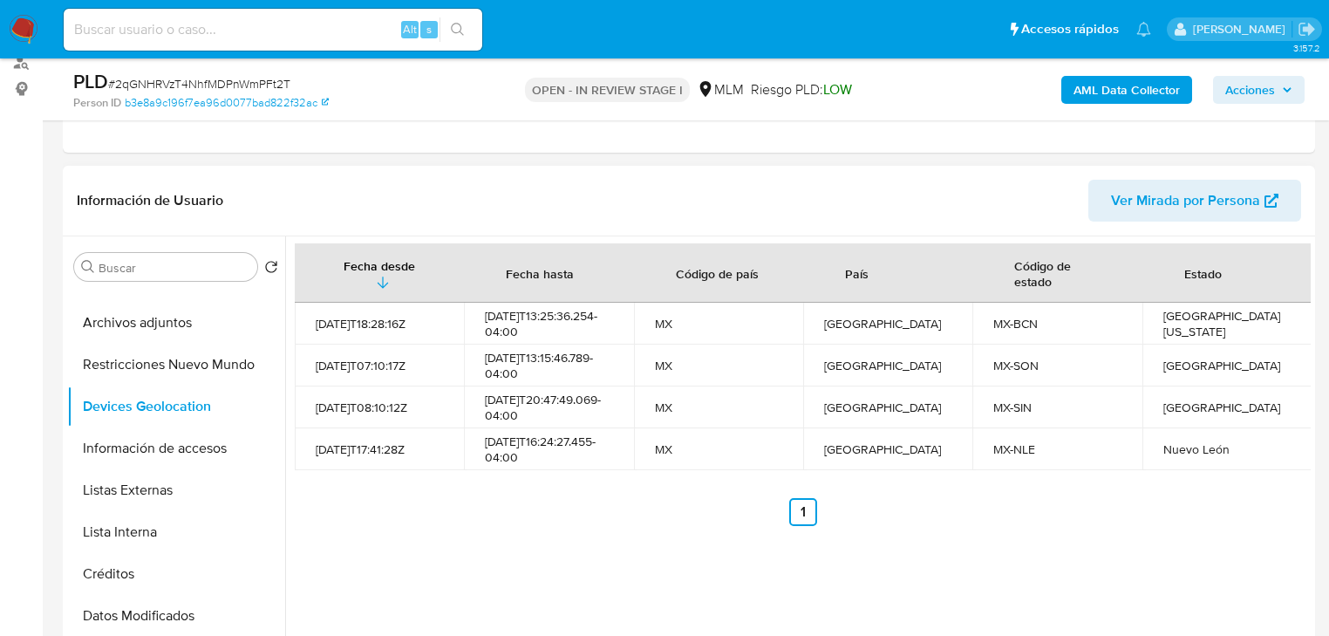
click at [792, 547] on div "Fecha desde Fecha hasta Código de país País Código de estado Estado 2021-09-14T…" at bounding box center [798, 459] width 1026 height 447
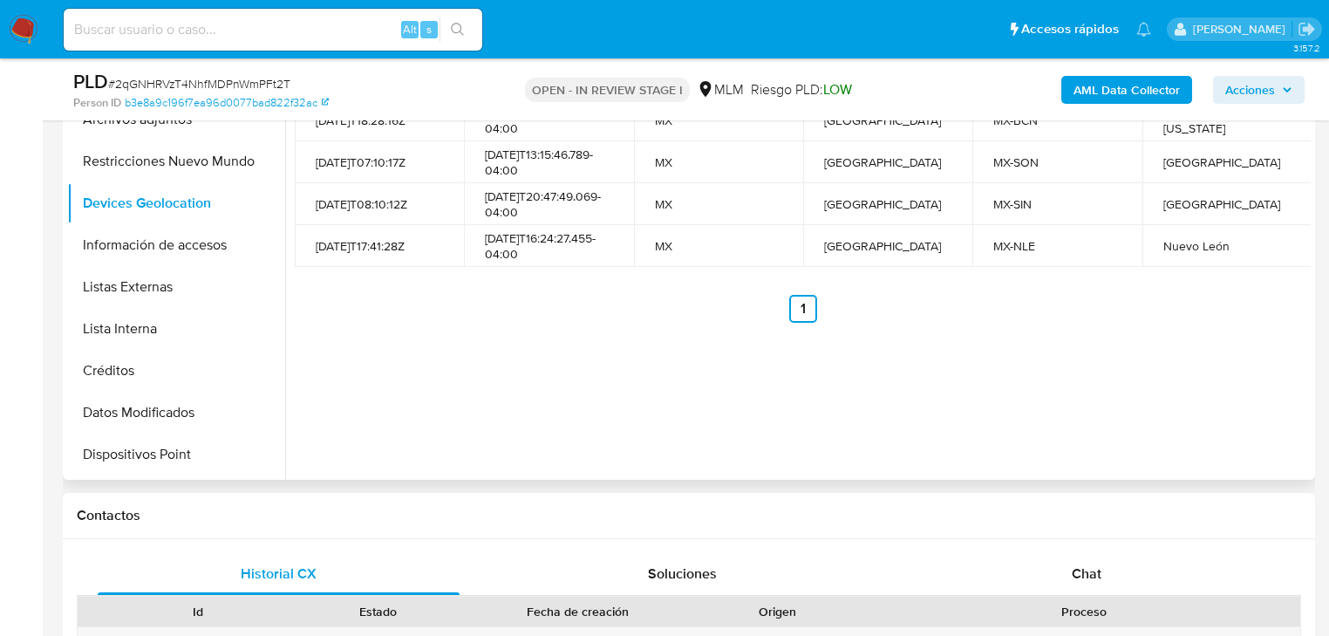
scroll to position [426, 0]
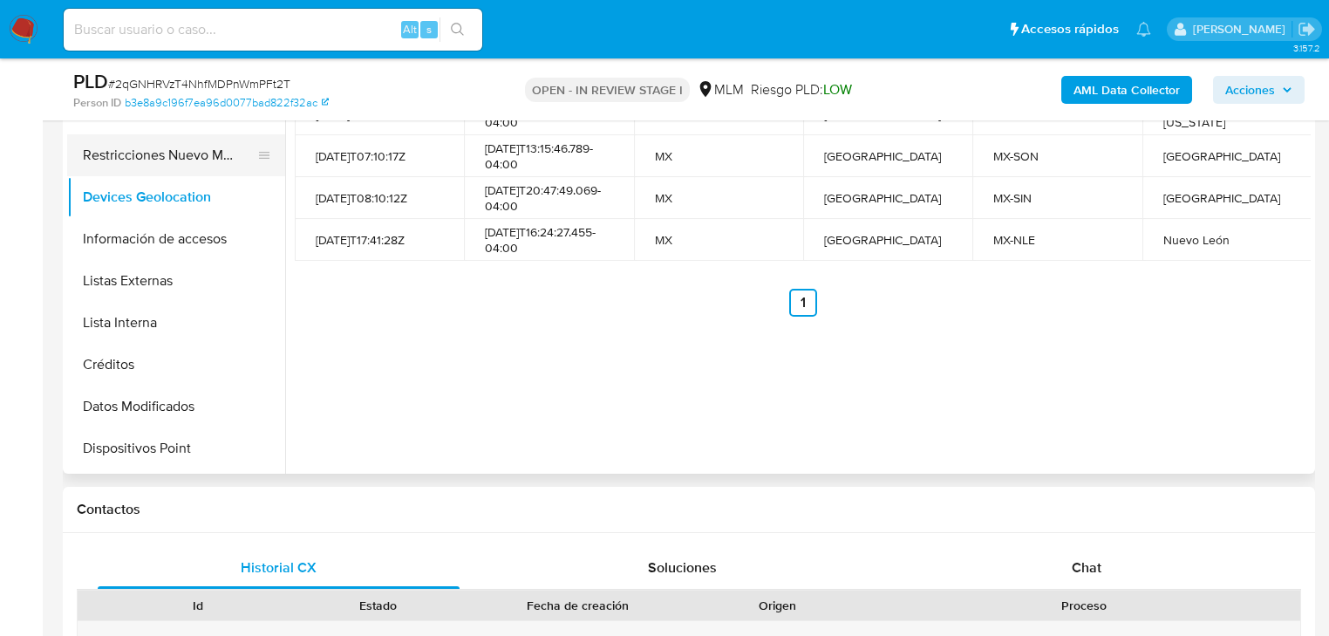
click at [176, 165] on button "Restricciones Nuevo Mundo" at bounding box center [169, 155] width 204 height 42
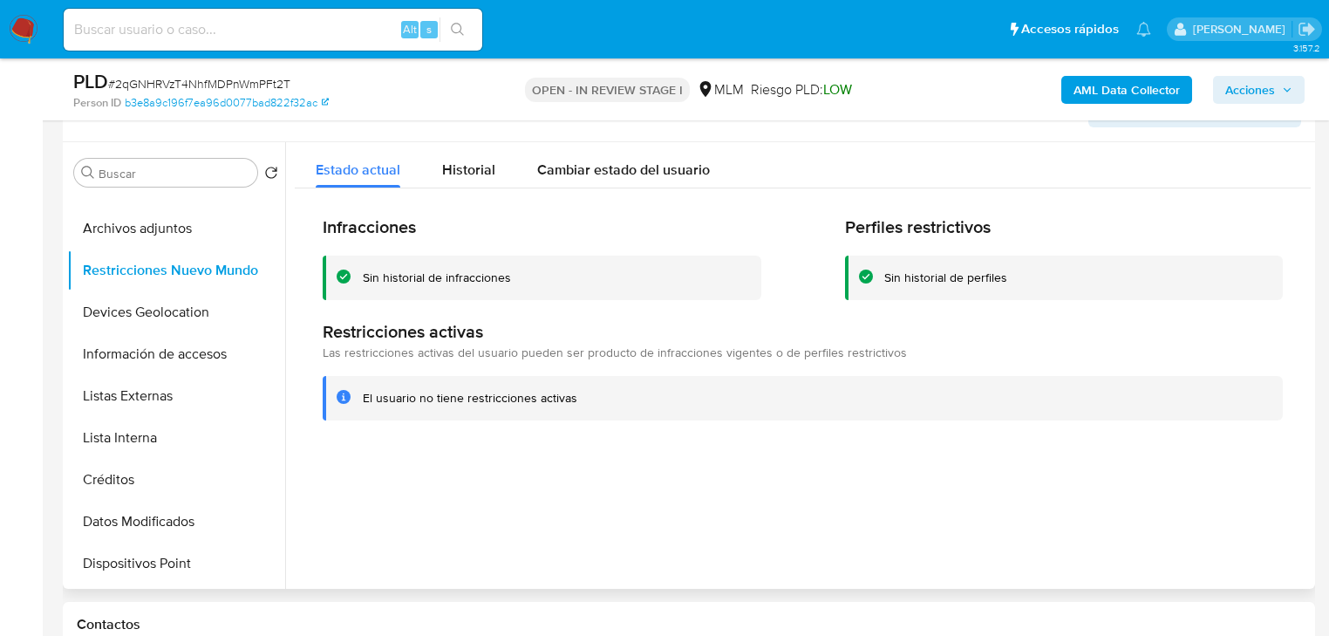
scroll to position [286, 0]
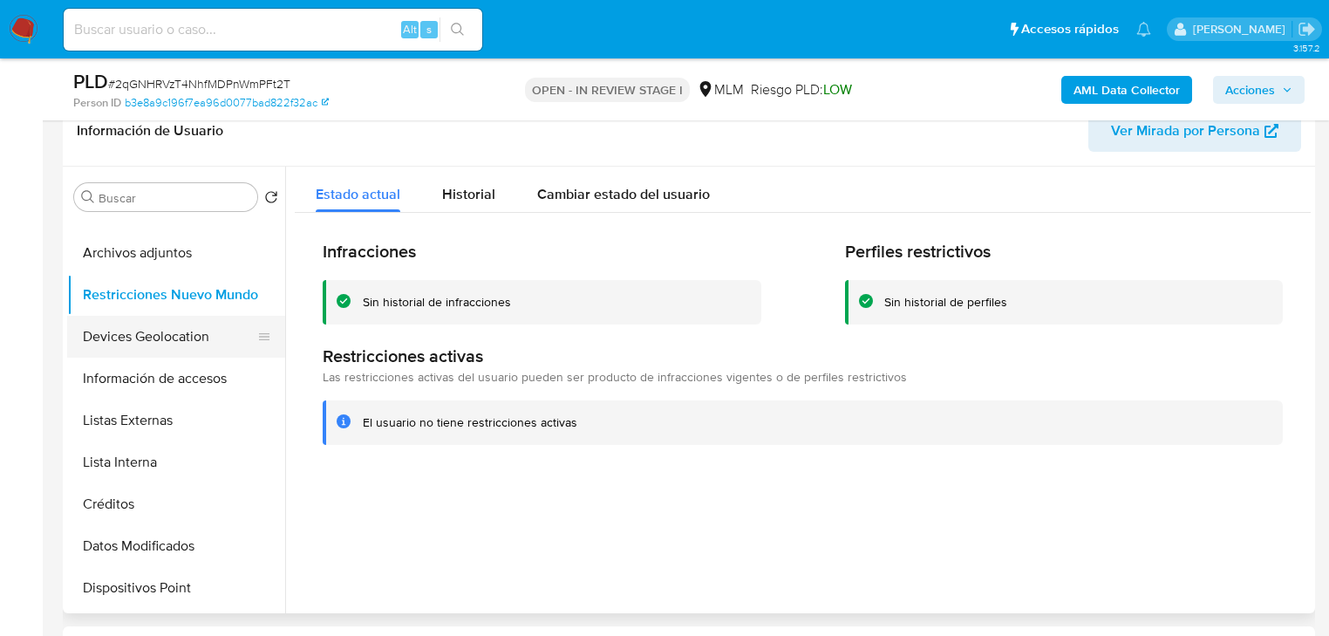
click at [175, 339] on button "Devices Geolocation" at bounding box center [169, 337] width 204 height 42
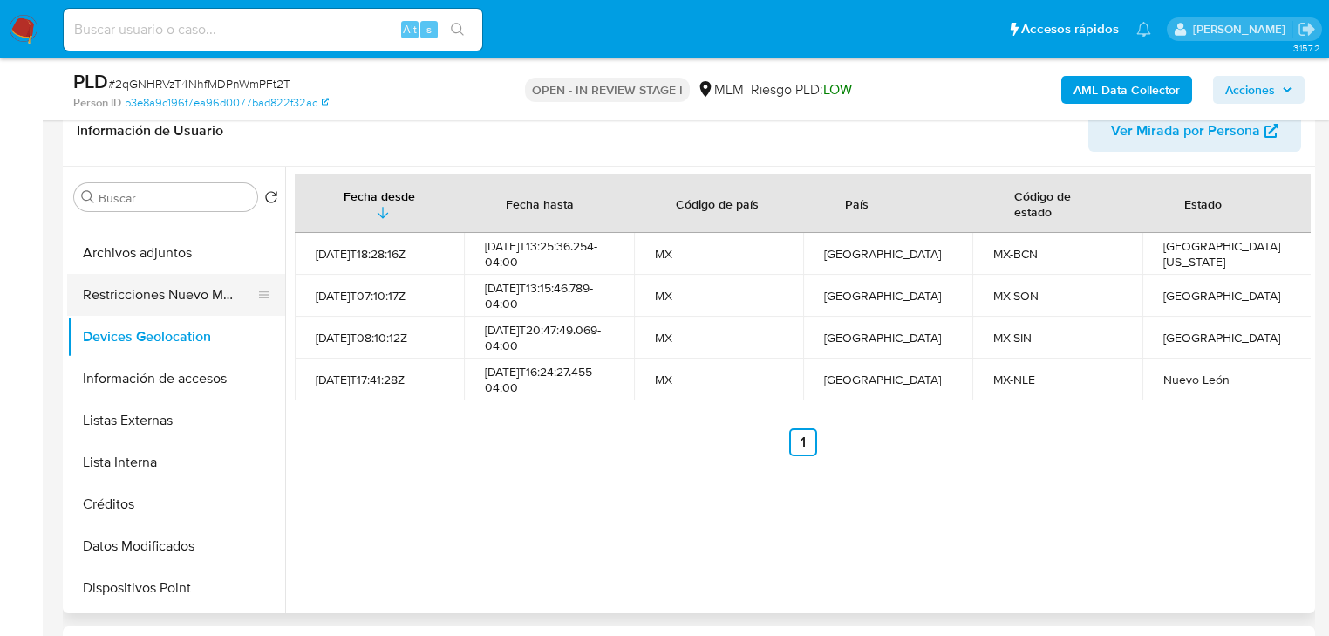
scroll to position [0, 0]
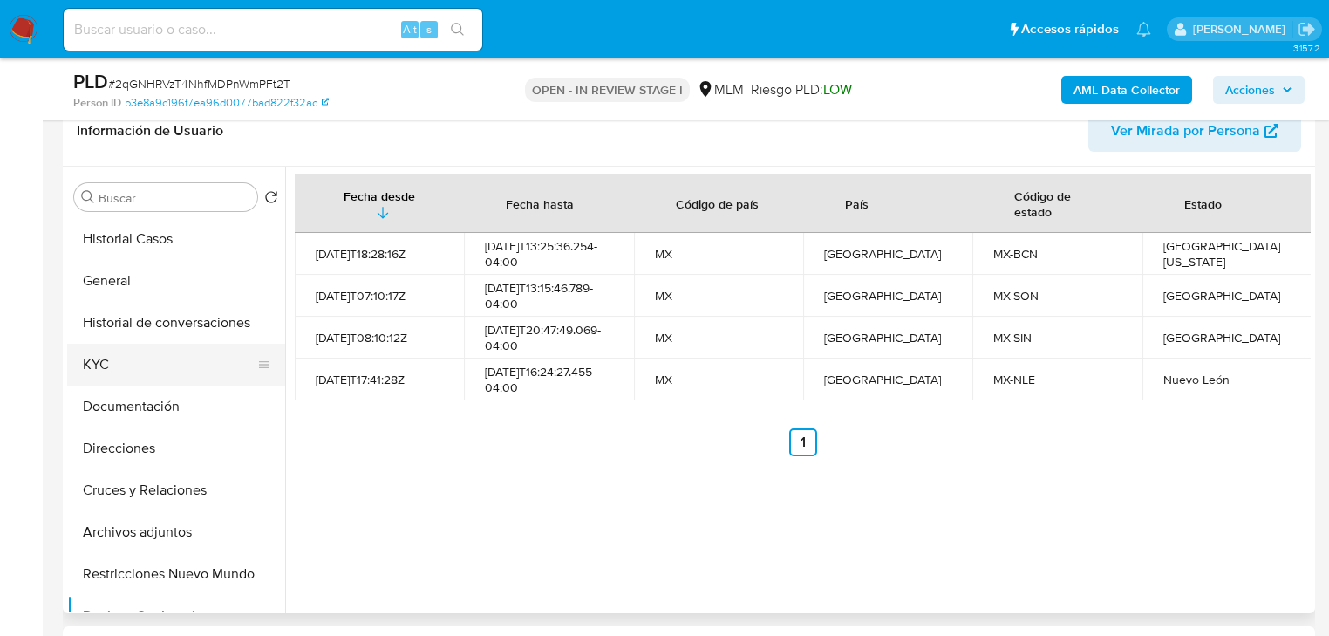
click at [114, 359] on button "KYC" at bounding box center [169, 365] width 204 height 42
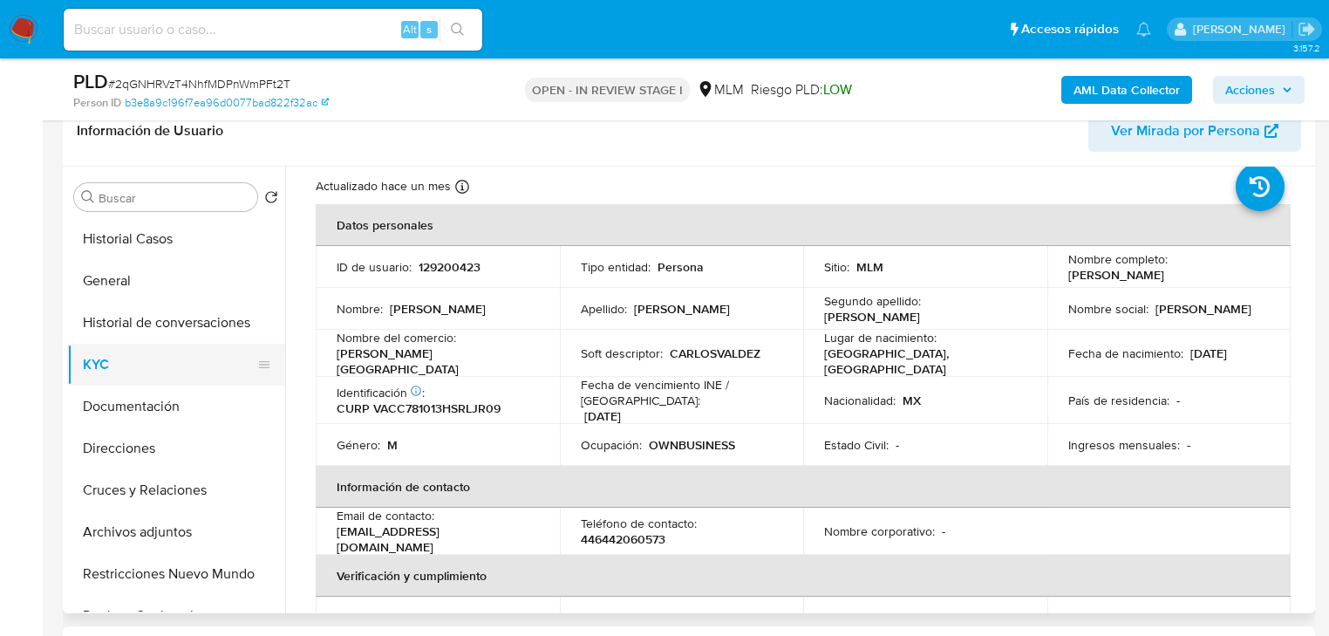
scroll to position [70, 0]
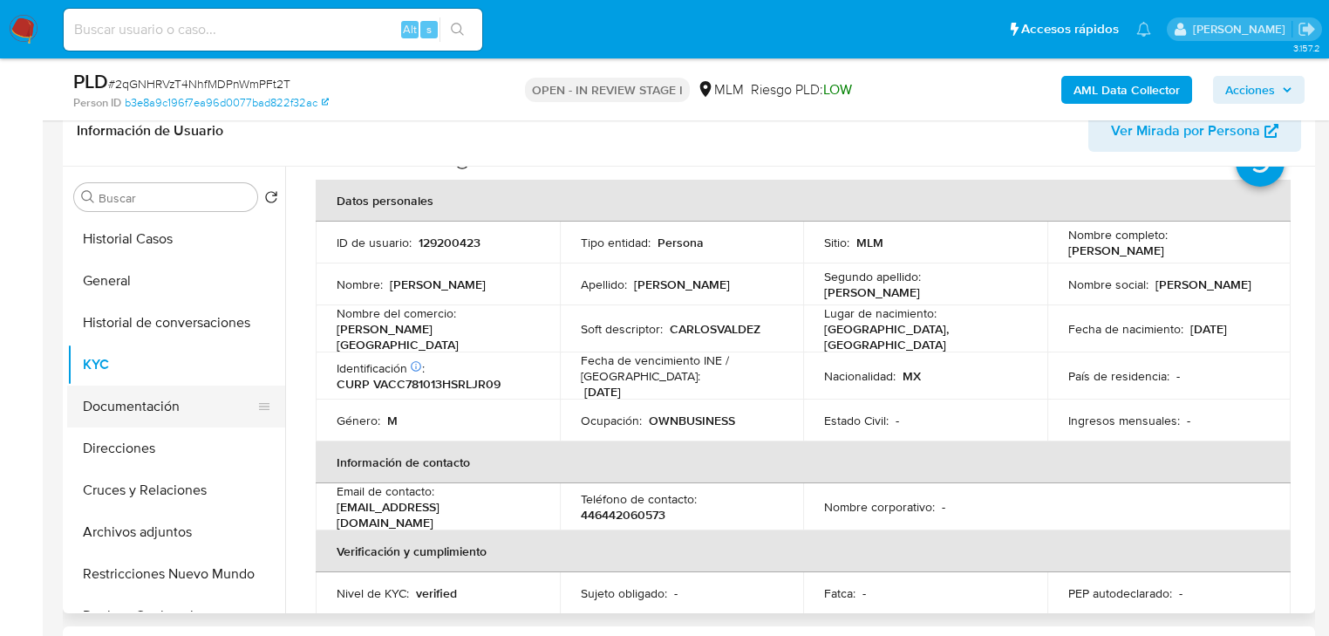
click at [139, 399] on button "Documentación" at bounding box center [169, 407] width 204 height 42
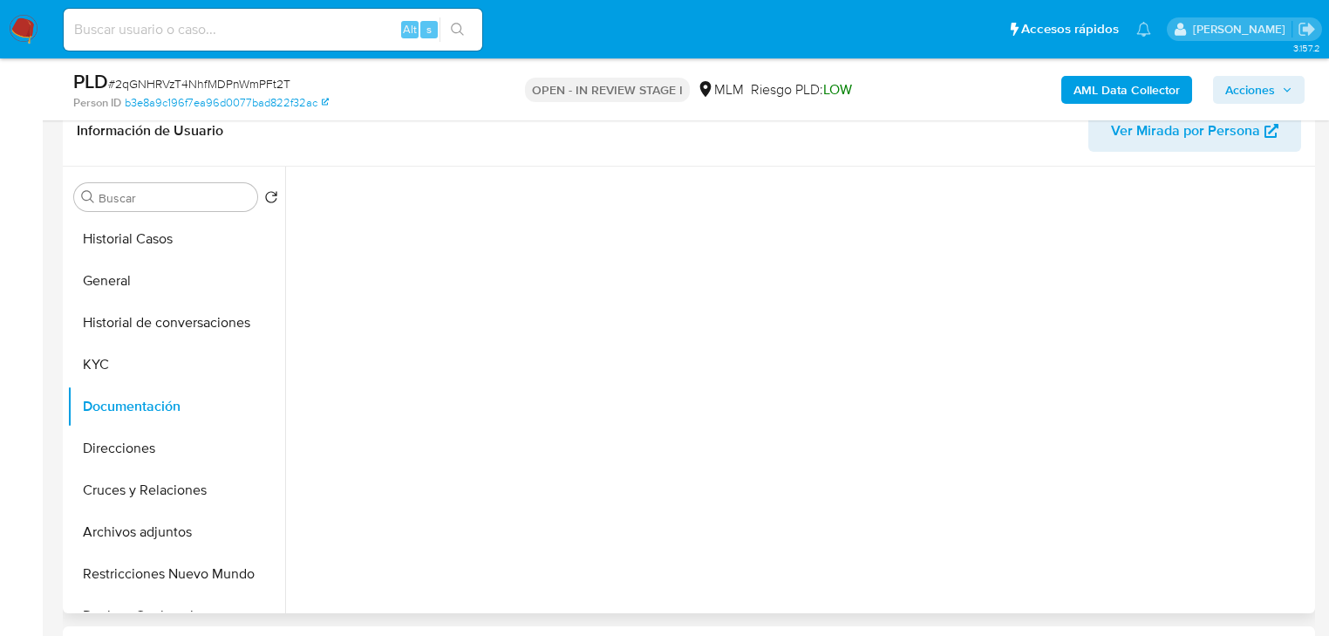
scroll to position [0, 0]
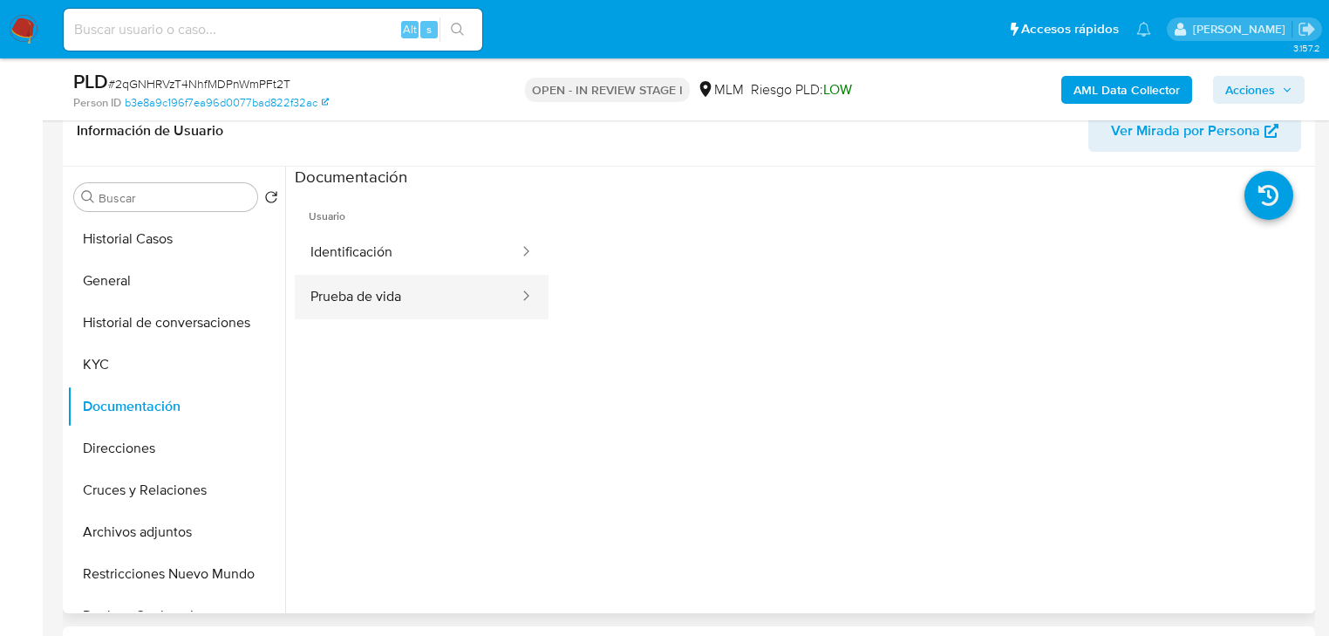
click at [413, 287] on button "Prueba de vida" at bounding box center [408, 297] width 226 height 44
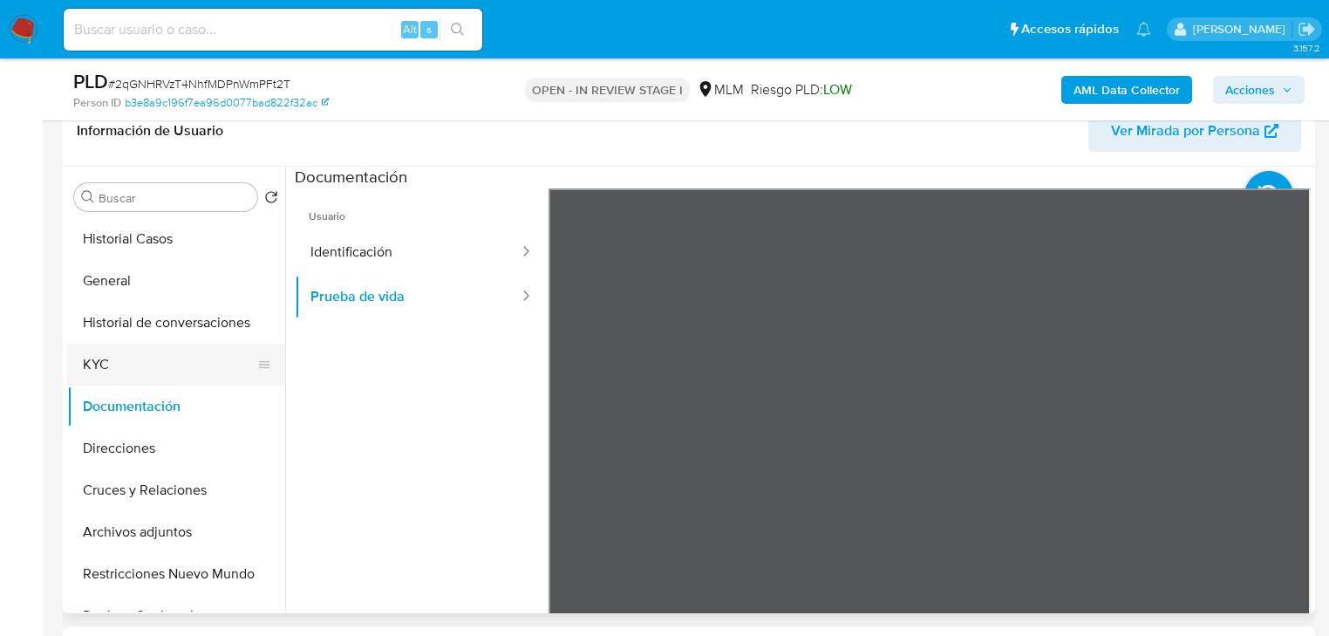
click at [168, 360] on button "KYC" at bounding box center [169, 365] width 204 height 42
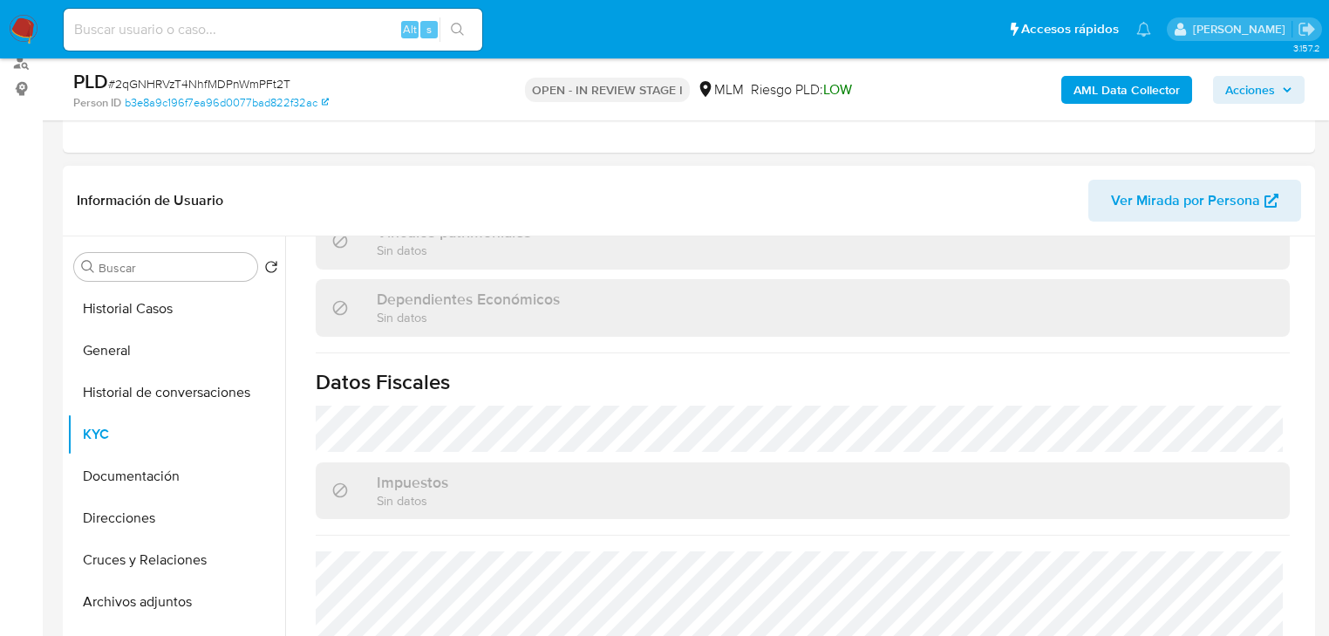
scroll to position [1101, 0]
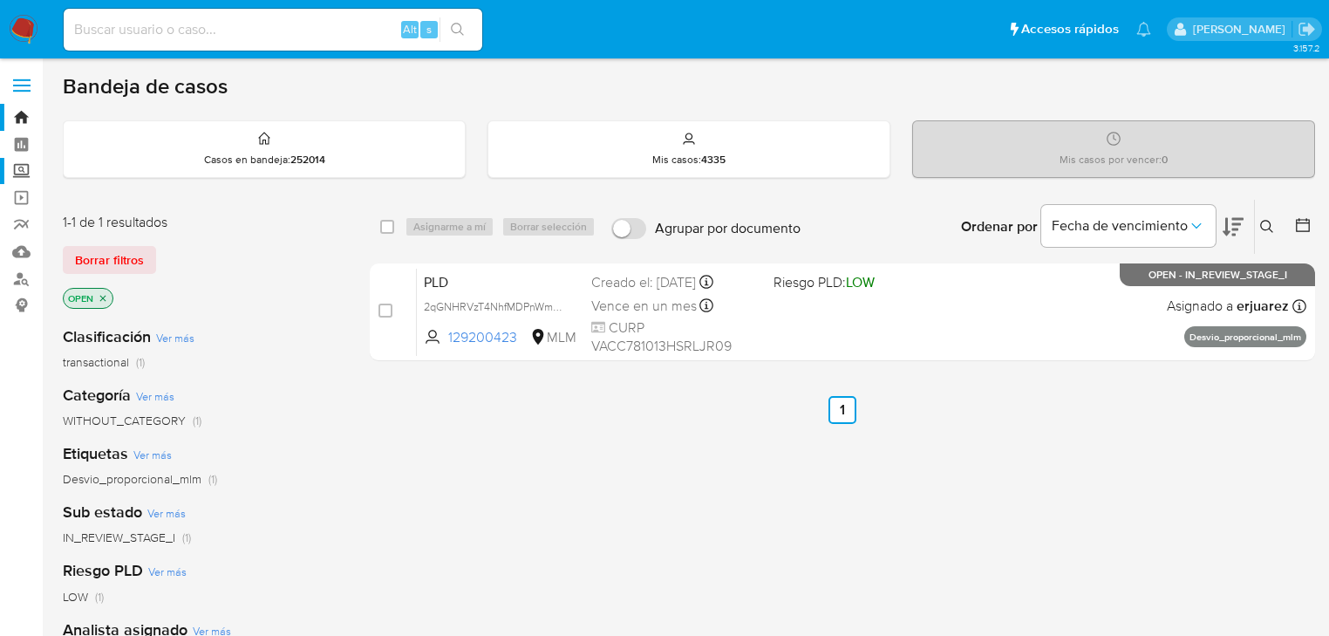
click at [17, 174] on label "Screening" at bounding box center [104, 171] width 208 height 27
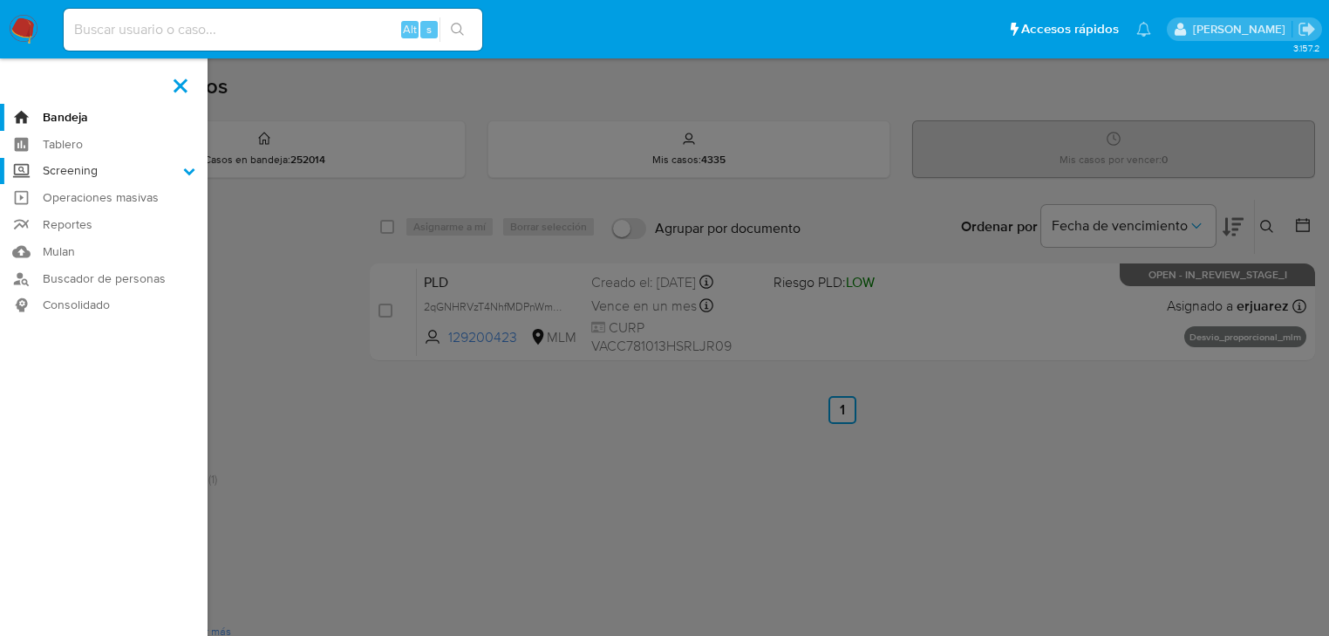
click at [0, 0] on input "Screening" at bounding box center [0, 0] width 0 height 0
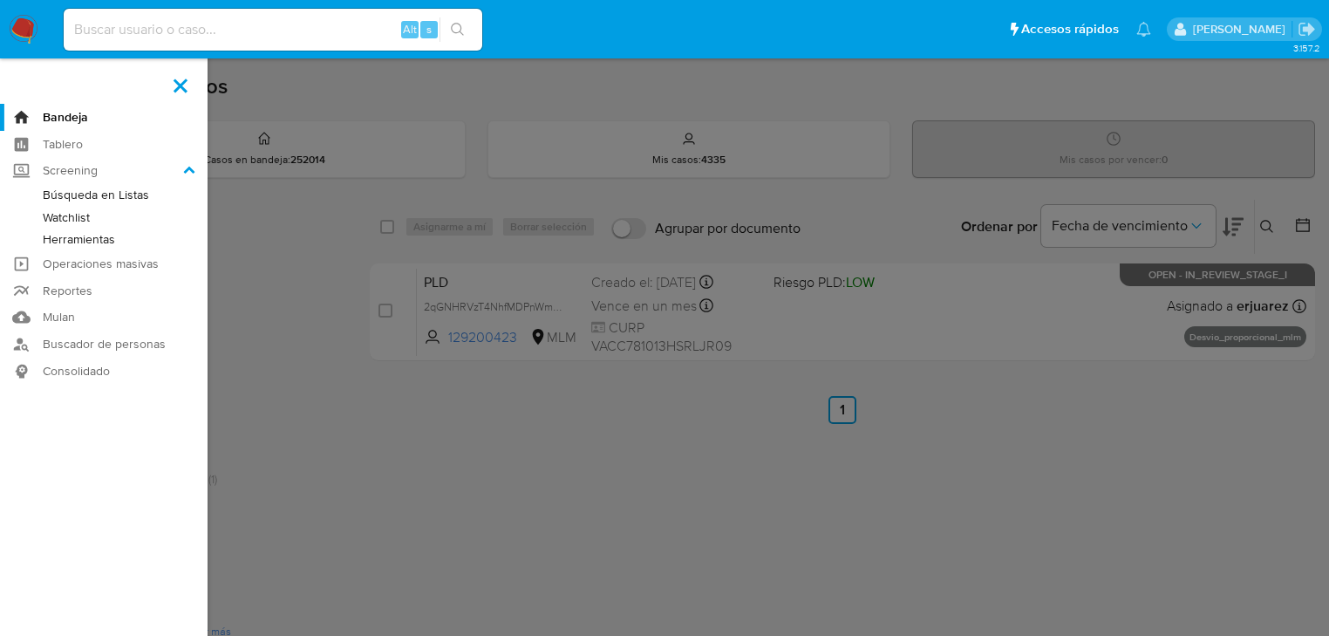
click at [90, 241] on link "Herramientas" at bounding box center [104, 240] width 208 height 22
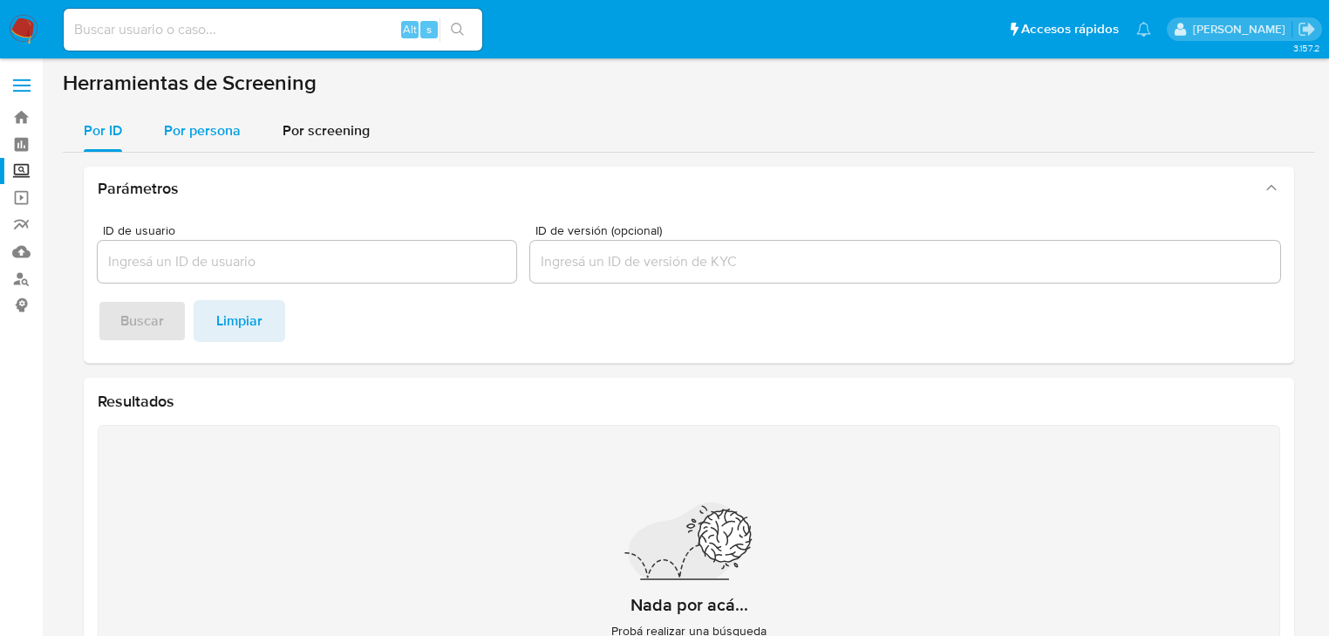
click at [202, 126] on span "Por persona" at bounding box center [202, 130] width 77 height 20
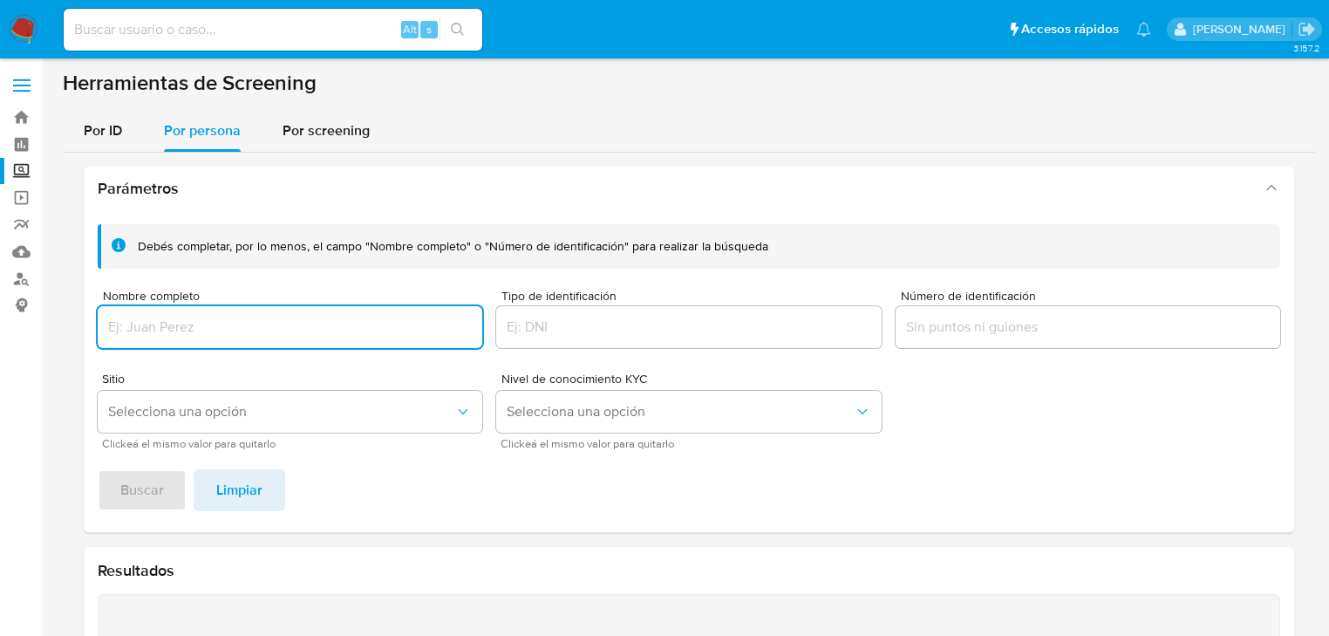
drag, startPoint x: 148, startPoint y: 340, endPoint x: 126, endPoint y: 336, distance: 23.1
click at [140, 340] on div at bounding box center [290, 327] width 385 height 42
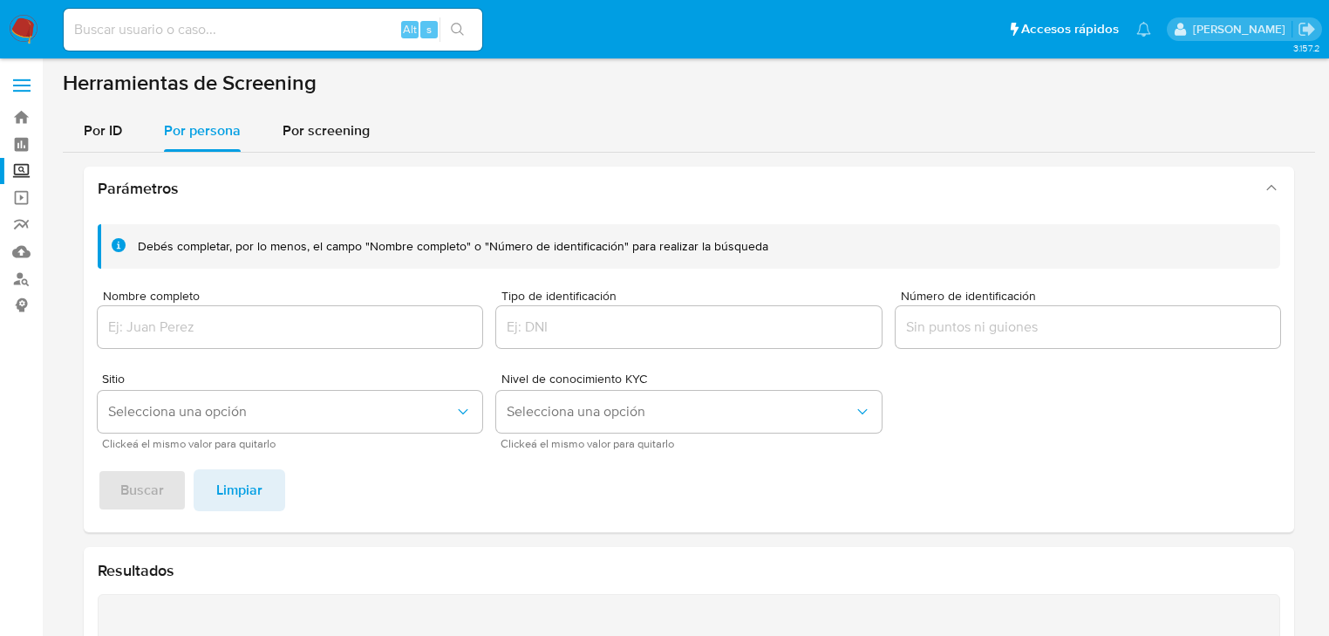
click at [126, 335] on input "Nombre completo" at bounding box center [290, 327] width 385 height 23
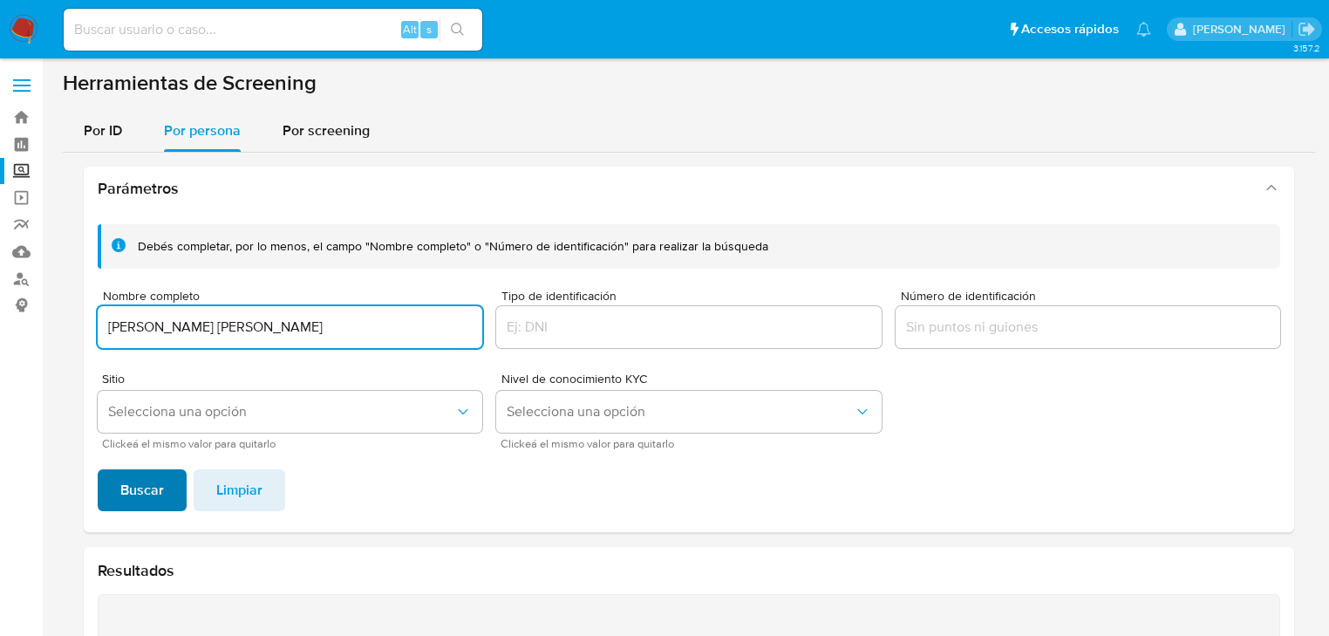
type input "ALICIA GUADALUPE VELDERRAIN VIZCARRA"
click at [139, 475] on span "Buscar" at bounding box center [142, 490] width 44 height 38
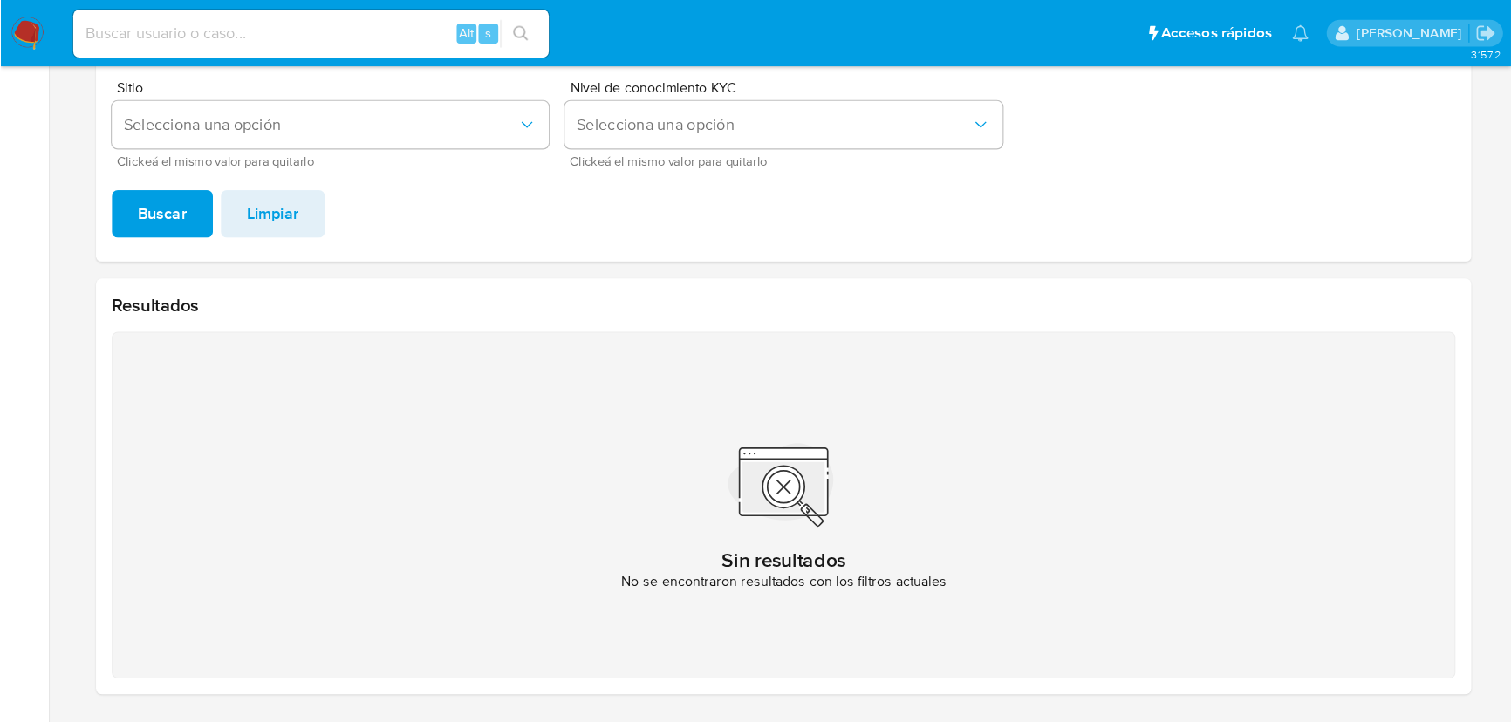
scroll to position [215, 0]
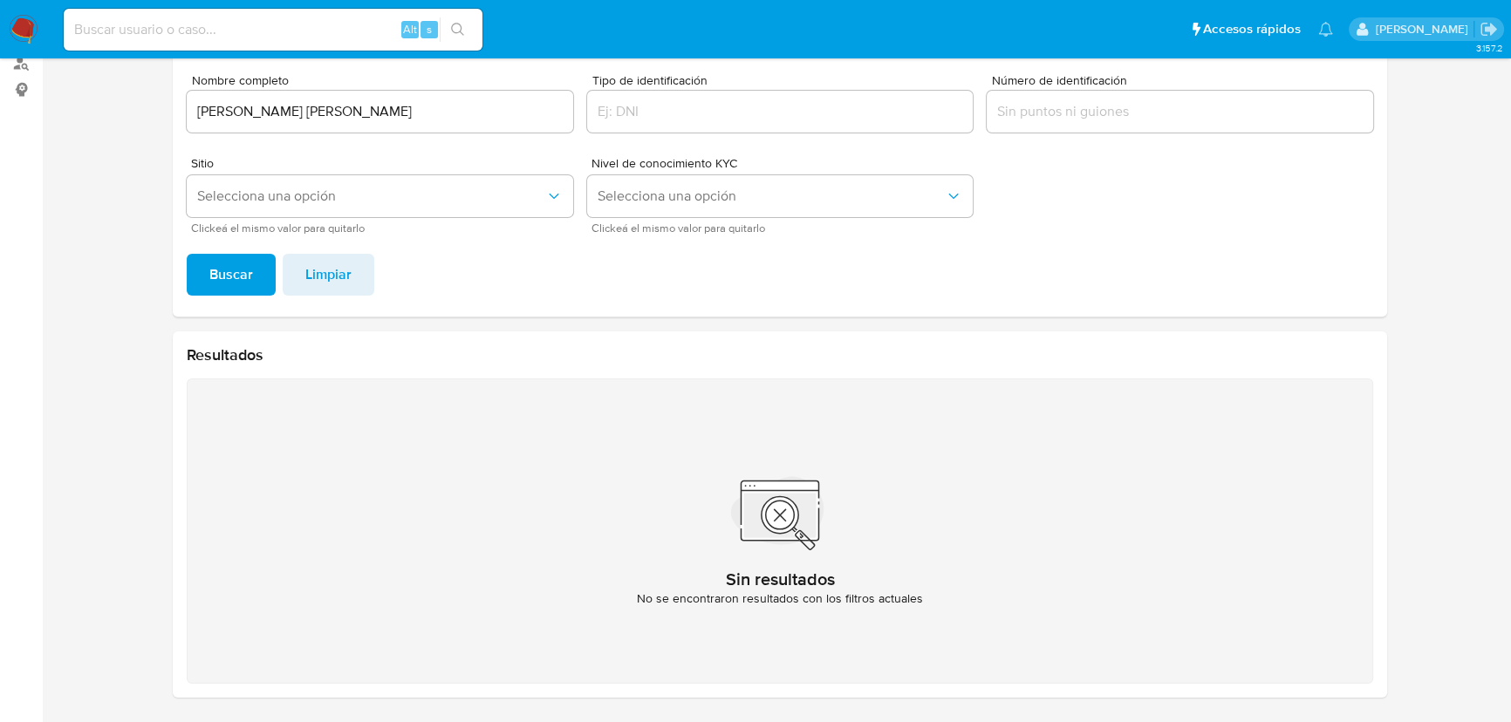
click at [17, 34] on img at bounding box center [24, 30] width 30 height 30
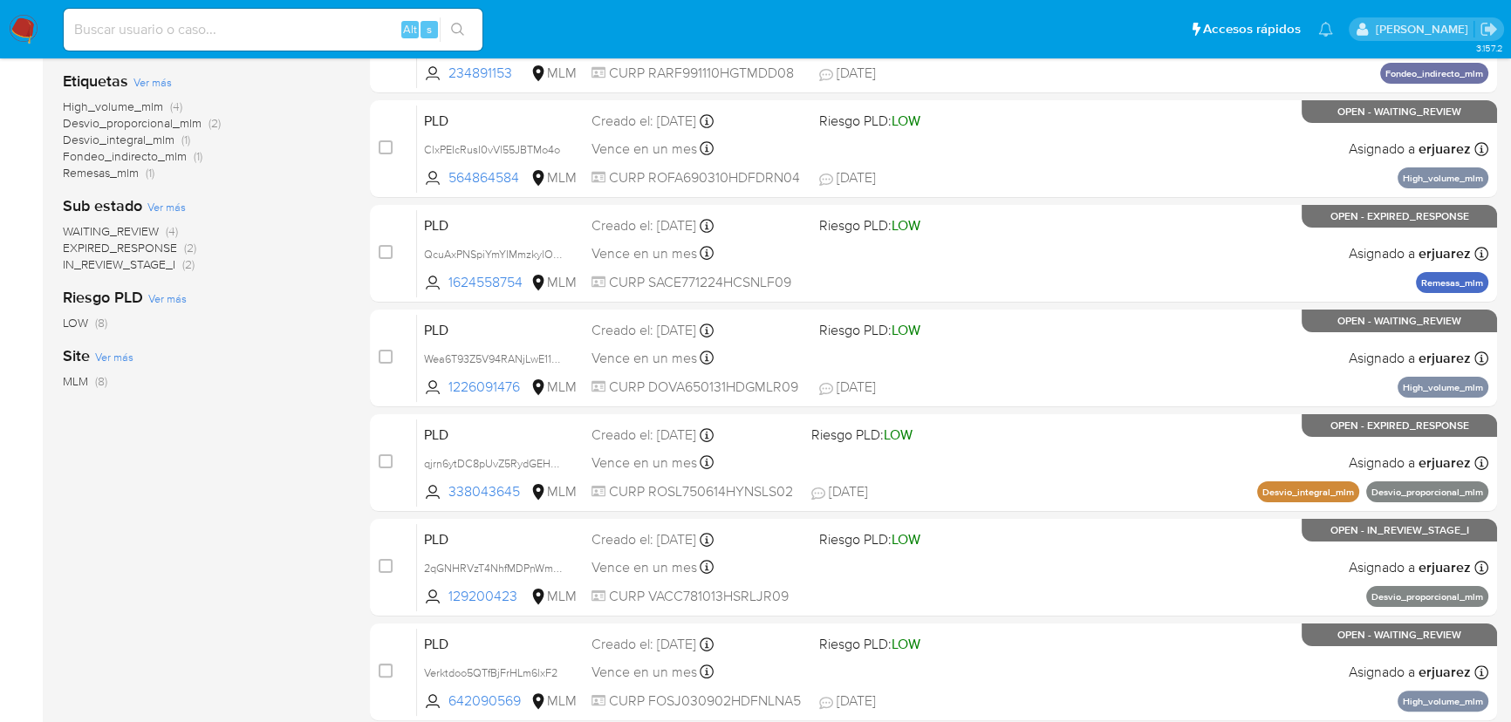
scroll to position [444, 0]
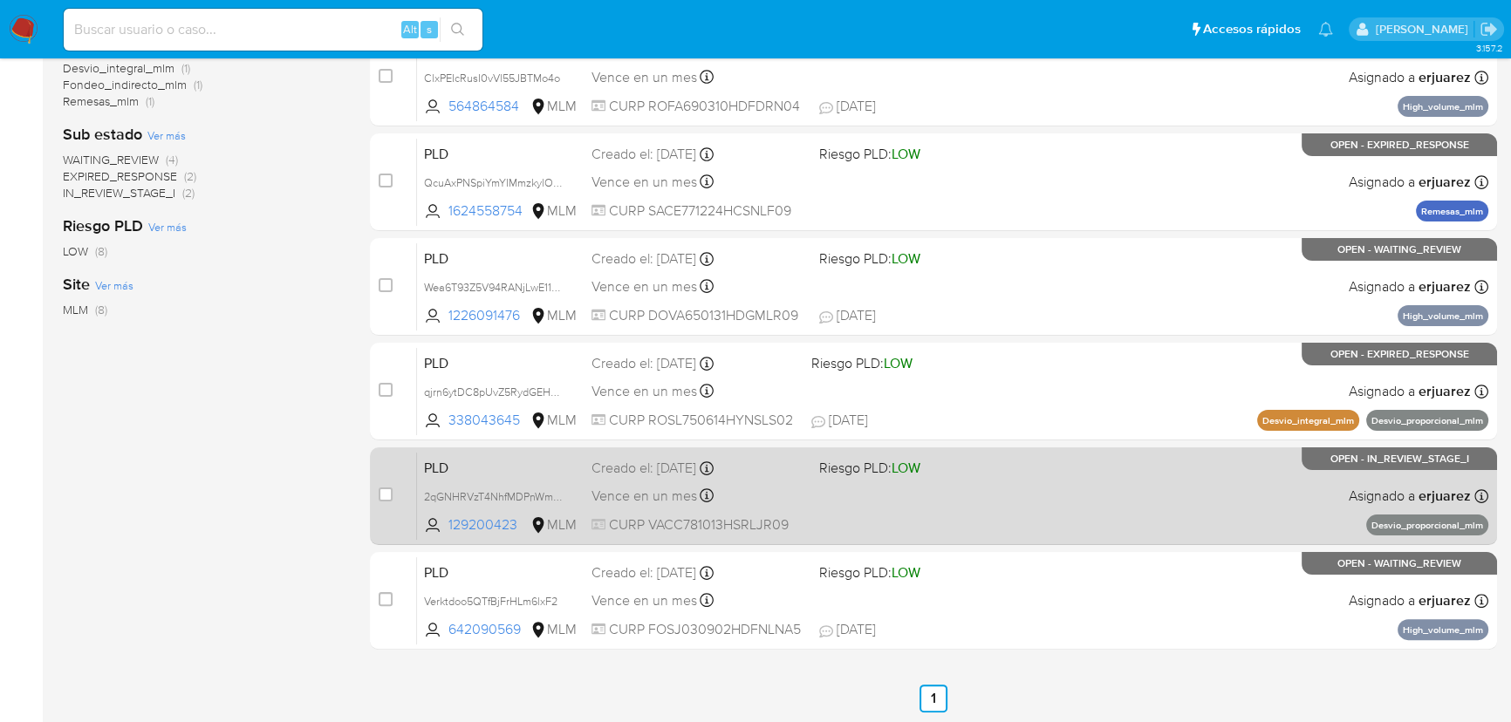
click at [1078, 502] on div "PLD 2qGNHRVzT4NhfMDPnWmPFt2T 129200423 MLM Riesgo PLD: LOW Creado el: [DATE] Cr…" at bounding box center [952, 496] width 1071 height 88
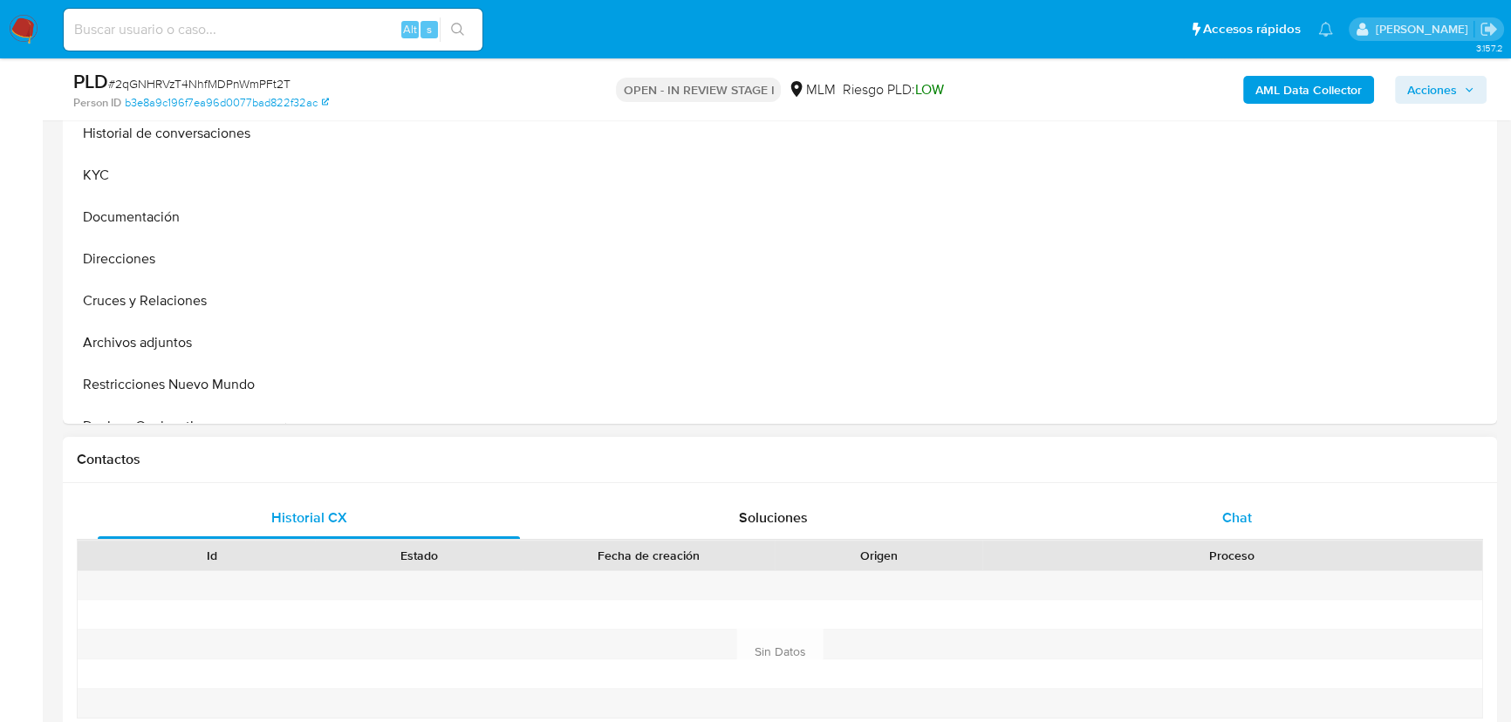
click at [1228, 519] on span "Chat" at bounding box center [1237, 518] width 30 height 20
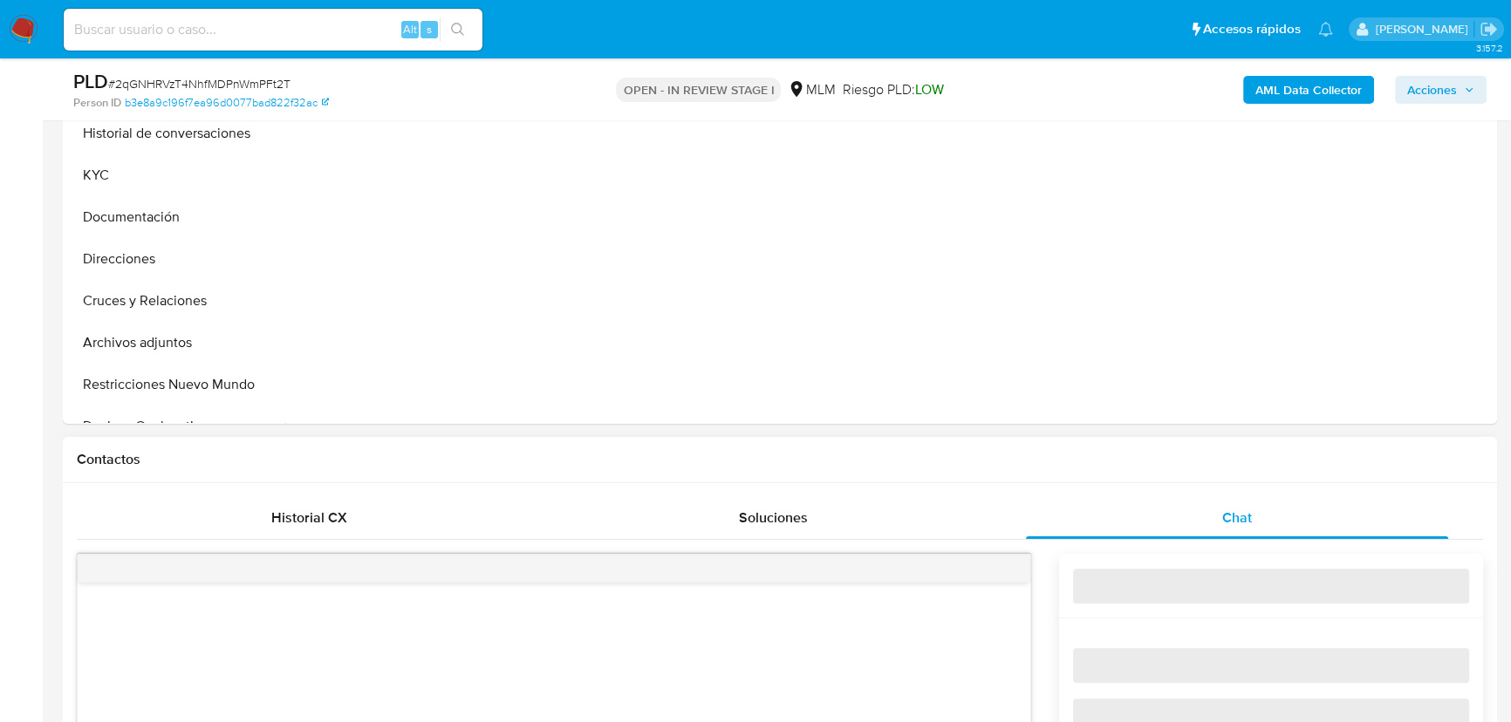
select select "10"
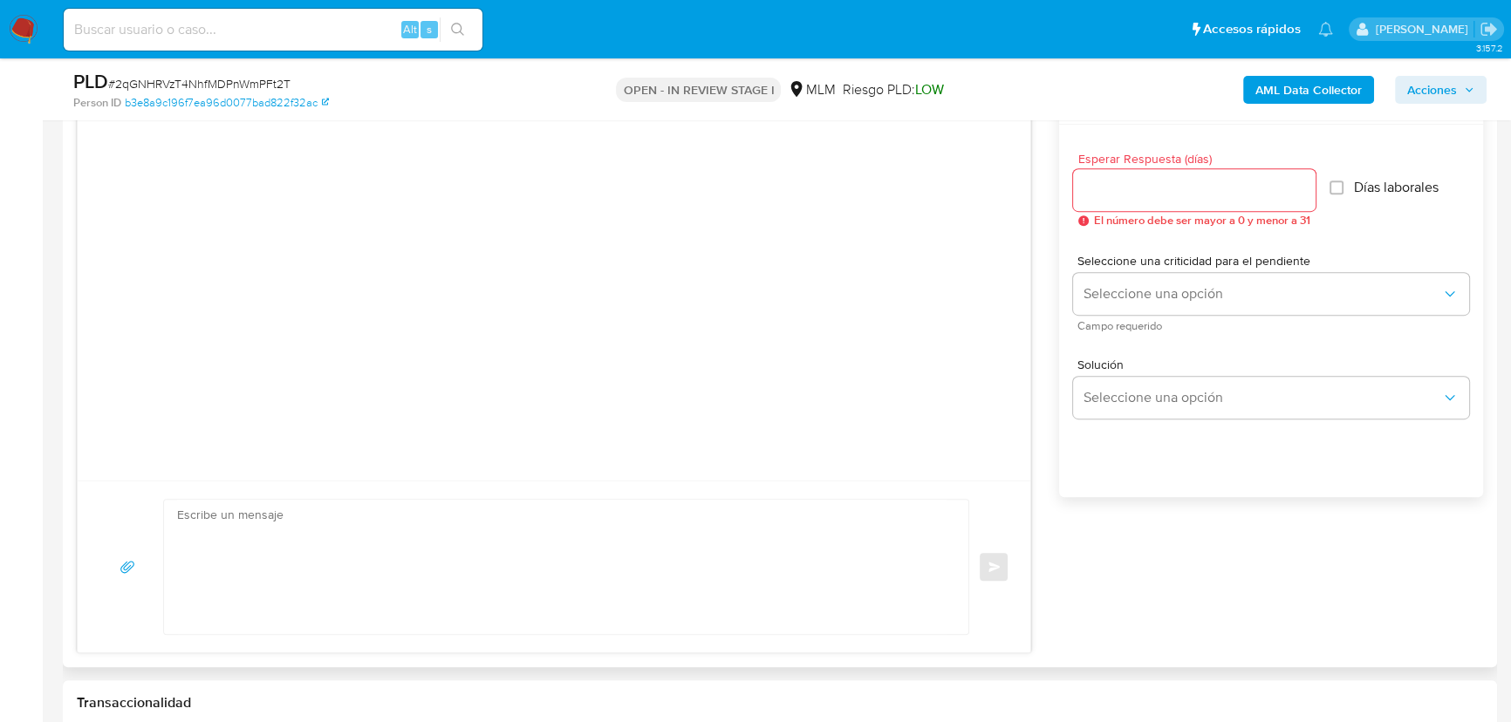
scroll to position [872, 0]
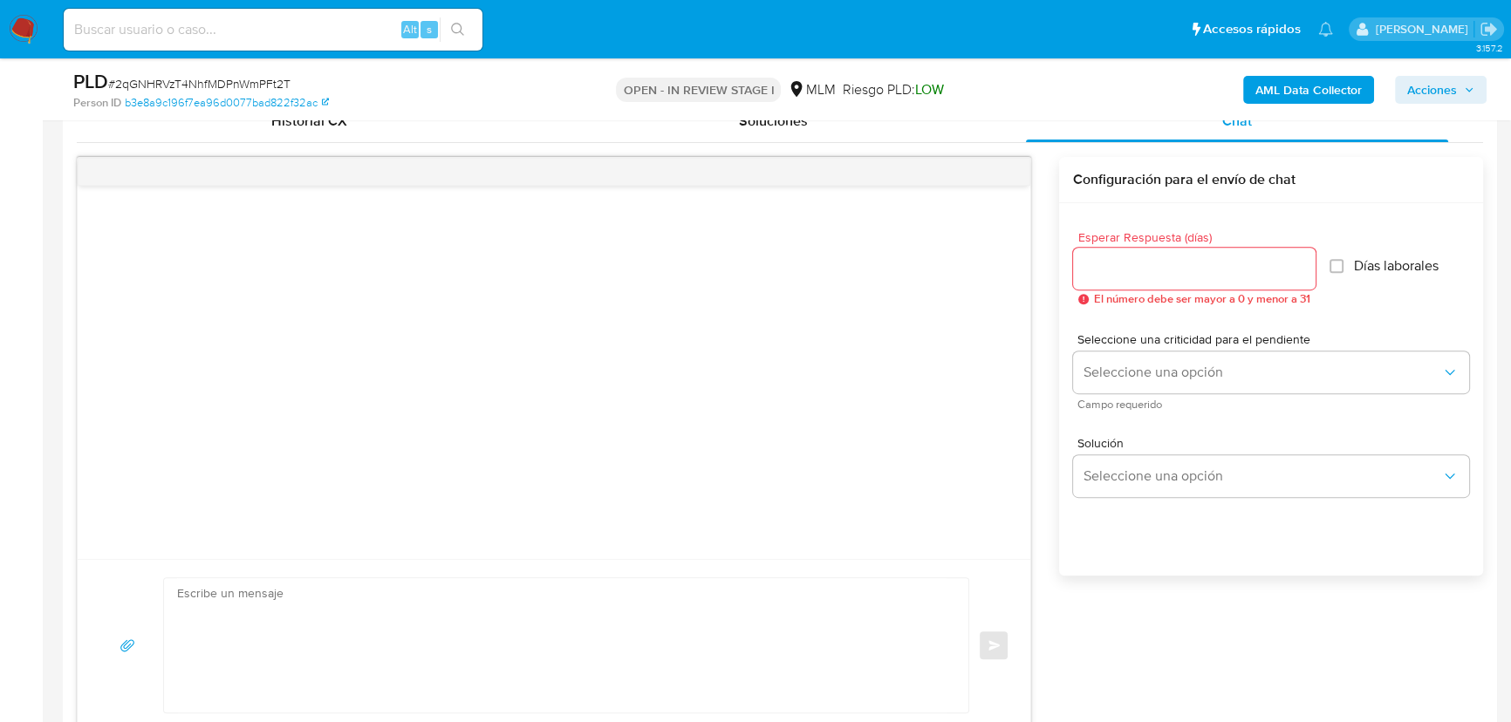
click at [1134, 293] on span "El número debe ser mayor a 0 y menor a 31" at bounding box center [1202, 299] width 216 height 12
click at [1138, 280] on div at bounding box center [1194, 269] width 243 height 42
drag, startPoint x: 1141, startPoint y: 263, endPoint x: 412, endPoint y: 121, distance: 742.8
click at [1128, 262] on input "Esperar Respuesta (días)" at bounding box center [1194, 268] width 243 height 23
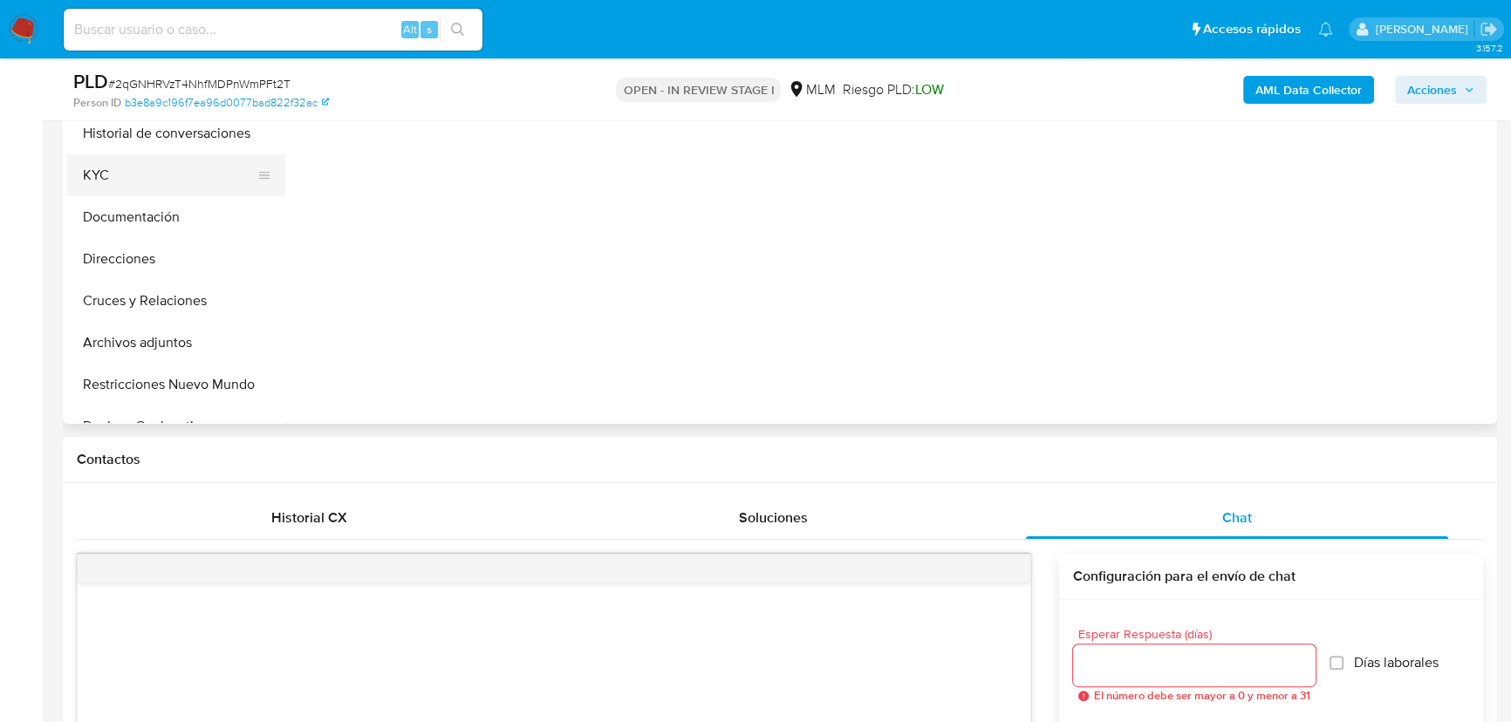
click at [99, 191] on button "KYC" at bounding box center [169, 175] width 204 height 42
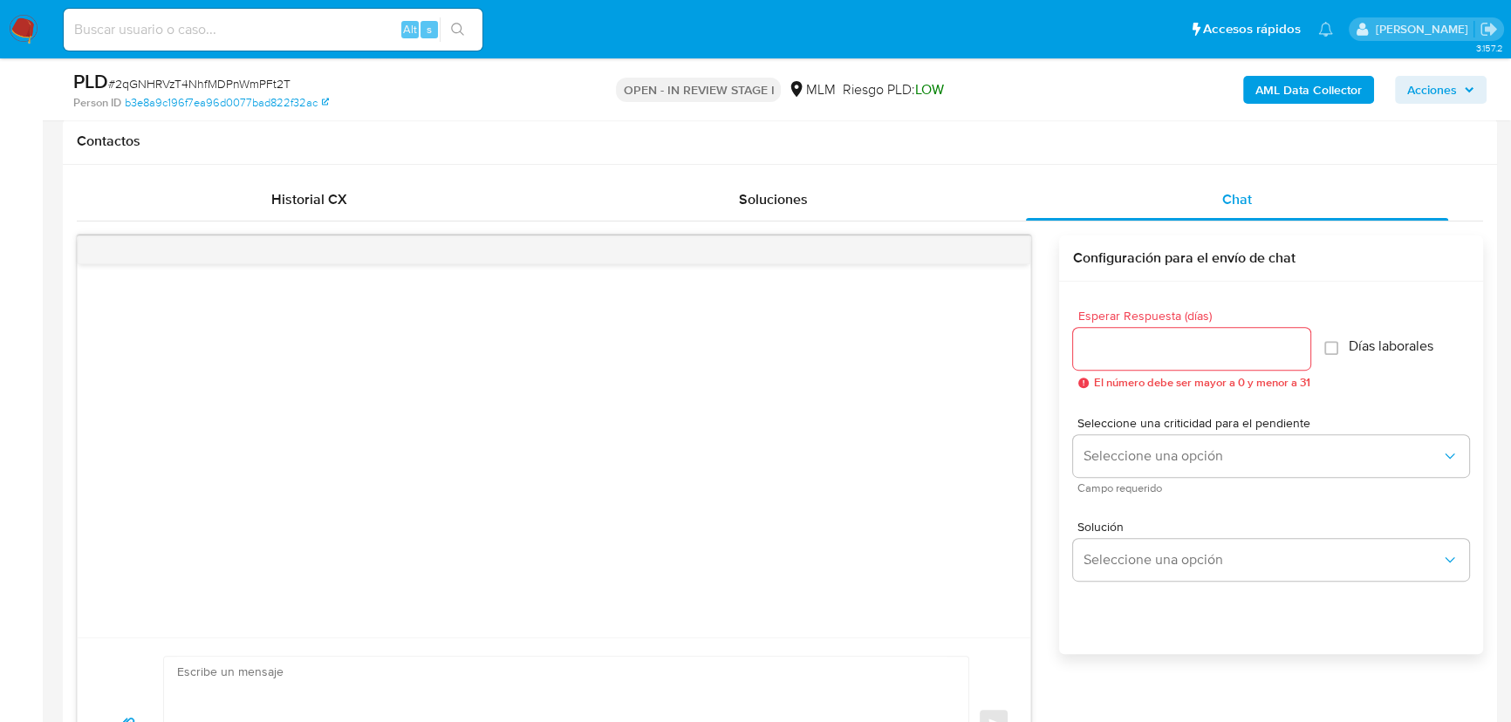
scroll to position [793, 0]
click at [1108, 357] on input "Esperar Respuesta (días)" at bounding box center [1191, 349] width 237 height 23
type input "5"
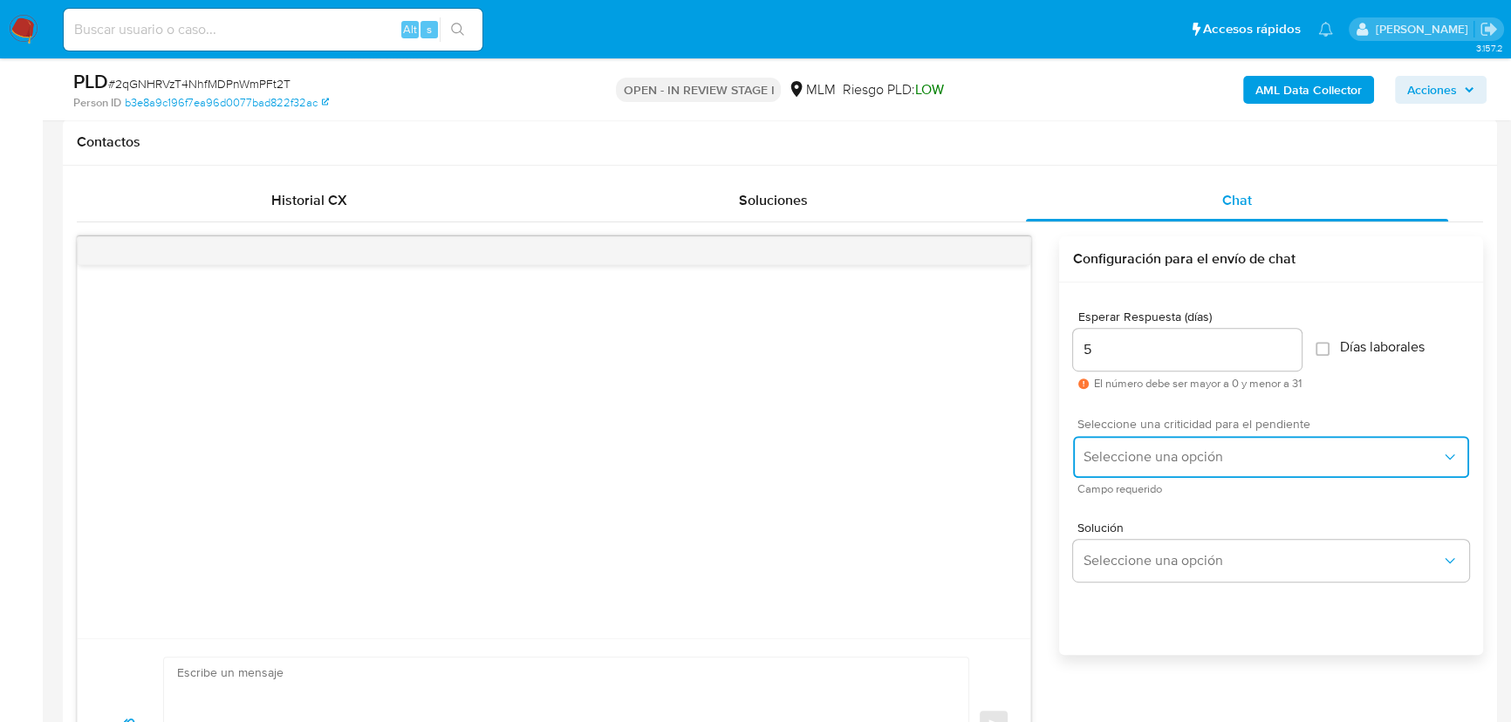
click at [1109, 462] on span "Seleccione una opción" at bounding box center [1262, 456] width 358 height 17
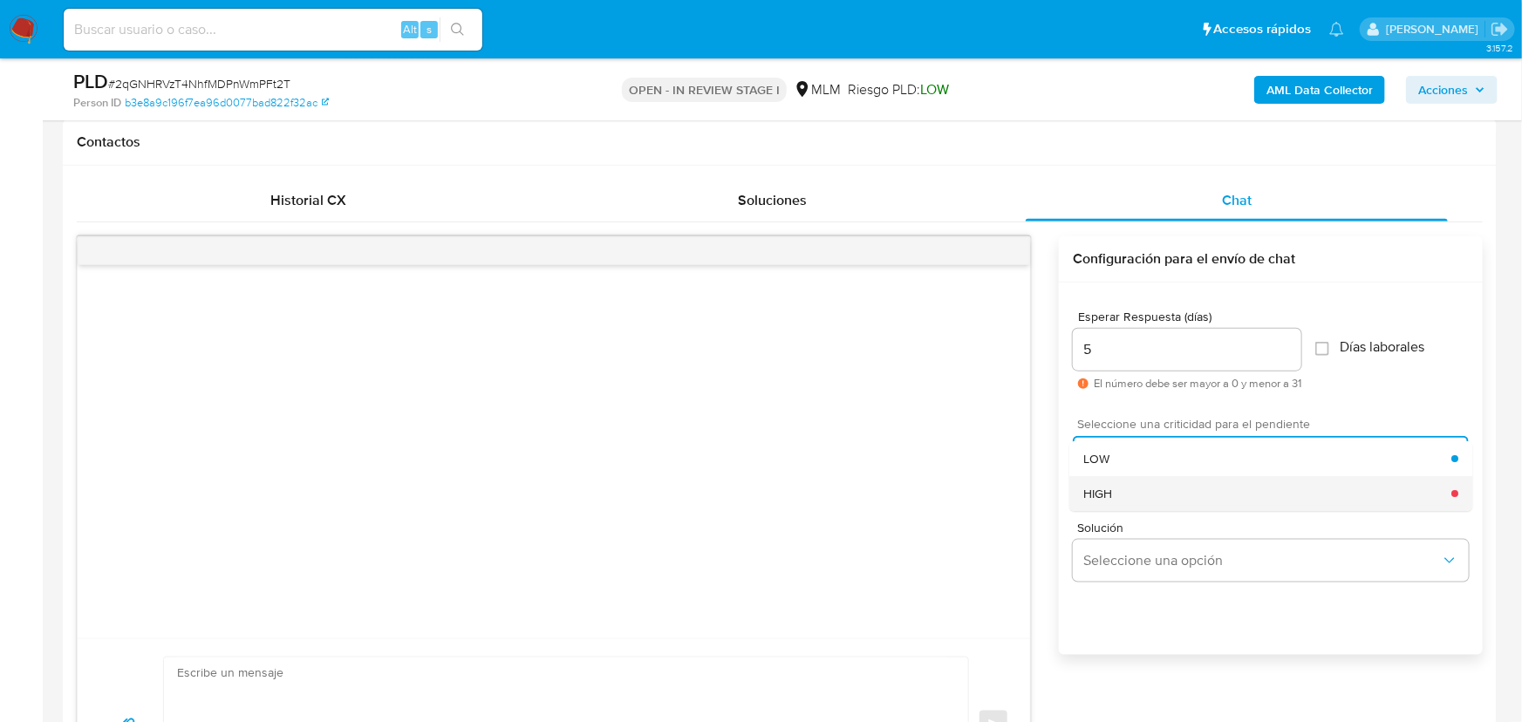
click at [1121, 490] on div "HIGH" at bounding box center [1267, 493] width 368 height 35
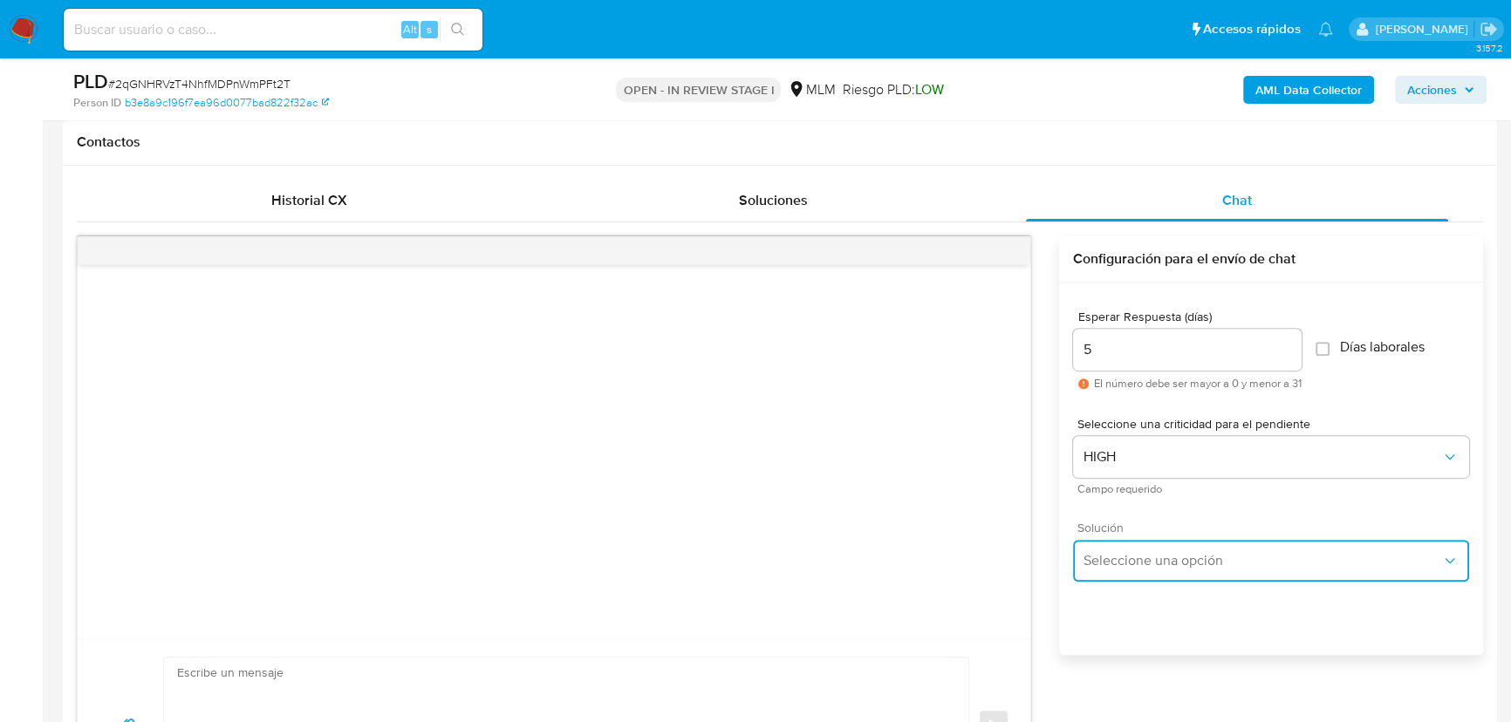
drag, startPoint x: 1165, startPoint y: 563, endPoint x: 1291, endPoint y: 541, distance: 128.4
click at [1166, 563] on span "Seleccione una opción" at bounding box center [1262, 560] width 358 height 17
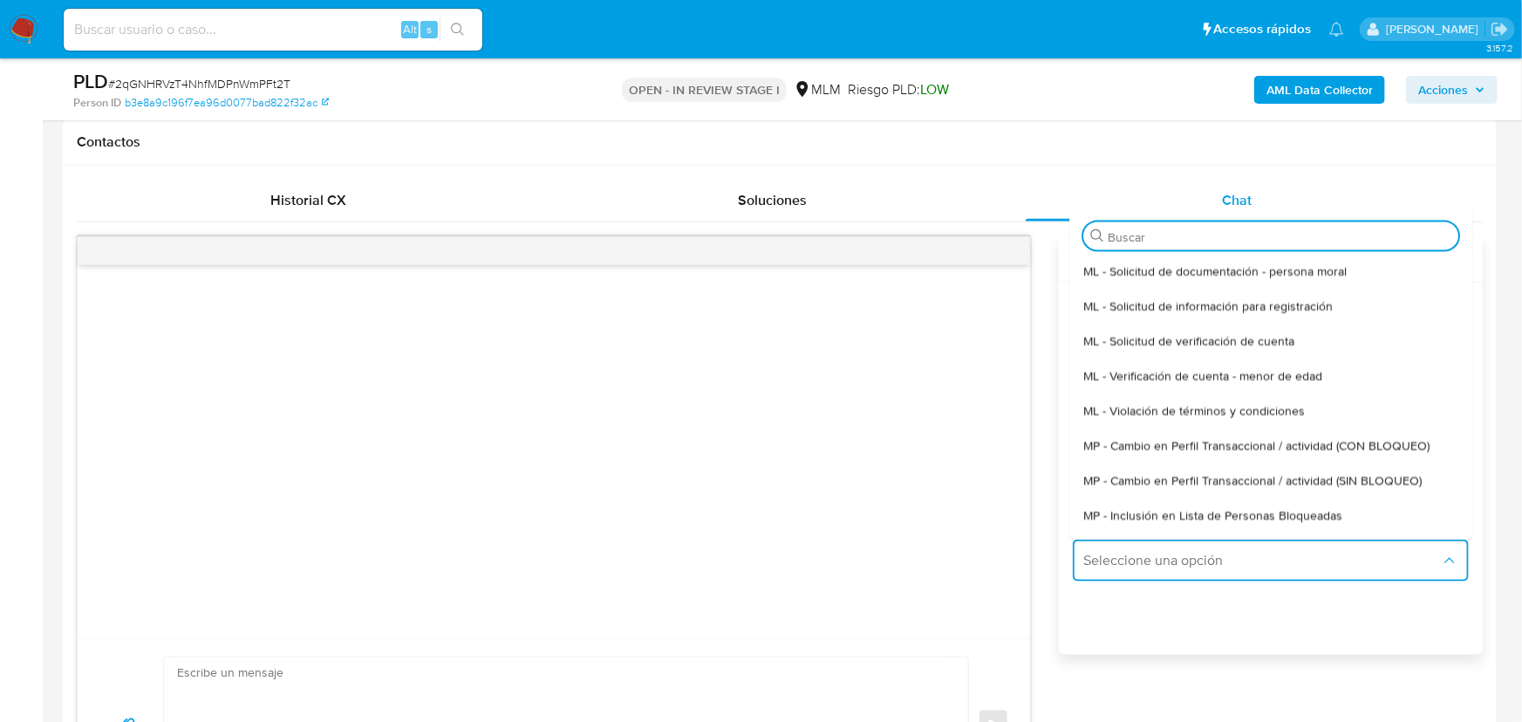
drag, startPoint x: 1370, startPoint y: 480, endPoint x: 909, endPoint y: 469, distance: 460.7
click at [1363, 480] on span "MP - Cambio en Perfil Transaccional / actividad (SIN BLOQUEO)" at bounding box center [1252, 480] width 338 height 16
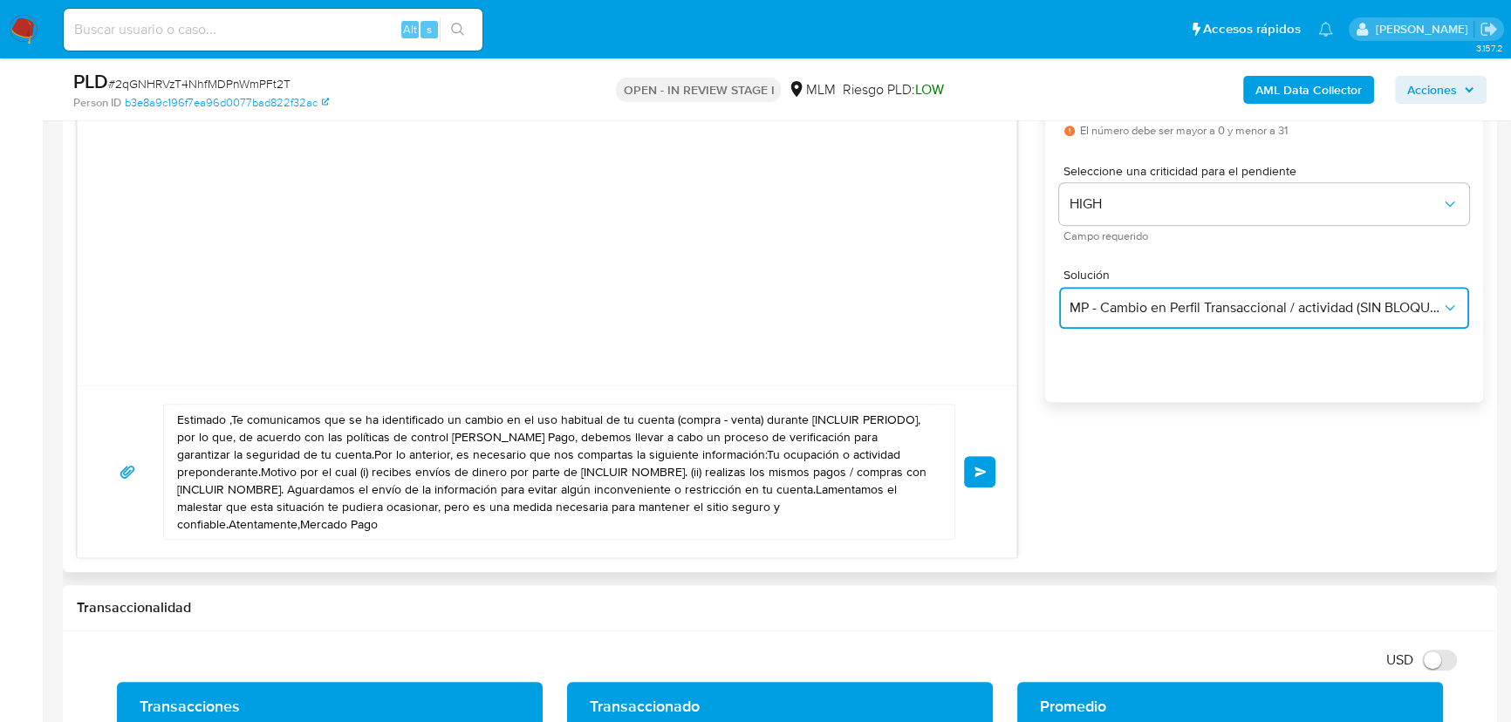
scroll to position [1110, 0]
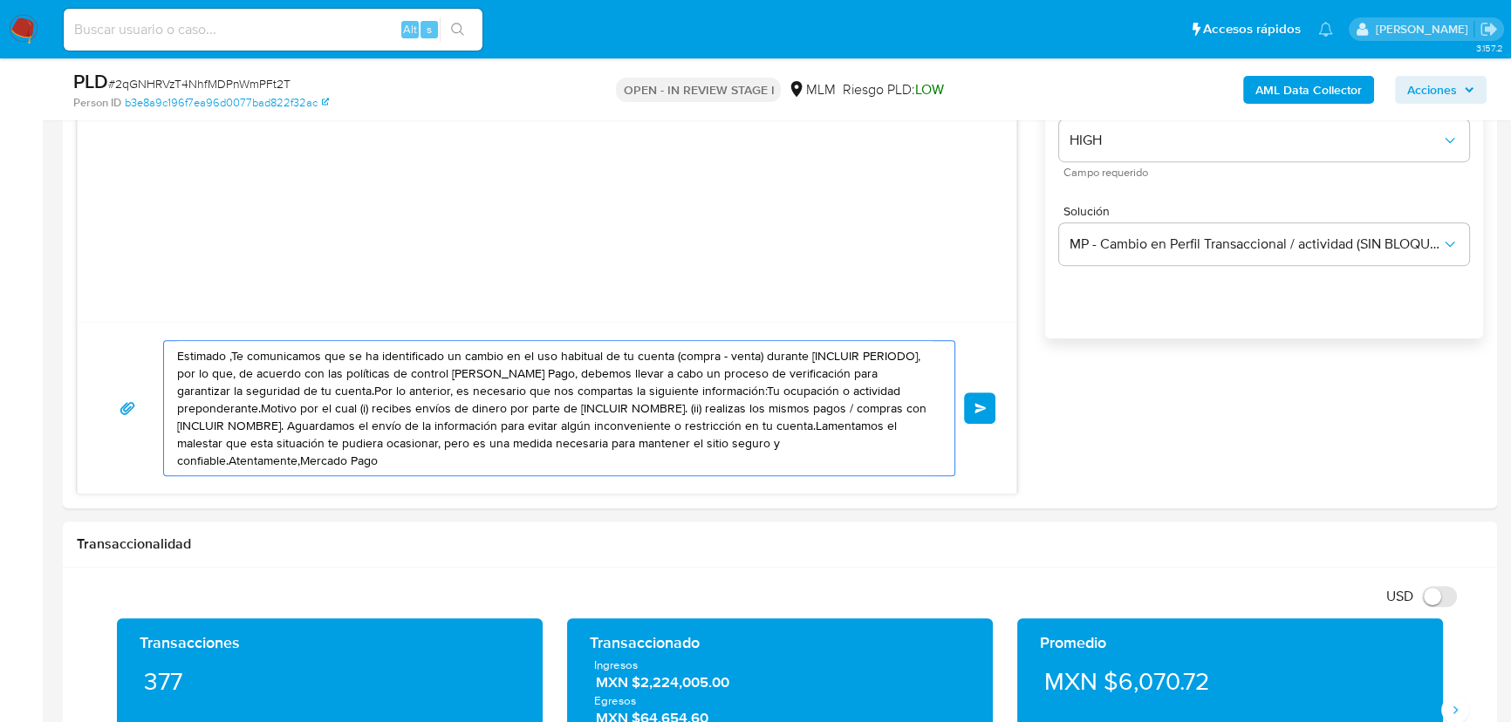
drag, startPoint x: 409, startPoint y: 462, endPoint x: 56, endPoint y: 327, distance: 378.3
paste textarea "CERRAR"
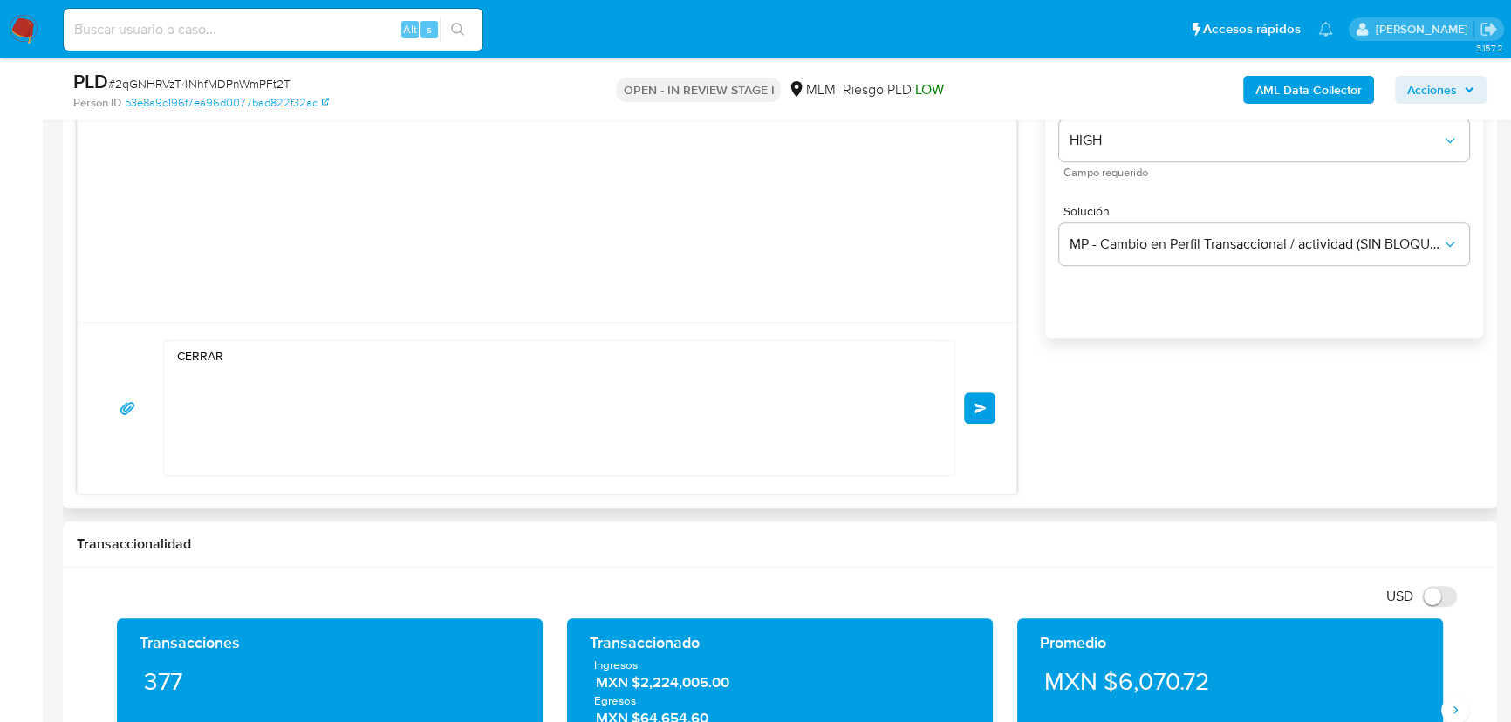
drag, startPoint x: 255, startPoint y: 349, endPoint x: 250, endPoint y: 361, distance: 13.0
click at [255, 350] on textarea "CERRAR" at bounding box center [554, 408] width 755 height 134
drag, startPoint x: 242, startPoint y: 359, endPoint x: 41, endPoint y: 352, distance: 200.8
paste textarea "Estimado Carlos se ha identificado un cambio en el uso habitual de tu cuenta pa…"
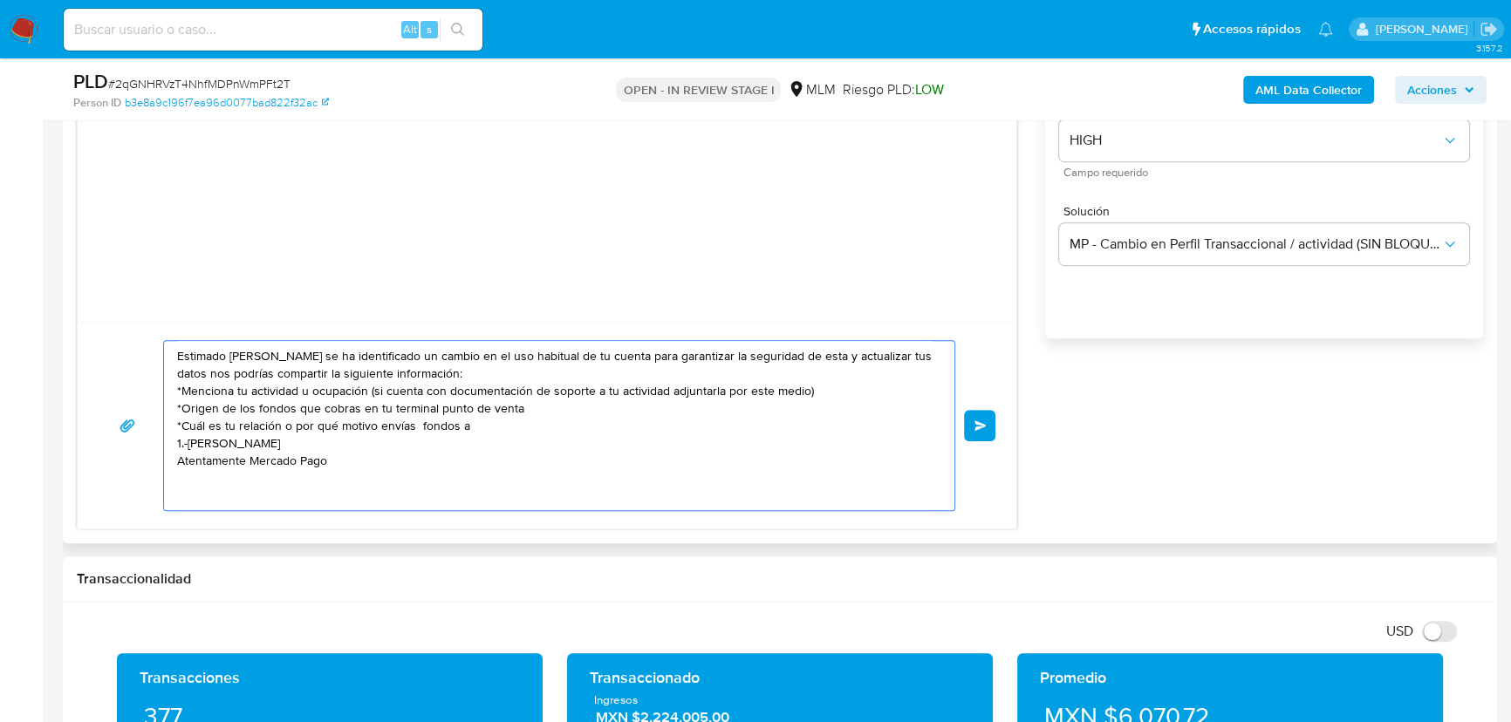
click at [255, 490] on textarea "Estimado Carlos se ha identificado un cambio en el uso habitual de tu cuenta pa…" at bounding box center [554, 425] width 755 height 169
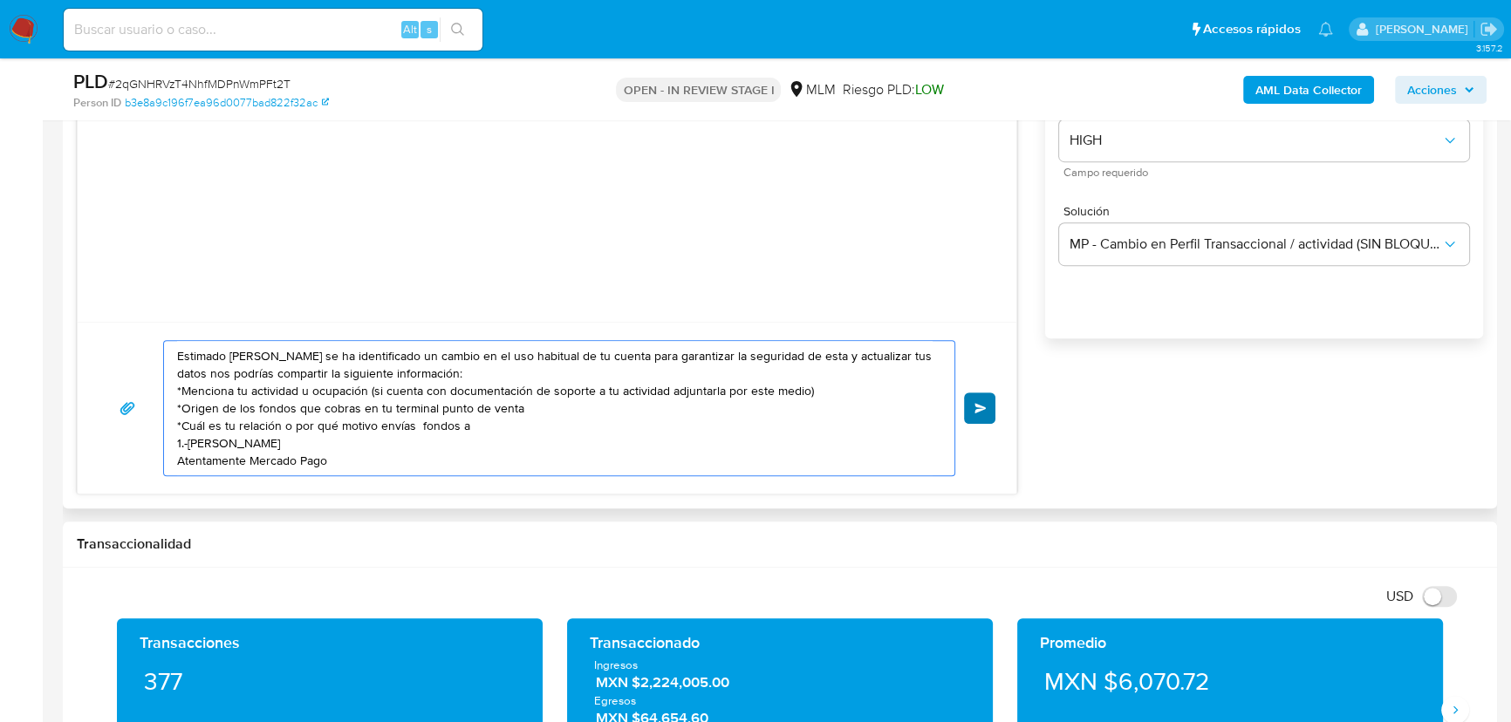
type textarea "Estimado Carlos se ha identificado un cambio en el uso habitual de tu cuenta pa…"
click at [974, 408] on span "Enviar" at bounding box center [980, 408] width 12 height 10
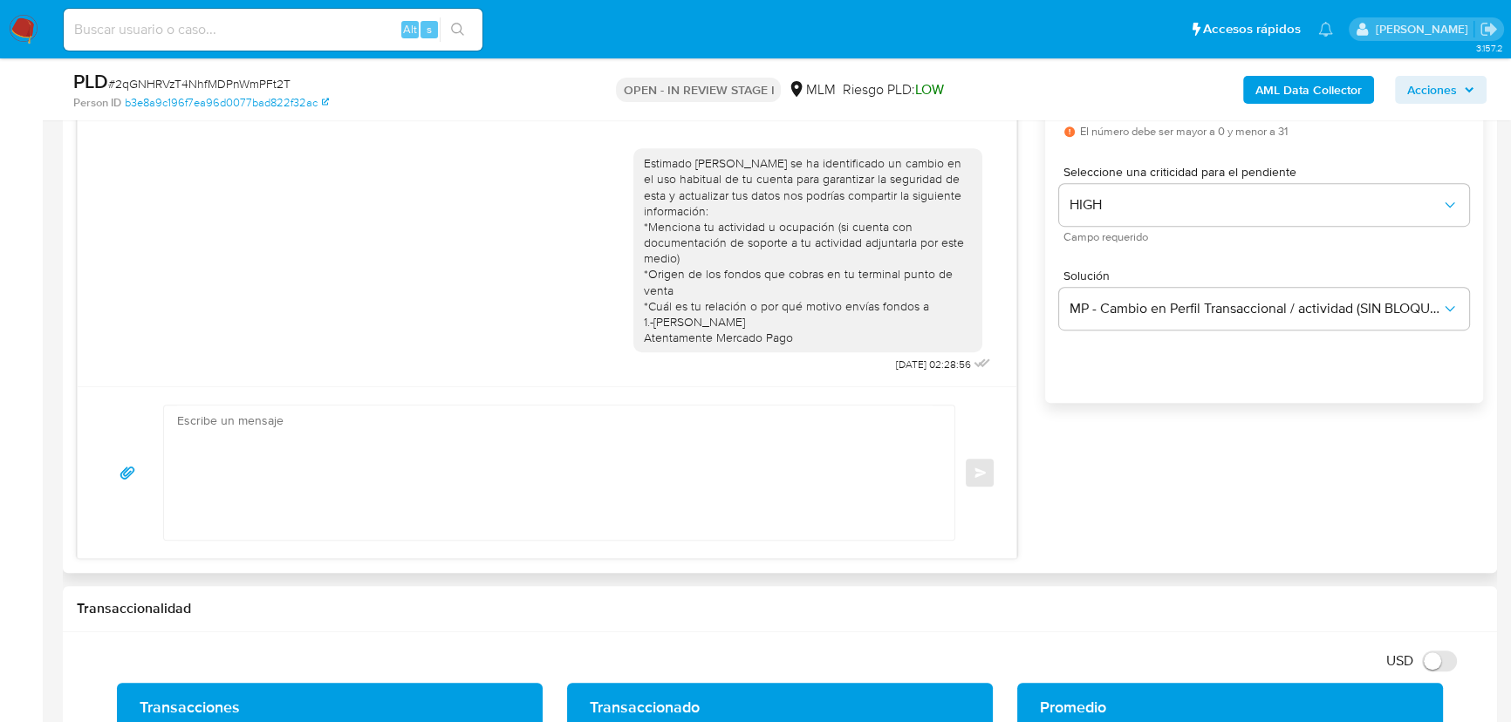
scroll to position [951, 0]
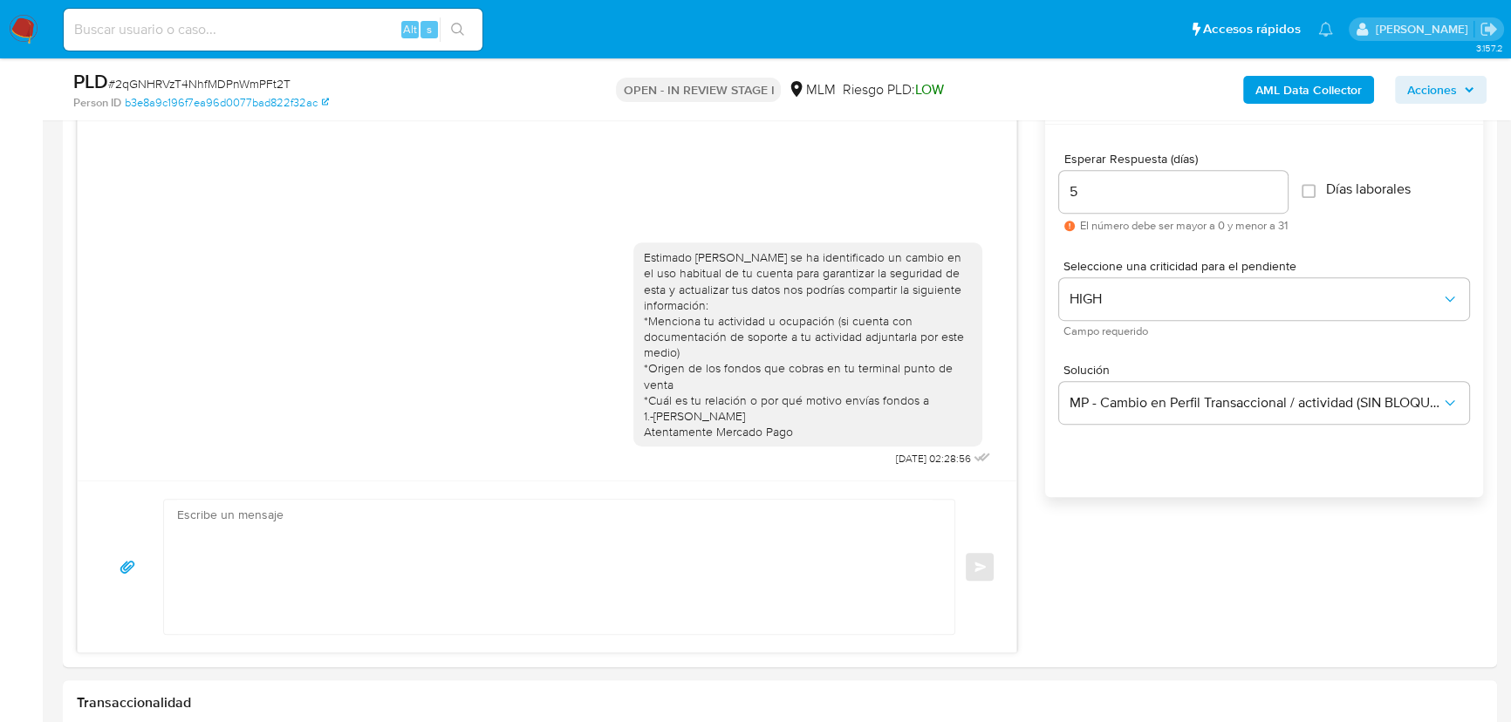
click at [29, 17] on img at bounding box center [24, 30] width 30 height 30
